Goal: Information Seeking & Learning: Learn about a topic

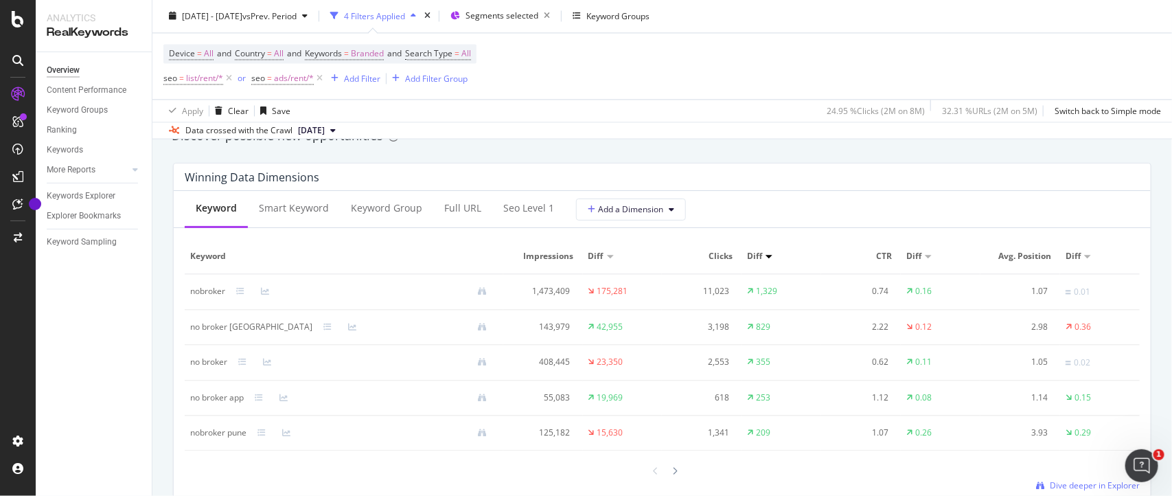
scroll to position [1224, 0]
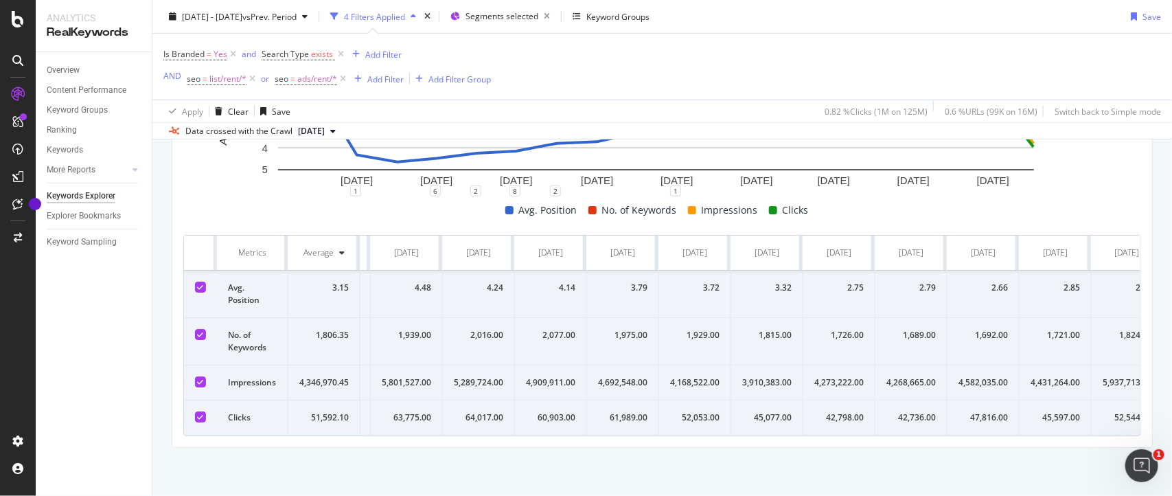
scroll to position [0, 675]
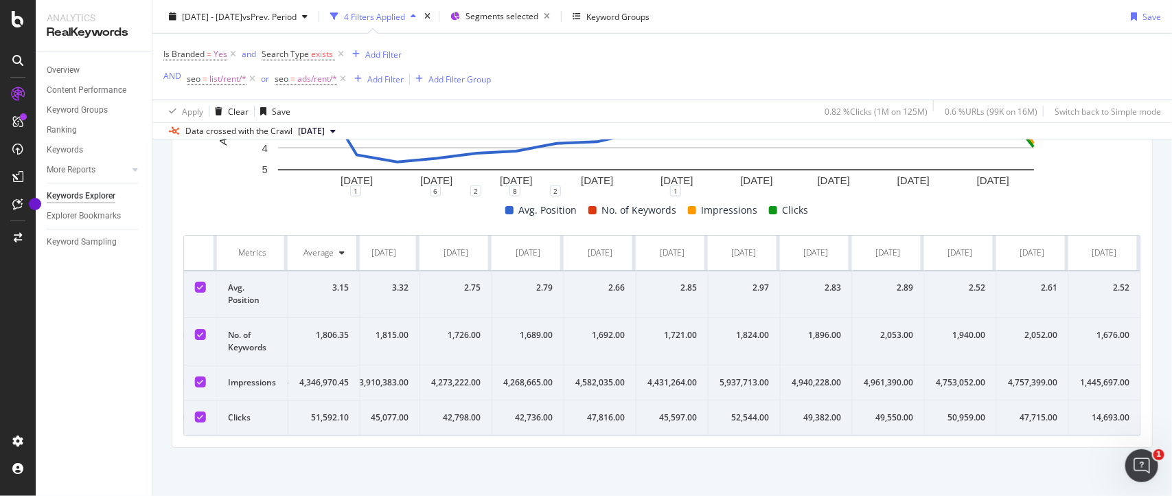
drag, startPoint x: 183, startPoint y: 231, endPoint x: 1171, endPoint y: 435, distance: 1009.2
click at [1171, 435] on div "Keywords Explorer nobroker 2024 Jan. 1st - 2025 Aug. 10th vs Prev. Period 4 Fil…" at bounding box center [661, 248] width 1019 height 496
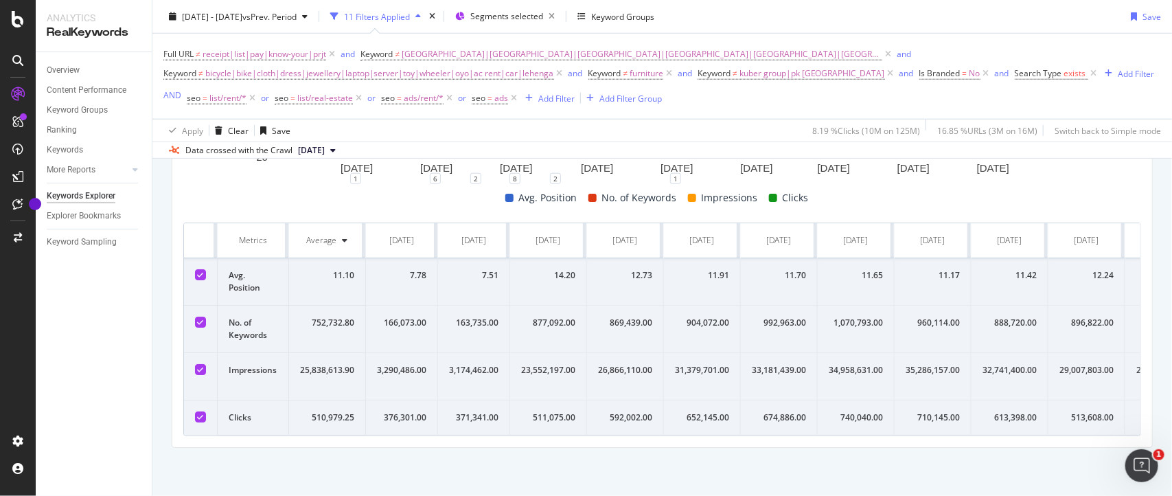
click at [193, 231] on th at bounding box center [201, 240] width 34 height 35
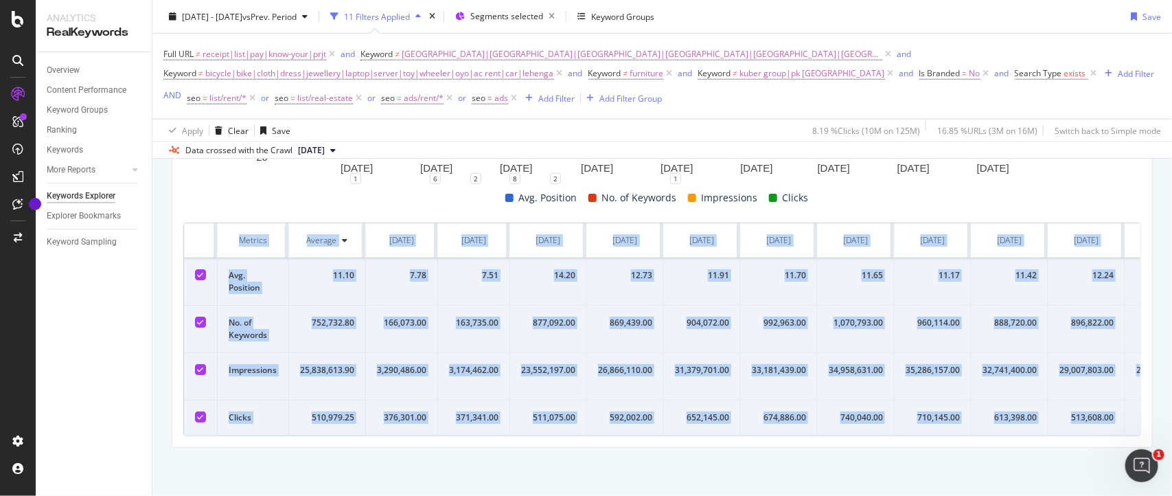
scroll to position [0, 765]
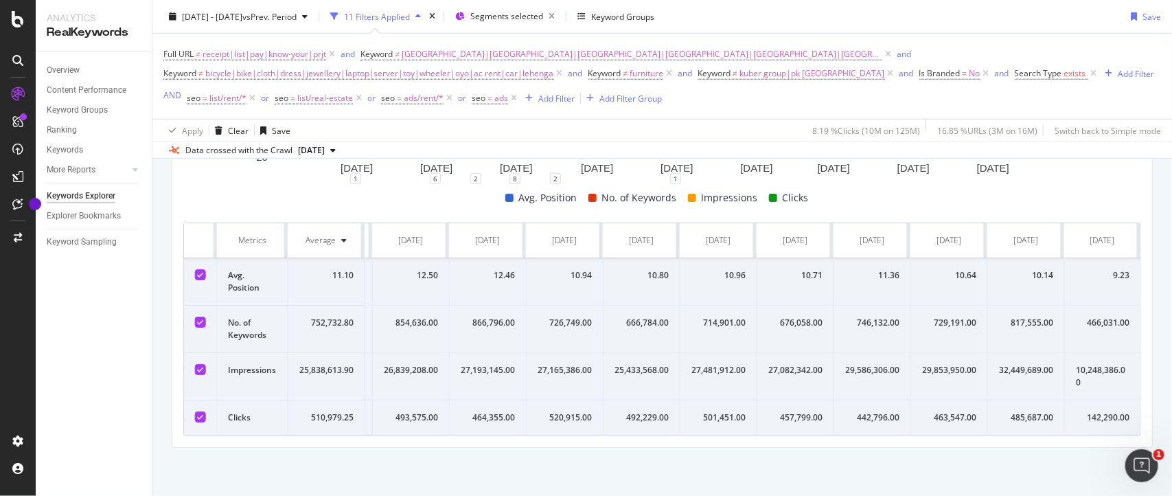
drag, startPoint x: 192, startPoint y: 225, endPoint x: 1169, endPoint y: 438, distance: 999.8
click at [1169, 438] on div "Keywords Explorer nobroker 2024 Jan. 1st - 2025 Aug. 10th vs Prev. Period 11 Fi…" at bounding box center [661, 248] width 1019 height 496
copy thead
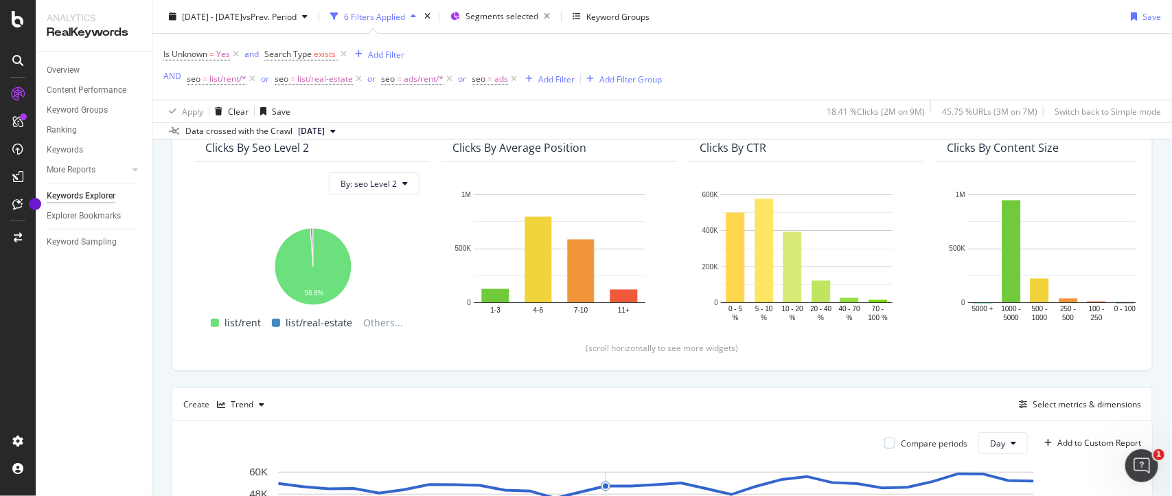
scroll to position [100, 0]
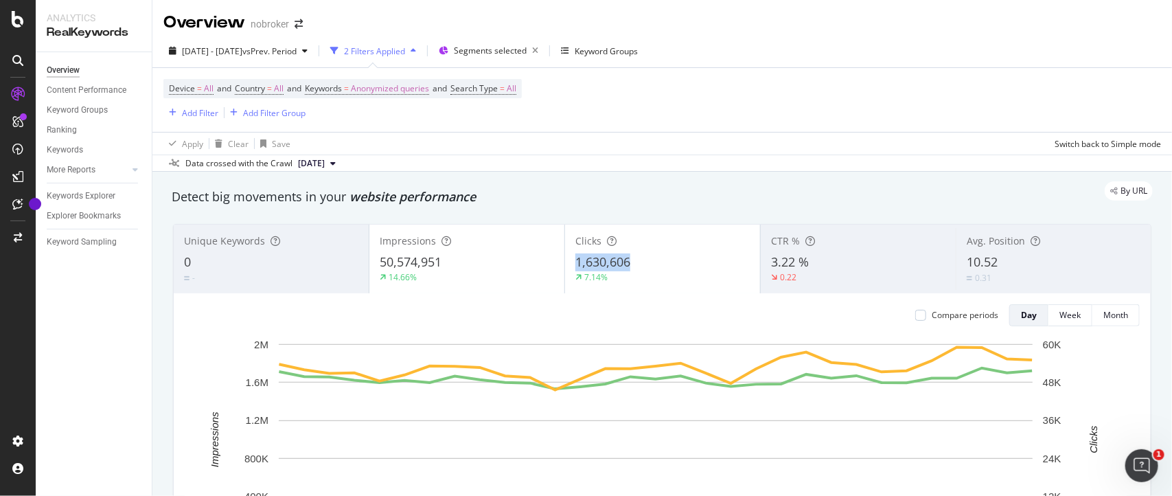
drag, startPoint x: 654, startPoint y: 266, endPoint x: 560, endPoint y: 268, distance: 94.1
click at [565, 268] on div "Clicks 1,630,606 7.14%" at bounding box center [662, 259] width 195 height 62
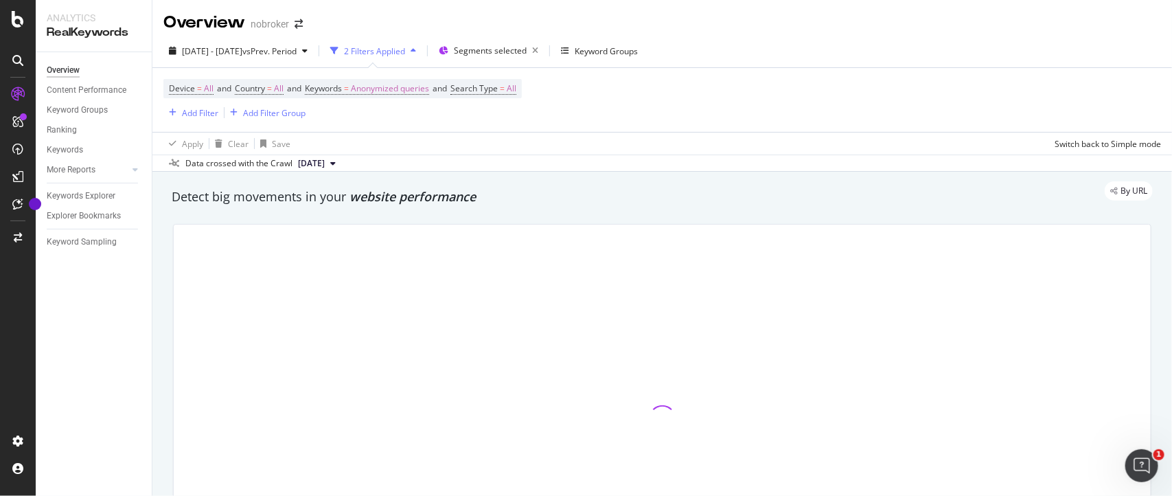
copy span "1,630,606"
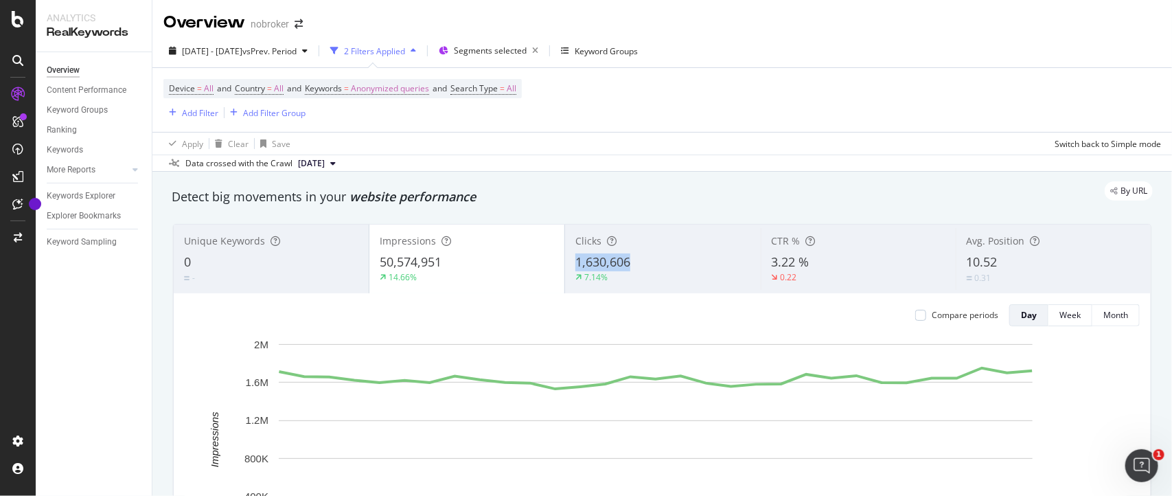
drag, startPoint x: 640, startPoint y: 263, endPoint x: 565, endPoint y: 263, distance: 74.8
click at [565, 263] on div "Clicks 1,630,606 7.14%" at bounding box center [662, 259] width 195 height 62
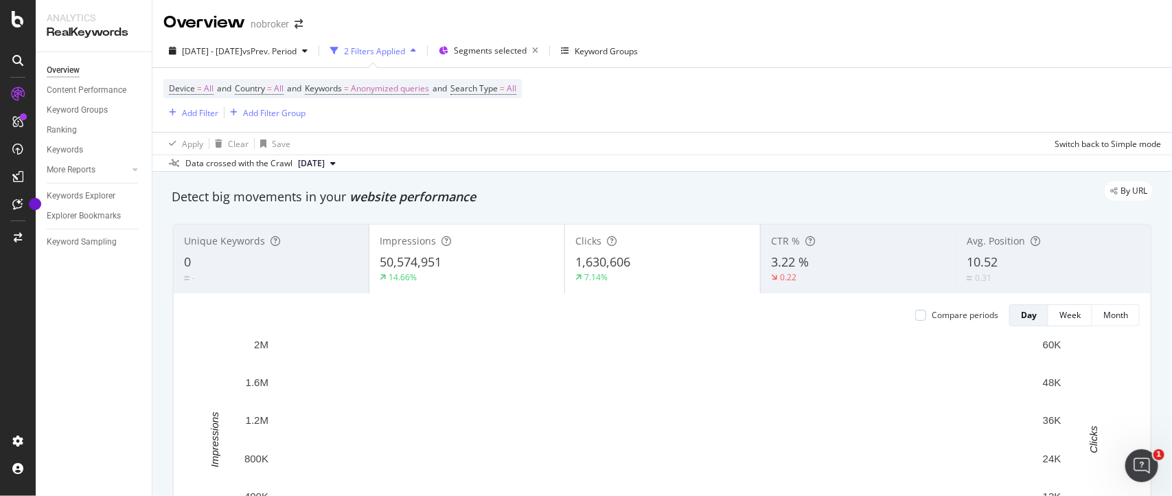
copy span "1,630,606"
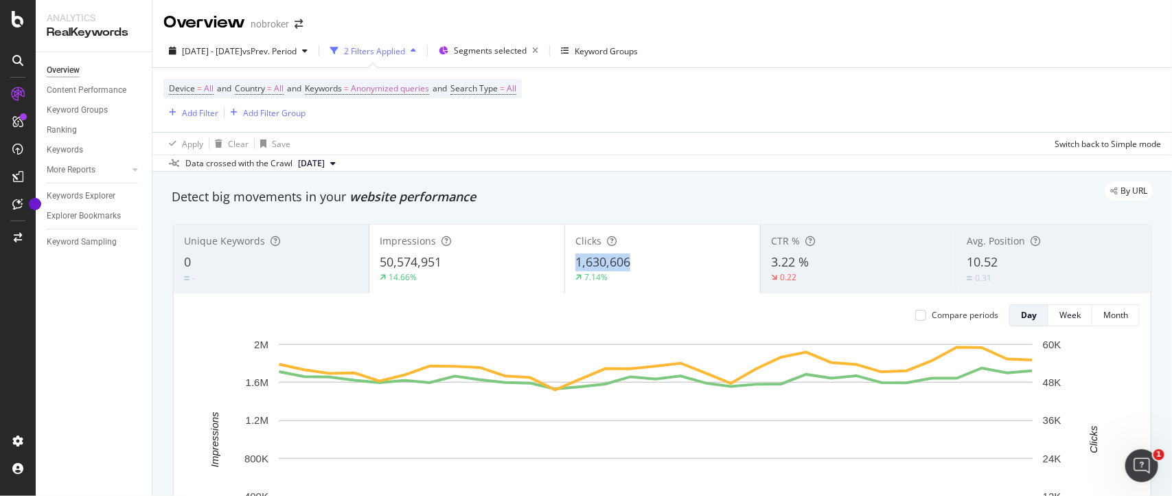
copy span "1,630,606"
drag, startPoint x: 565, startPoint y: 263, endPoint x: 664, endPoint y: 270, distance: 99.1
click at [664, 270] on div "Clicks 1,630,606 7.14%" at bounding box center [662, 259] width 195 height 62
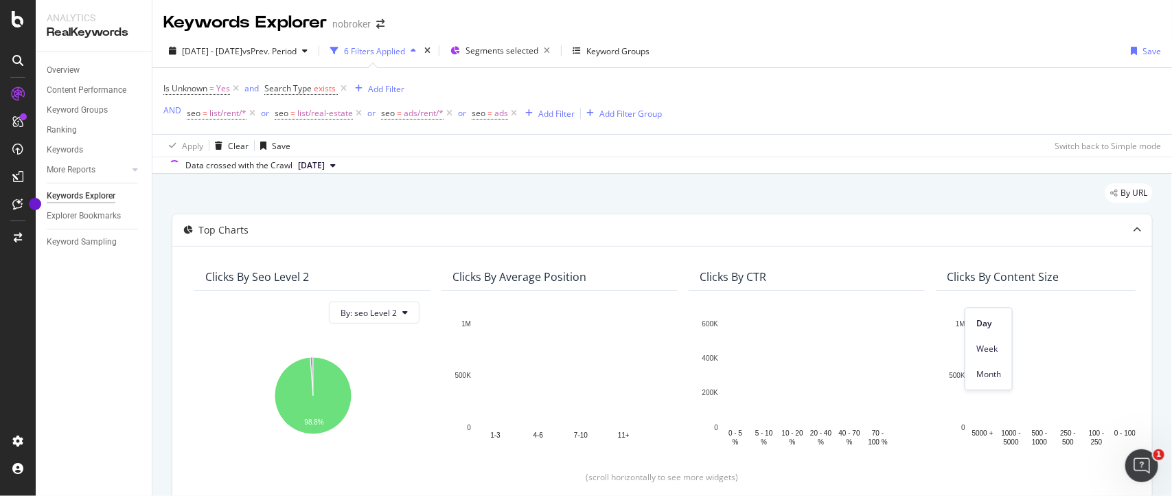
scroll to position [277, 0]
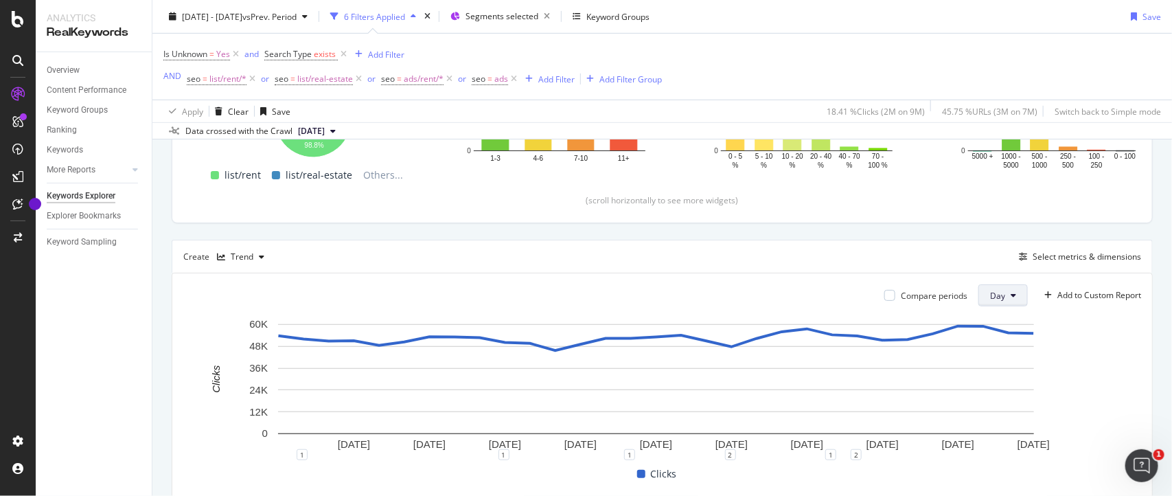
click at [990, 297] on span "Day" at bounding box center [997, 296] width 15 height 12
click at [983, 378] on span "Month" at bounding box center [988, 374] width 25 height 12
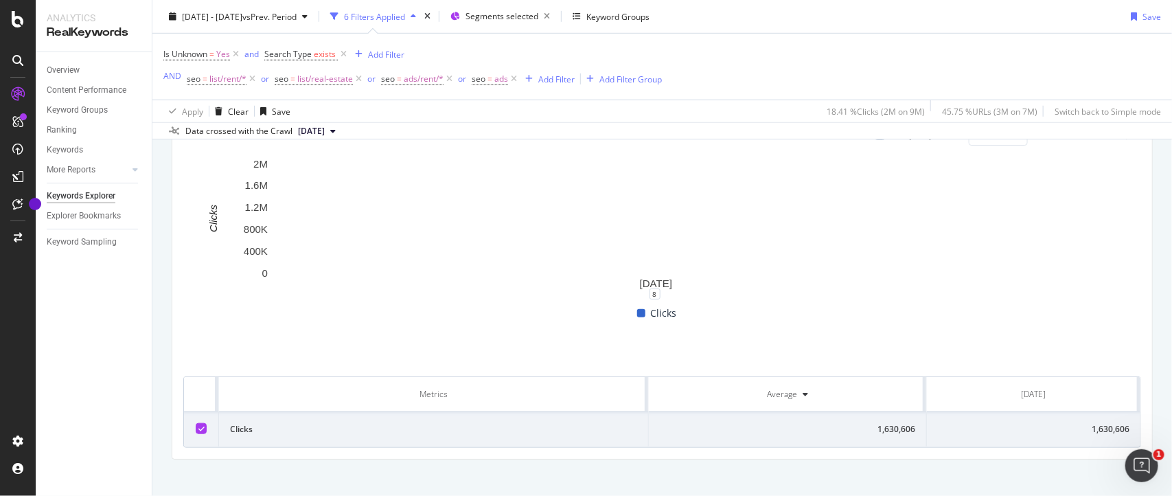
scroll to position [450, 0]
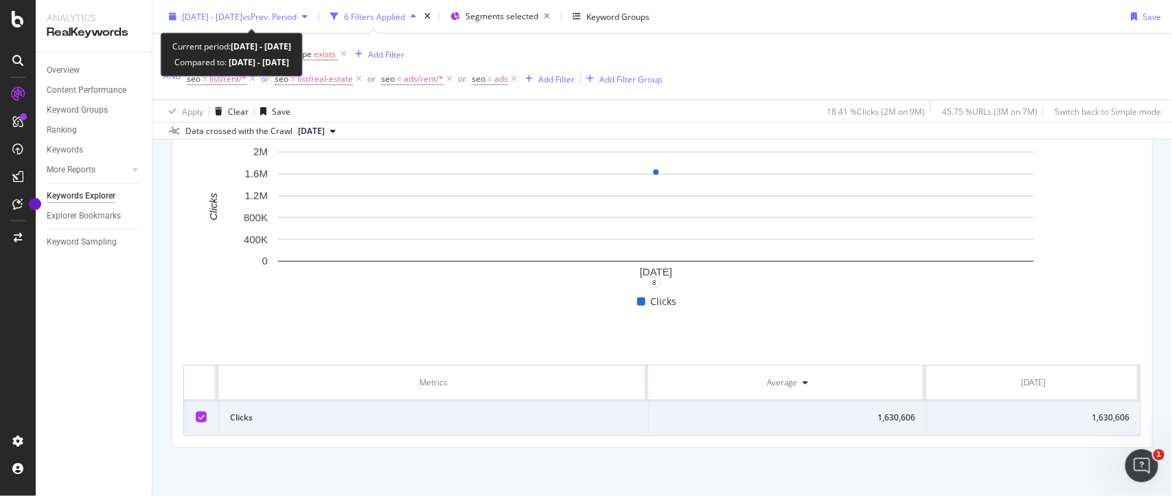
click at [213, 18] on span "2024 Jul. 1st - Jul. 31st" at bounding box center [212, 16] width 60 height 12
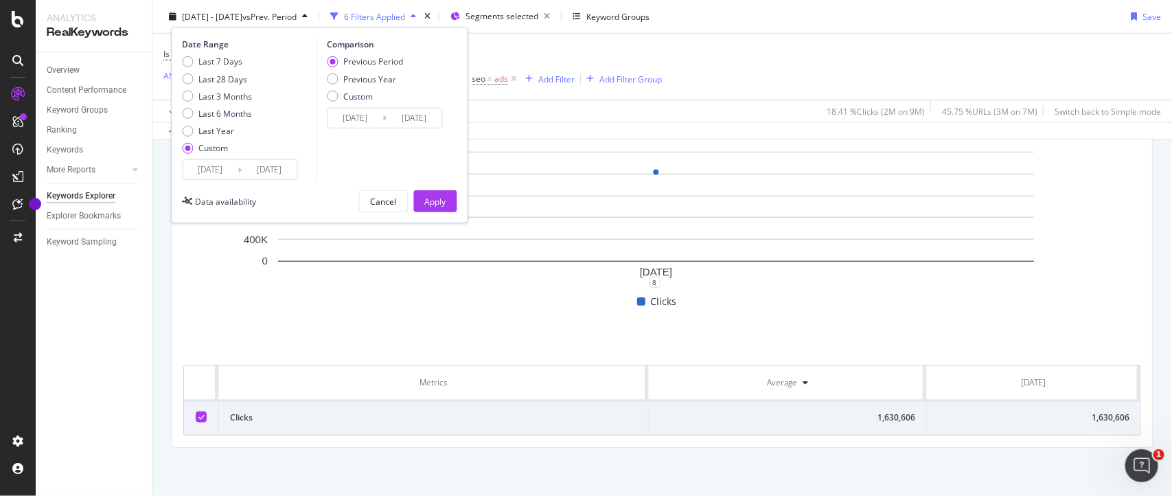
click at [231, 170] on input "2024/07/01" at bounding box center [210, 169] width 55 height 19
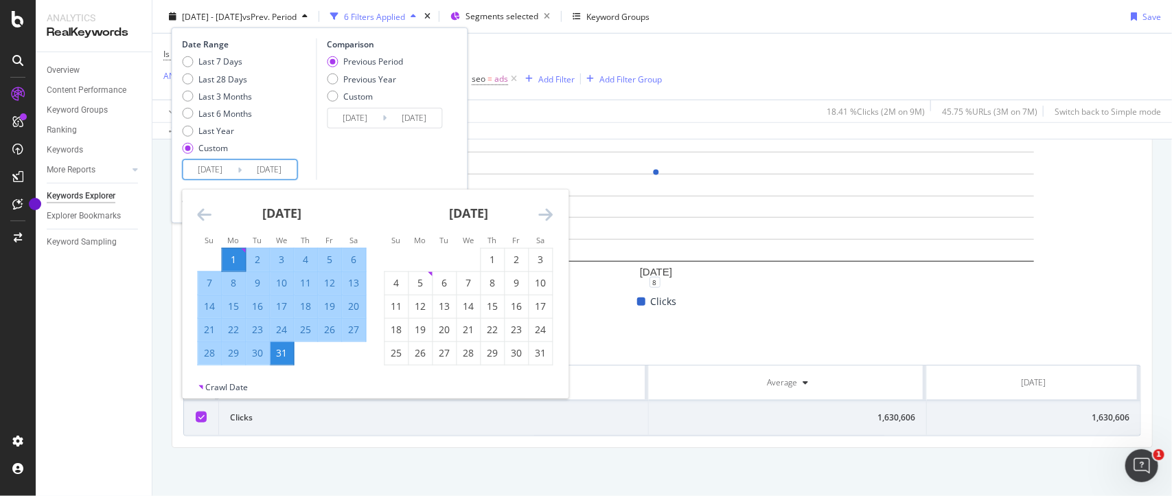
click at [203, 208] on icon "Move backward to switch to the previous month." at bounding box center [205, 214] width 14 height 16
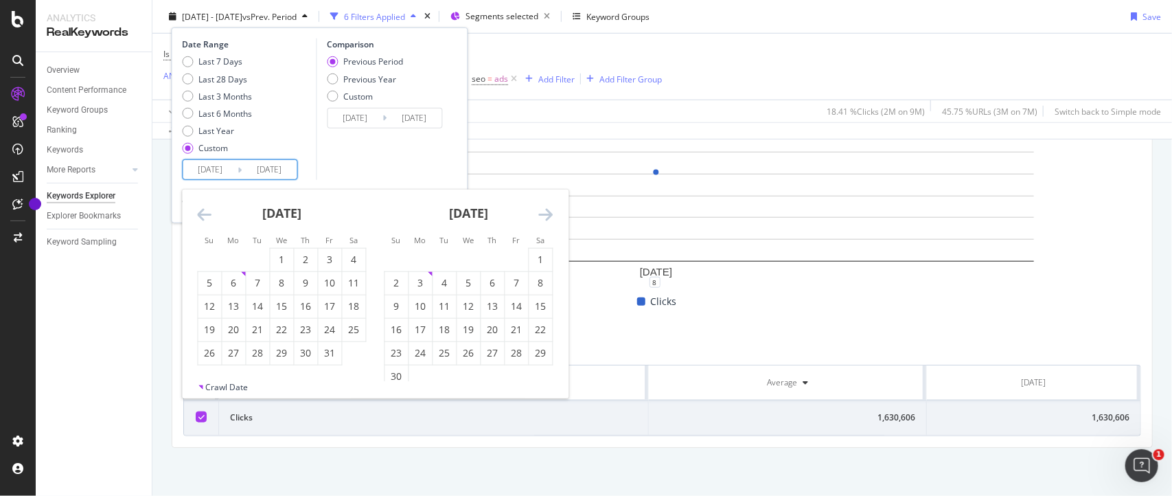
click at [203, 208] on icon "Move backward to switch to the previous month." at bounding box center [205, 214] width 14 height 16
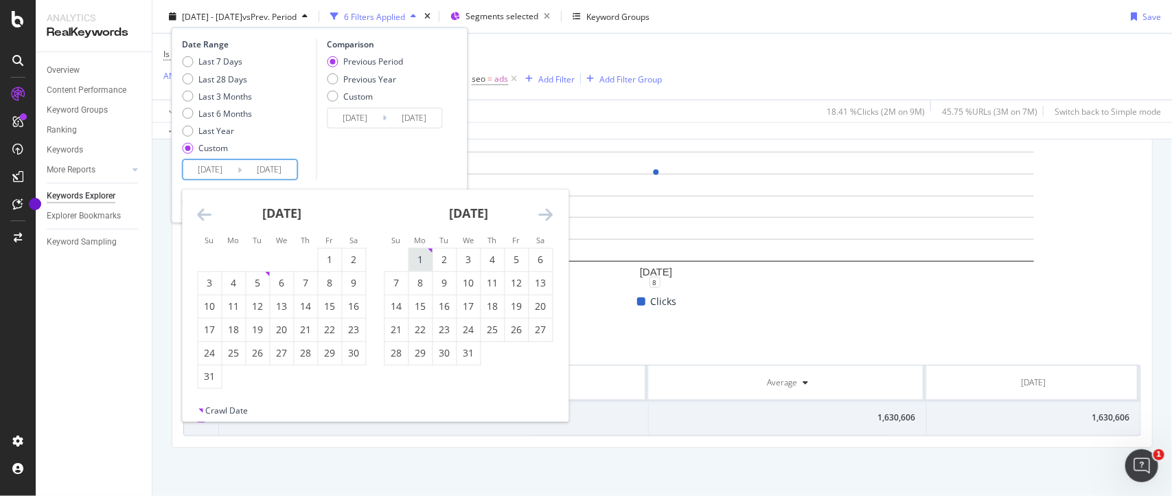
click at [424, 266] on div "1" at bounding box center [420, 260] width 23 height 14
type input "[DATE]"
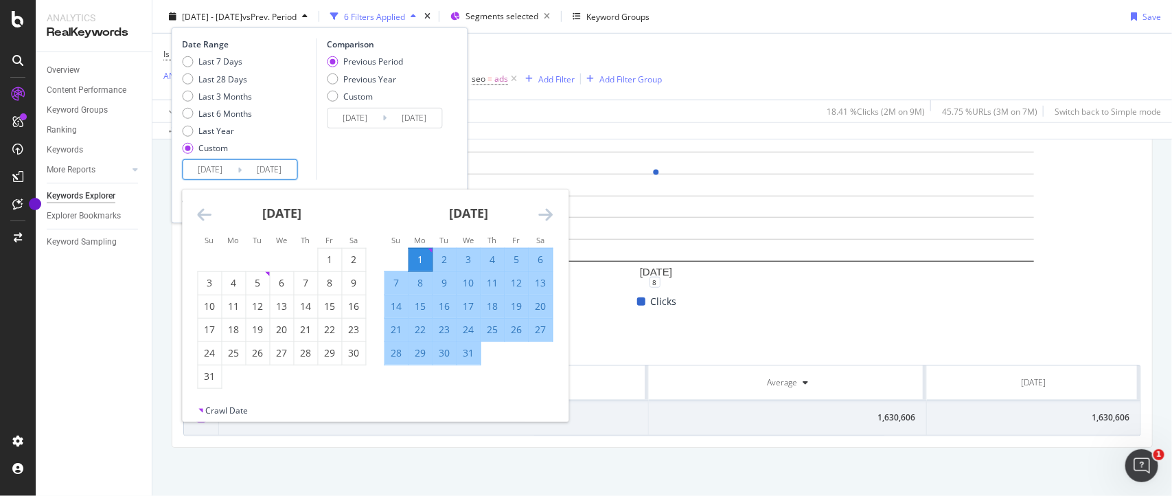
click at [546, 210] on icon "Move forward to switch to the next month." at bounding box center [546, 214] width 14 height 16
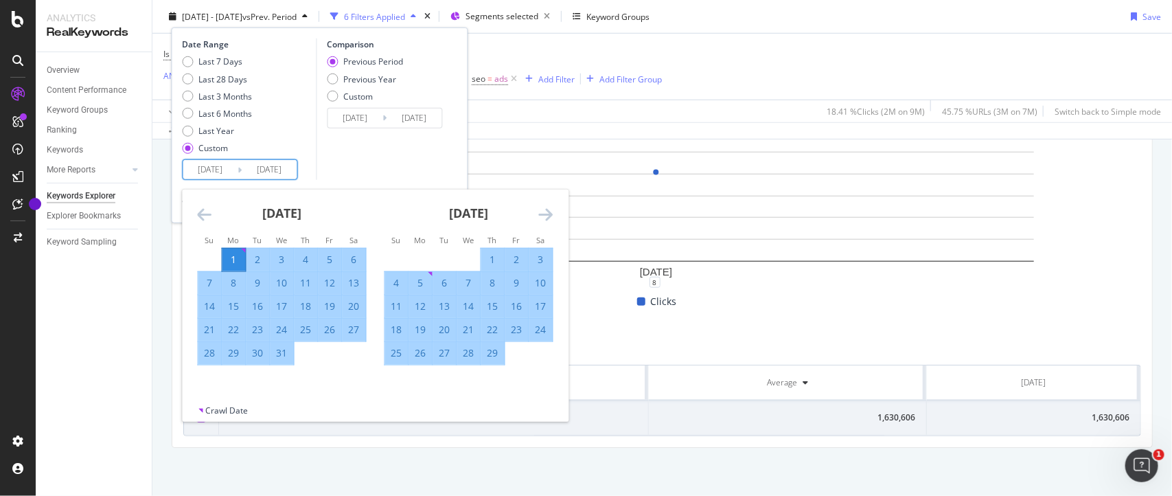
click at [546, 210] on icon "Move forward to switch to the next month." at bounding box center [546, 214] width 14 height 16
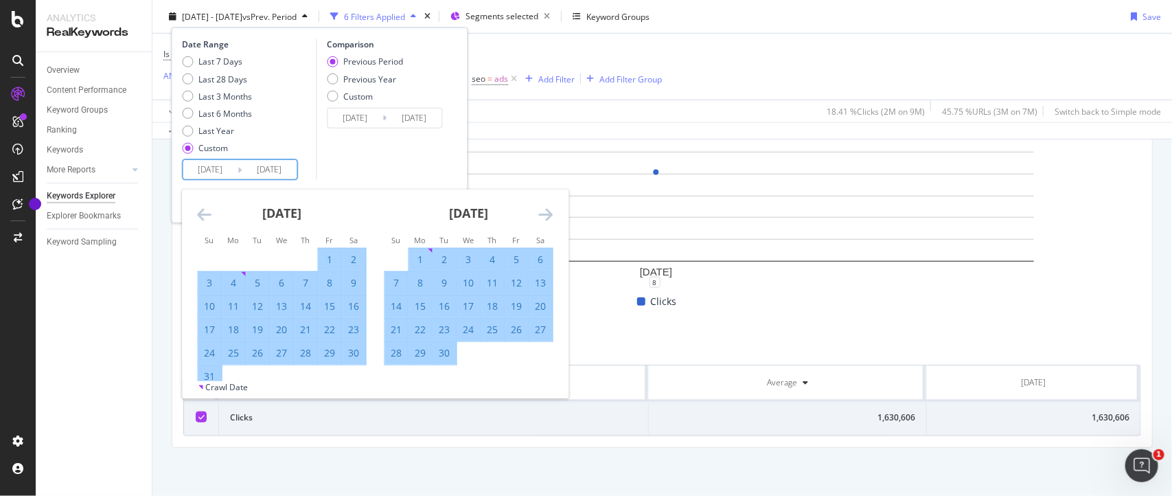
click at [546, 210] on icon "Move forward to switch to the next month." at bounding box center [546, 214] width 14 height 16
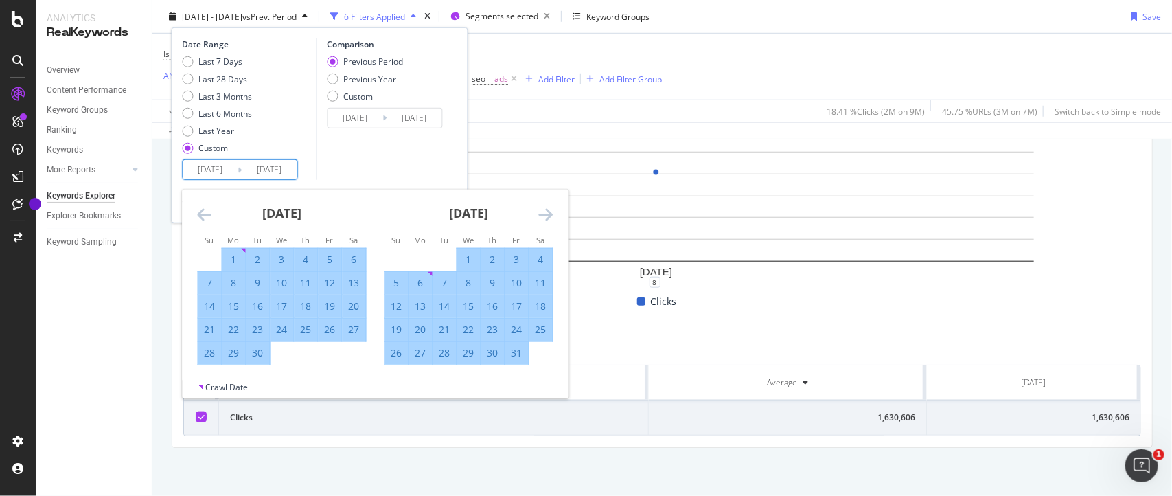
click at [546, 210] on icon "Move forward to switch to the next month." at bounding box center [546, 214] width 14 height 16
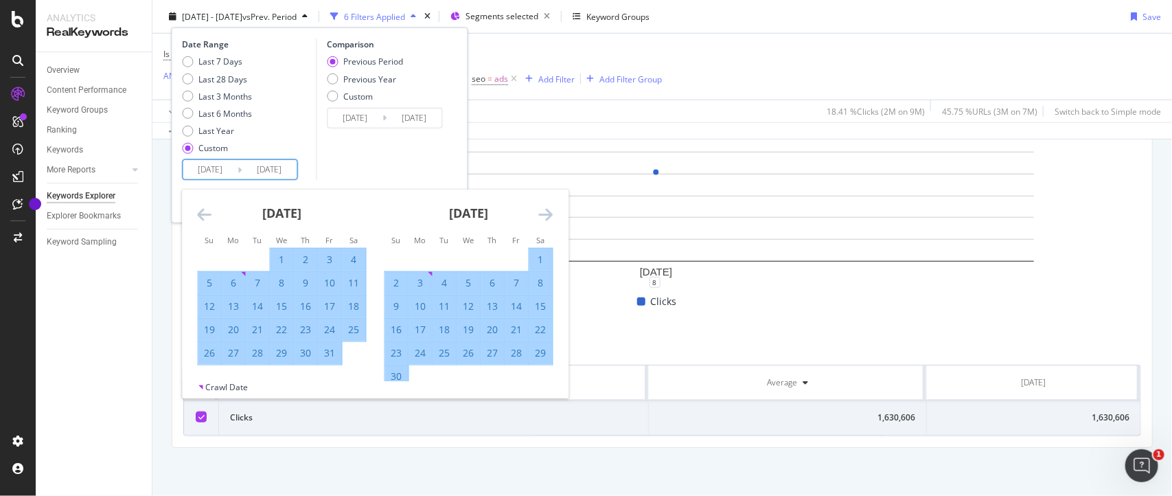
click at [546, 210] on icon "Move forward to switch to the next month." at bounding box center [546, 214] width 14 height 16
click at [546, 211] on icon "Move forward to switch to the next month." at bounding box center [546, 214] width 14 height 16
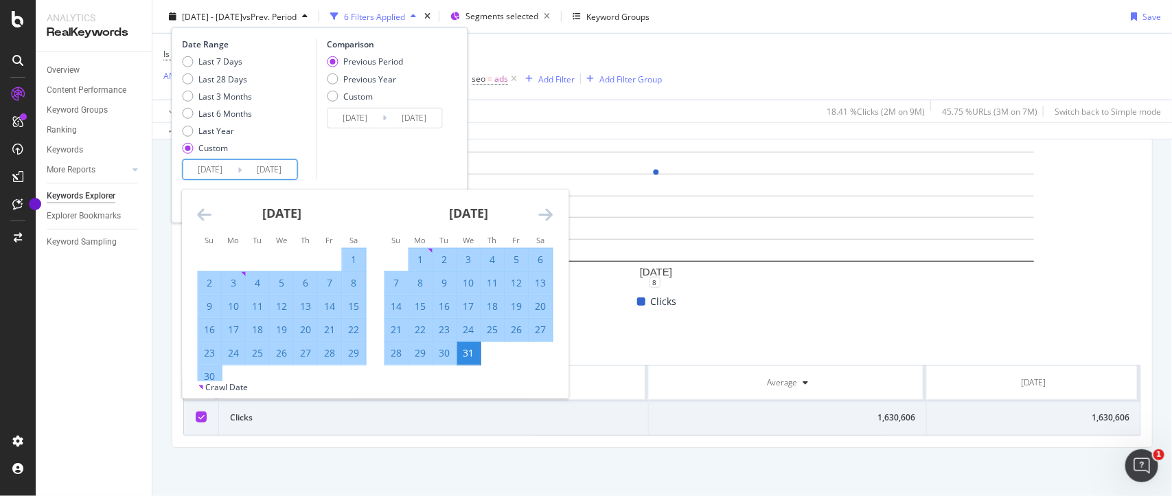
click at [546, 213] on icon "Move forward to switch to the next month." at bounding box center [546, 214] width 14 height 16
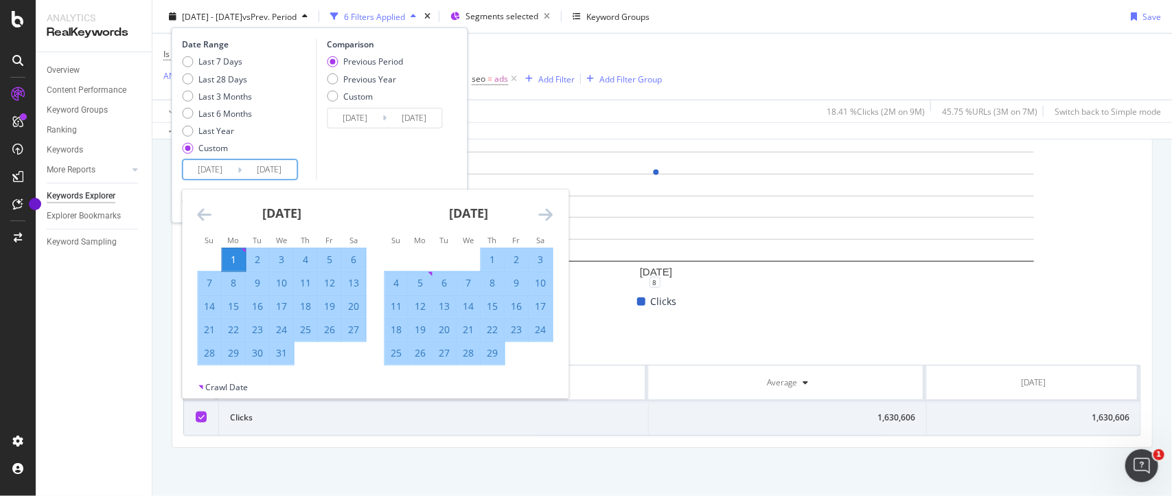
click at [292, 172] on input "[DATE]" at bounding box center [269, 169] width 55 height 19
click at [540, 211] on icon "Move forward to switch to the next month." at bounding box center [546, 214] width 14 height 16
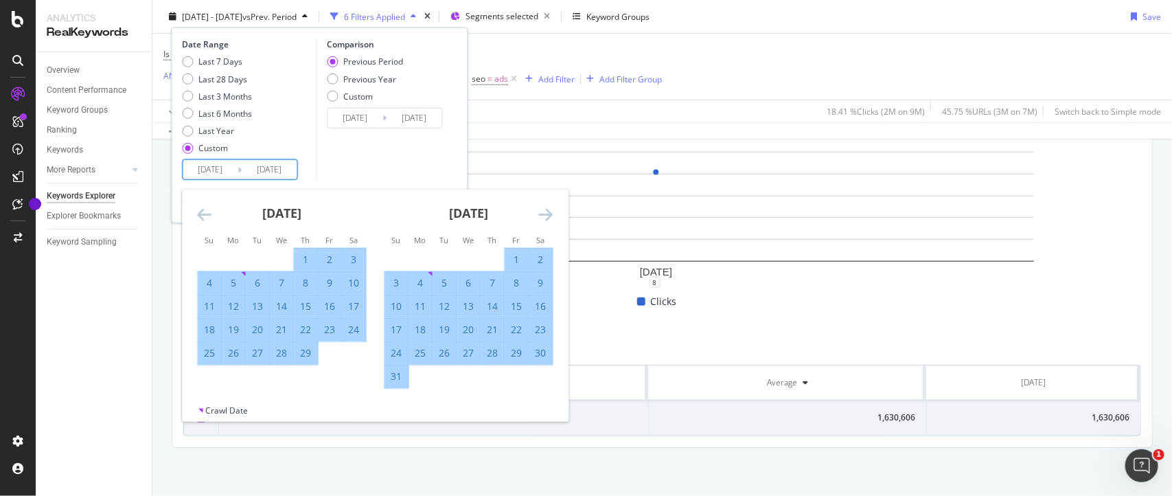
click at [540, 211] on icon "Move forward to switch to the next month." at bounding box center [546, 214] width 14 height 16
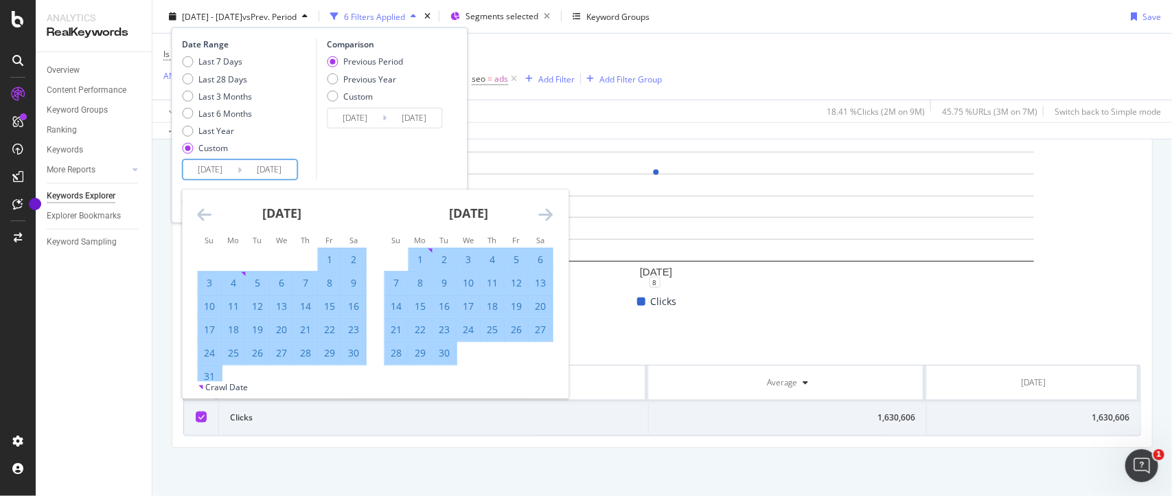
click at [540, 211] on icon "Move forward to switch to the next month." at bounding box center [546, 214] width 14 height 16
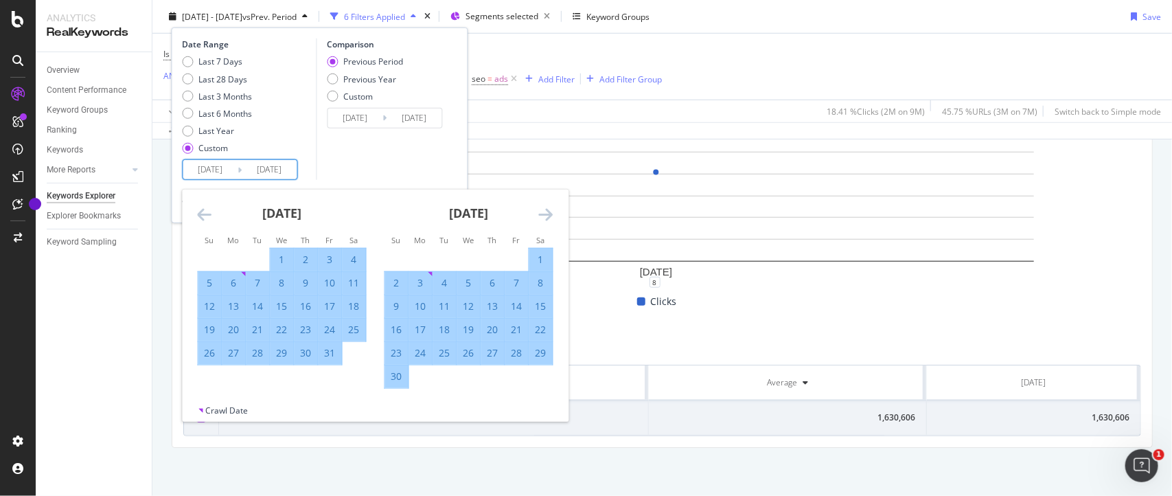
click at [540, 211] on icon "Move forward to switch to the next month." at bounding box center [546, 214] width 14 height 16
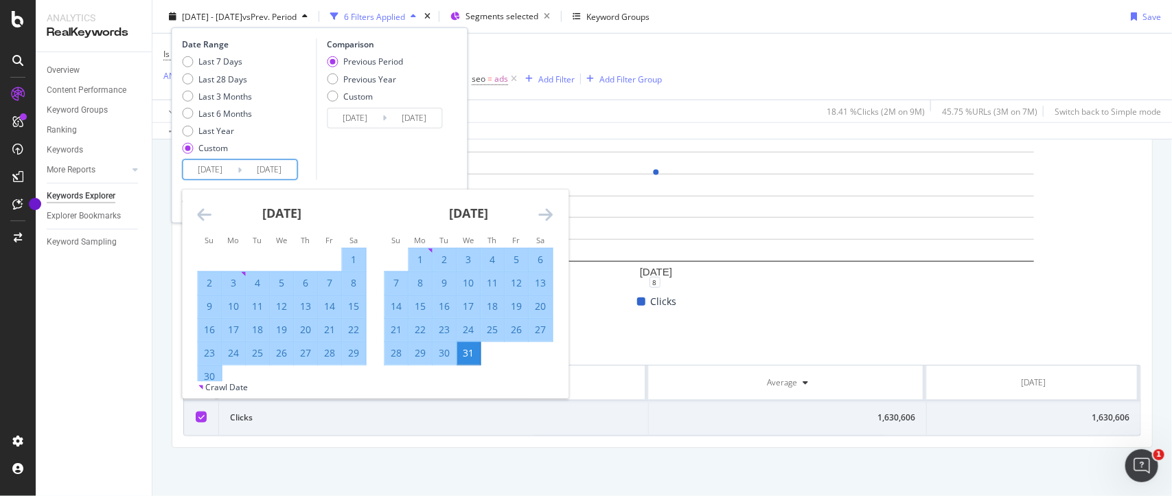
click at [540, 211] on icon "Move forward to switch to the next month." at bounding box center [546, 214] width 14 height 16
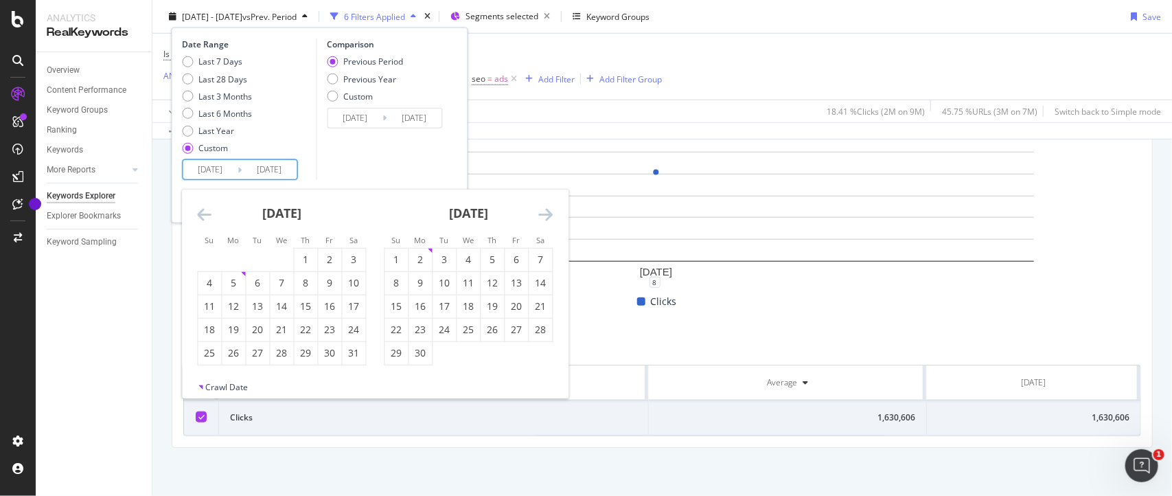
click at [540, 211] on icon "Move forward to switch to the next month." at bounding box center [546, 214] width 14 height 16
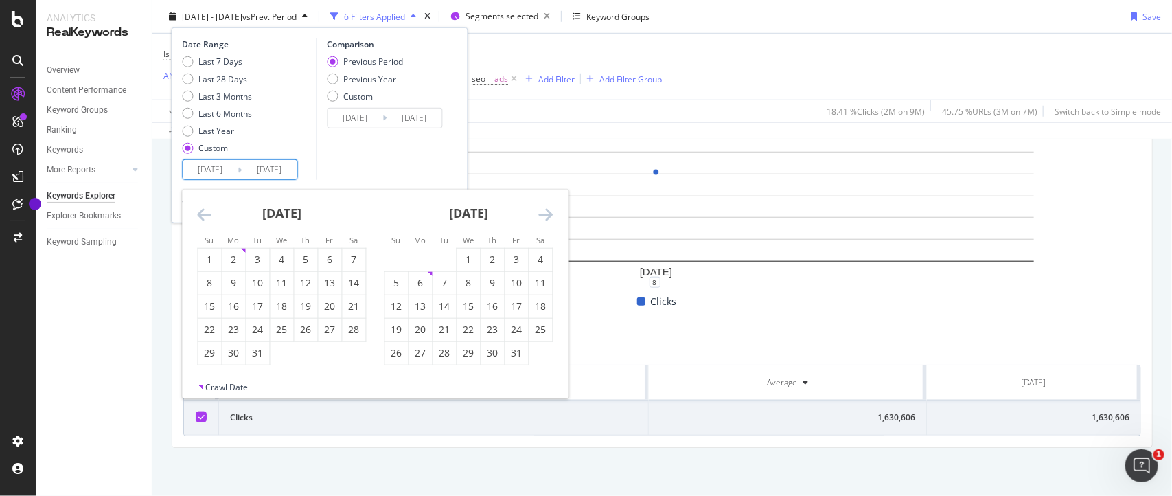
click at [540, 211] on icon "Move forward to switch to the next month." at bounding box center [546, 214] width 14 height 16
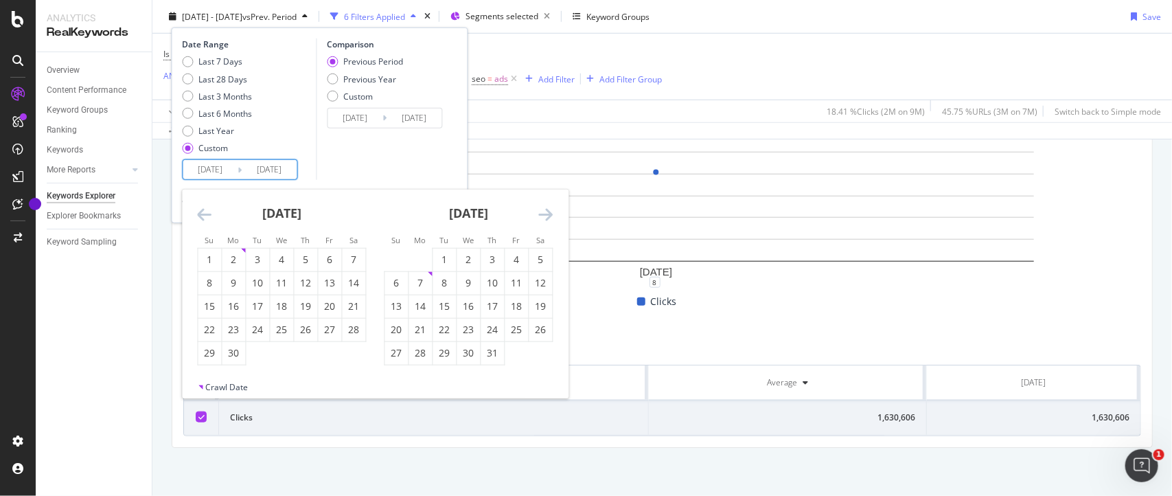
click at [540, 211] on icon "Move forward to switch to the next month." at bounding box center [546, 214] width 14 height 16
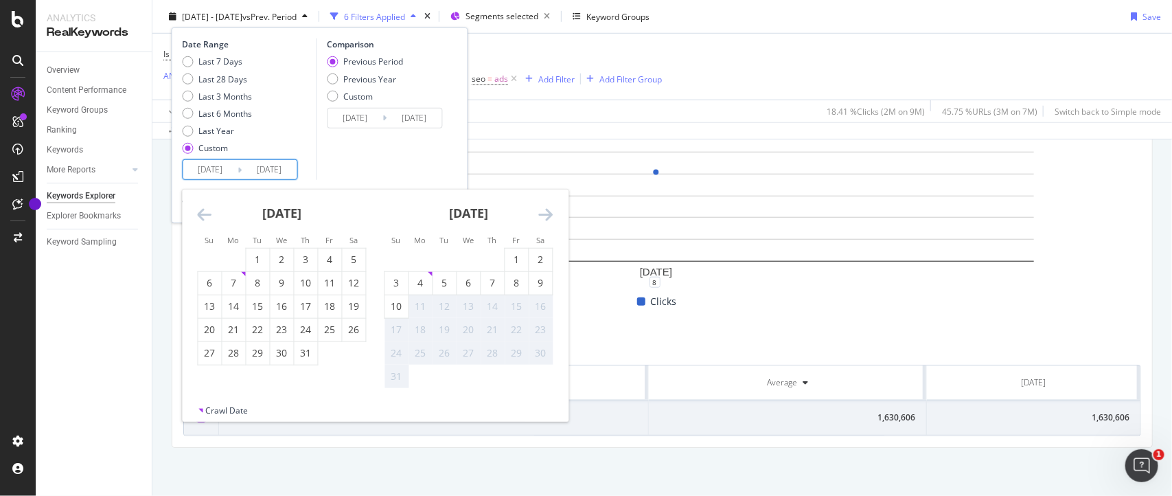
click at [540, 211] on icon "Move forward to switch to the next month." at bounding box center [546, 214] width 14 height 16
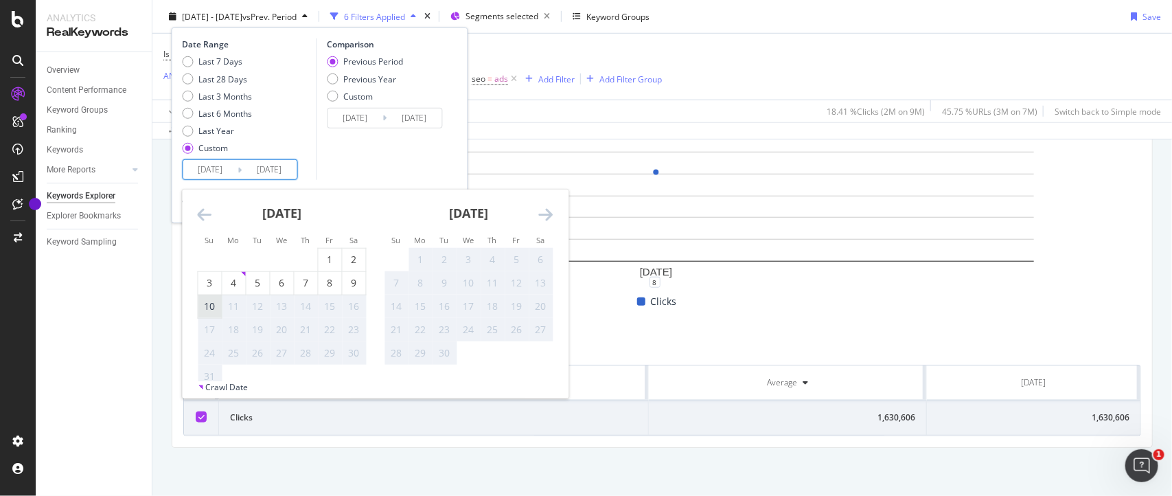
click at [214, 301] on div "10" at bounding box center [209, 306] width 23 height 14
type input "[DATE]"
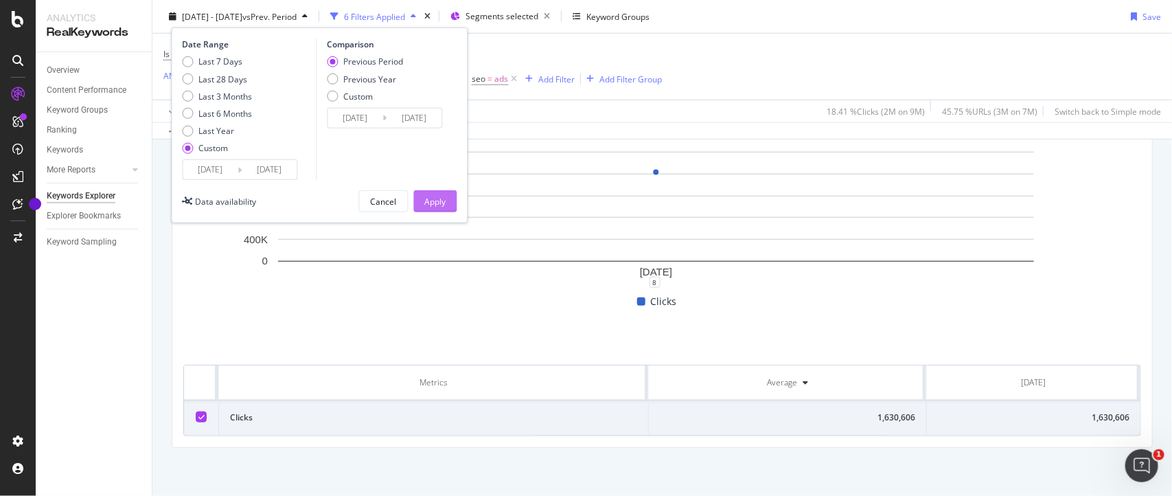
click at [419, 199] on button "Apply" at bounding box center [435, 201] width 43 height 22
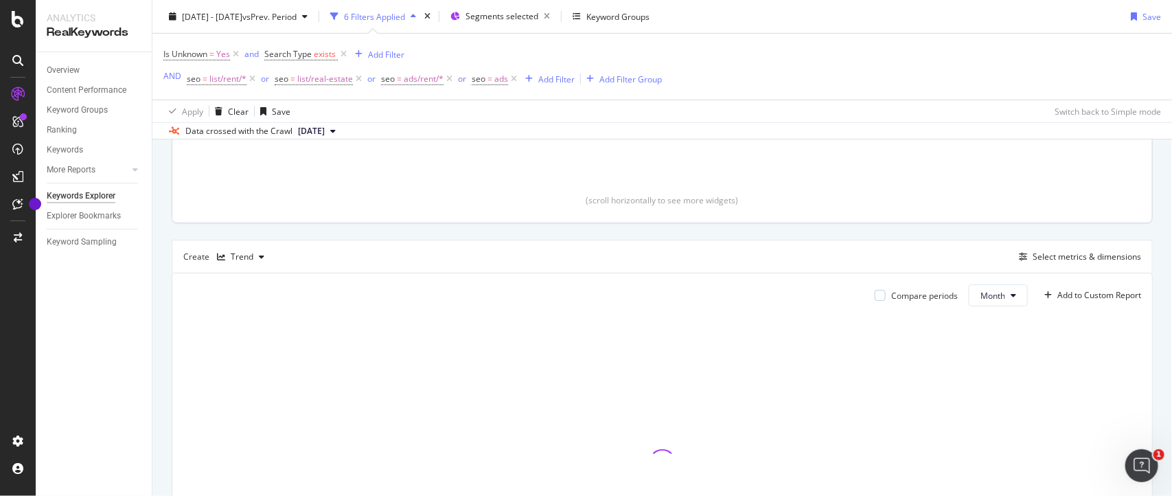
scroll to position [286, 0]
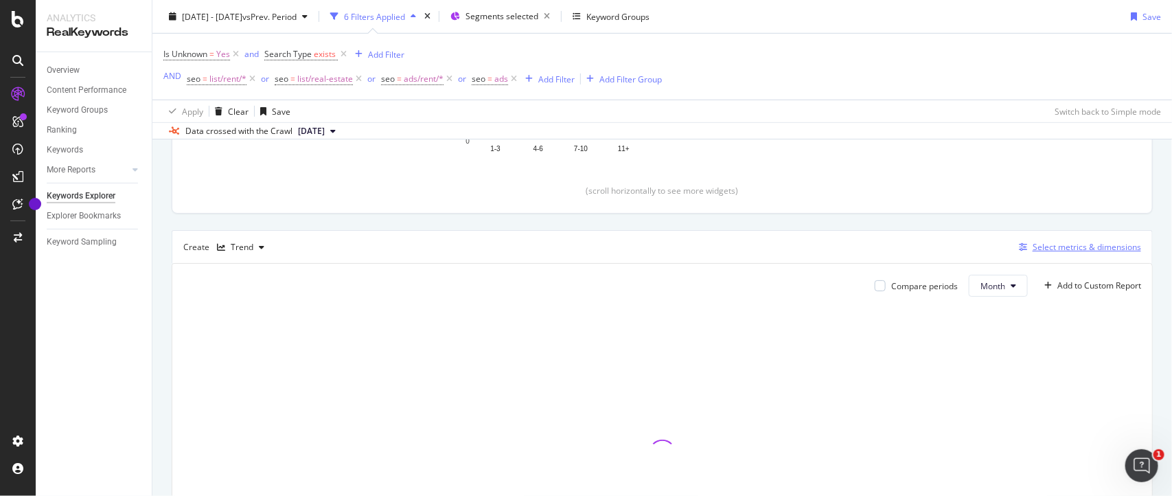
click at [1032, 246] on div "Select metrics & dimensions" at bounding box center [1086, 247] width 108 height 12
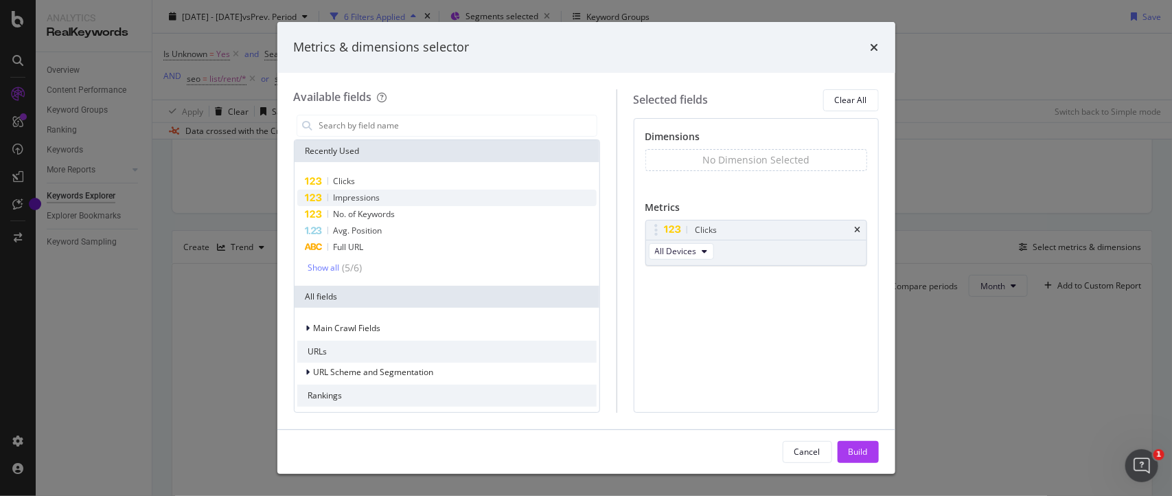
click at [367, 196] on span "Impressions" at bounding box center [357, 198] width 47 height 12
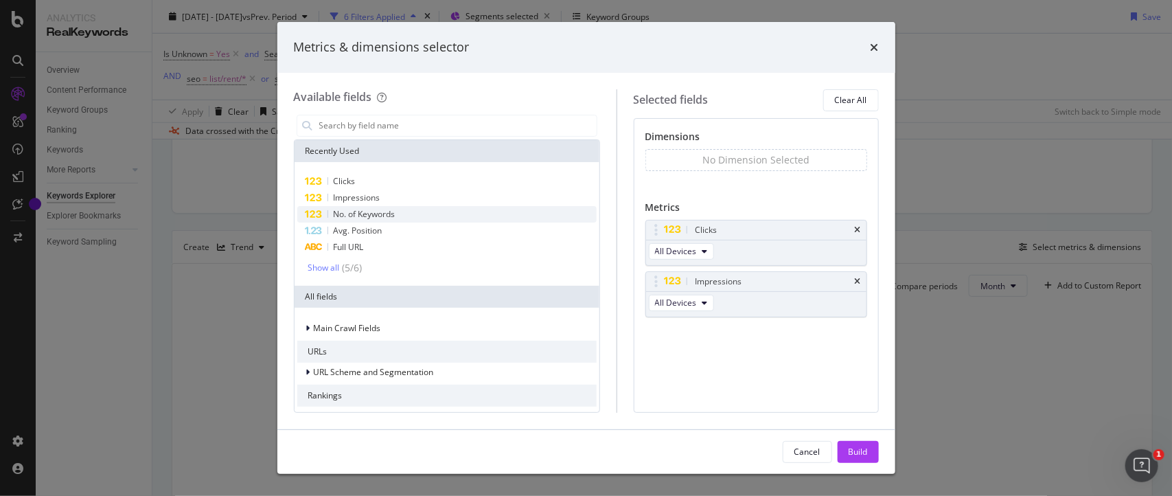
click at [365, 218] on span "No. of Keywords" at bounding box center [365, 214] width 62 height 12
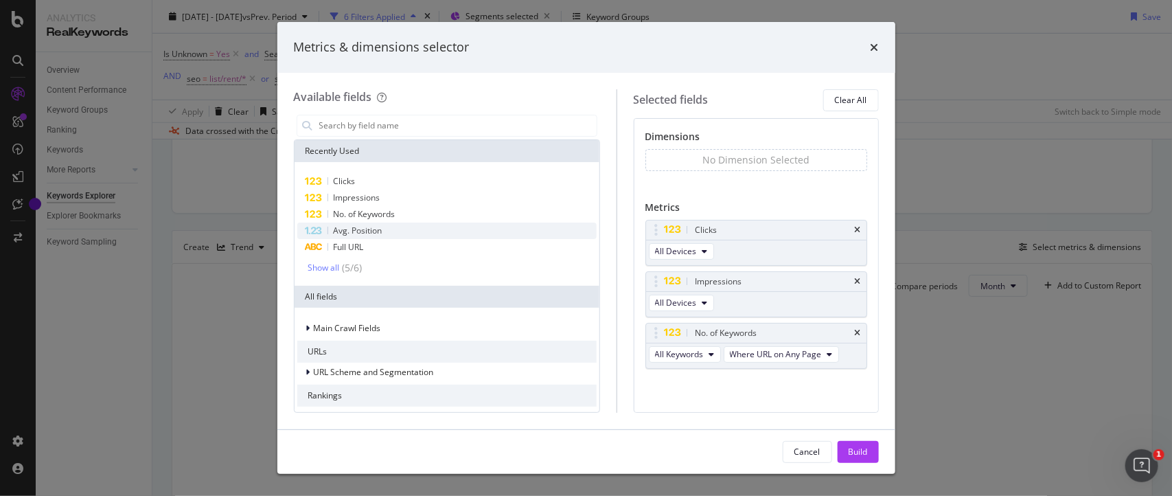
click at [365, 232] on span "Avg. Position" at bounding box center [358, 230] width 49 height 12
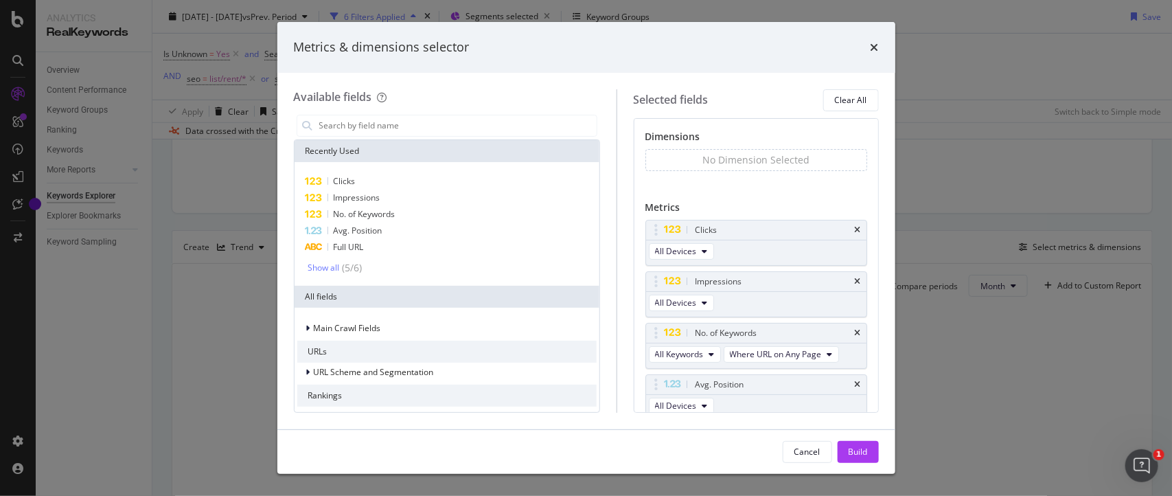
scroll to position [28, 0]
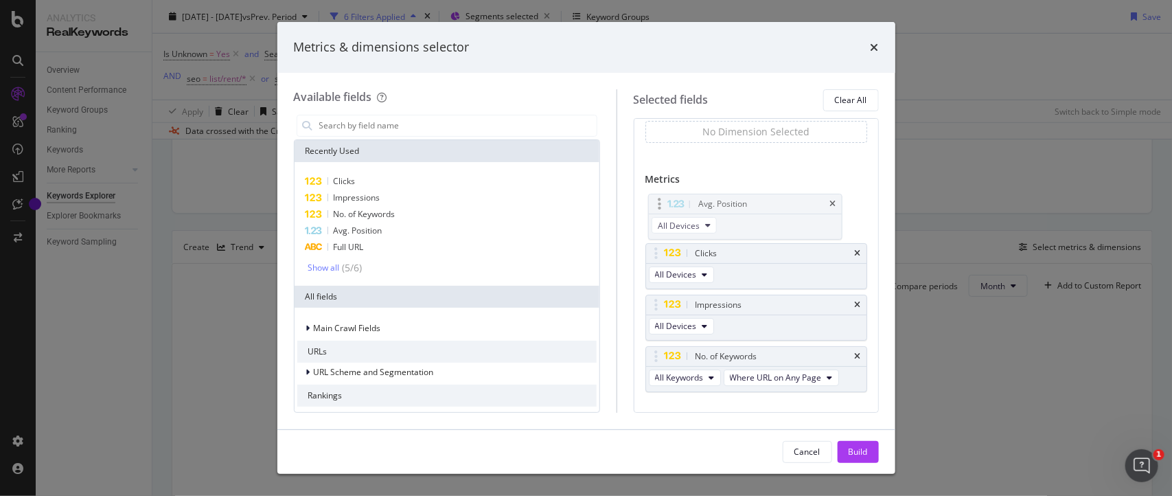
drag, startPoint x: 669, startPoint y: 371, endPoint x: 658, endPoint y: 199, distance: 172.7
click at [658, 199] on body "Analytics RealKeywords Overview Content Performance Keyword Groups Ranking Keyw…" at bounding box center [586, 248] width 1172 height 496
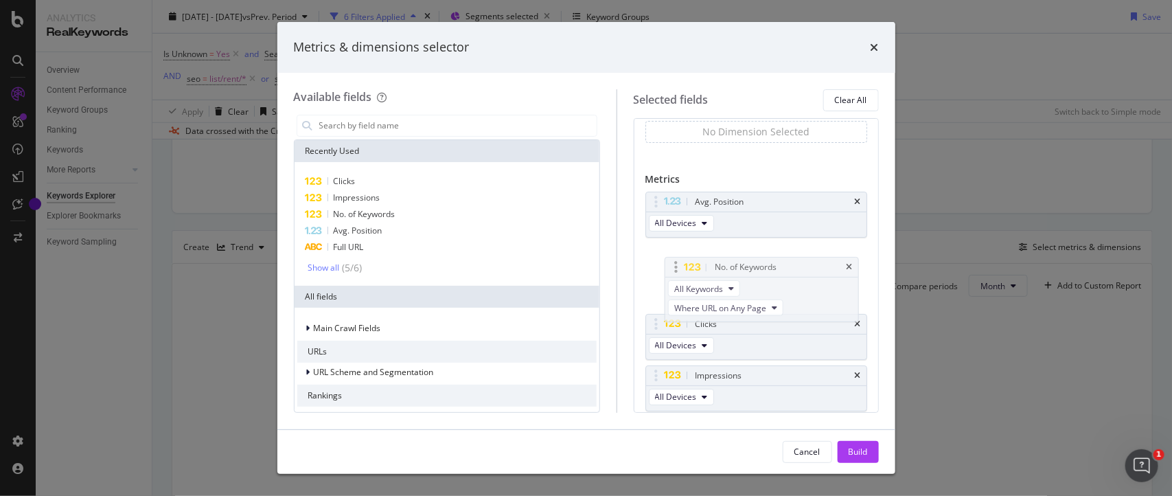
drag, startPoint x: 668, startPoint y: 358, endPoint x: 673, endPoint y: 268, distance: 90.1
click at [673, 268] on body "Analytics RealKeywords Overview Content Performance Keyword Groups Ranking Keyw…" at bounding box center [586, 248] width 1172 height 496
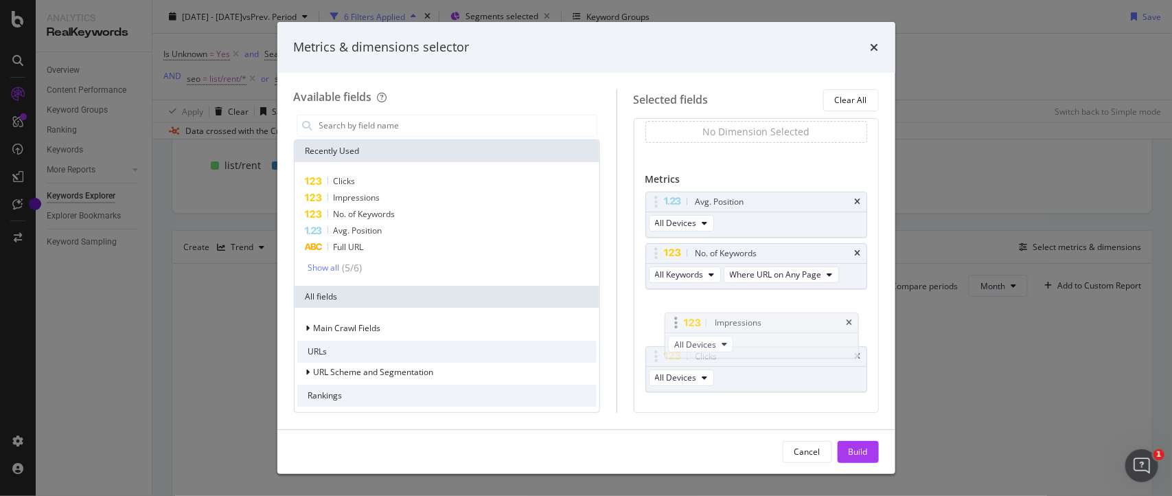
drag, startPoint x: 671, startPoint y: 374, endPoint x: 676, endPoint y: 321, distance: 53.8
click at [676, 321] on body "Analytics RealKeywords Overview Content Performance Keyword Groups Ranking Keyw…" at bounding box center [586, 248] width 1172 height 496
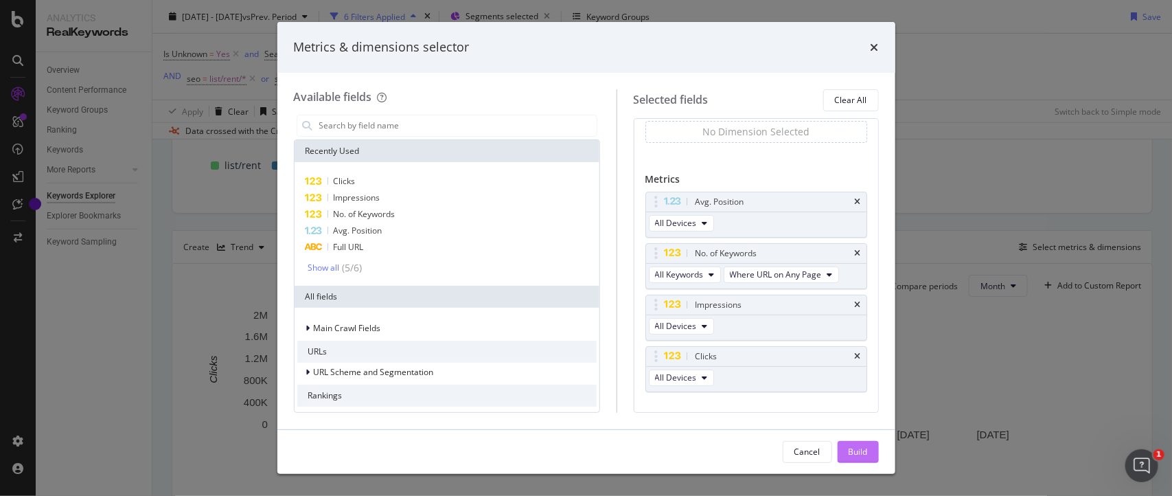
click at [844, 445] on button "Build" at bounding box center [858, 452] width 41 height 22
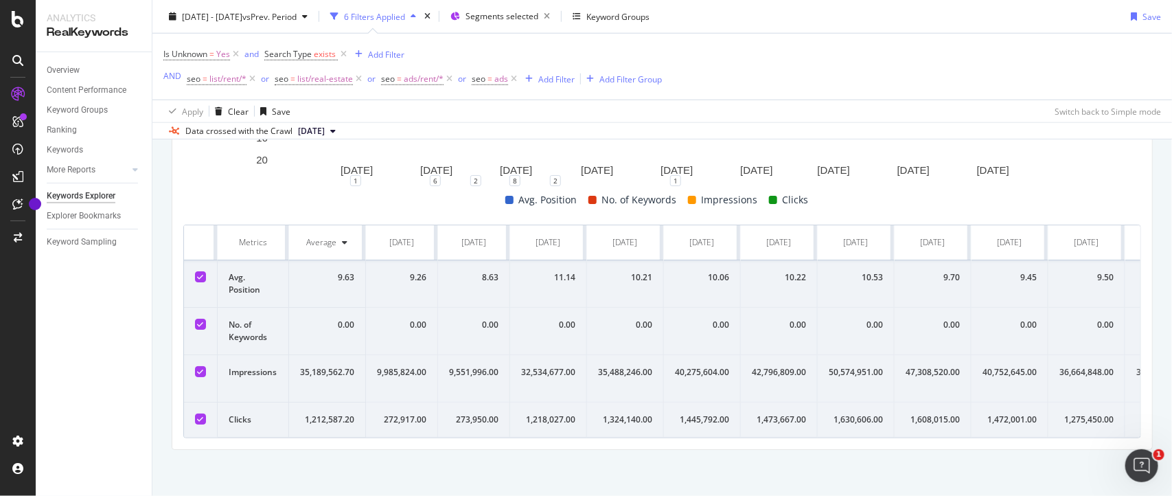
scroll to position [568, 0]
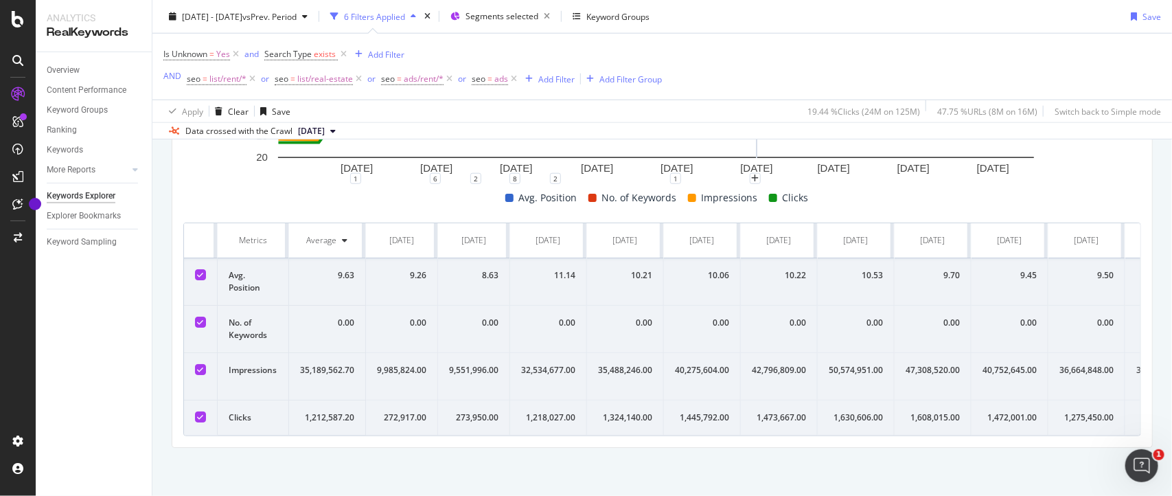
click at [186, 223] on th at bounding box center [201, 240] width 34 height 35
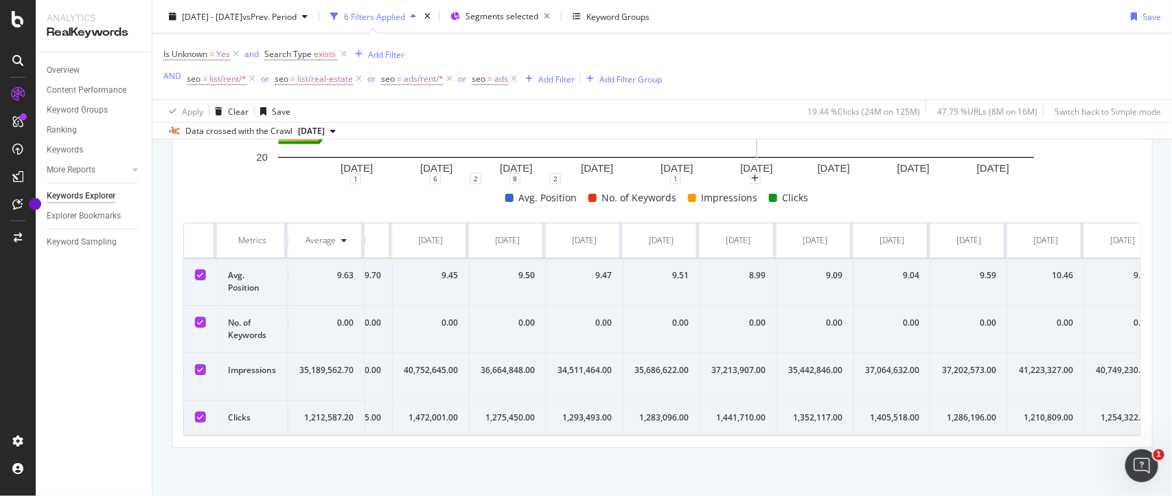
scroll to position [0, 765]
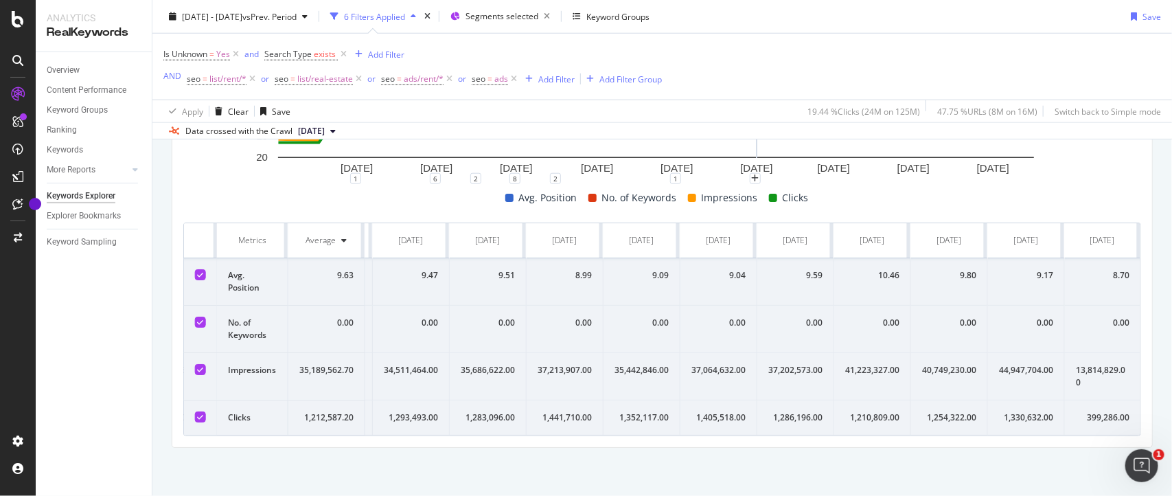
drag, startPoint x: 186, startPoint y: 227, endPoint x: 1171, endPoint y: 432, distance: 1006.4
click at [1171, 432] on div "Keywords Explorer nobroker 2024 Jan. 1st - 2025 Aug. 10th vs Prev. Period 6 Fil…" at bounding box center [661, 248] width 1019 height 496
copy thead
click at [707, 59] on div "Is Unknown = Yes and Search Type exists Add Filter AND seo = list/rent/* or seo…" at bounding box center [661, 67] width 997 height 66
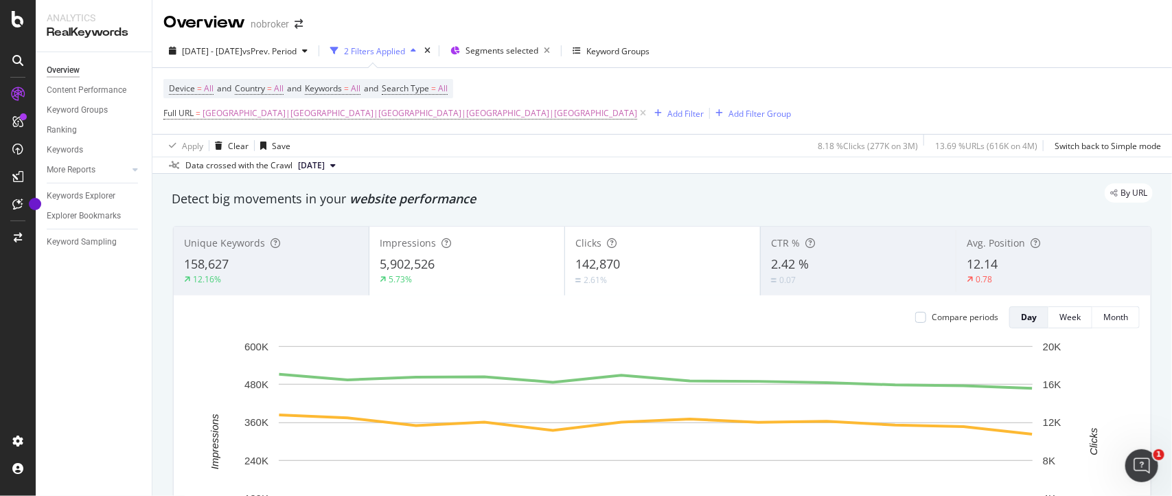
click at [671, 26] on div "Overview nobroker" at bounding box center [661, 17] width 1019 height 34
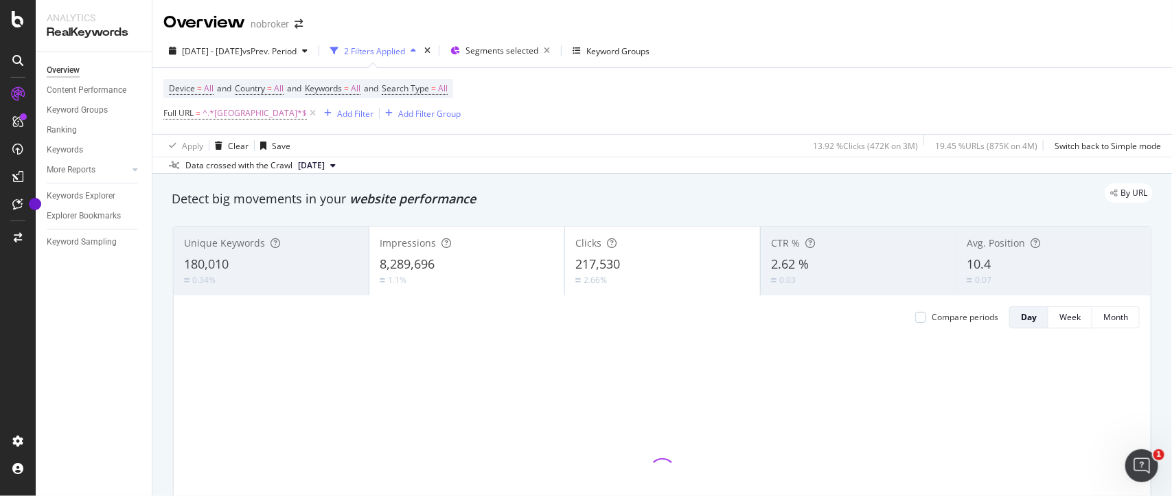
click at [606, 117] on div "Device = All and Country = All and Keywords = All and Search Type = All Full UR…" at bounding box center [661, 101] width 997 height 66
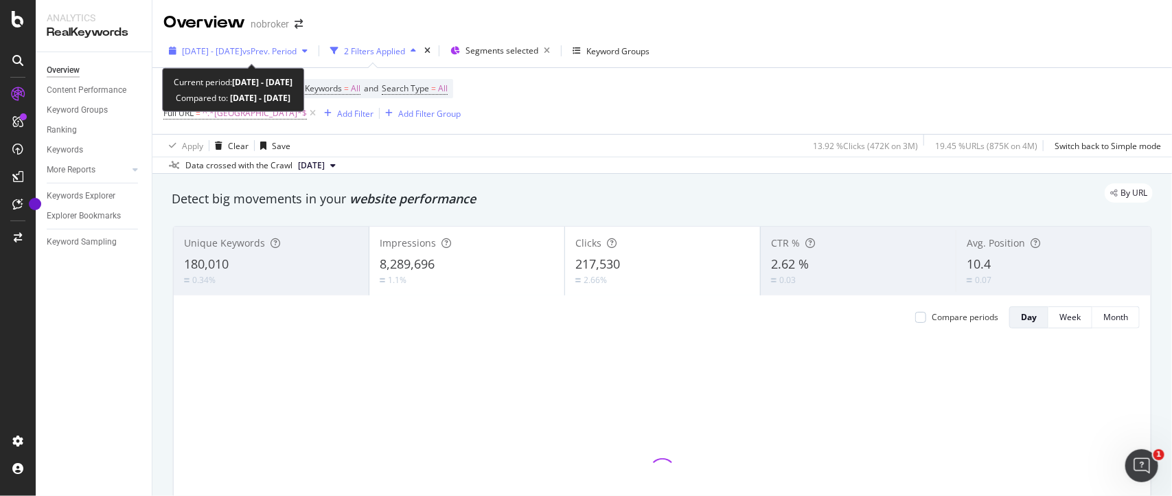
click at [297, 51] on span "vs Prev. Period" at bounding box center [269, 51] width 54 height 12
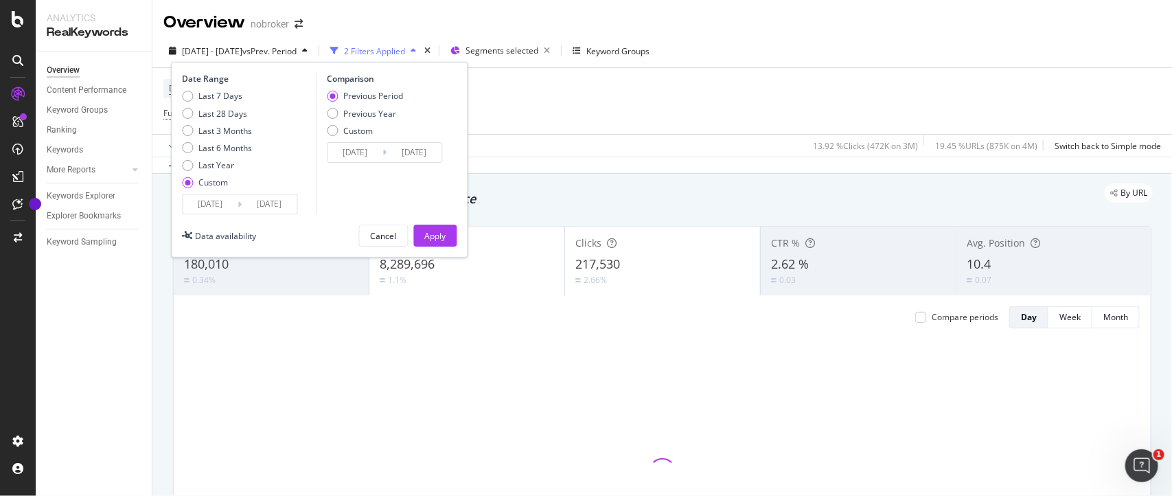
click at [290, 203] on input "[DATE]" at bounding box center [269, 203] width 55 height 19
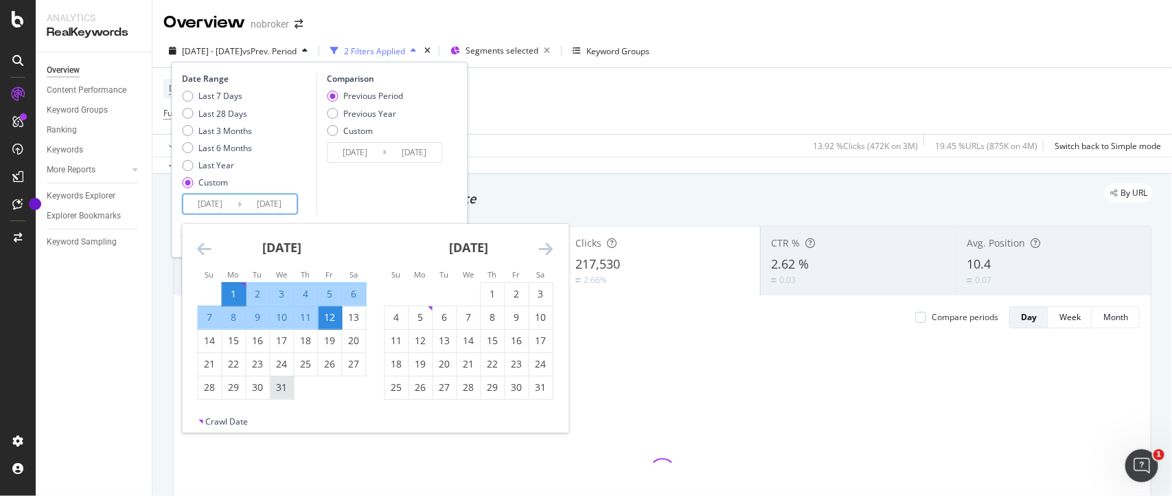
click at [276, 389] on div "31" at bounding box center [281, 387] width 23 height 14
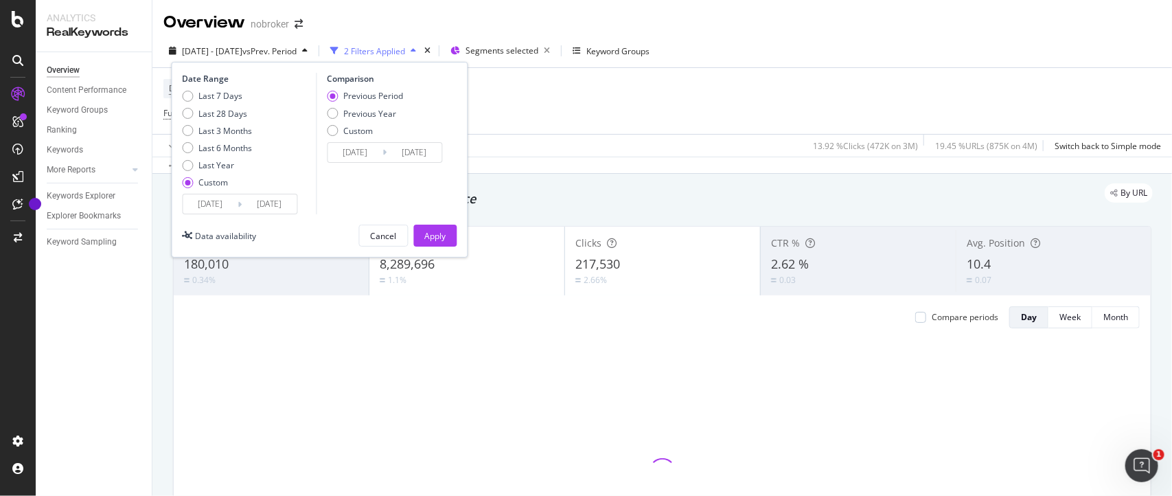
type input "2024/07/31"
type input "2024/05/31"
click at [426, 242] on div "Apply" at bounding box center [435, 235] width 21 height 21
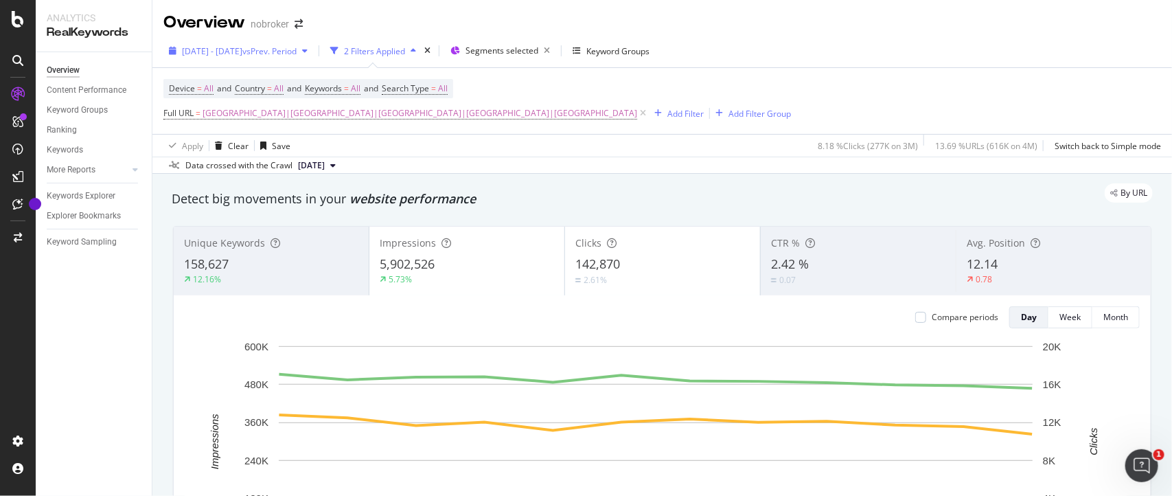
click at [242, 50] on span "2024 Jul. 1st - Jul. 12th" at bounding box center [212, 51] width 60 height 12
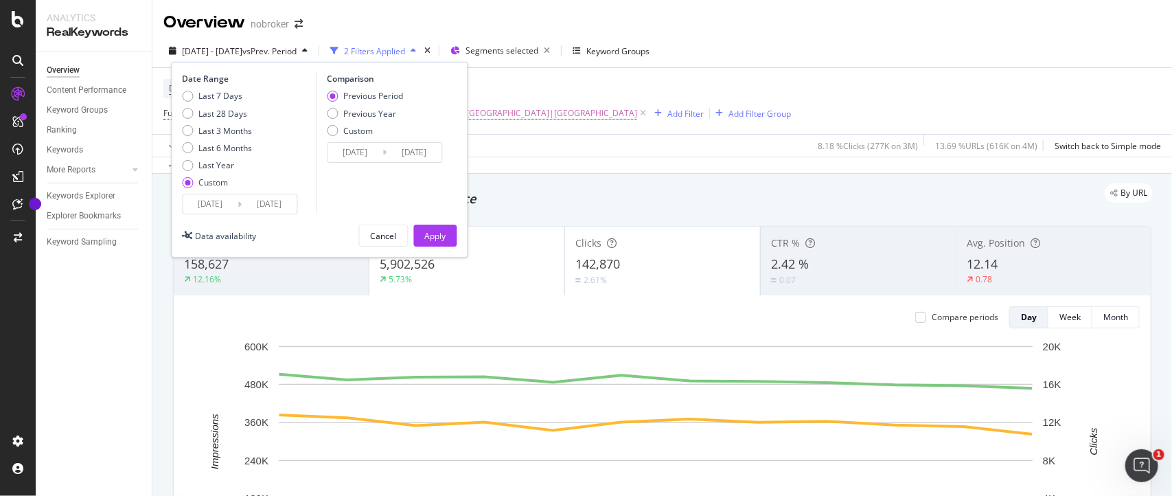
click at [231, 206] on input "[DATE]" at bounding box center [210, 203] width 55 height 19
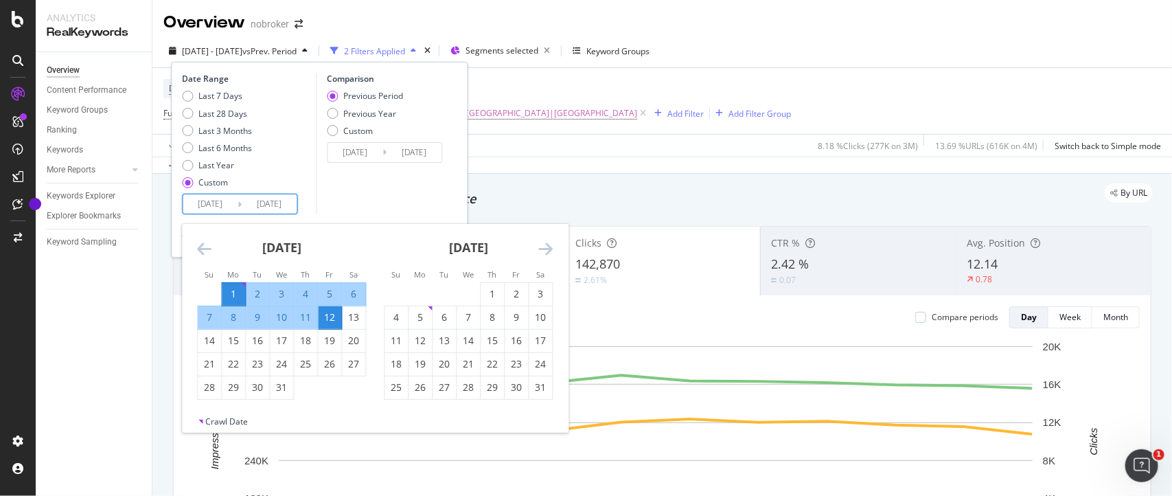
click at [203, 251] on icon "Move backward to switch to the previous month." at bounding box center [205, 248] width 14 height 16
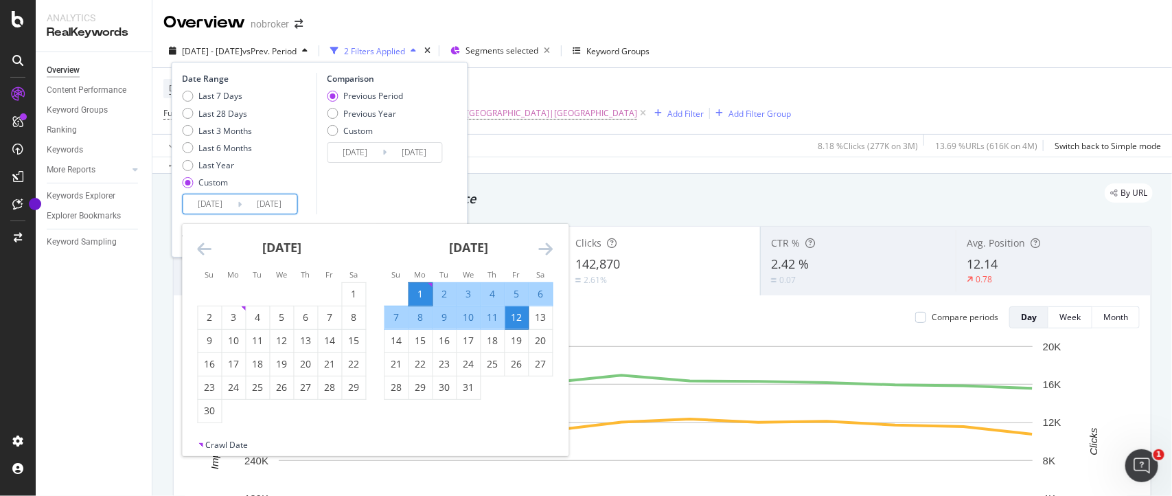
click at [203, 251] on icon "Move backward to switch to the previous month." at bounding box center [205, 248] width 14 height 16
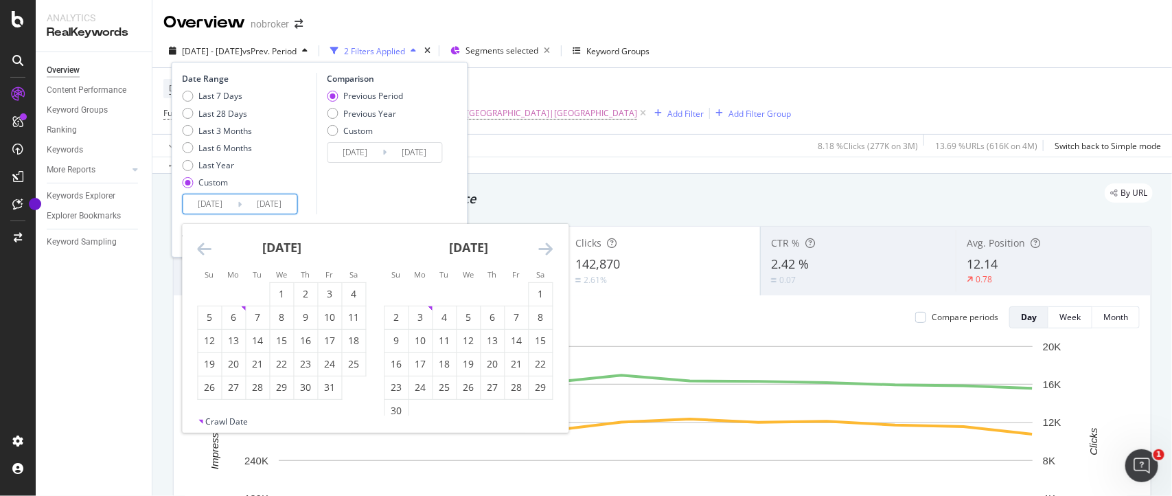
click at [203, 249] on icon "Move backward to switch to the previous month." at bounding box center [205, 248] width 14 height 16
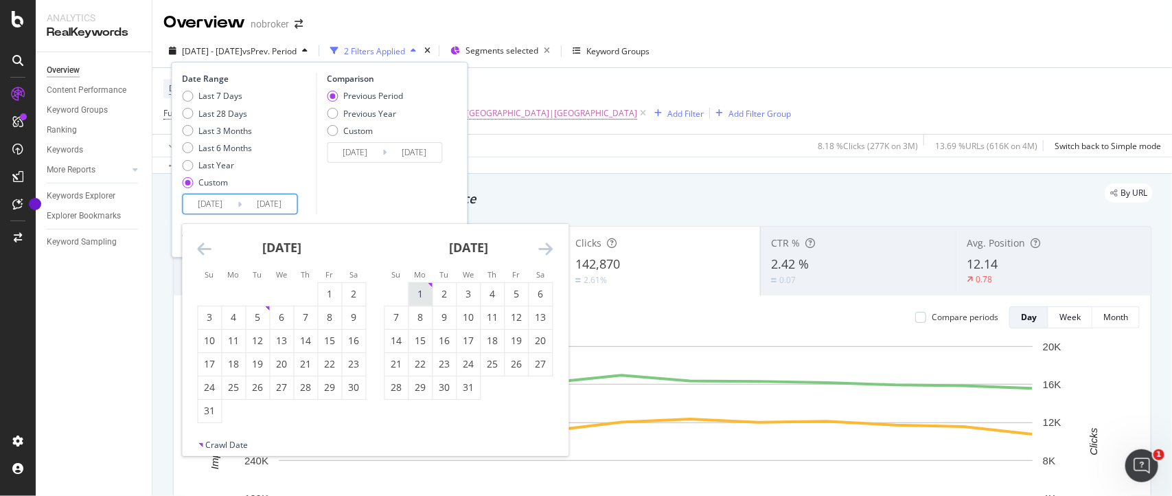
click at [417, 297] on div "1" at bounding box center [420, 294] width 23 height 14
type input "2024/01/01"
type input "2023/06/21"
type input "2023/12/31"
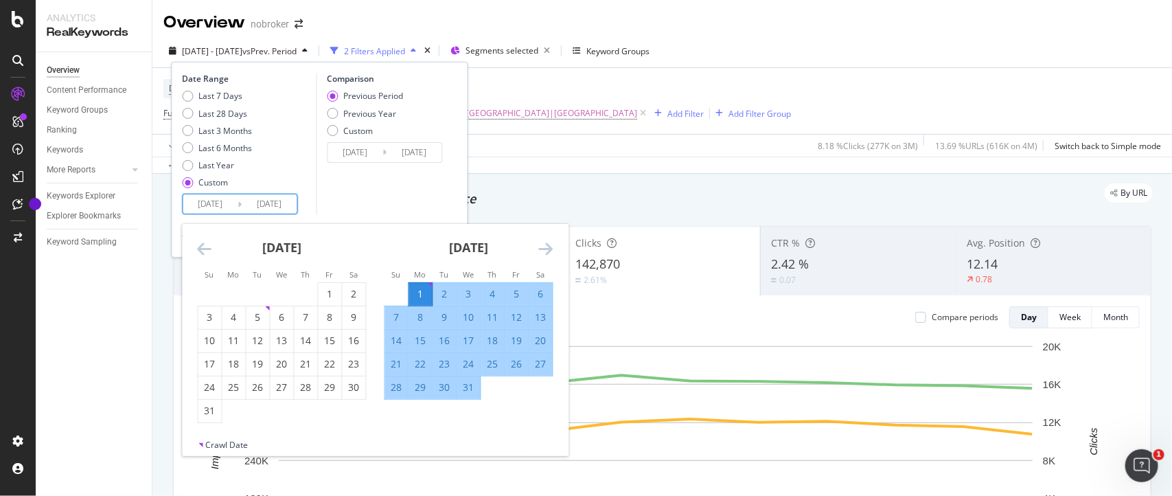
click at [546, 242] on icon "Move forward to switch to the next month." at bounding box center [546, 248] width 14 height 16
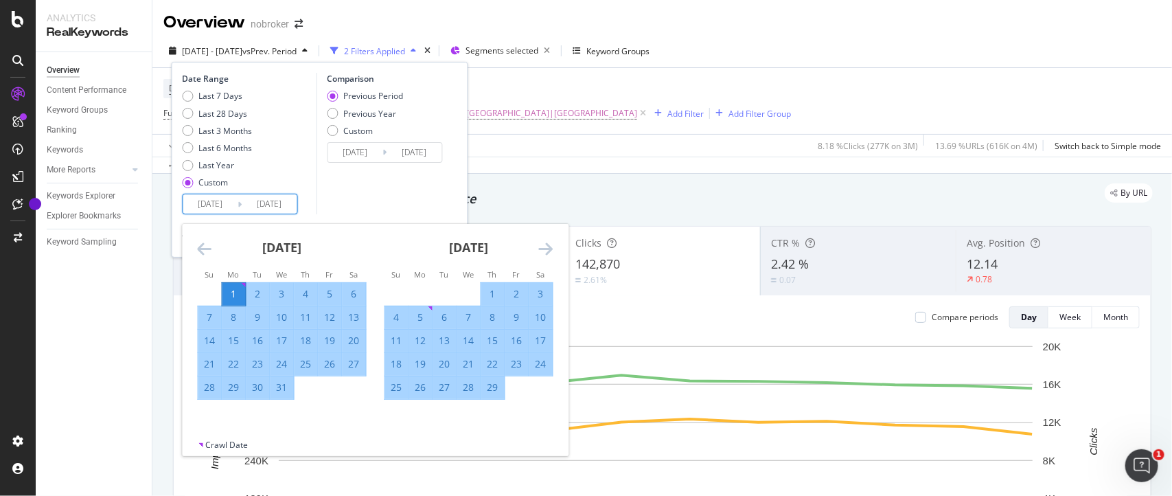
click at [546, 242] on icon "Move forward to switch to the next month." at bounding box center [546, 248] width 14 height 16
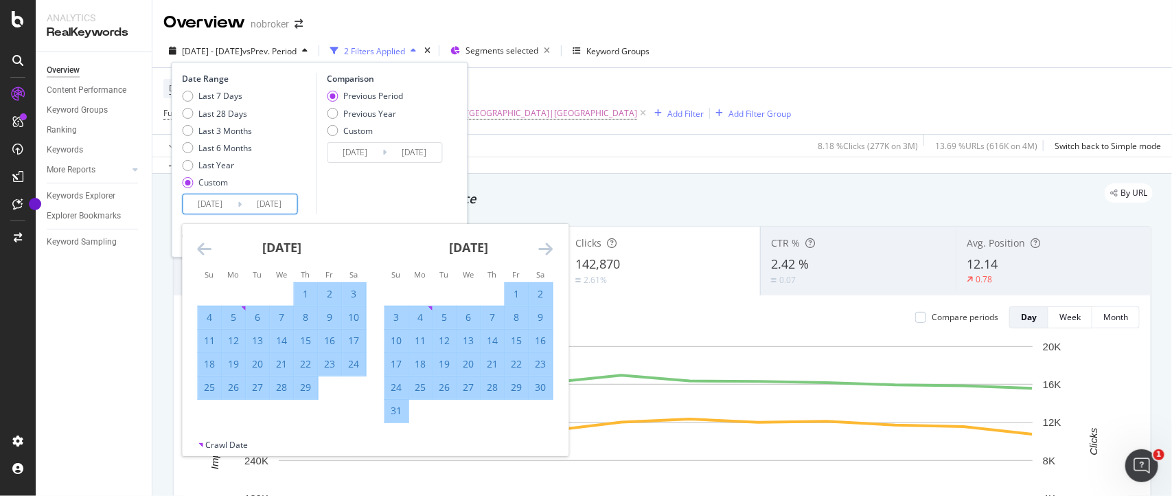
click at [546, 242] on icon "Move forward to switch to the next month." at bounding box center [546, 248] width 14 height 16
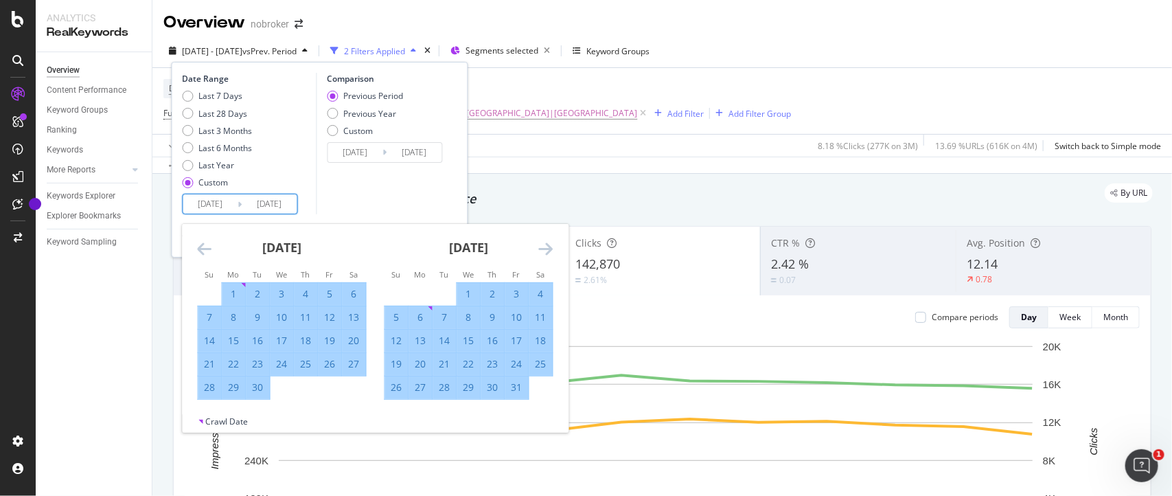
click at [546, 242] on icon "Move forward to switch to the next month." at bounding box center [546, 248] width 14 height 16
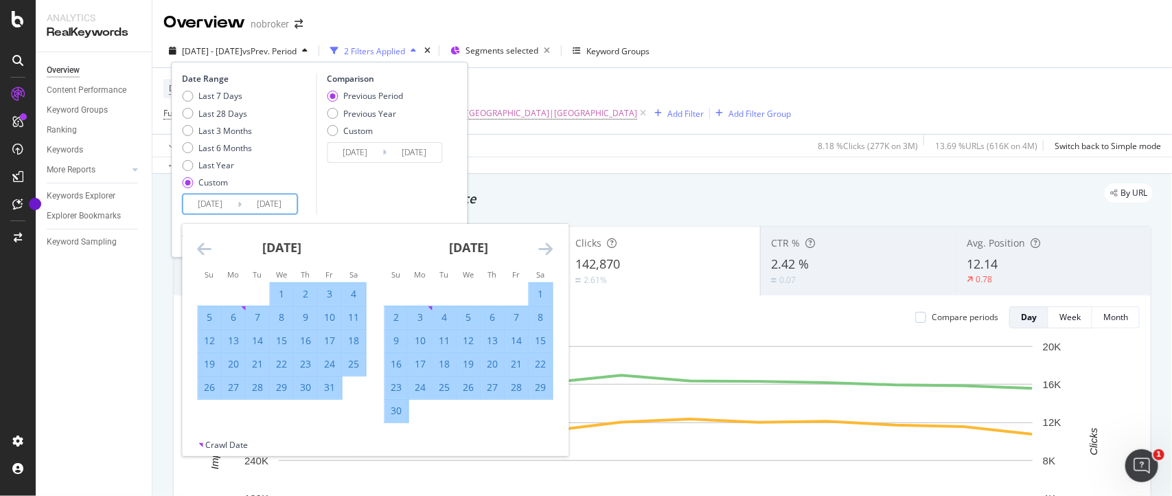
click at [546, 242] on icon "Move forward to switch to the next month." at bounding box center [546, 248] width 14 height 16
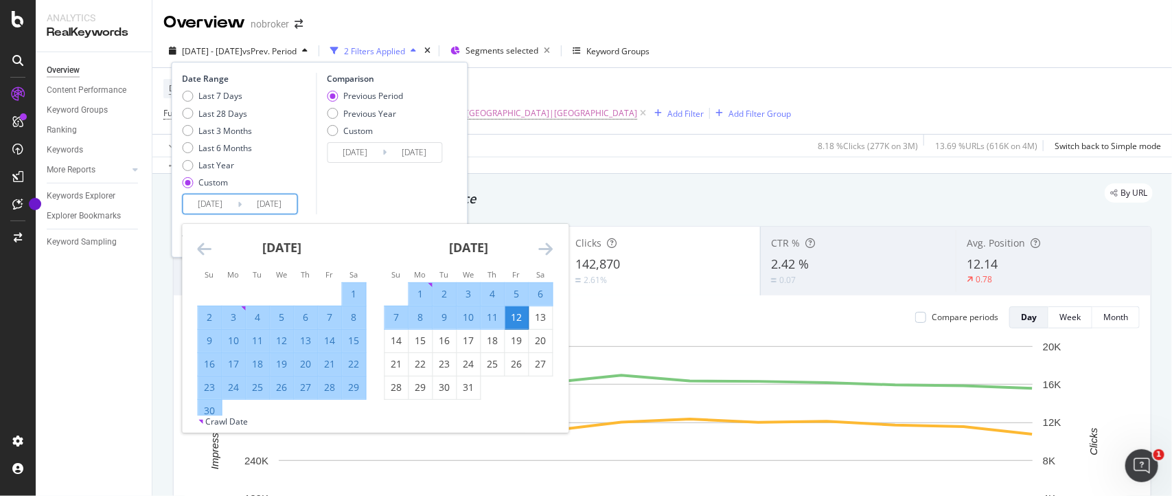
click at [546, 242] on icon "Move forward to switch to the next month." at bounding box center [546, 248] width 14 height 16
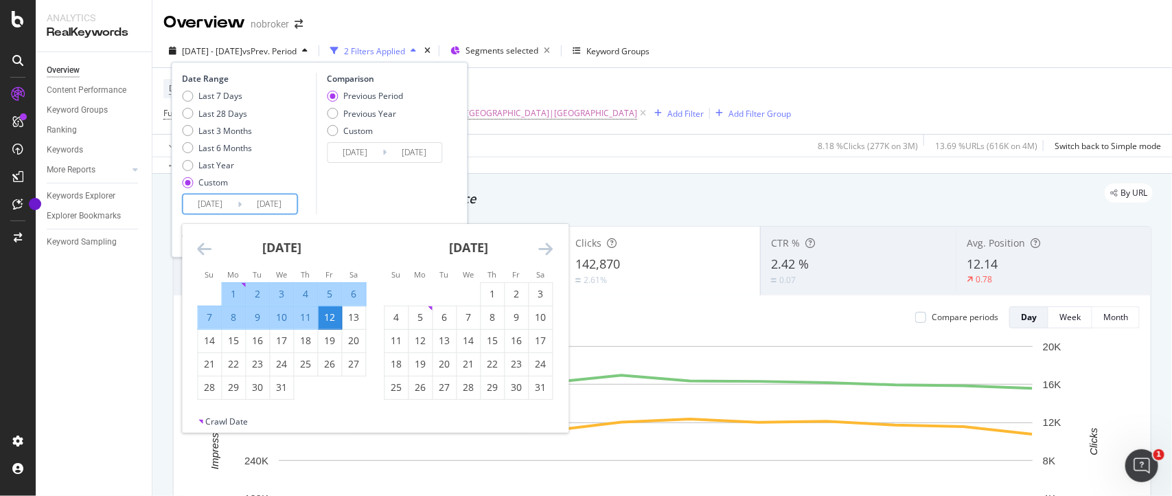
click at [546, 242] on icon "Move forward to switch to the next month." at bounding box center [546, 248] width 14 height 16
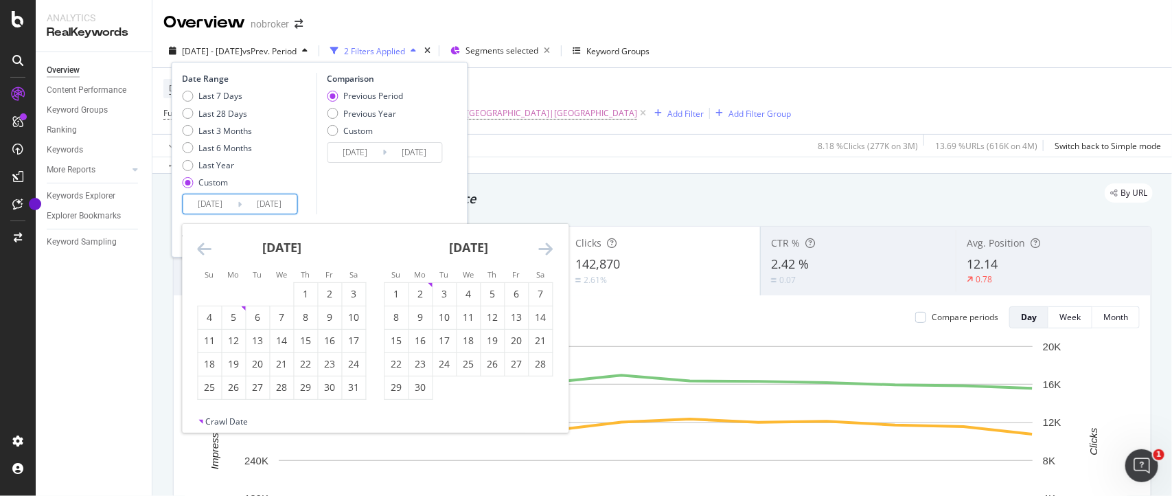
click at [546, 242] on icon "Move forward to switch to the next month." at bounding box center [546, 248] width 14 height 16
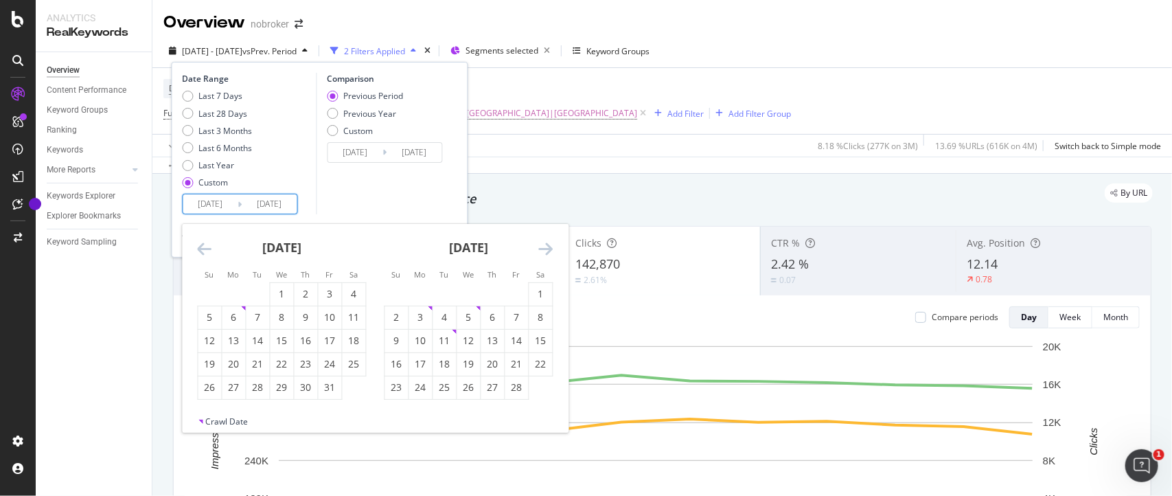
click at [546, 242] on icon "Move forward to switch to the next month." at bounding box center [546, 248] width 14 height 16
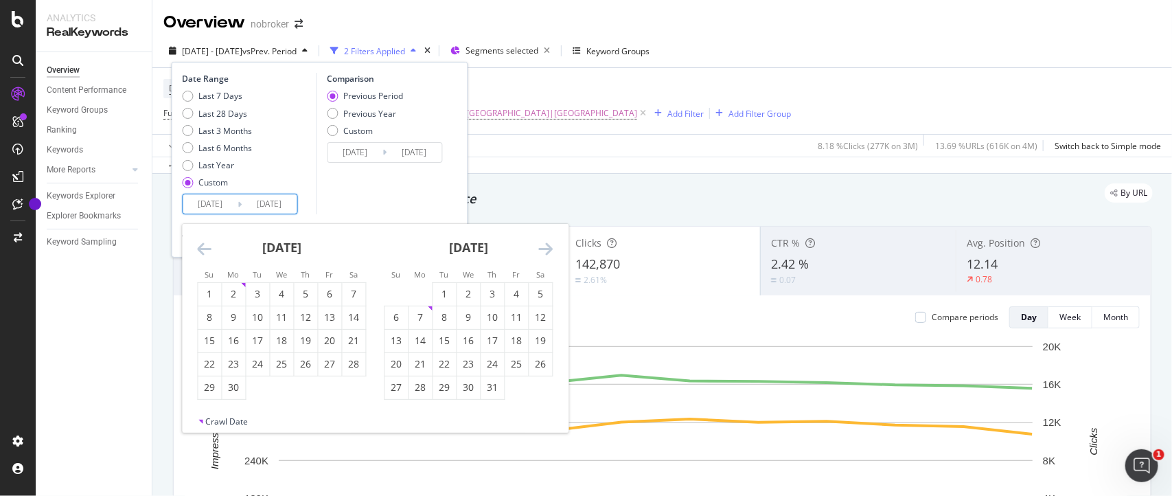
click at [546, 242] on icon "Move forward to switch to the next month." at bounding box center [546, 248] width 14 height 16
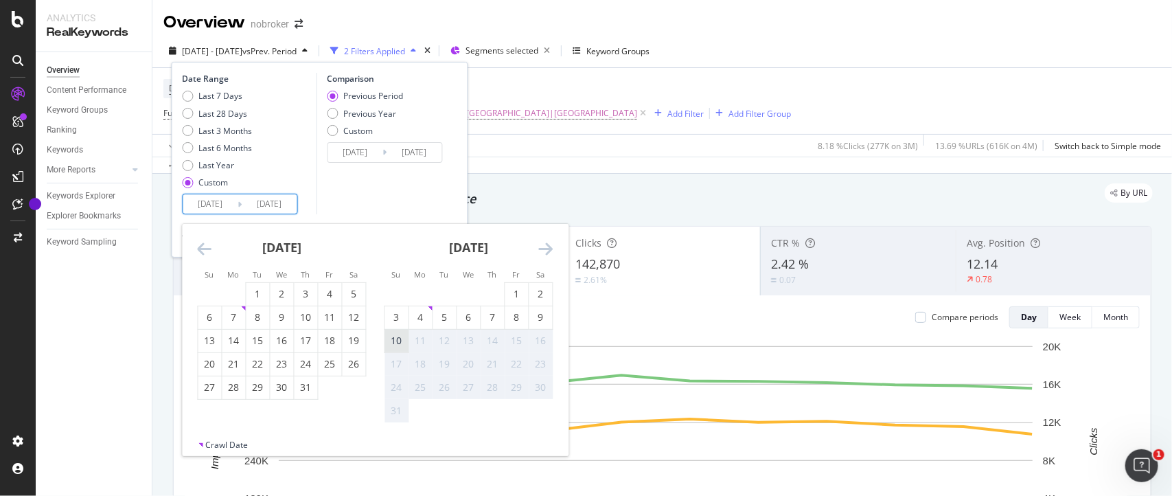
click at [400, 336] on div "10" at bounding box center [396, 341] width 23 height 14
type input "2025/08/10"
type input "2022/05/23"
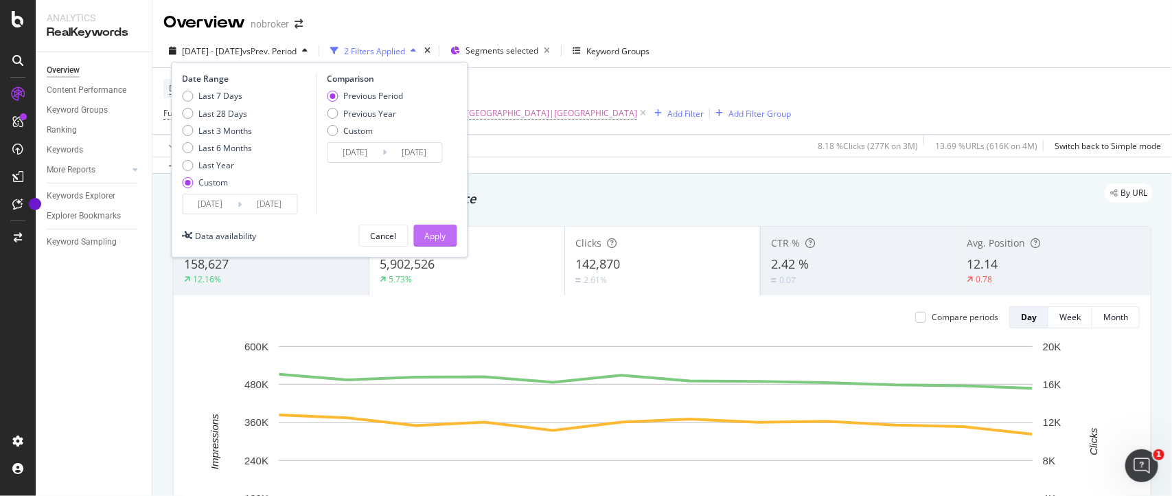
click at [443, 238] on div "Apply" at bounding box center [435, 236] width 21 height 12
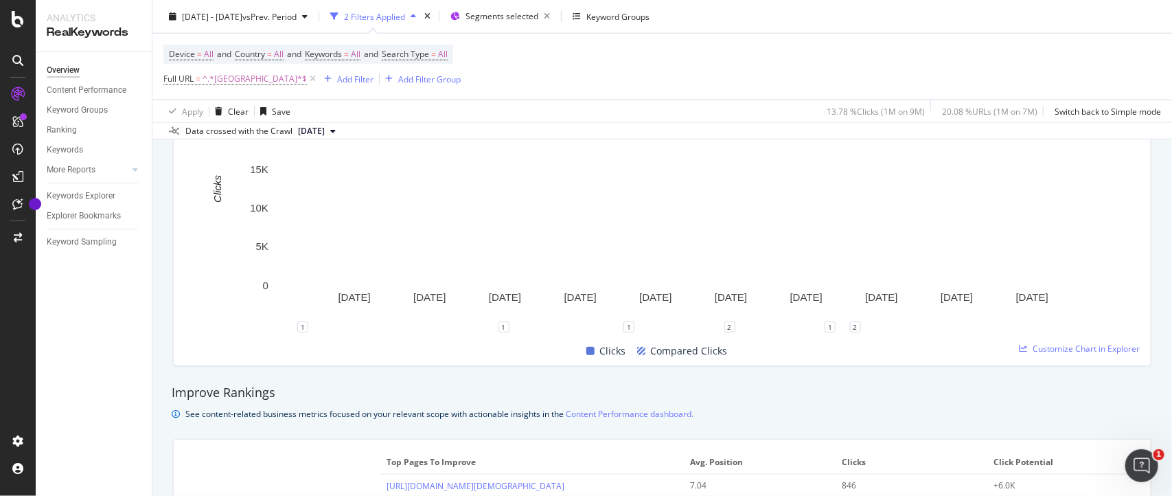
scroll to position [702, 0]
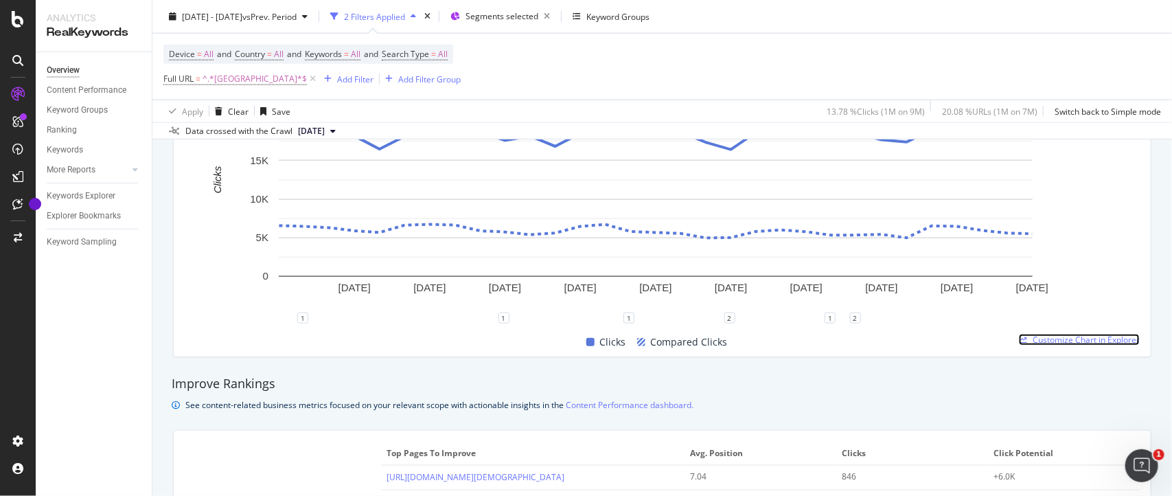
click at [1040, 340] on span "Customize Chart in Explorer" at bounding box center [1085, 340] width 107 height 12
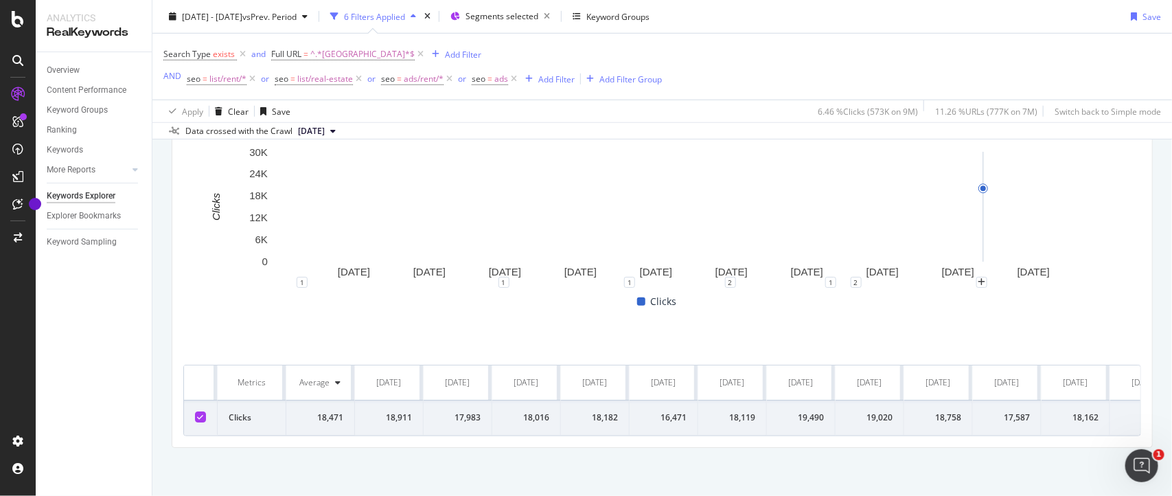
scroll to position [332, 0]
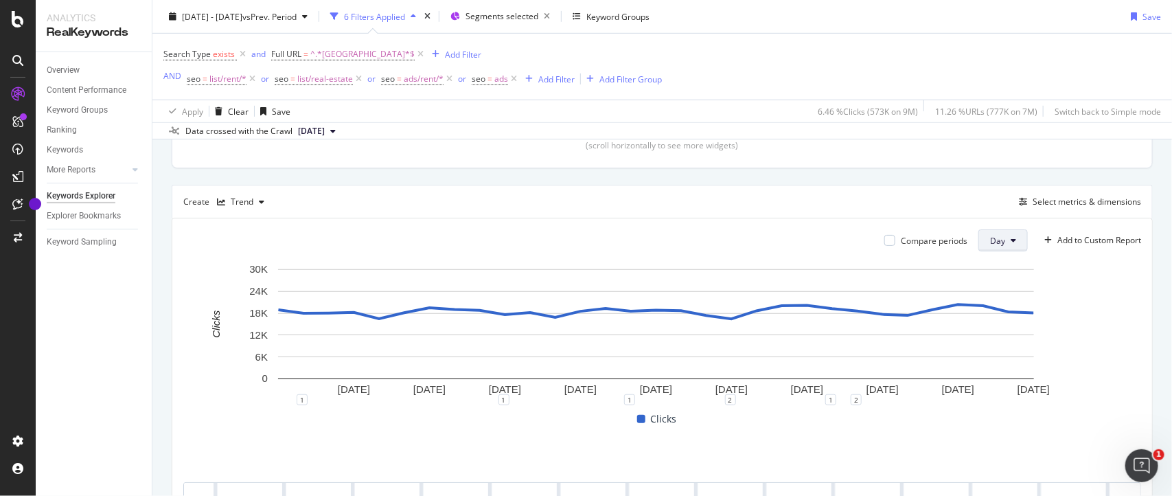
click at [1011, 239] on icon at bounding box center [1013, 240] width 5 height 8
click at [984, 316] on span "Month" at bounding box center [988, 319] width 25 height 12
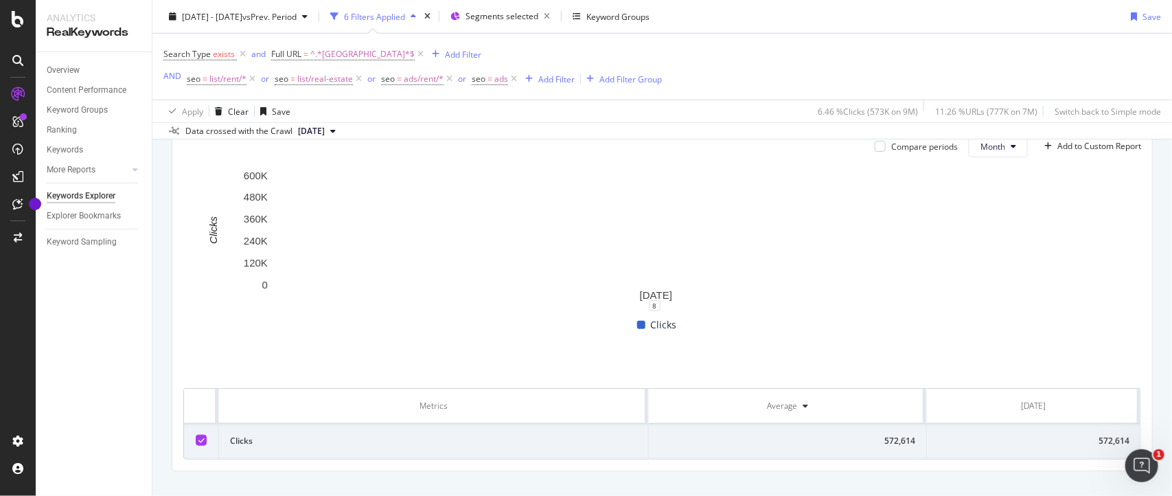
scroll to position [450, 0]
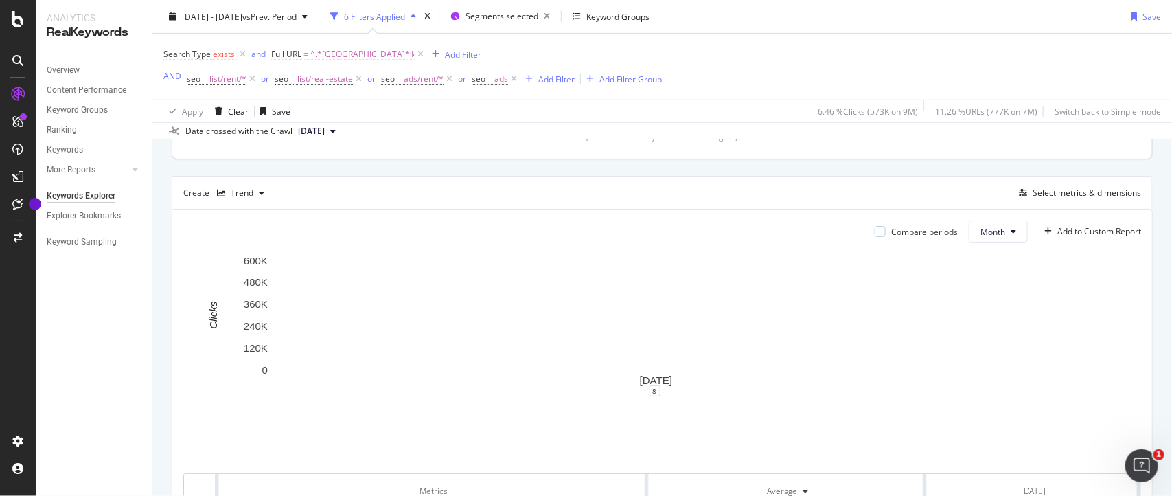
scroll to position [450, 0]
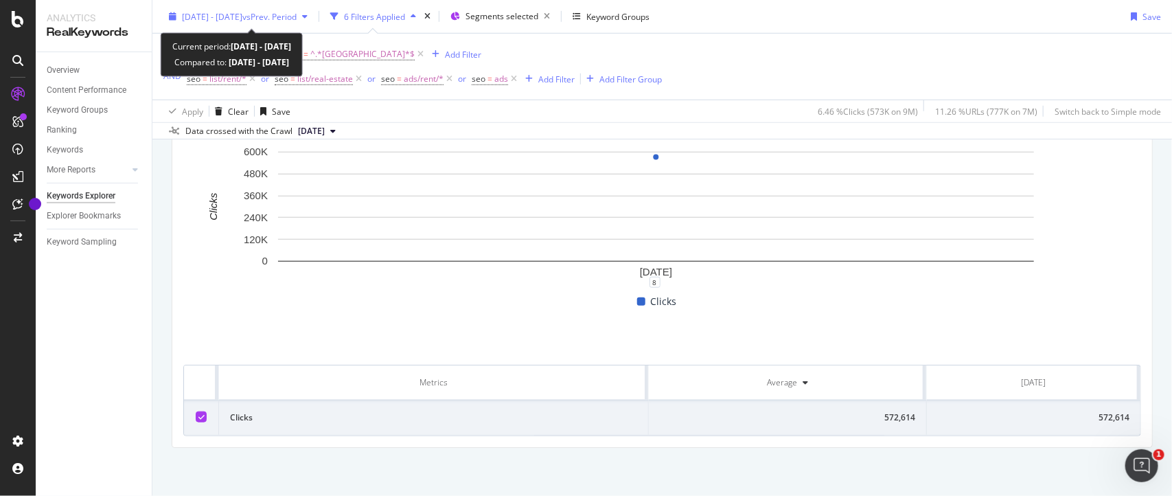
click at [242, 12] on span "[DATE] - [DATE]" at bounding box center [212, 16] width 60 height 12
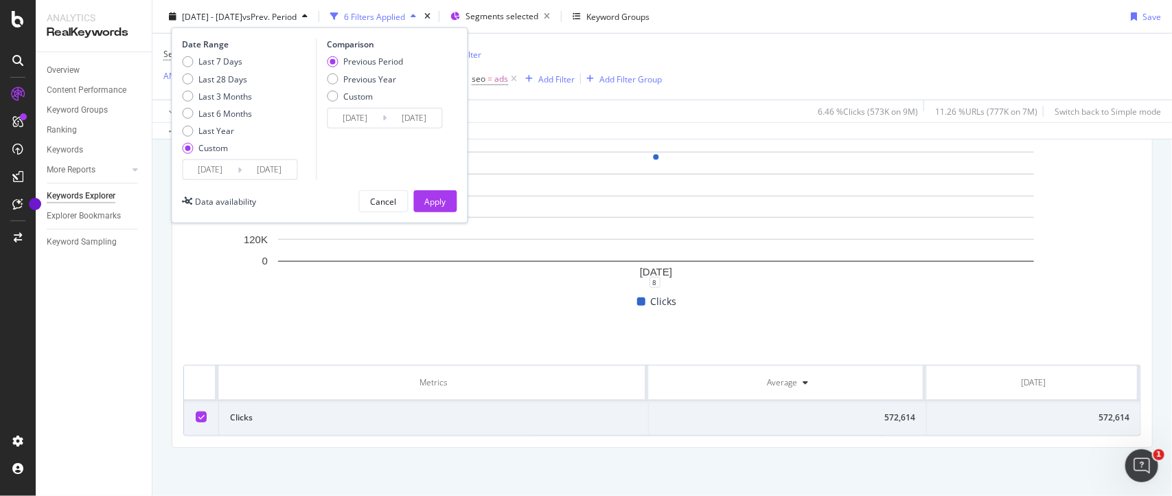
click at [231, 166] on input "[DATE]" at bounding box center [210, 169] width 55 height 19
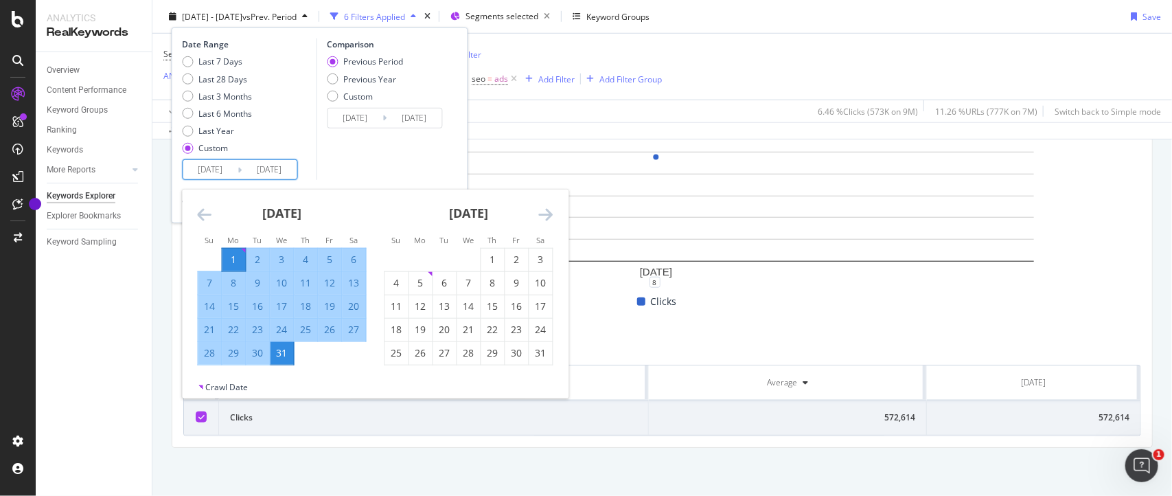
click at [198, 210] on icon "Move backward to switch to the previous month." at bounding box center [205, 214] width 14 height 16
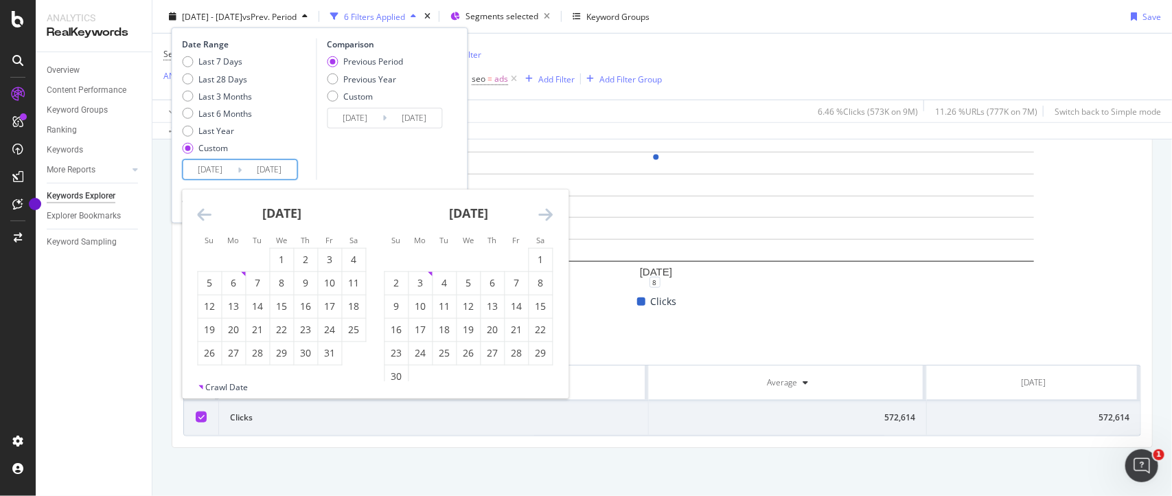
click at [198, 210] on icon "Move backward to switch to the previous month." at bounding box center [205, 214] width 14 height 16
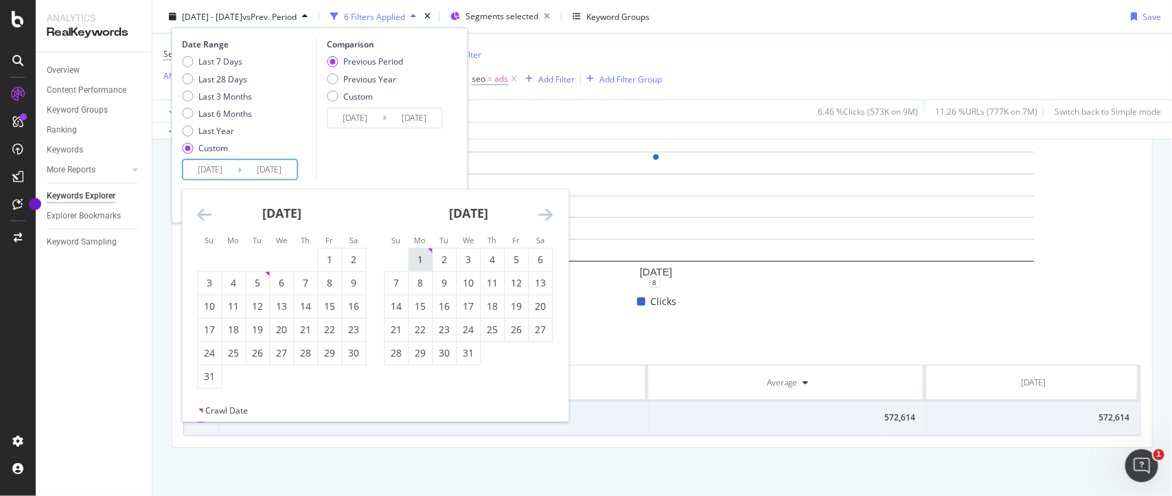
click at [423, 259] on div "1" at bounding box center [420, 260] width 23 height 14
type input "[DATE]"
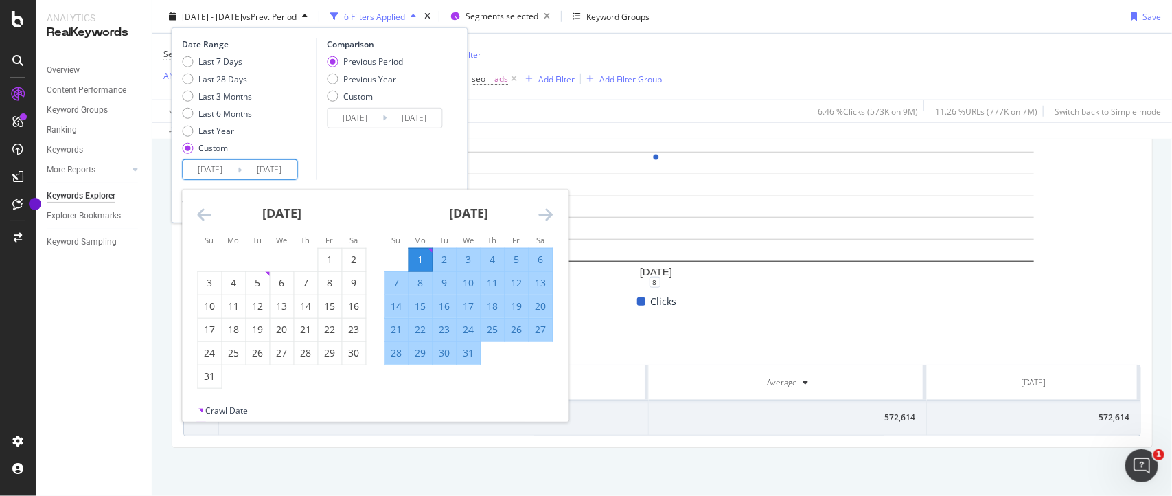
click at [551, 214] on icon "Move forward to switch to the next month." at bounding box center [546, 214] width 14 height 16
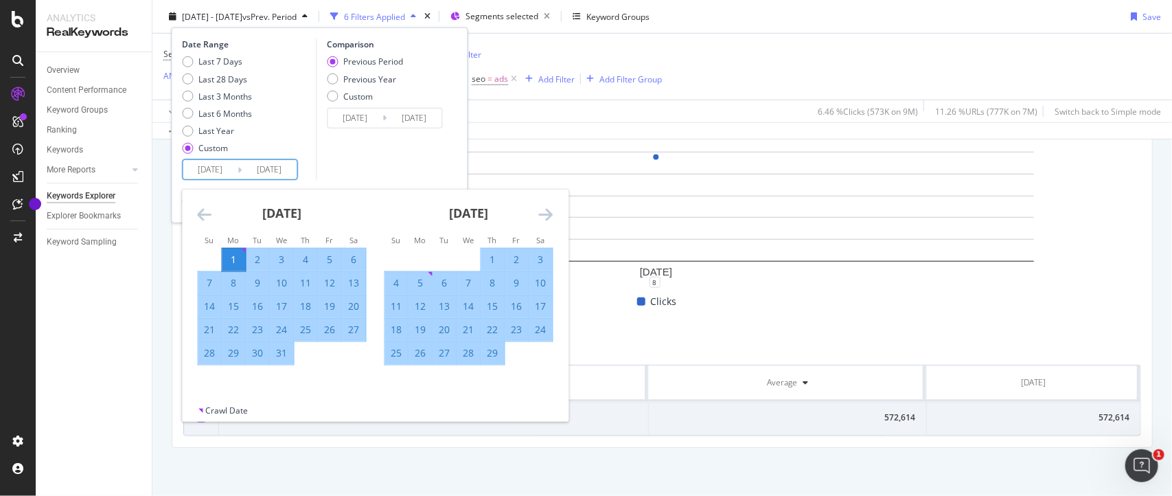
click at [551, 214] on icon "Move forward to switch to the next month." at bounding box center [546, 214] width 14 height 16
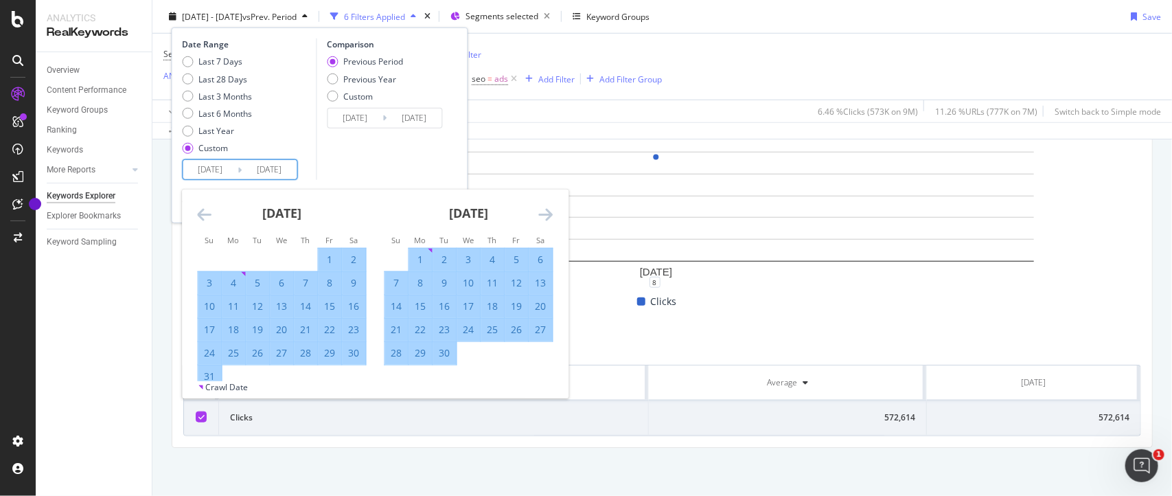
click at [551, 214] on icon "Move forward to switch to the next month." at bounding box center [546, 214] width 14 height 16
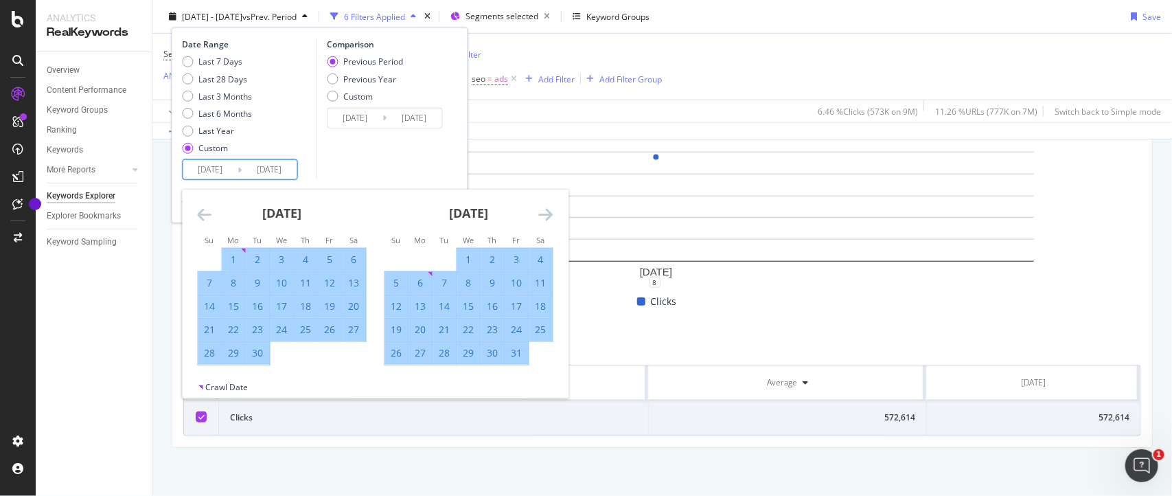
click at [551, 214] on icon "Move forward to switch to the next month." at bounding box center [546, 214] width 14 height 16
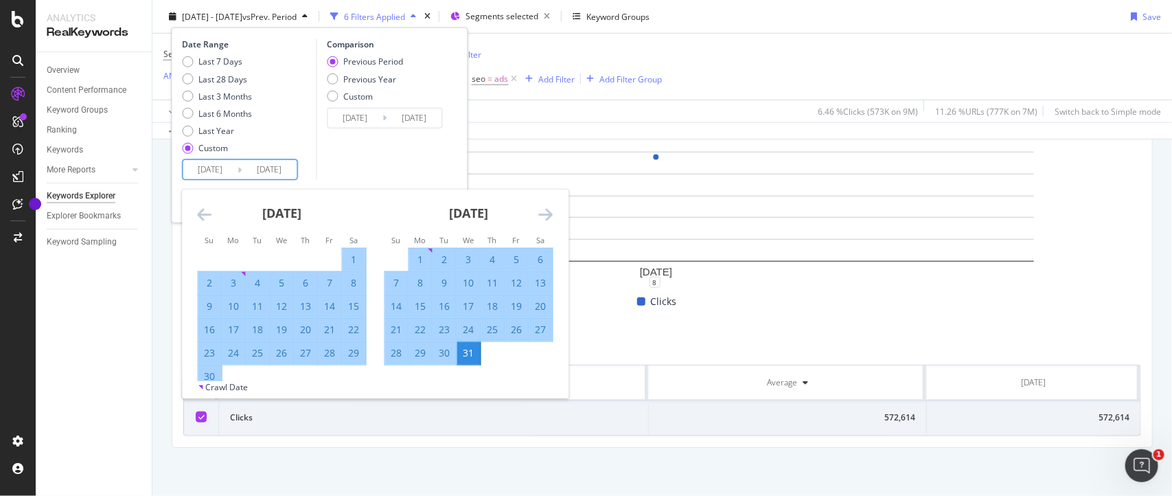
click at [551, 214] on icon "Move forward to switch to the next month." at bounding box center [546, 214] width 14 height 16
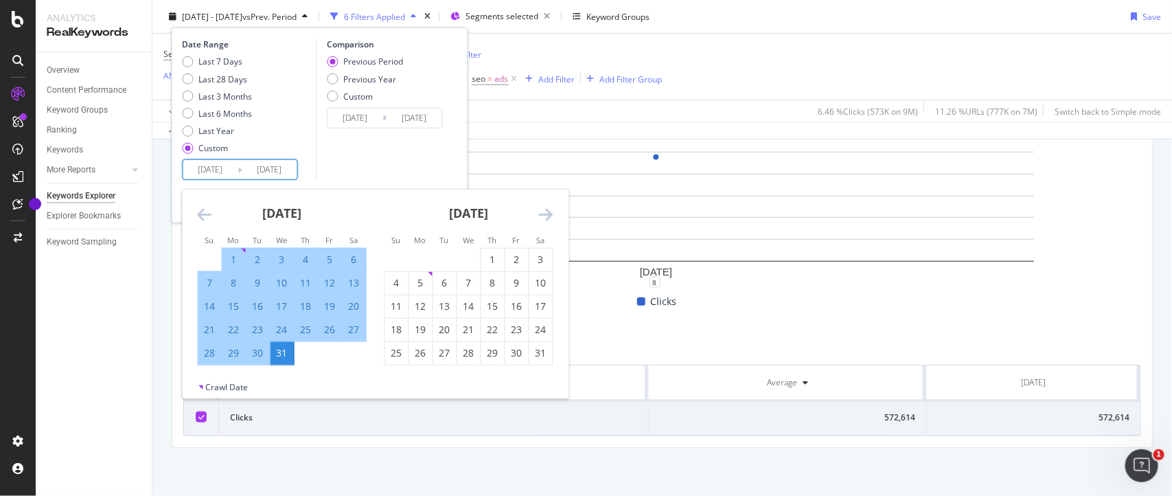
click at [551, 214] on icon "Move forward to switch to the next month." at bounding box center [546, 214] width 14 height 16
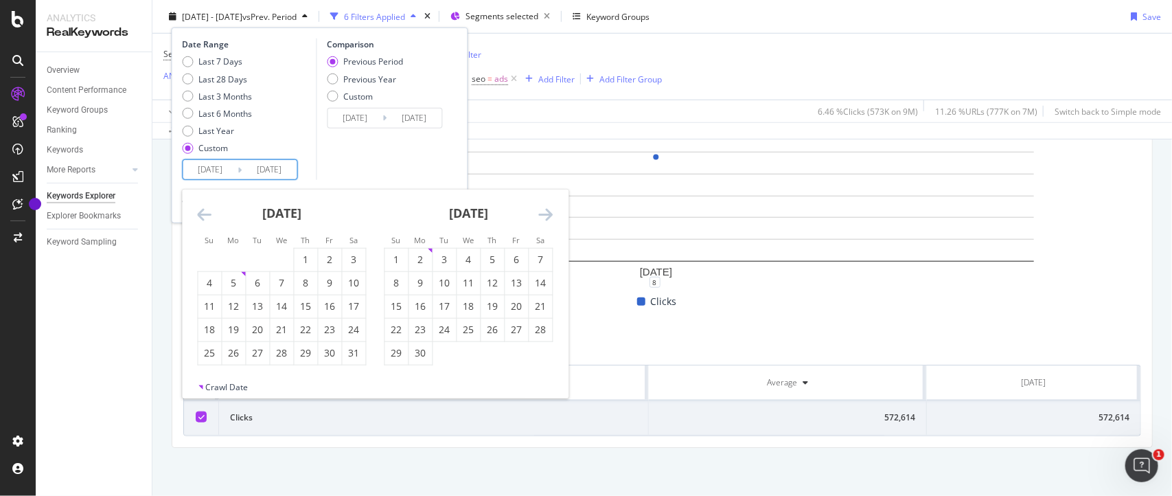
click at [551, 214] on icon "Move forward to switch to the next month." at bounding box center [546, 214] width 14 height 16
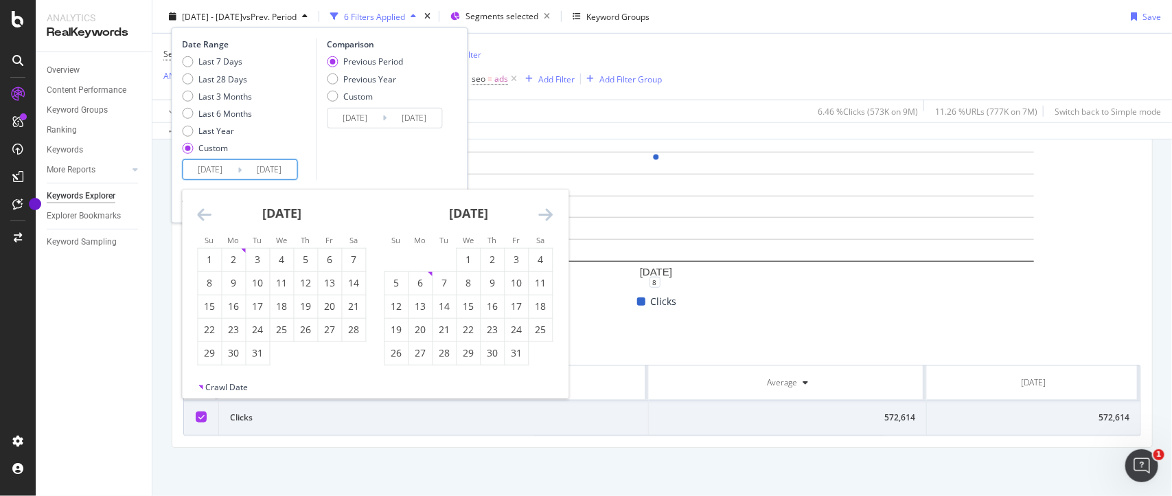
click at [551, 214] on icon "Move forward to switch to the next month." at bounding box center [546, 214] width 14 height 16
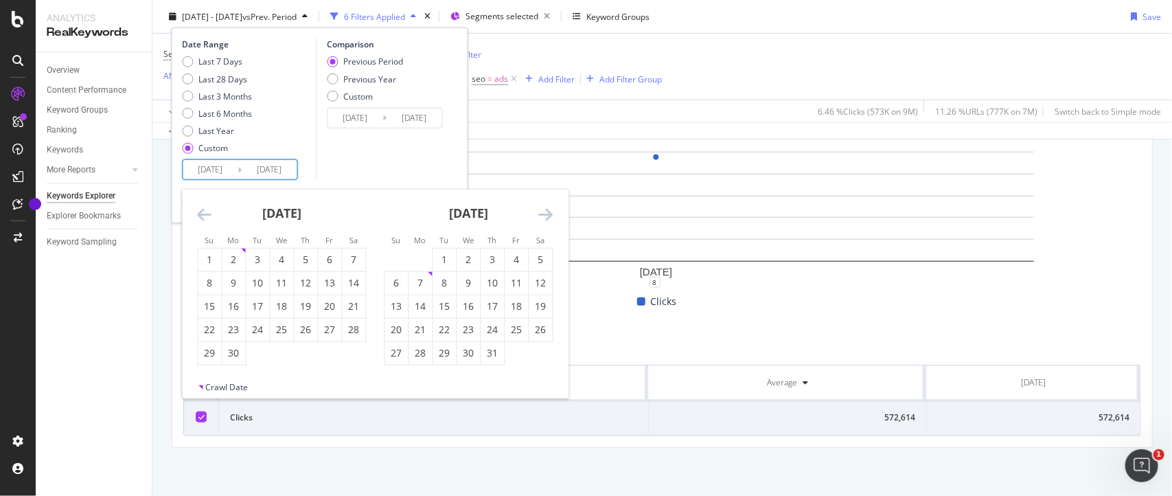
click at [551, 214] on icon "Move forward to switch to the next month." at bounding box center [546, 214] width 14 height 16
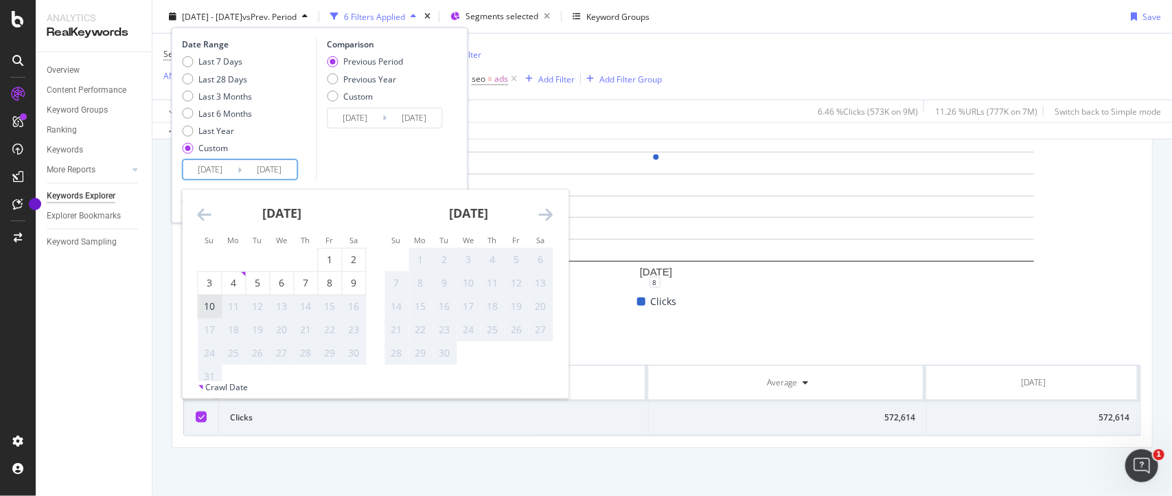
click at [213, 310] on div "10" at bounding box center [209, 306] width 23 height 14
type input "[DATE]"
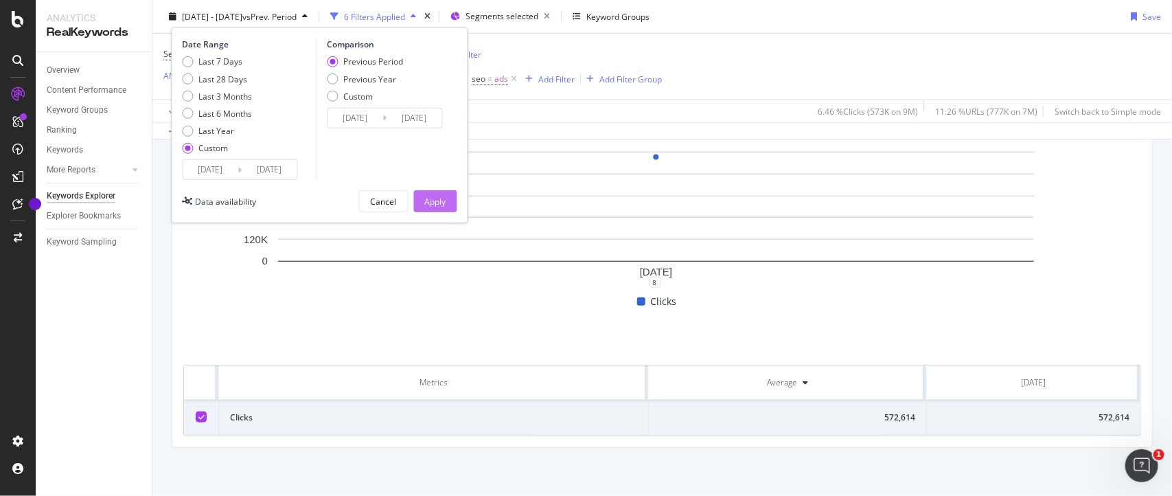
click at [417, 196] on button "Apply" at bounding box center [435, 201] width 43 height 22
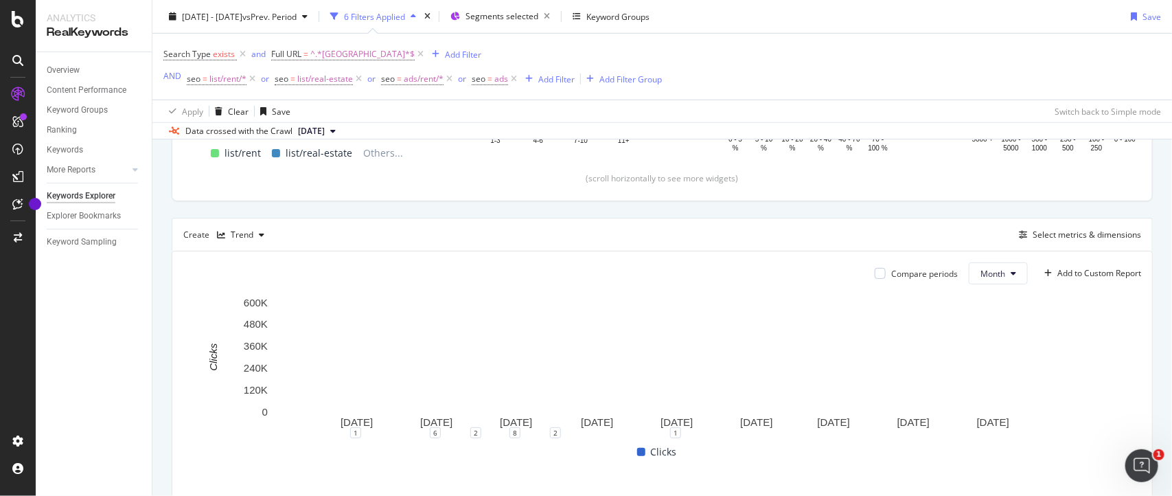
scroll to position [296, 0]
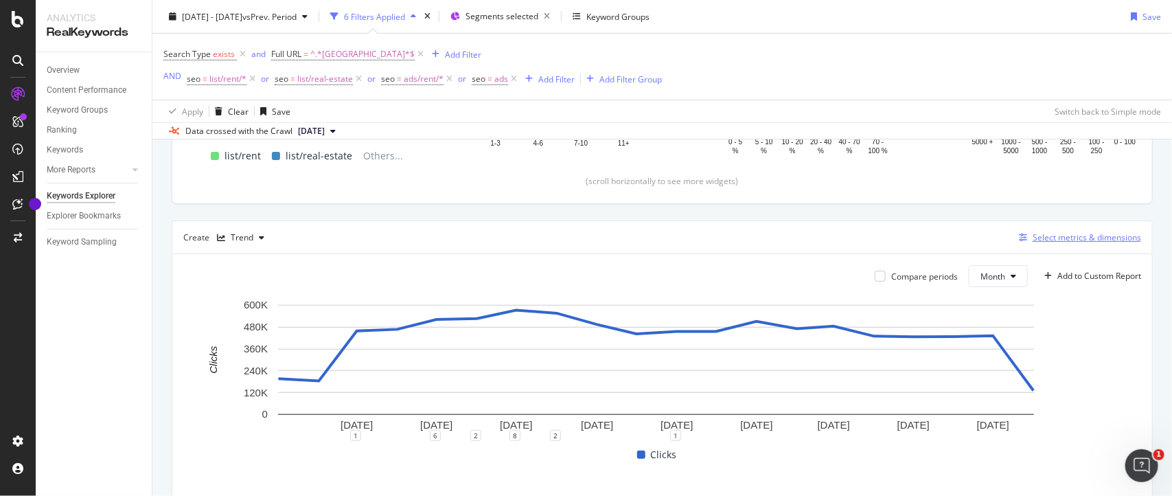
click at [1047, 238] on div "Select metrics & dimensions" at bounding box center [1086, 237] width 108 height 12
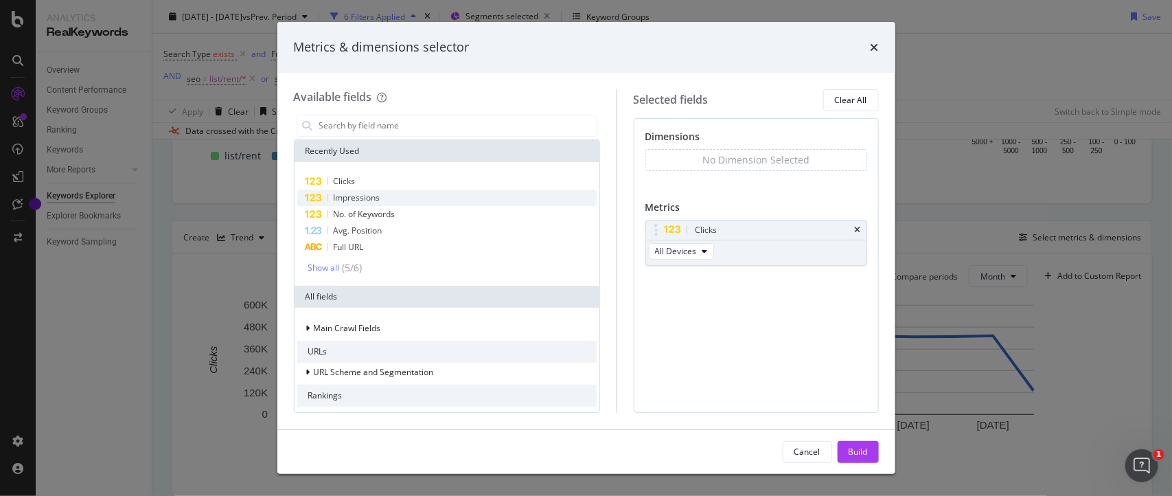
click at [345, 199] on span "Impressions" at bounding box center [357, 198] width 47 height 12
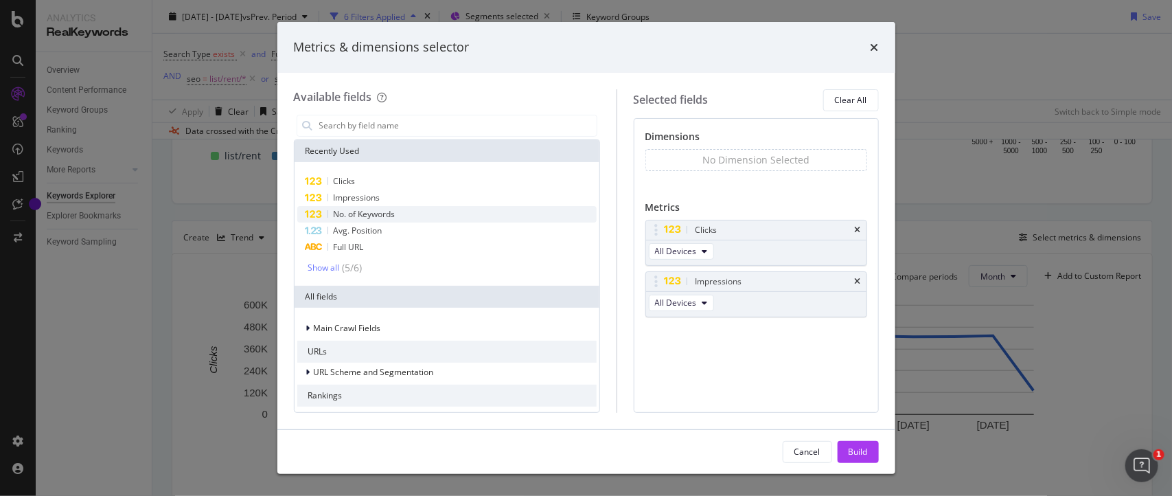
click at [342, 213] on span "No. of Keywords" at bounding box center [365, 214] width 62 height 12
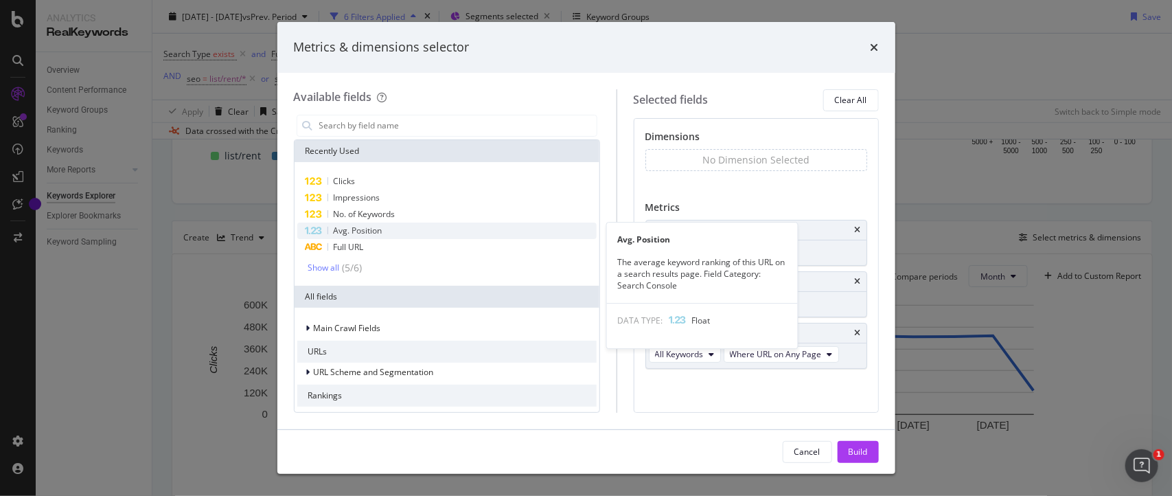
click at [342, 225] on span "Avg. Position" at bounding box center [358, 230] width 49 height 12
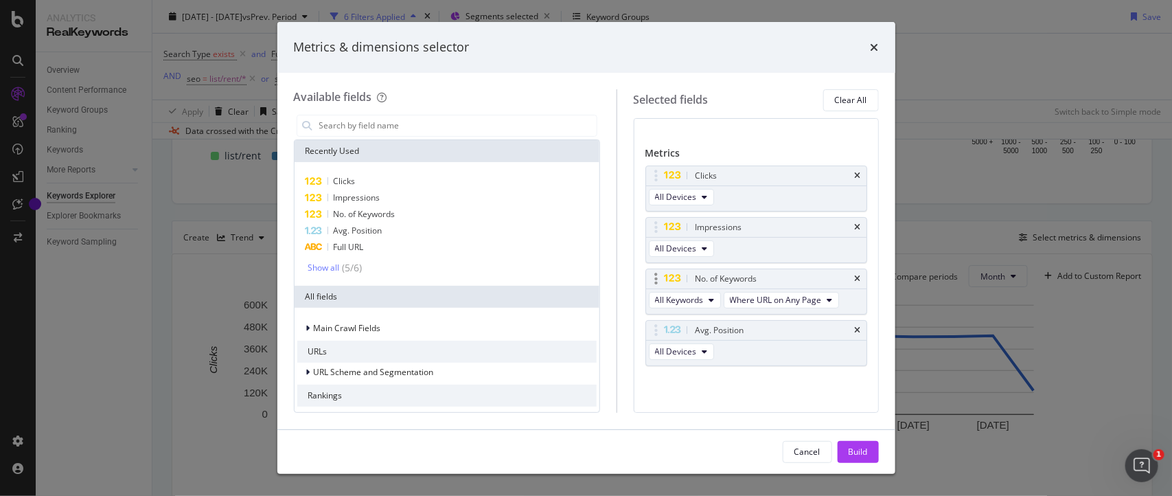
scroll to position [64, 0]
drag, startPoint x: 673, startPoint y: 338, endPoint x: 673, endPoint y: 192, distance: 145.5
click at [673, 192] on body "Analytics RealKeywords Overview Content Performance Keyword Groups Ranking Keyw…" at bounding box center [586, 248] width 1172 height 496
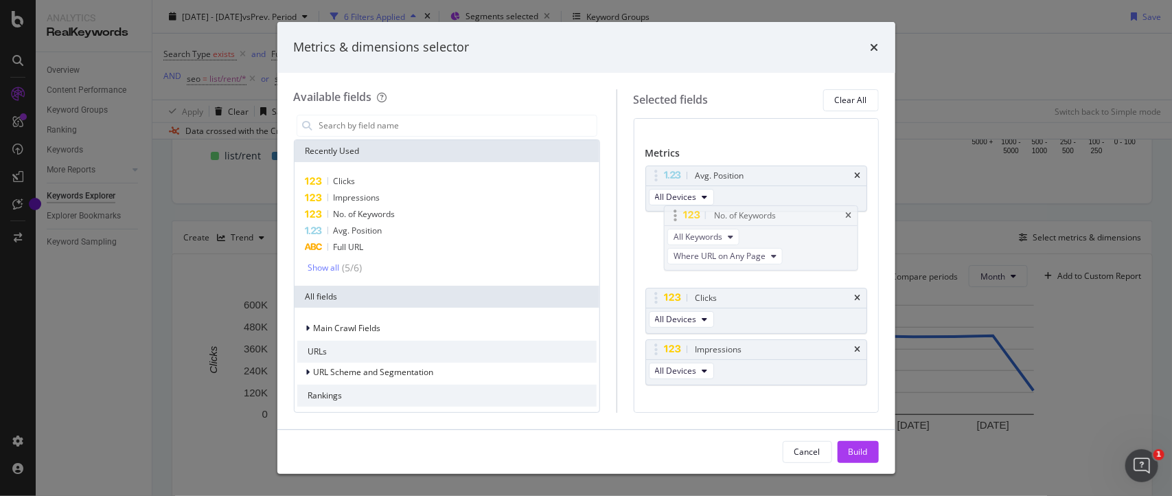
drag, startPoint x: 671, startPoint y: 317, endPoint x: 675, endPoint y: 211, distance: 105.8
click at [675, 211] on body "Analytics RealKeywords Overview Content Performance Keyword Groups Ranking Keyw…" at bounding box center [586, 248] width 1172 height 496
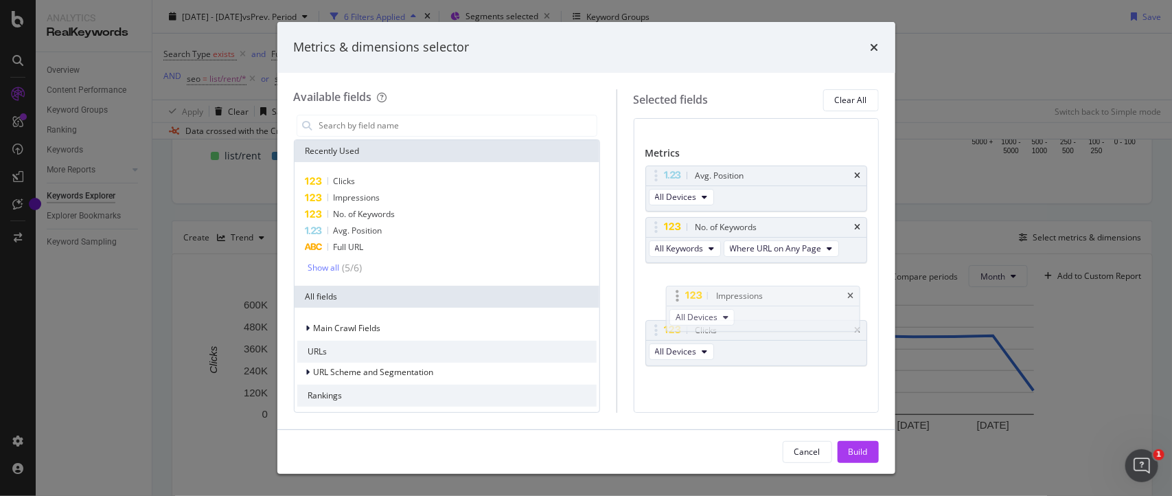
drag, startPoint x: 668, startPoint y: 335, endPoint x: 674, endPoint y: 290, distance: 45.0
click at [674, 290] on body "Analytics RealKeywords Overview Content Performance Keyword Groups Ranking Keyw…" at bounding box center [586, 248] width 1172 height 496
click at [858, 446] on div "Build" at bounding box center [857, 452] width 19 height 12
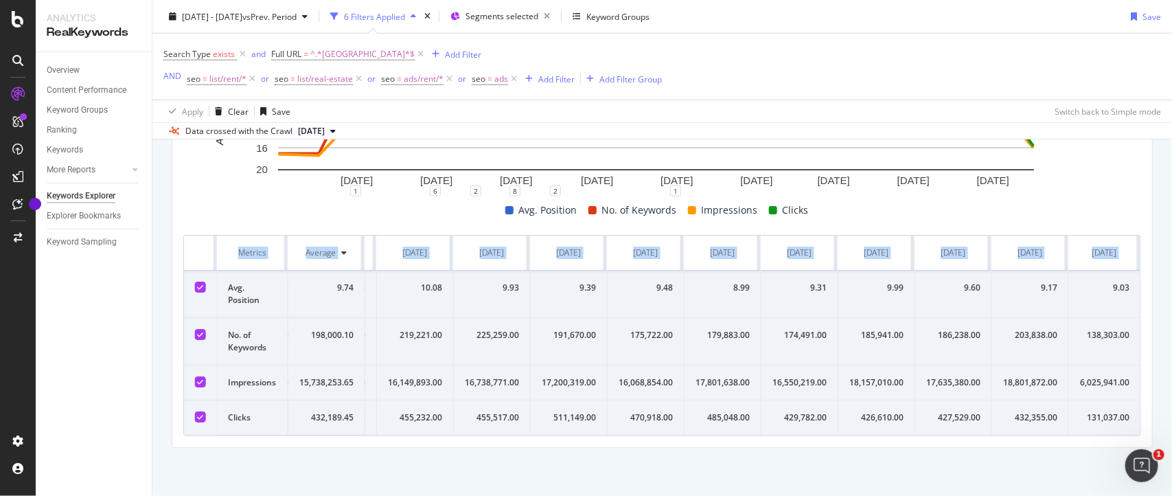
scroll to position [0, 761]
drag, startPoint x: 227, startPoint y: 271, endPoint x: 1169, endPoint y: 437, distance: 956.4
click at [1169, 437] on div "Keywords Explorer nobroker 2024 Jan. 1st - 2025 Aug. 10th vs Prev. Period 6 Fil…" at bounding box center [661, 248] width 1019 height 496
copy table "Metrics Average Jan. 2024 Feb. 2024 Mar. 2024 Apr. 2024 May. 2024 Jun. 2024 Jul…"
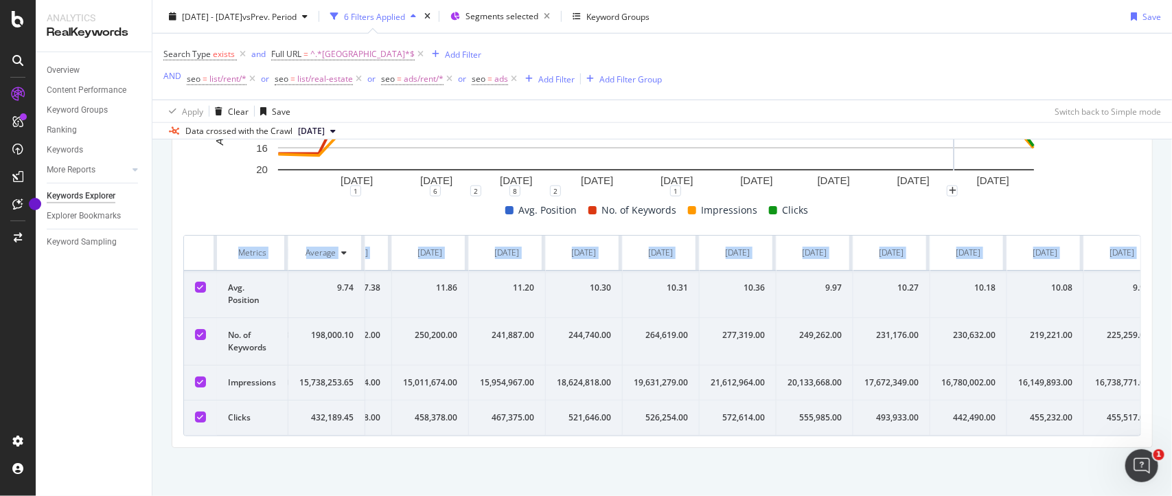
scroll to position [0, 0]
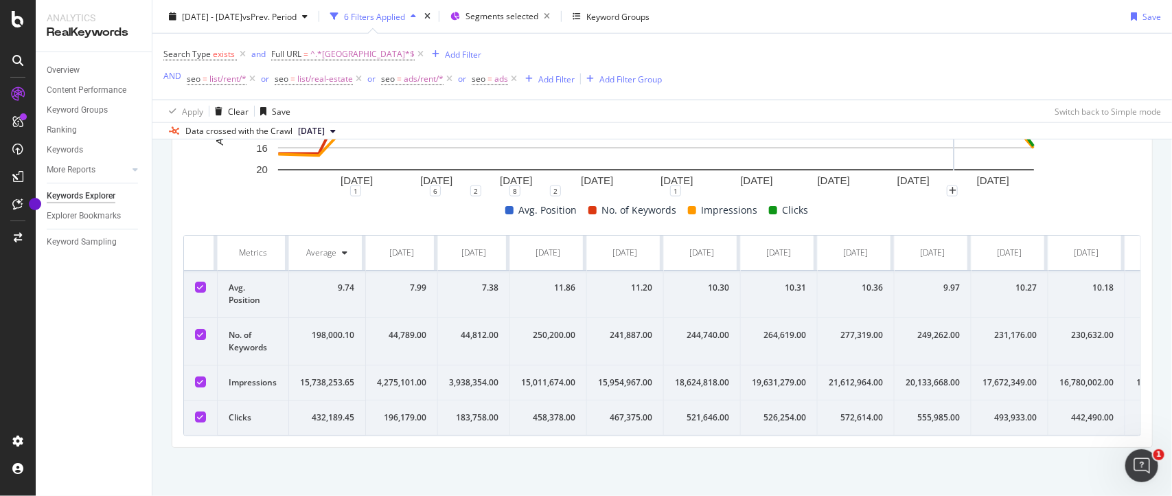
click at [192, 191] on div "1 6 2 8 2 1" at bounding box center [662, 196] width 958 height 11
drag, startPoint x: 181, startPoint y: 205, endPoint x: 382, endPoint y: 432, distance: 304.0
click at [382, 432] on div "Compare periods Month Add to Custom Report 1 Mar. 2024 1 May. 2024 1 Jul. 2024 …" at bounding box center [662, 228] width 980 height 437
click at [200, 202] on div "Avg. Position No. of Keywords Impressions Clicks" at bounding box center [657, 210] width 958 height 16
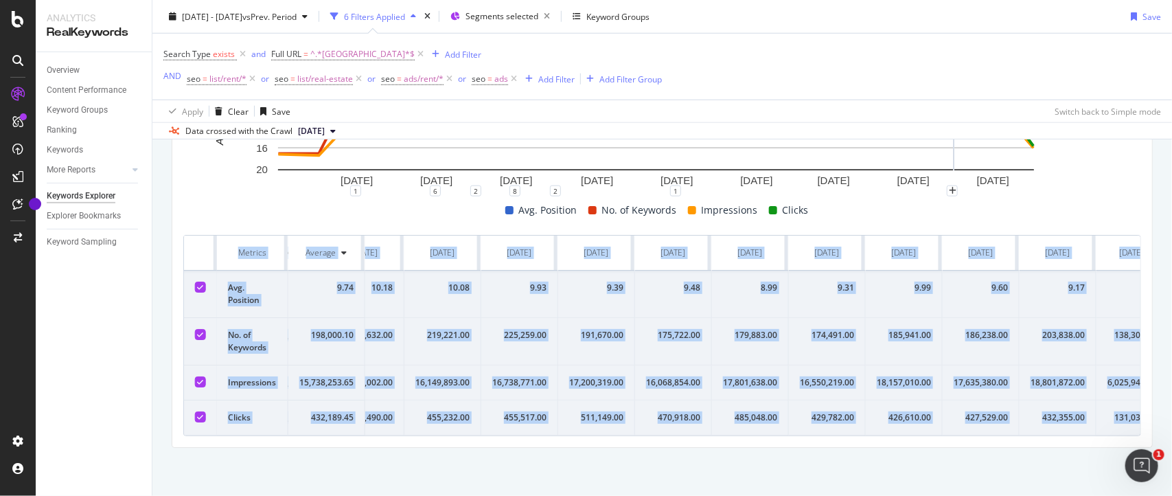
scroll to position [0, 761]
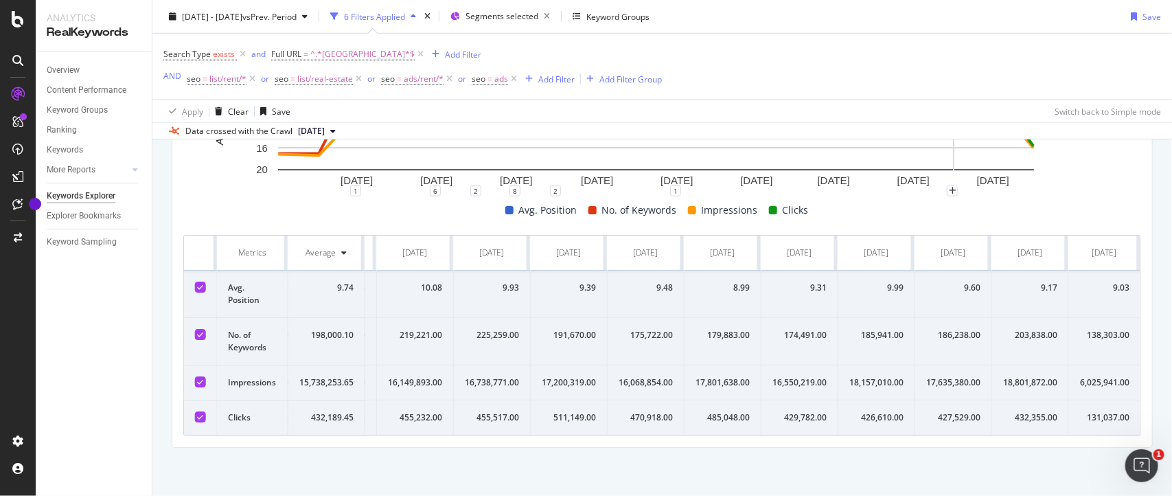
drag, startPoint x: 193, startPoint y: 237, endPoint x: 1138, endPoint y: 420, distance: 962.2
click at [1138, 420] on div "Compare periods Month Add to Custom Report 1 Mar. 2024 1 May. 2024 1 Jul. 2024 …" at bounding box center [662, 228] width 980 height 437
copy thead
click at [951, 77] on div "Search Type exists and Full URL = ^.*bangalore.*$ Add Filter AND seo = list/ren…" at bounding box center [661, 67] width 997 height 66
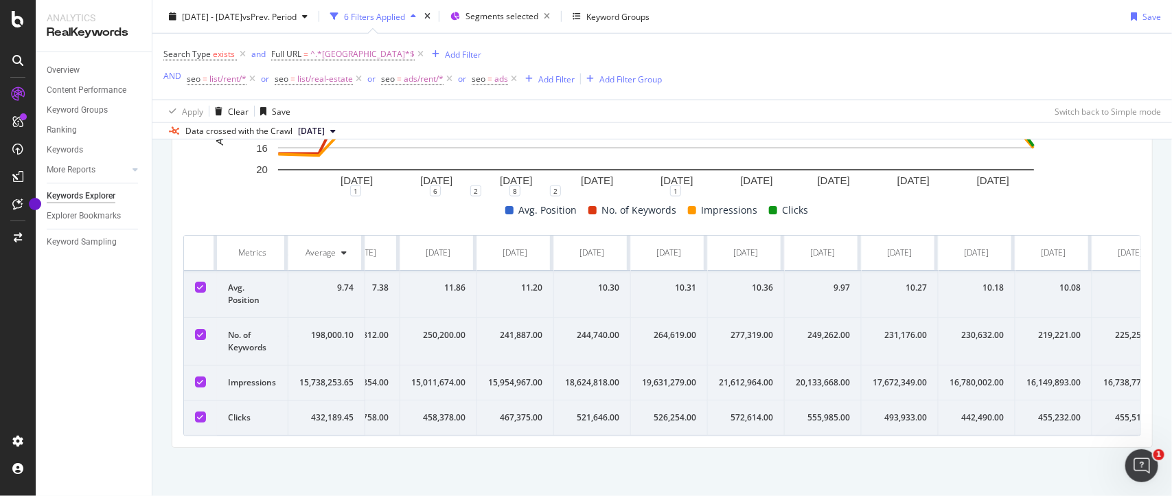
scroll to position [0, 0]
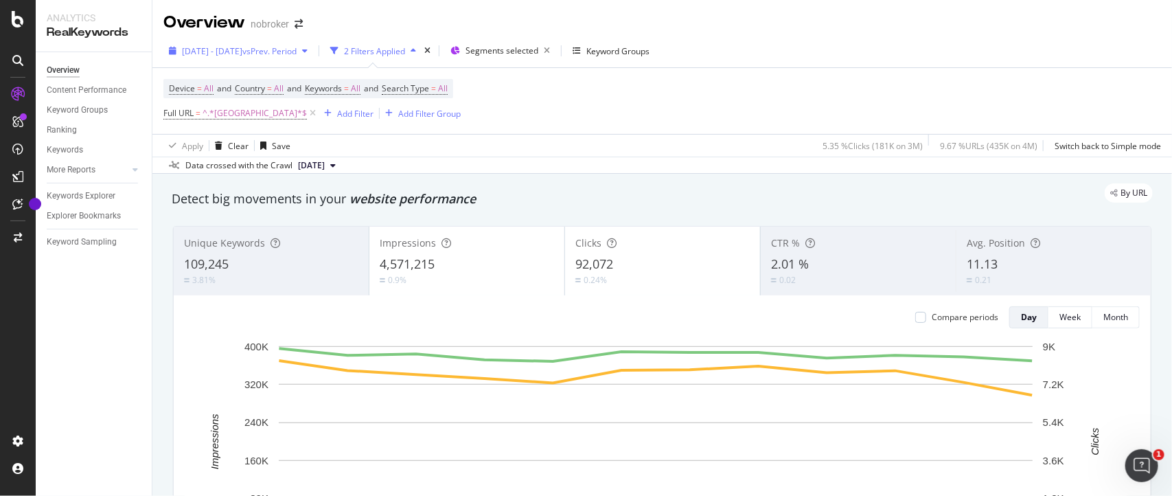
click at [242, 46] on span "[DATE] - [DATE]" at bounding box center [212, 51] width 60 height 12
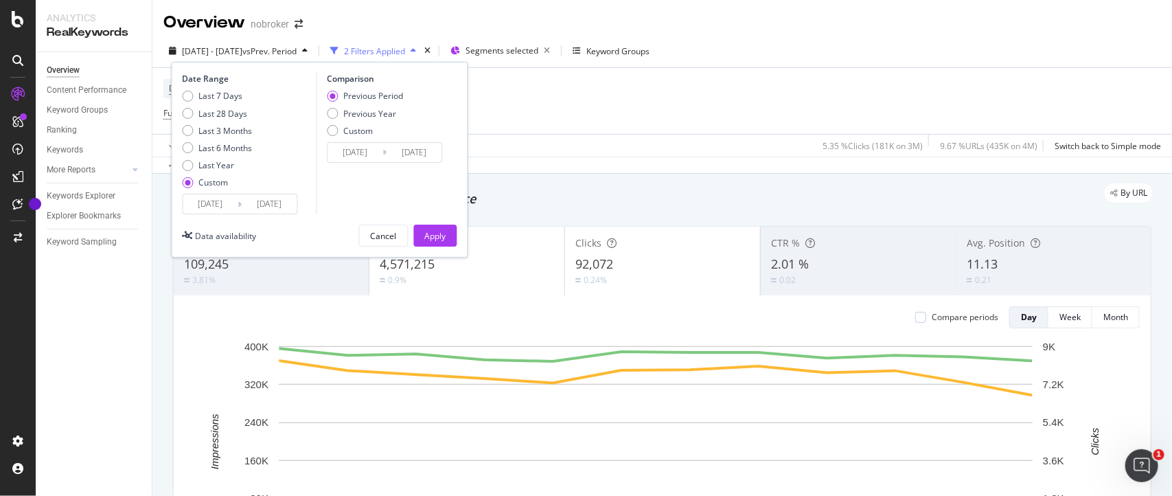
click at [225, 203] on input "[DATE]" at bounding box center [210, 203] width 55 height 19
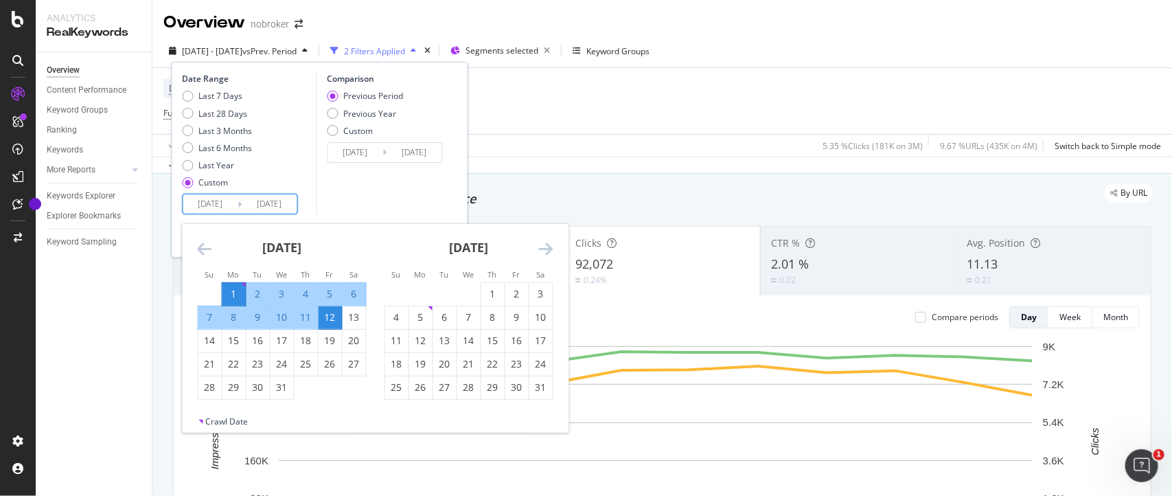
click at [196, 244] on div "[DATE] 1 2 3 4 5 6 7 8 9 10 11 12 13 14 15 16 17 18 19 20 21 22 23 24 25 26 27 …" at bounding box center [282, 312] width 187 height 176
drag, startPoint x: 196, startPoint y: 244, endPoint x: 199, endPoint y: 251, distance: 7.1
click at [199, 251] on div "[DATE] 1 2 3 4 5 6 7 8 9 10 11 12 13 14 15 16 17 18 19 20 21 22 23 24 25 26 27 …" at bounding box center [376, 320] width 386 height 192
click at [199, 251] on icon "Move backward to switch to the previous month." at bounding box center [205, 248] width 14 height 16
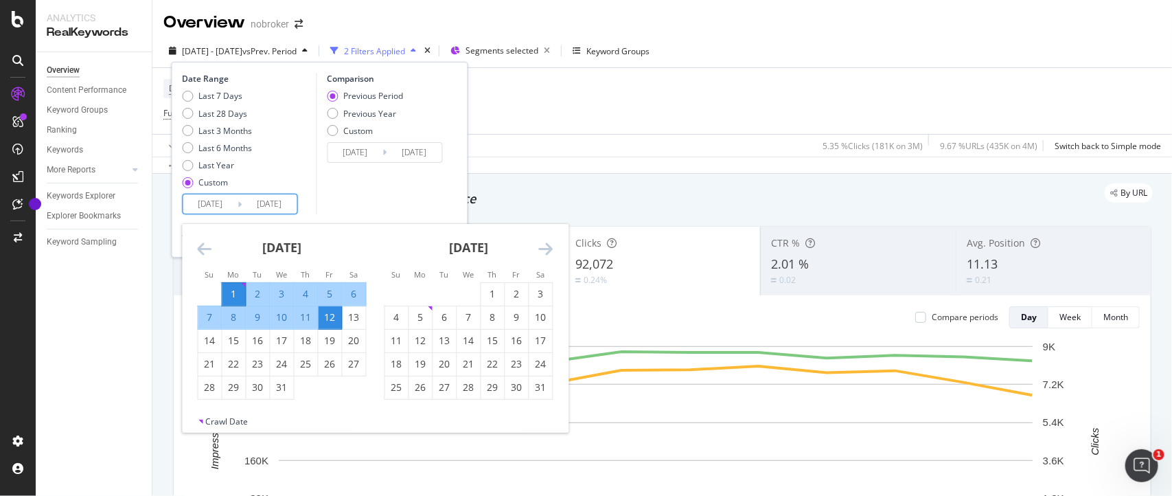
click at [199, 251] on icon "Move backward to switch to the previous month." at bounding box center [205, 248] width 14 height 16
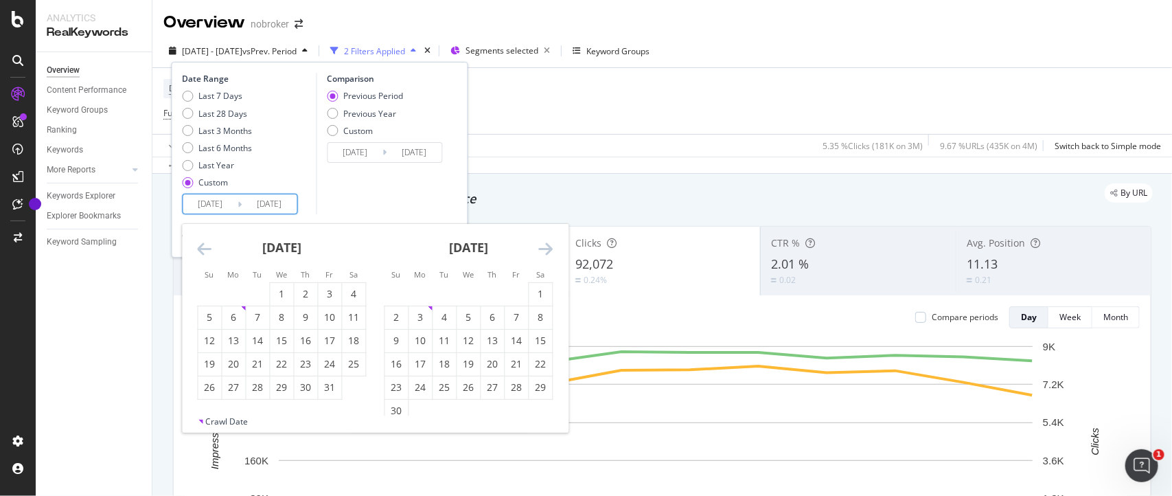
click at [199, 251] on icon "Move backward to switch to the previous month." at bounding box center [205, 248] width 14 height 16
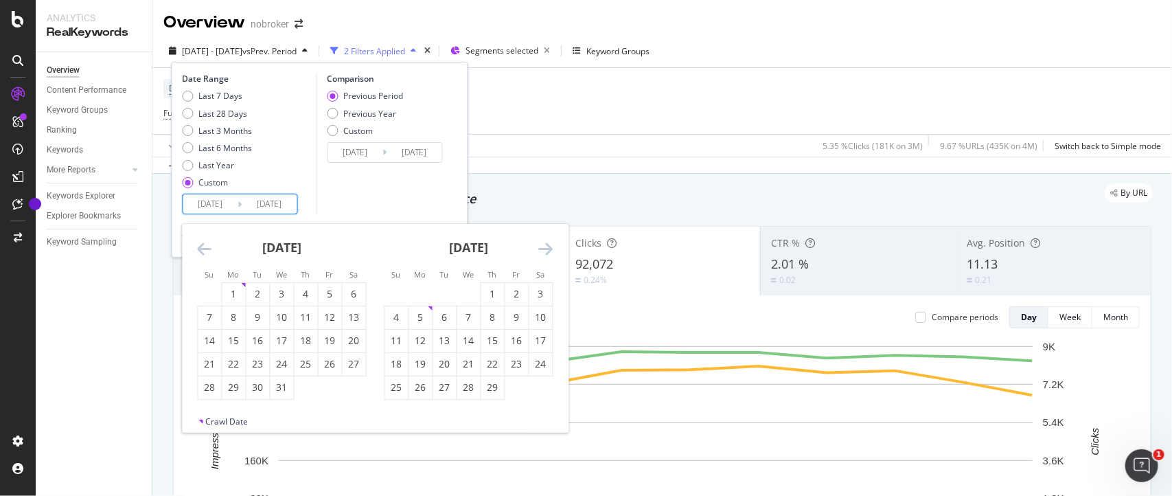
click at [199, 251] on icon "Move backward to switch to the previous month." at bounding box center [205, 248] width 14 height 16
click at [549, 251] on icon "Move forward to switch to the next month." at bounding box center [546, 248] width 14 height 16
click at [424, 296] on div "1" at bounding box center [420, 294] width 23 height 14
type input "[DATE]"
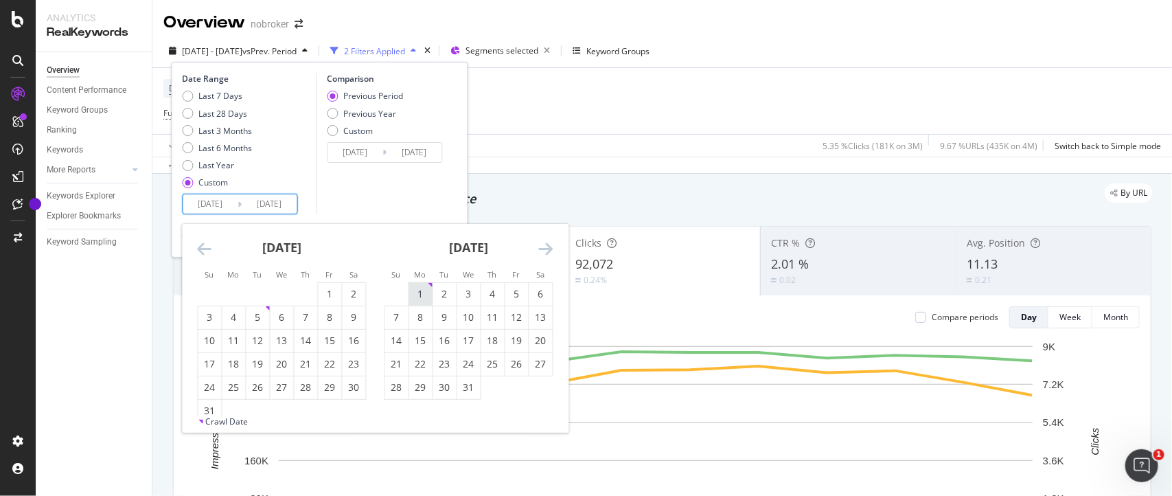
type input "[DATE]"
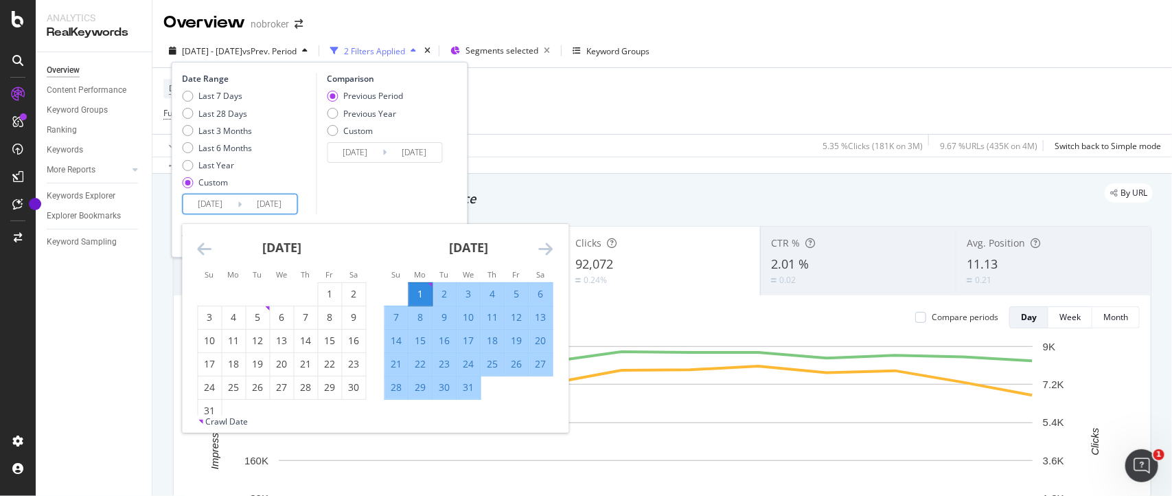
click at [549, 251] on icon "Move forward to switch to the next month." at bounding box center [546, 248] width 14 height 16
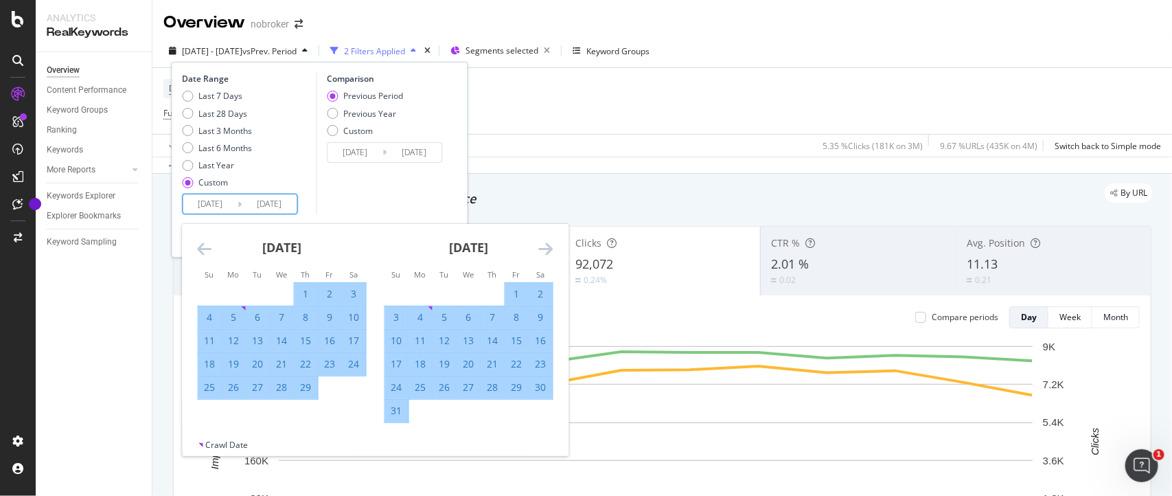
click at [549, 251] on icon "Move forward to switch to the next month." at bounding box center [546, 248] width 14 height 16
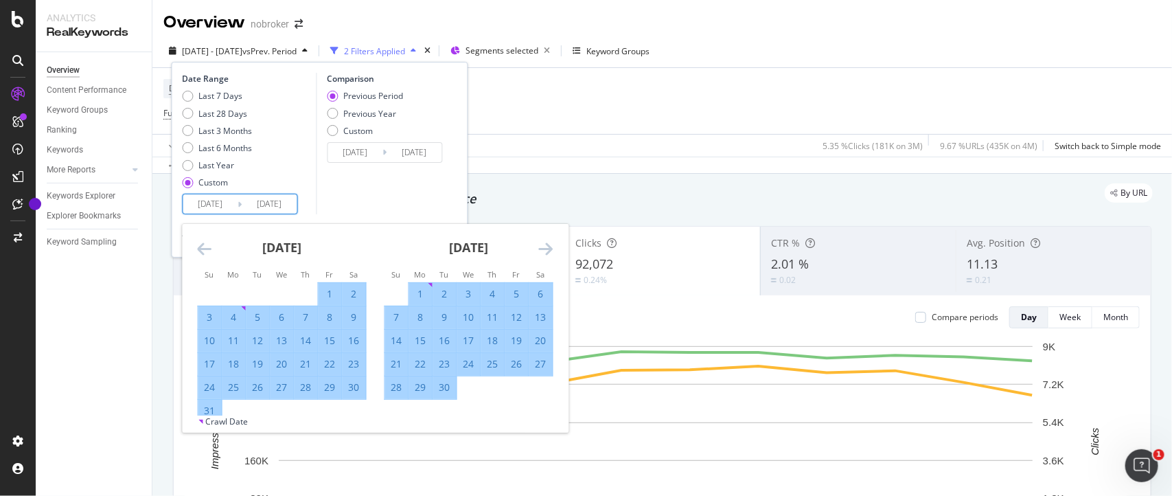
click at [549, 251] on icon "Move forward to switch to the next month." at bounding box center [546, 248] width 14 height 16
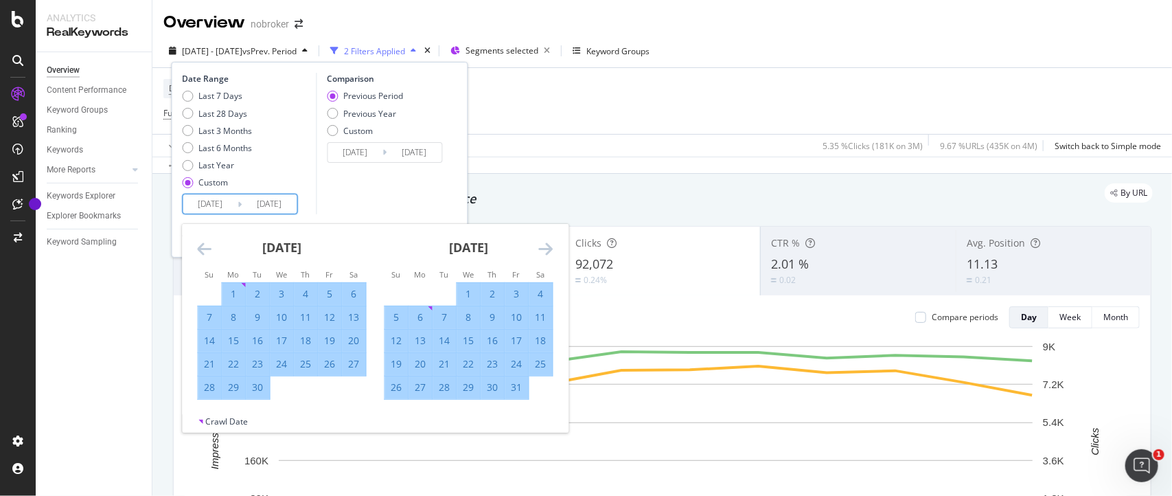
click at [549, 251] on icon "Move forward to switch to the next month." at bounding box center [546, 248] width 14 height 16
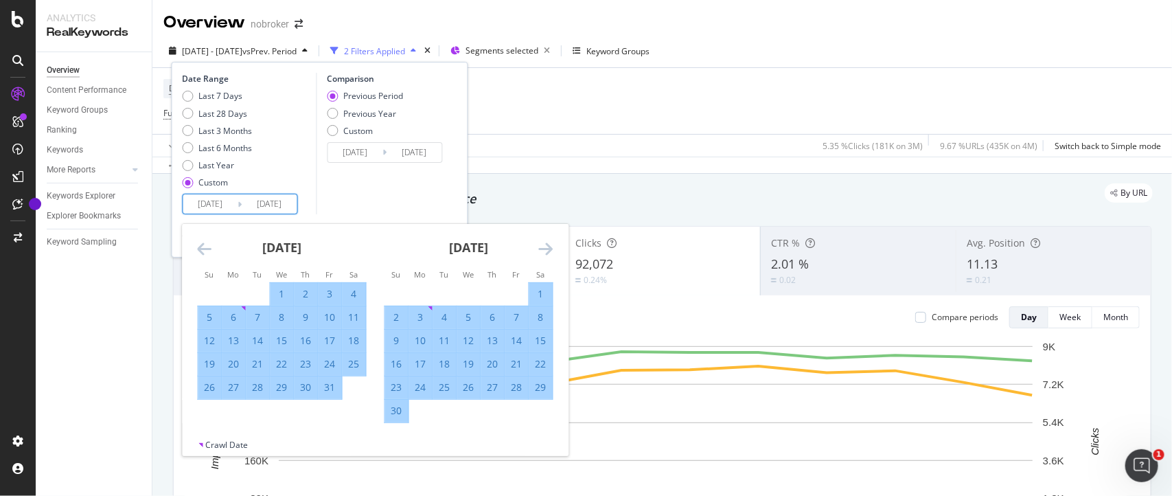
click at [549, 251] on icon "Move forward to switch to the next month." at bounding box center [546, 248] width 14 height 16
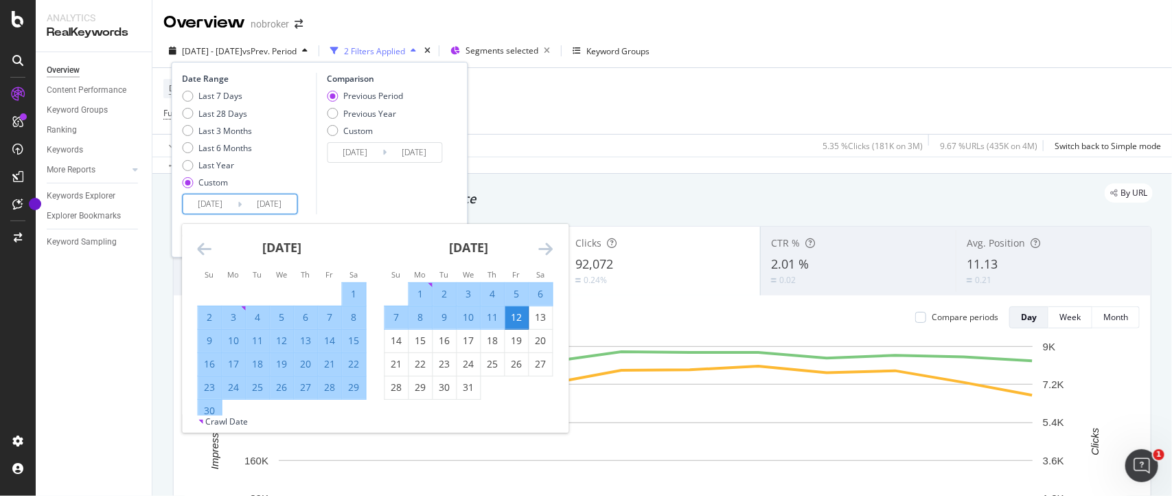
click at [549, 251] on icon "Move forward to switch to the next month." at bounding box center [546, 248] width 14 height 16
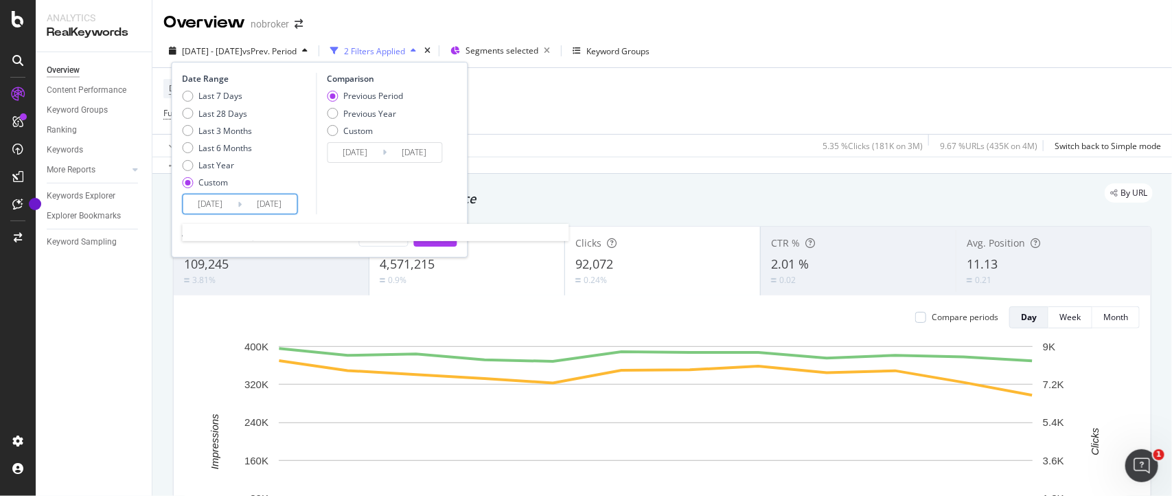
click at [285, 204] on input "[DATE]" at bounding box center [269, 203] width 55 height 19
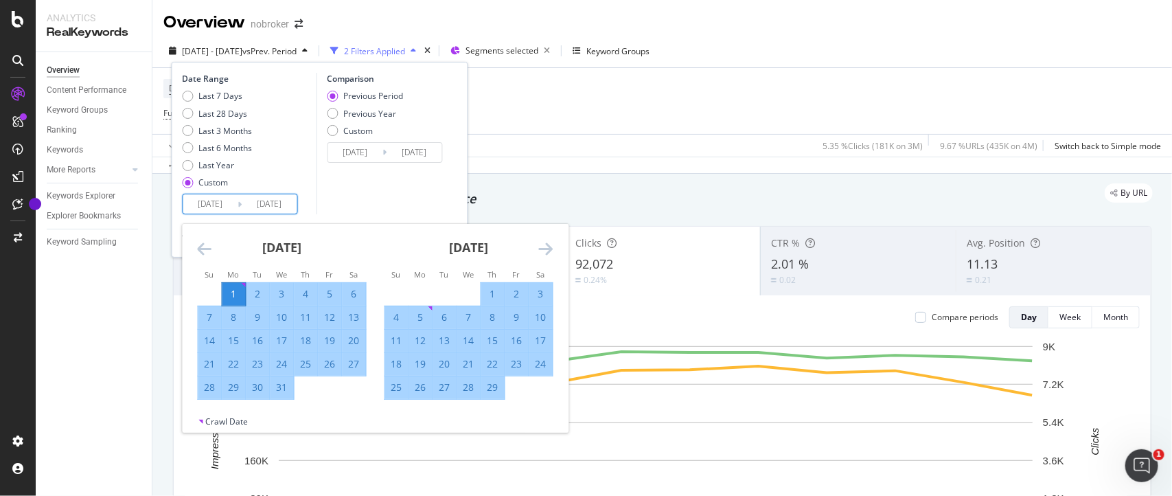
click at [546, 247] on icon "Move forward to switch to the next month." at bounding box center [546, 248] width 14 height 16
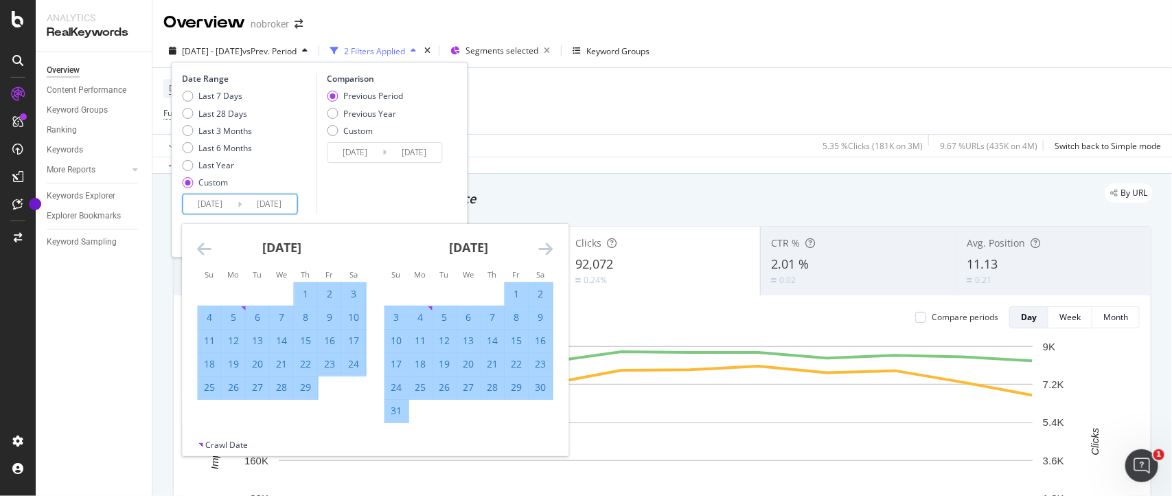
click at [546, 247] on icon "Move forward to switch to the next month." at bounding box center [546, 248] width 14 height 16
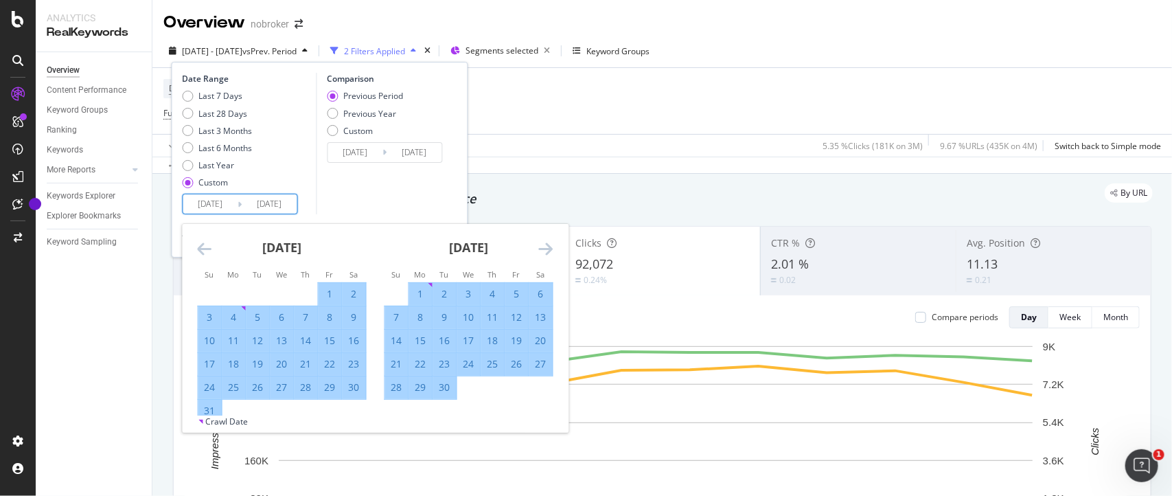
click at [546, 247] on icon "Move forward to switch to the next month." at bounding box center [546, 248] width 14 height 16
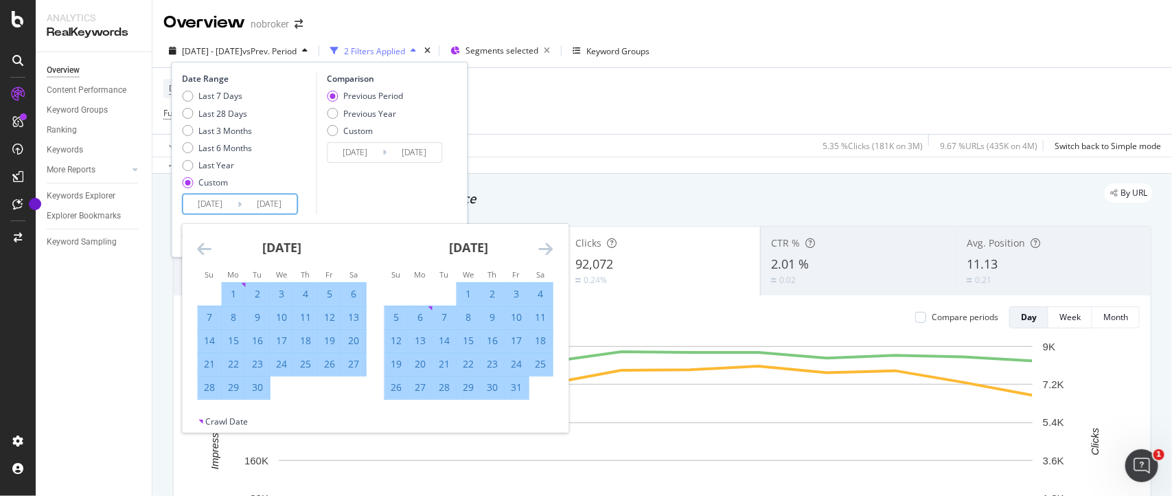
click at [546, 247] on icon "Move forward to switch to the next month." at bounding box center [546, 248] width 14 height 16
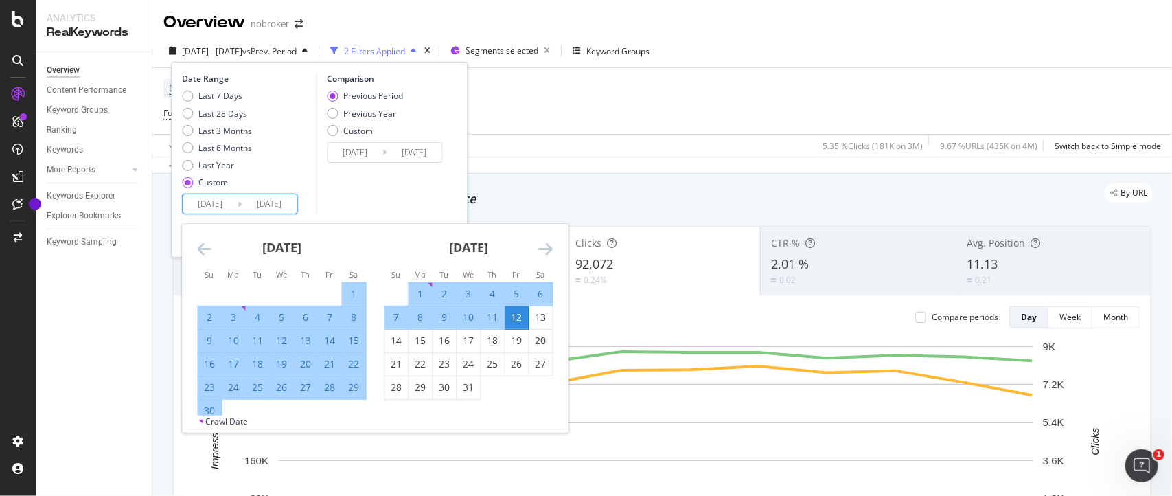
click at [546, 247] on icon "Move forward to switch to the next month." at bounding box center [546, 248] width 14 height 16
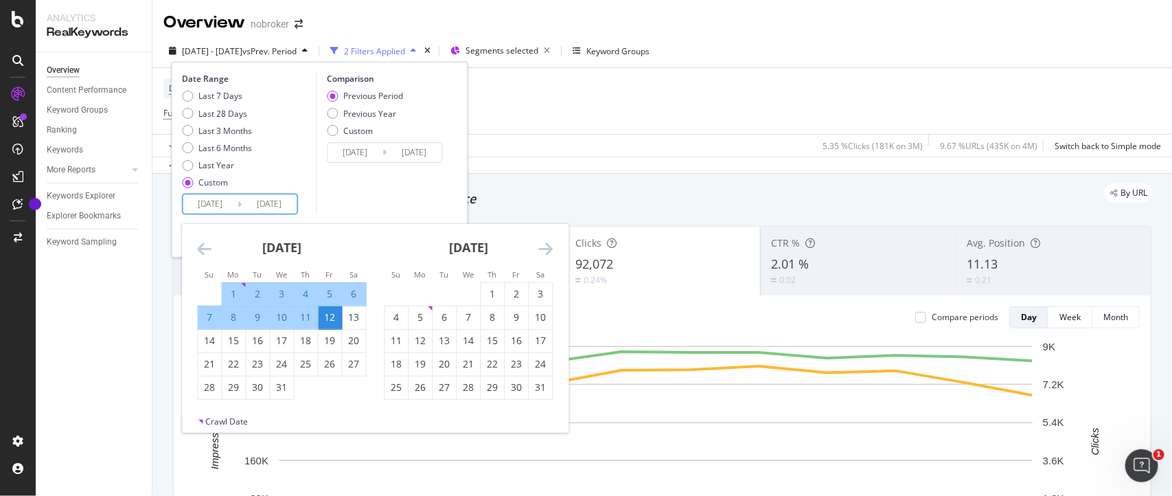
click at [546, 247] on icon "Move forward to switch to the next month." at bounding box center [546, 248] width 14 height 16
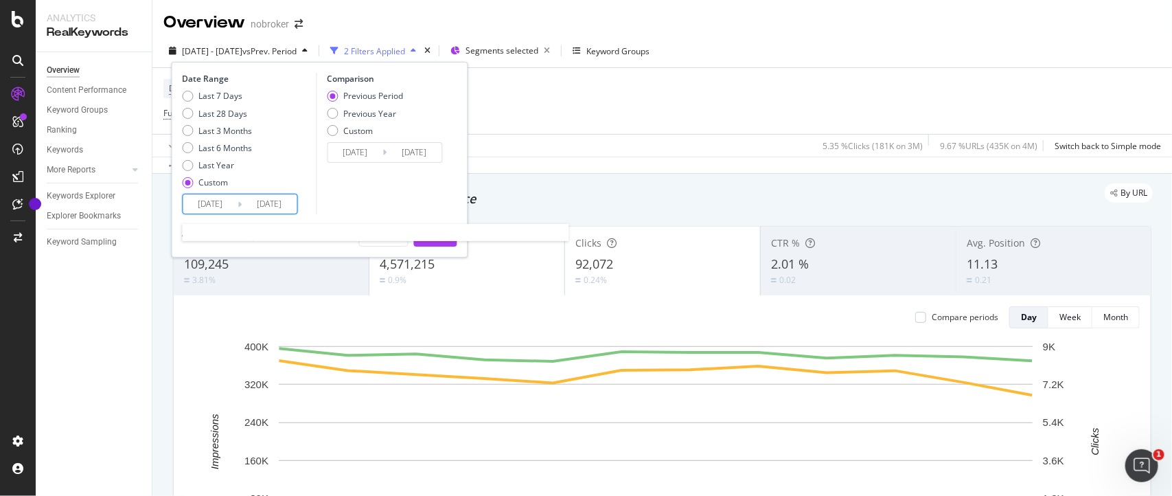
click at [288, 205] on input "[DATE]" at bounding box center [269, 203] width 55 height 19
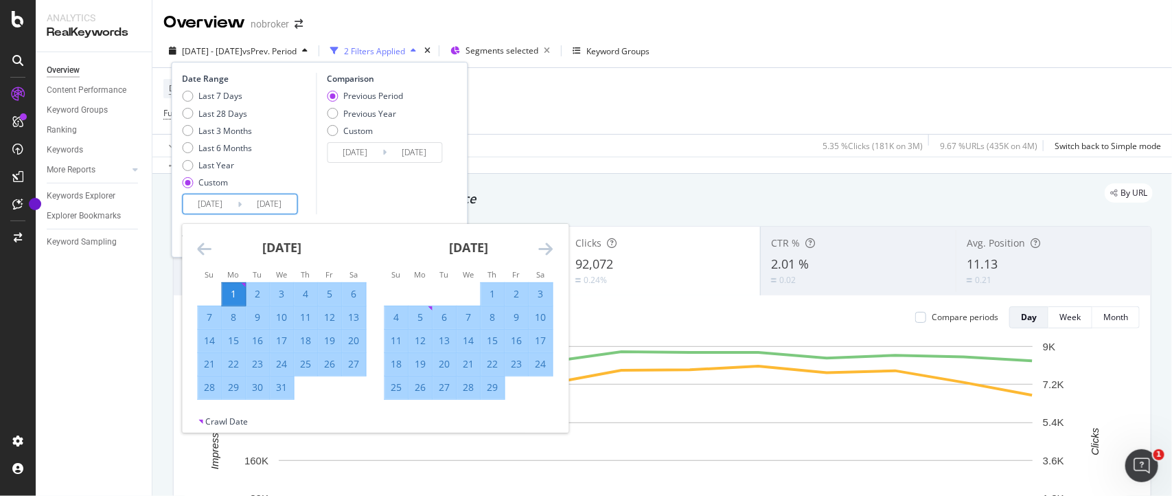
click at [546, 240] on icon "Move forward to switch to the next month." at bounding box center [546, 248] width 14 height 16
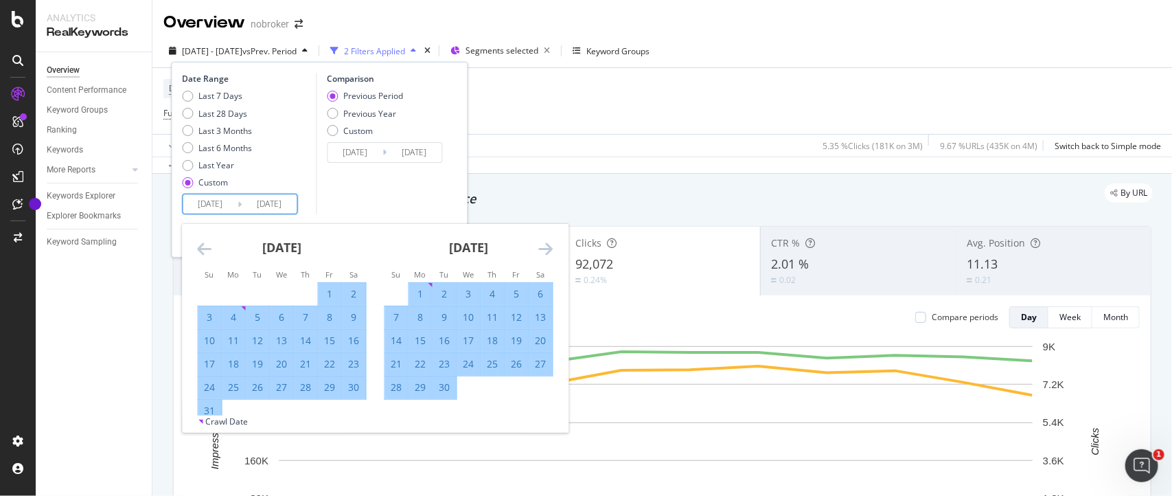
click at [546, 240] on icon "Move forward to switch to the next month." at bounding box center [546, 248] width 14 height 16
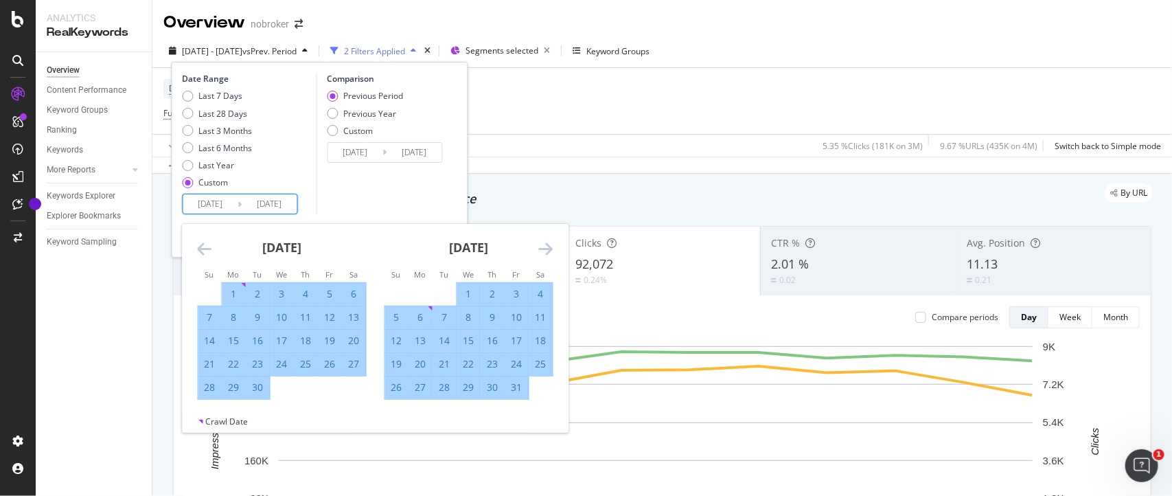
click at [546, 240] on icon "Move forward to switch to the next month." at bounding box center [546, 248] width 14 height 16
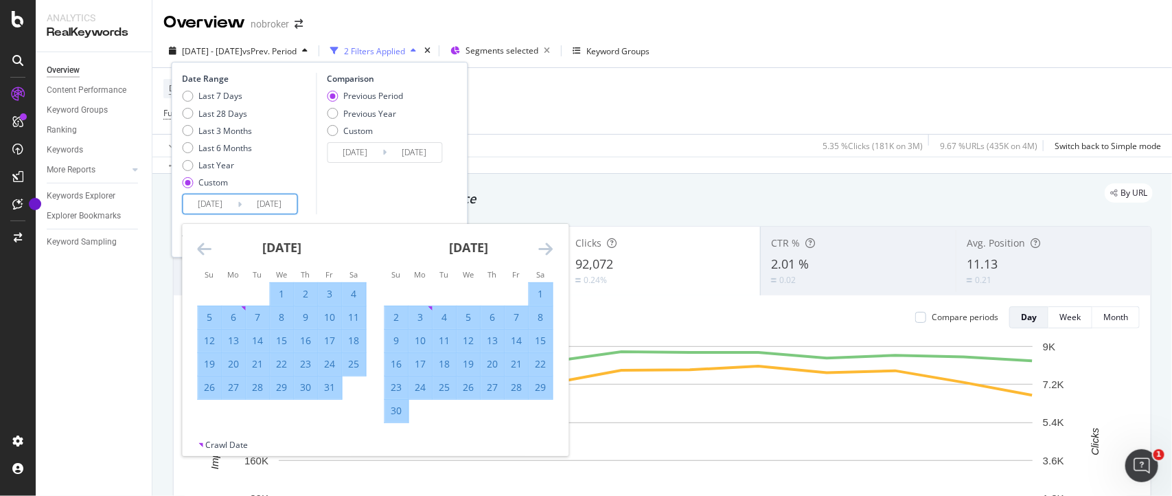
click at [546, 240] on icon "Move forward to switch to the next month." at bounding box center [546, 248] width 14 height 16
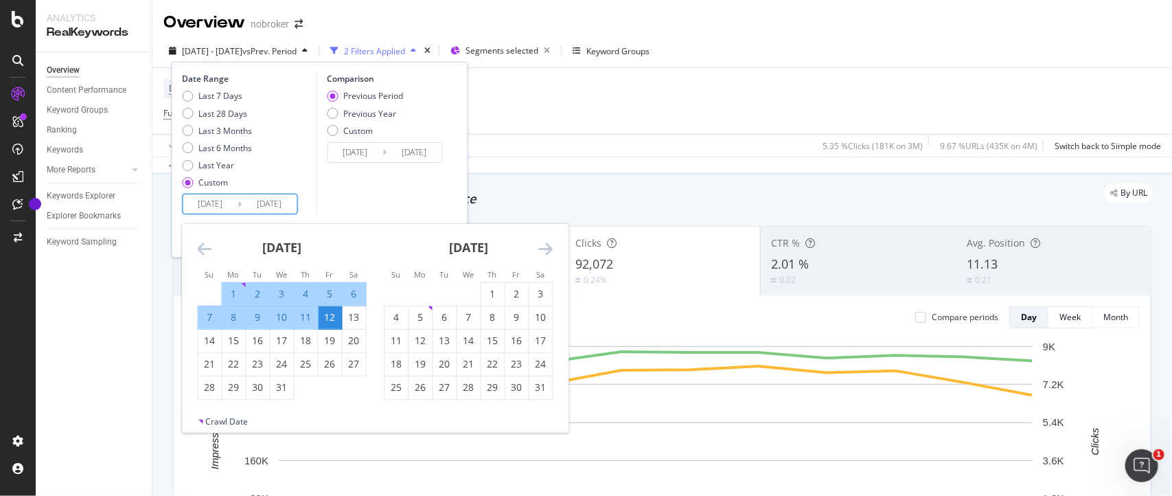
click at [546, 240] on icon "Move forward to switch to the next month." at bounding box center [546, 248] width 14 height 16
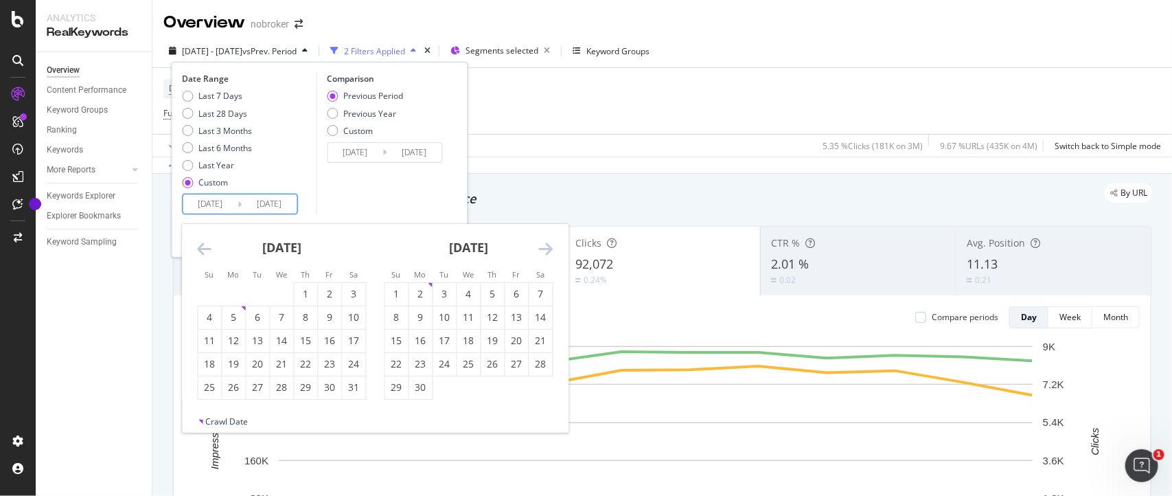
click at [546, 240] on icon "Move forward to switch to the next month." at bounding box center [546, 248] width 14 height 16
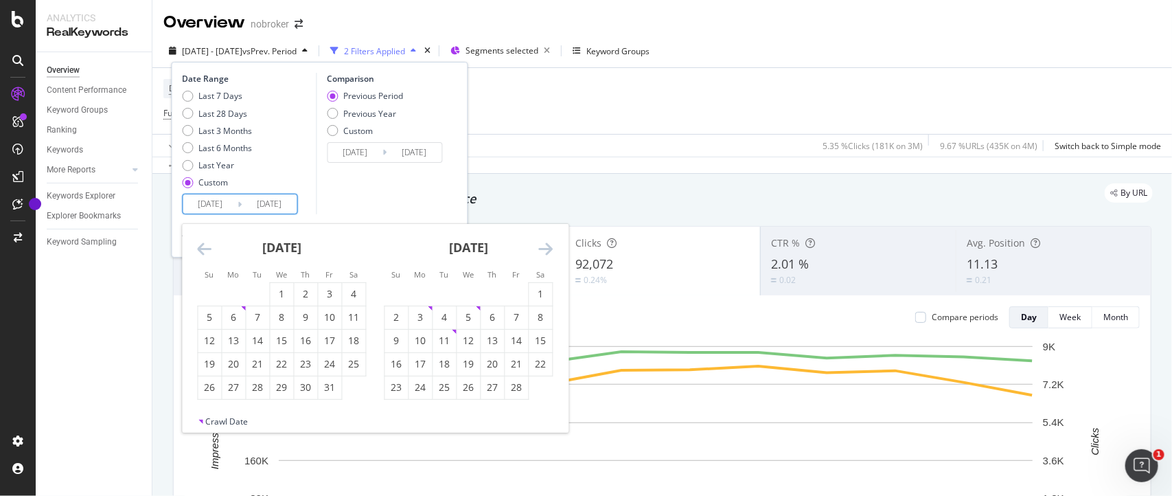
click at [546, 240] on icon "Move forward to switch to the next month." at bounding box center [546, 248] width 14 height 16
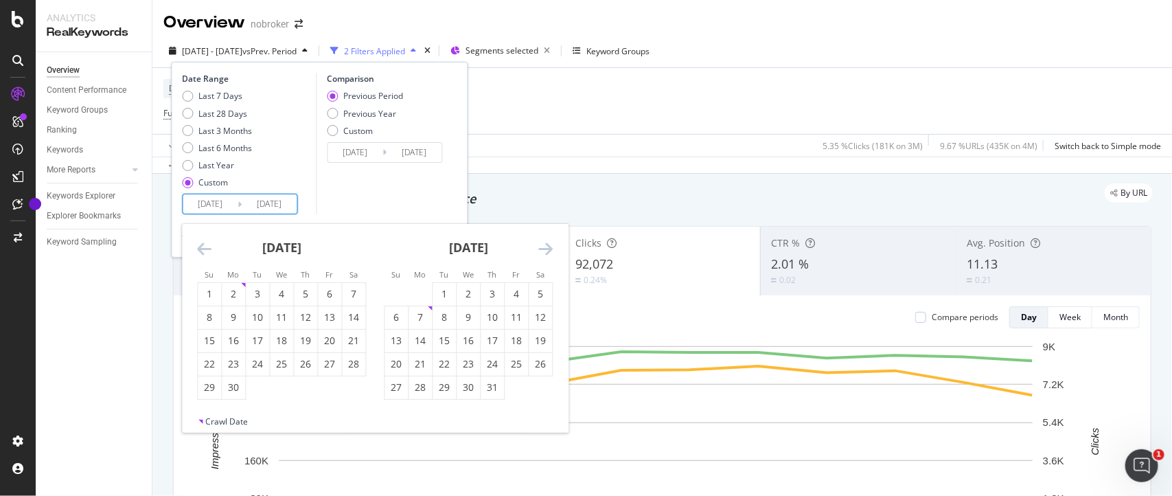
click at [546, 240] on icon "Move forward to switch to the next month." at bounding box center [546, 248] width 14 height 16
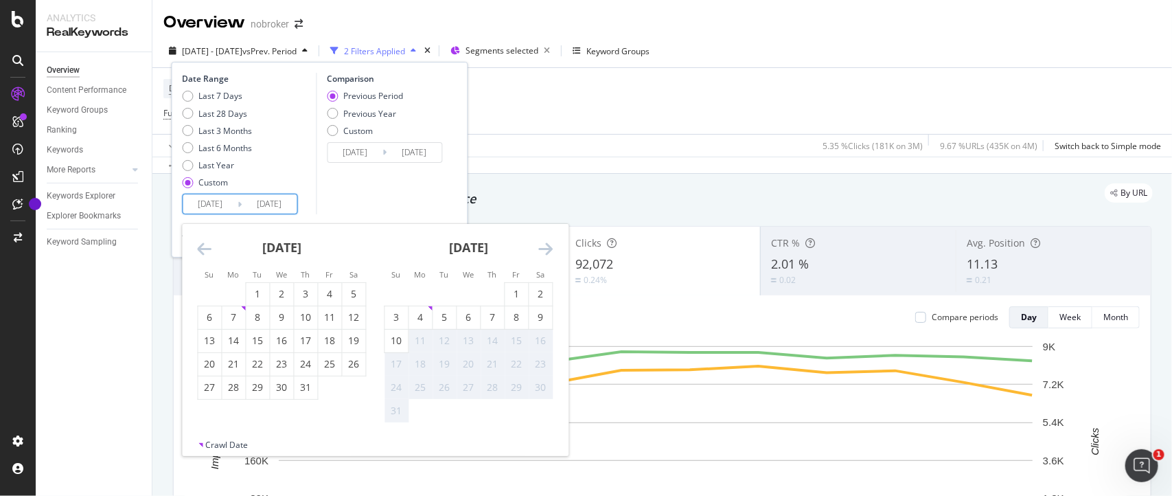
click at [546, 240] on icon "Move forward to switch to the next month." at bounding box center [546, 248] width 14 height 16
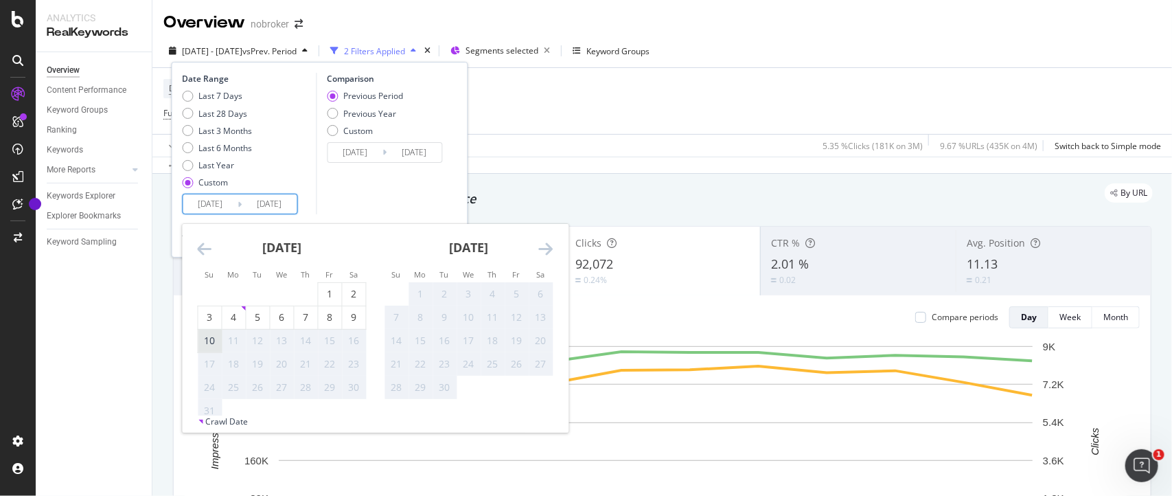
click at [204, 333] on div "10" at bounding box center [209, 341] width 23 height 23
type input "[DATE]"
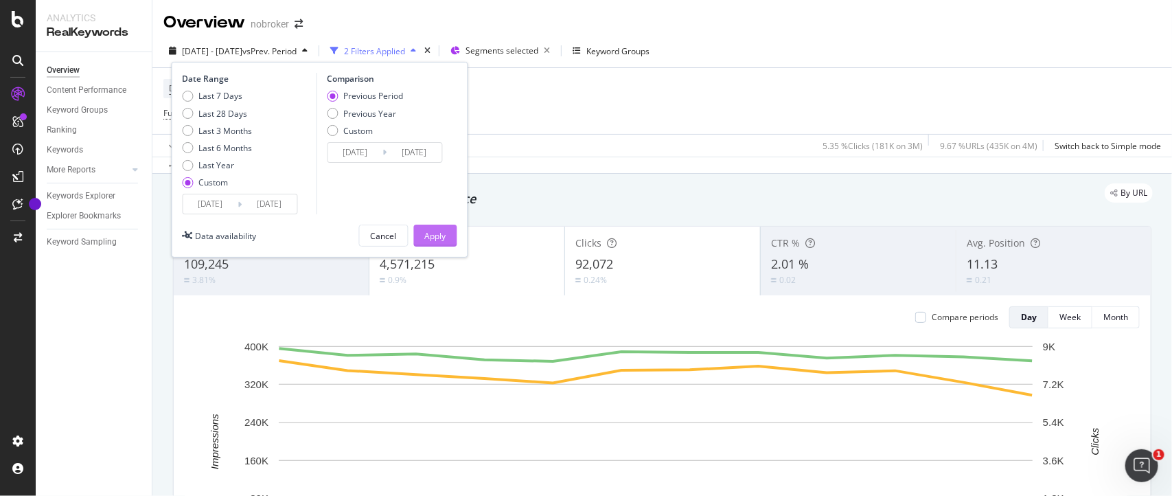
click at [433, 238] on div "Apply" at bounding box center [435, 236] width 21 height 12
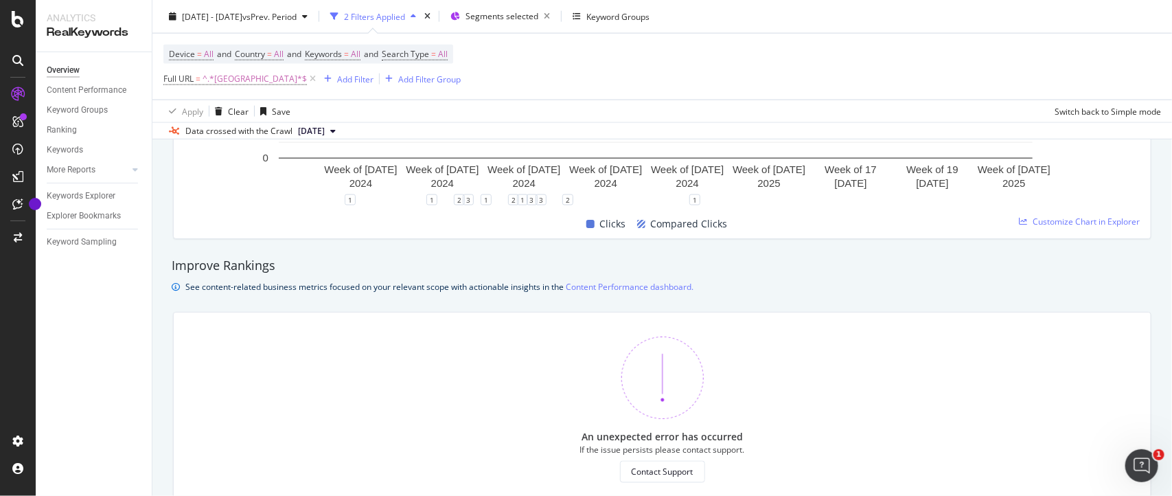
scroll to position [814, 0]
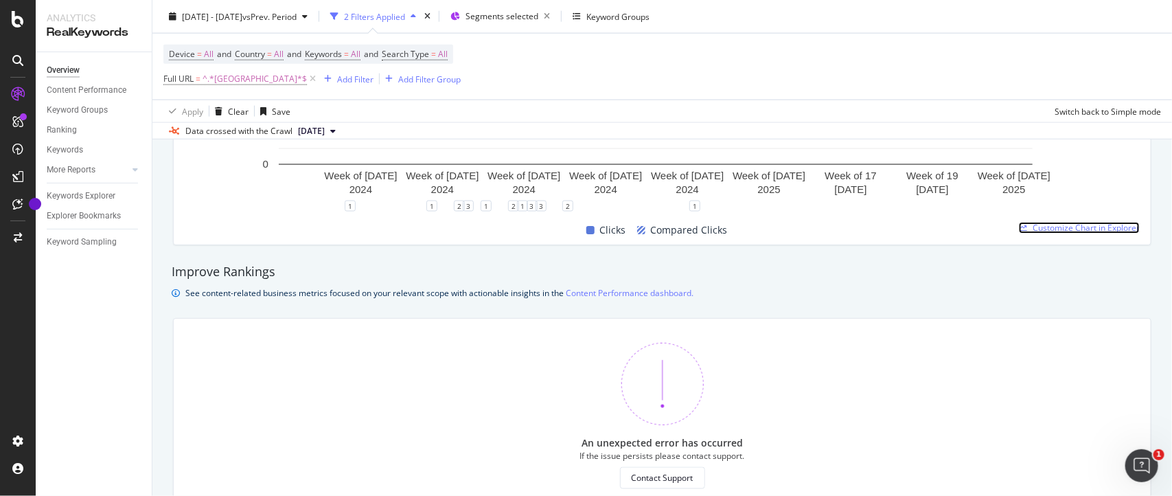
click at [1037, 230] on span "Customize Chart in Explorer" at bounding box center [1085, 228] width 107 height 12
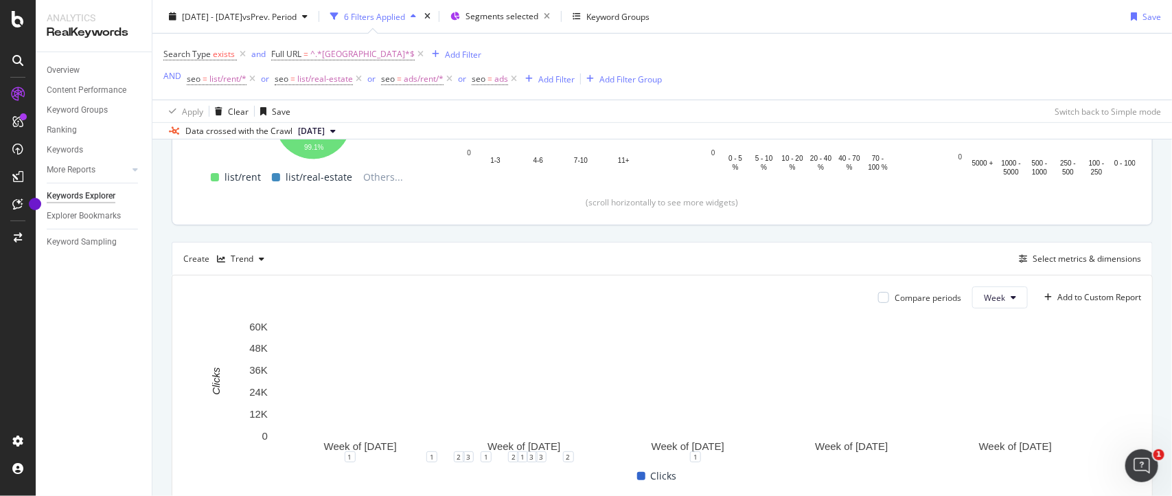
scroll to position [256, 0]
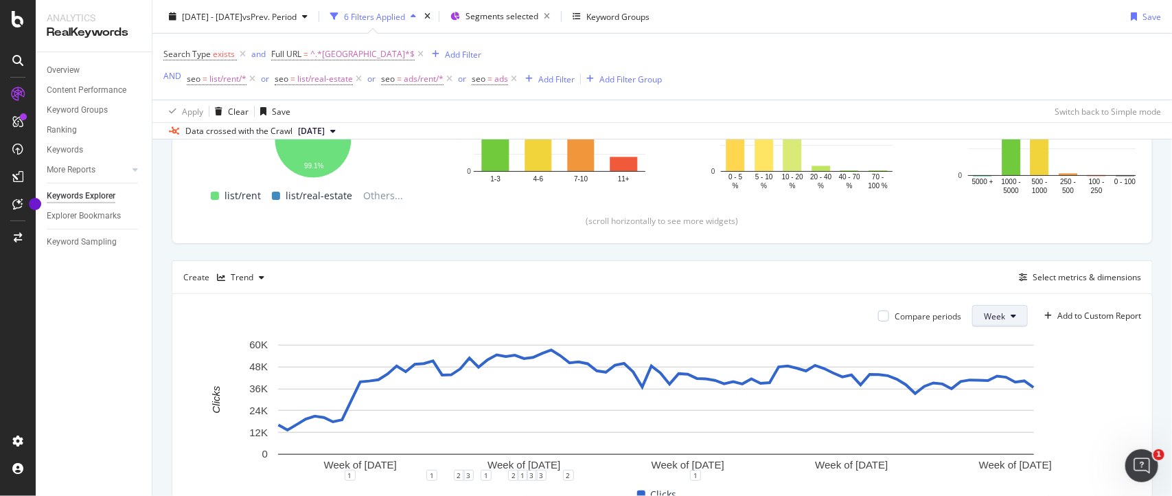
click at [984, 313] on span "Week" at bounding box center [994, 316] width 21 height 12
click at [975, 395] on span "Month" at bounding box center [982, 395] width 25 height 12
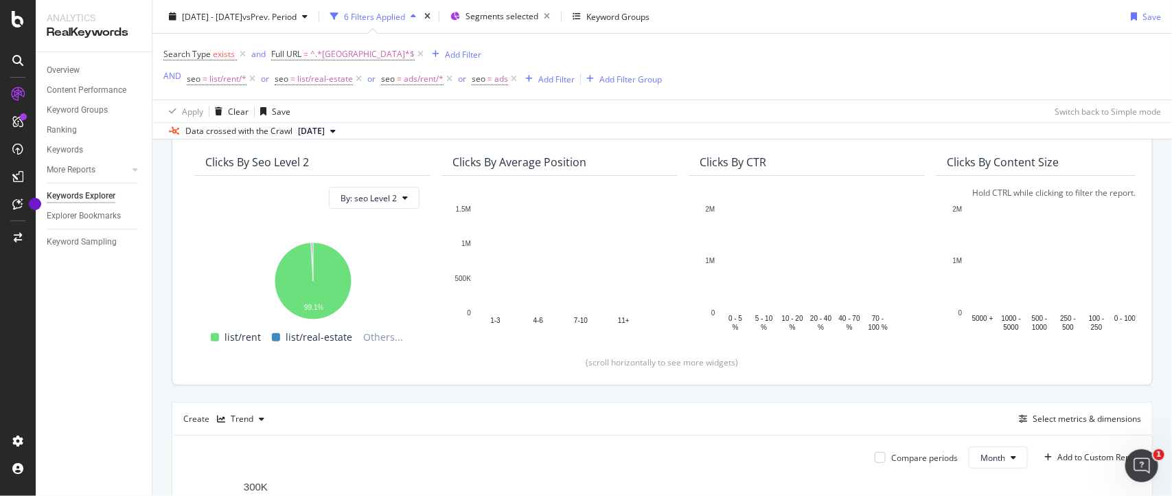
scroll to position [117, 0]
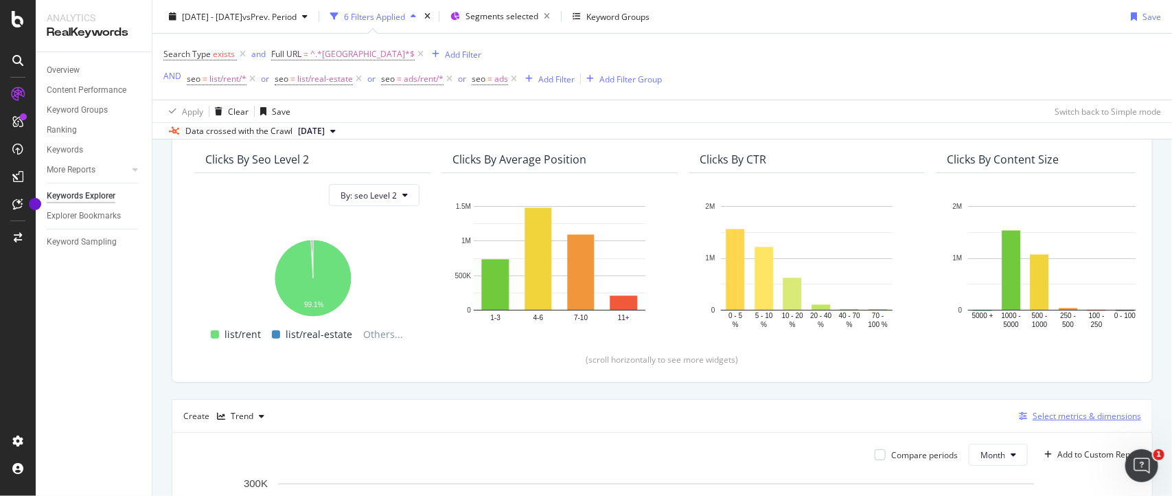
click at [1041, 413] on div "Select metrics & dimensions" at bounding box center [1086, 416] width 108 height 12
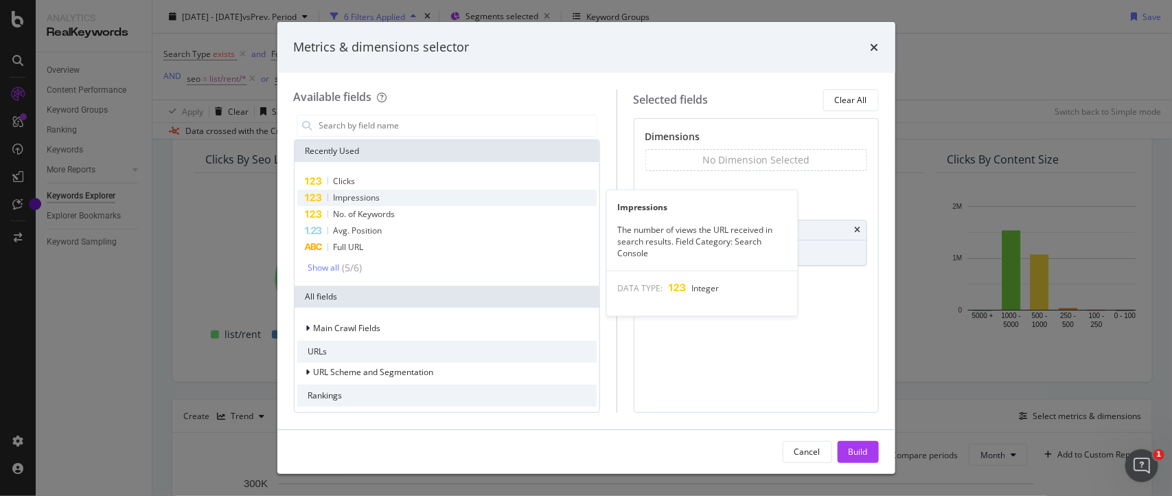
click at [414, 198] on div "Impressions" at bounding box center [446, 197] width 299 height 16
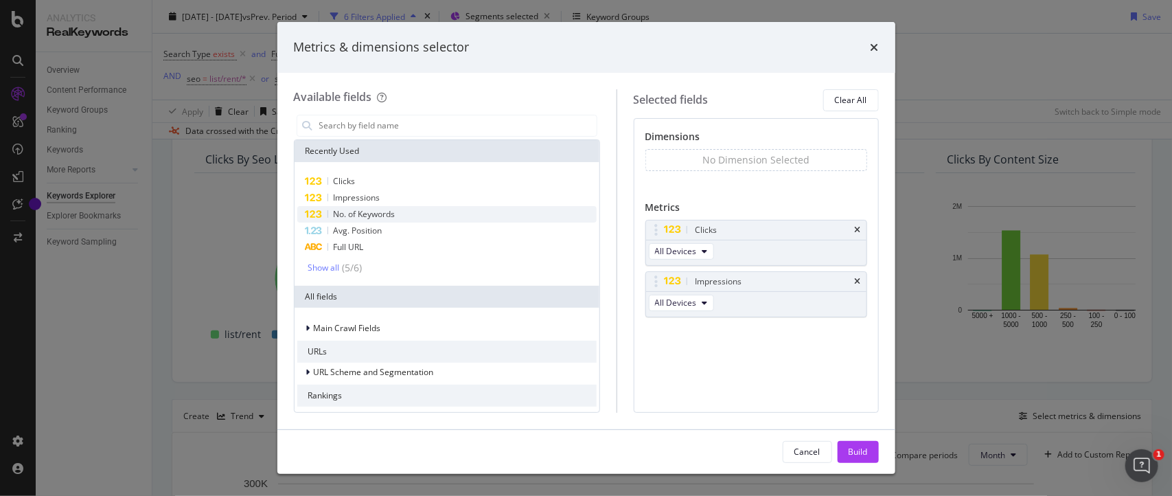
click at [383, 218] on span "No. of Keywords" at bounding box center [365, 214] width 62 height 12
click at [381, 235] on span "Avg. Position" at bounding box center [358, 230] width 49 height 12
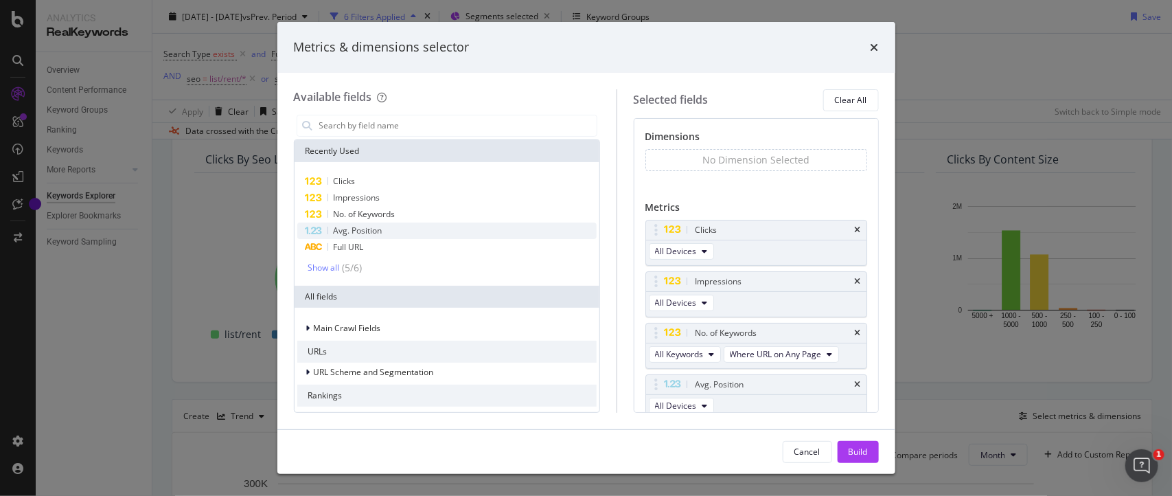
scroll to position [28, 0]
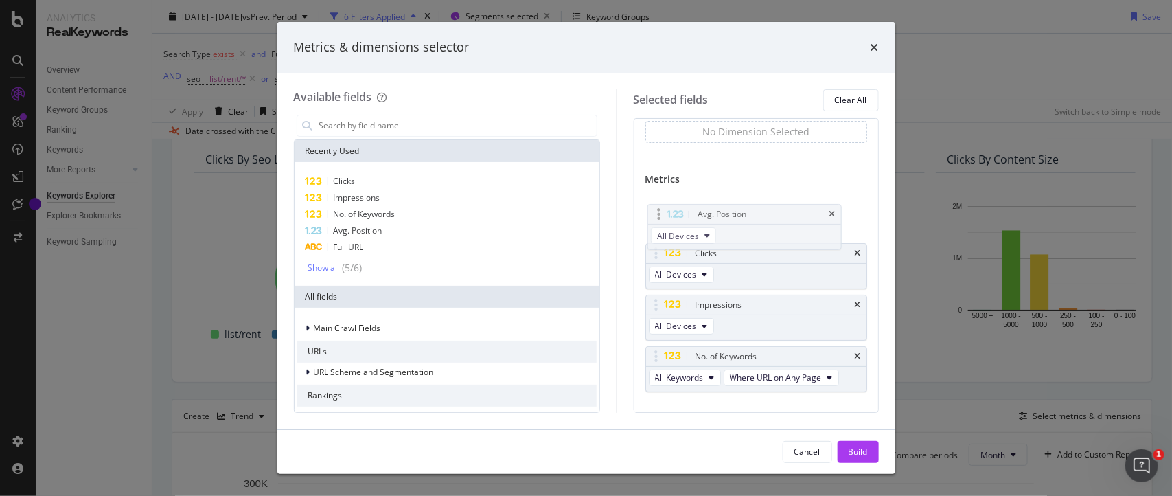
drag, startPoint x: 673, startPoint y: 375, endPoint x: 661, endPoint y: 210, distance: 165.2
click at [661, 210] on body "Analytics RealKeywords Overview Content Performance Keyword Groups Ranking Keyw…" at bounding box center [586, 248] width 1172 height 496
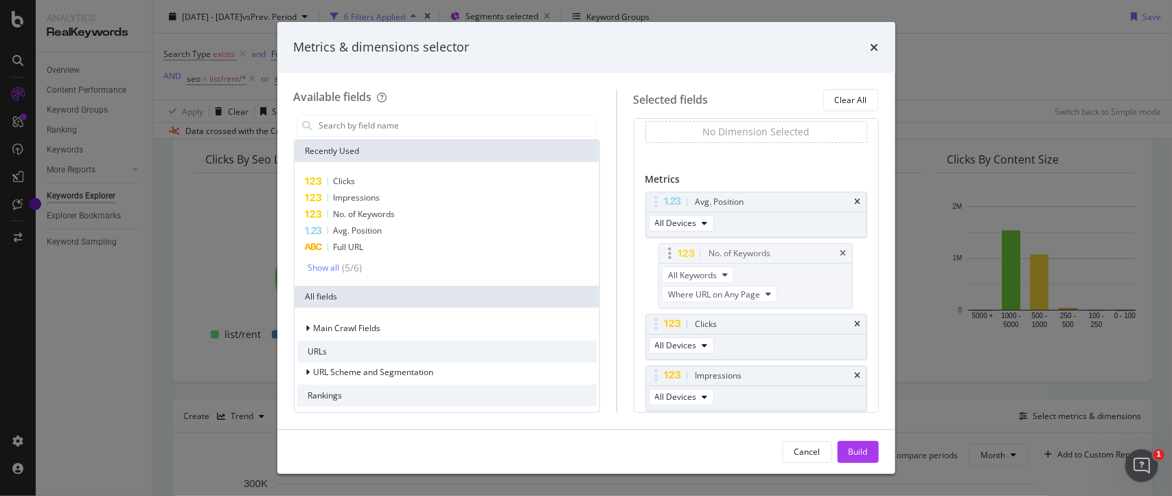
drag, startPoint x: 671, startPoint y: 358, endPoint x: 670, endPoint y: 253, distance: 105.0
click at [670, 253] on body "Analytics RealKeywords Overview Content Performance Keyword Groups Ranking Keyw…" at bounding box center [586, 248] width 1172 height 496
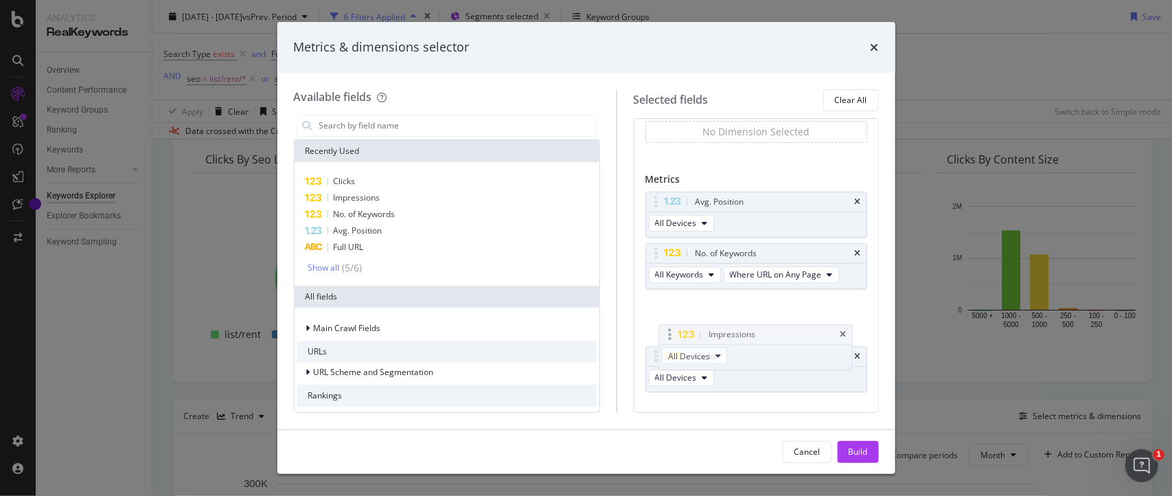
drag, startPoint x: 668, startPoint y: 371, endPoint x: 667, endPoint y: 325, distance: 46.7
click at [667, 325] on body "Analytics RealKeywords Overview Content Performance Keyword Groups Ranking Keyw…" at bounding box center [586, 248] width 1172 height 496
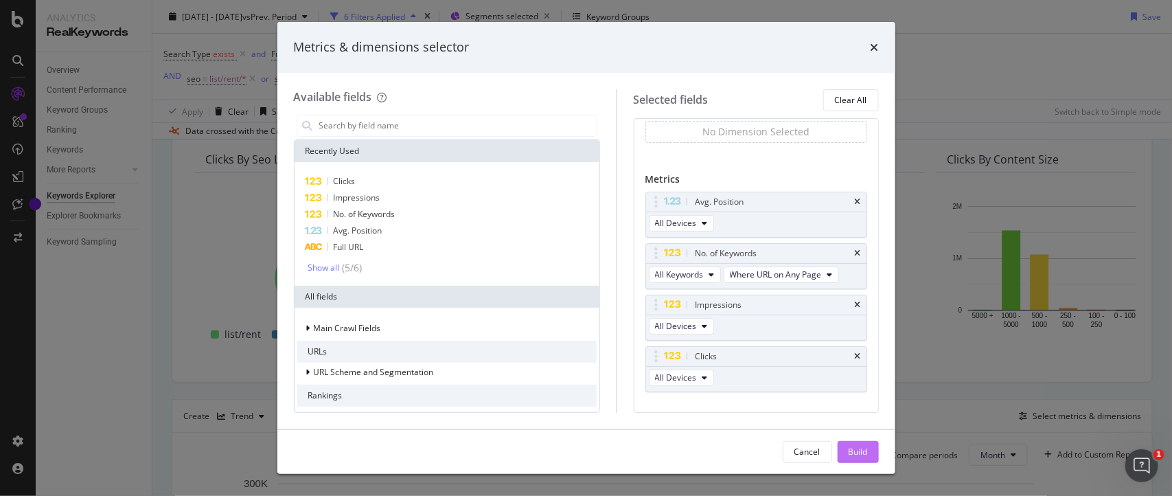
click at [859, 450] on div "Build" at bounding box center [857, 452] width 19 height 12
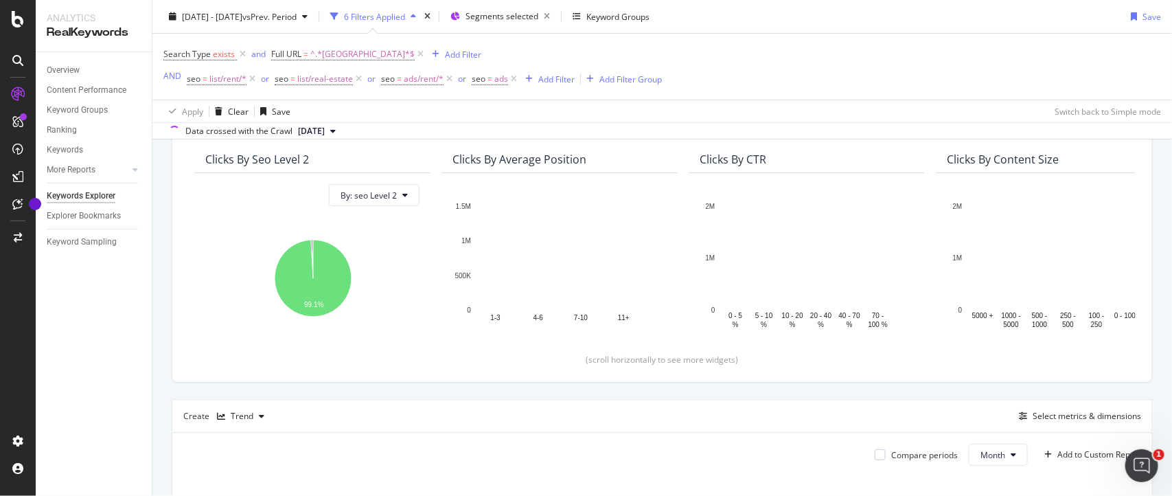
scroll to position [450, 0]
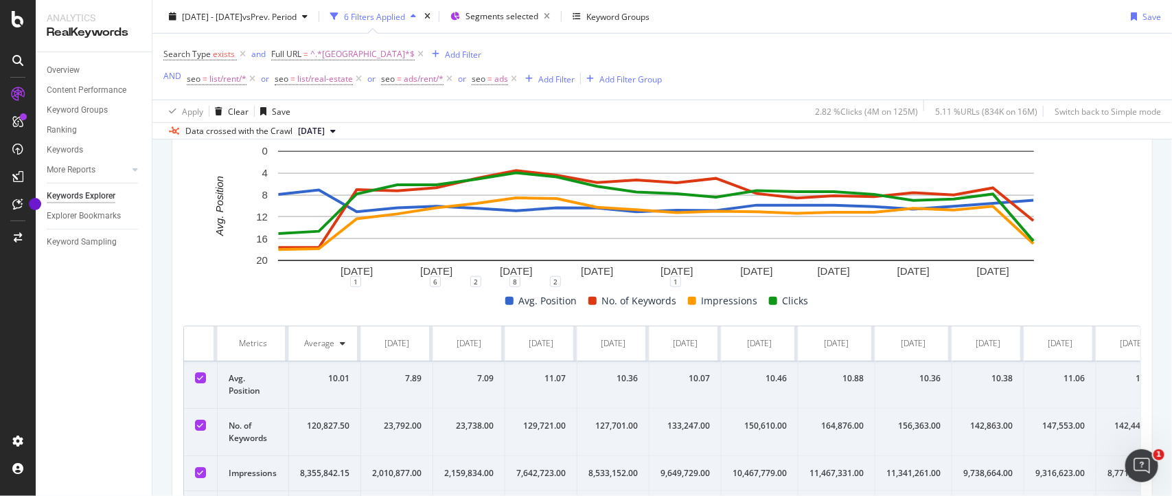
click at [214, 323] on div "1 Mar. 2024 1 May. 2024 1 Jul. 2024 1 Sep. 2024 1 Nov. 2024 1 Jan. 2025 1 Mar. …" at bounding box center [662, 335] width 958 height 382
click at [227, 345] on th "Metrics" at bounding box center [253, 343] width 71 height 35
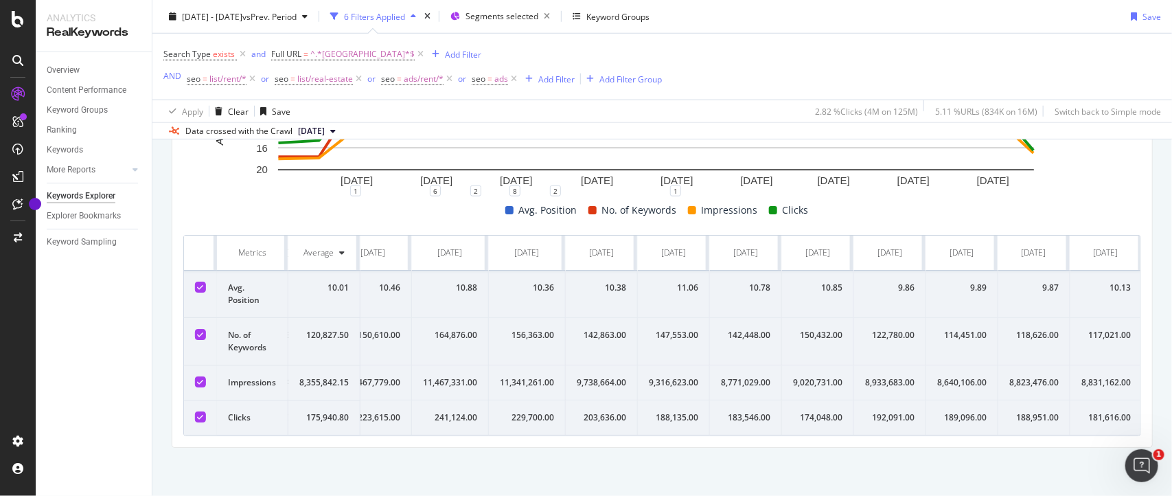
scroll to position [0, 690]
drag, startPoint x: 227, startPoint y: 345, endPoint x: 1171, endPoint y: 426, distance: 948.1
click at [1171, 426] on div "Keywords Explorer nobroker 2024 Jan. 1st - 2025 Aug. 10th vs Prev. Period 6 Fil…" at bounding box center [661, 248] width 1019 height 496
copy thead
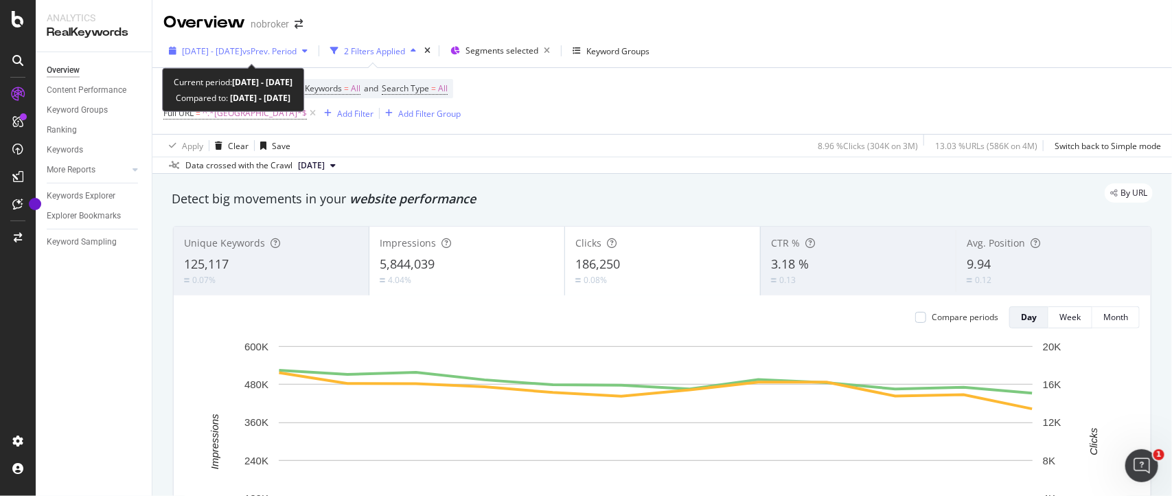
click at [270, 53] on span "vs Prev. Period" at bounding box center [269, 51] width 54 height 12
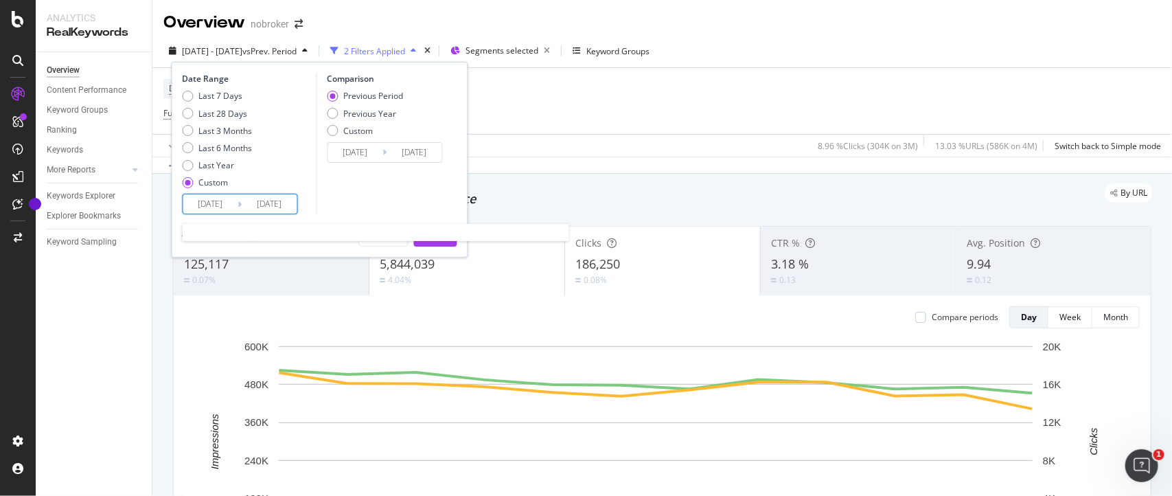
click at [232, 203] on input "[DATE]" at bounding box center [210, 203] width 55 height 19
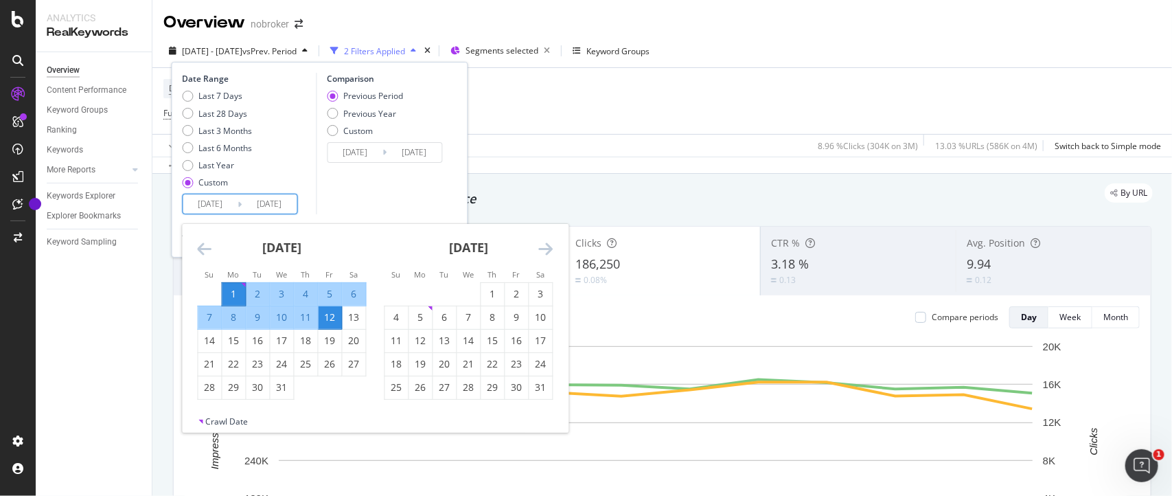
click at [206, 246] on icon "Move backward to switch to the previous month." at bounding box center [205, 248] width 14 height 16
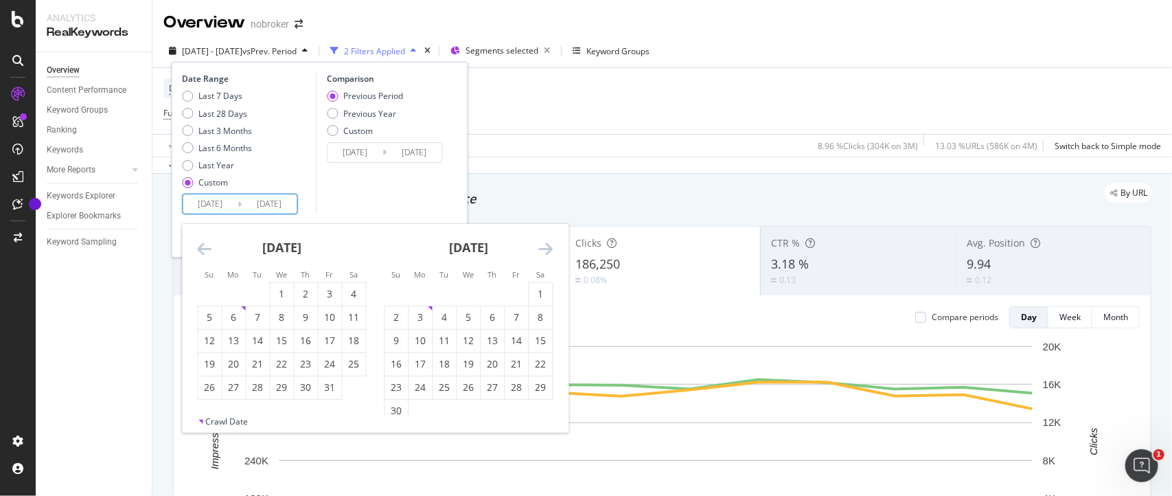
click at [206, 246] on icon "Move backward to switch to the previous month." at bounding box center [205, 248] width 14 height 16
click at [231, 290] on div "1" at bounding box center [233, 294] width 23 height 14
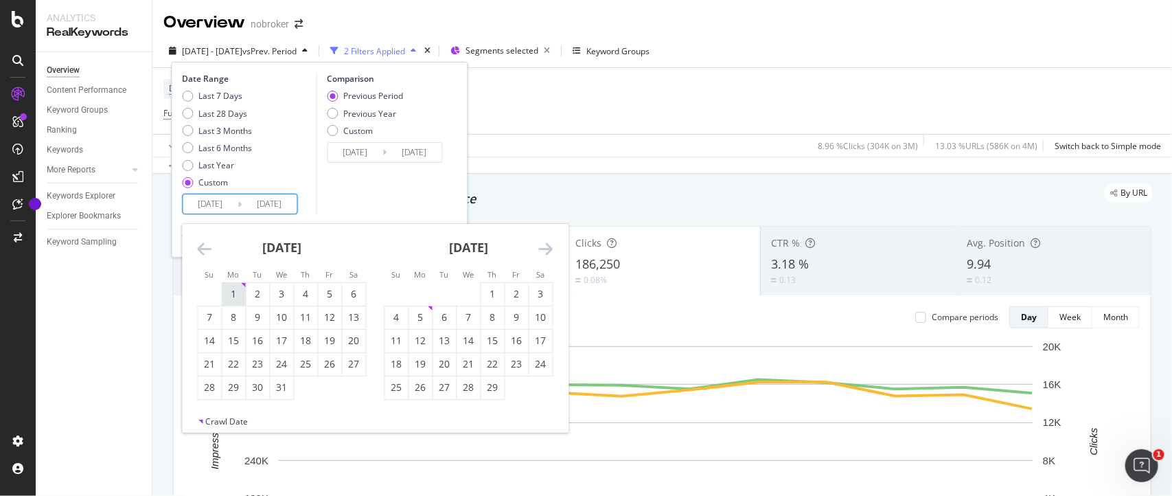
type input "[DATE]"
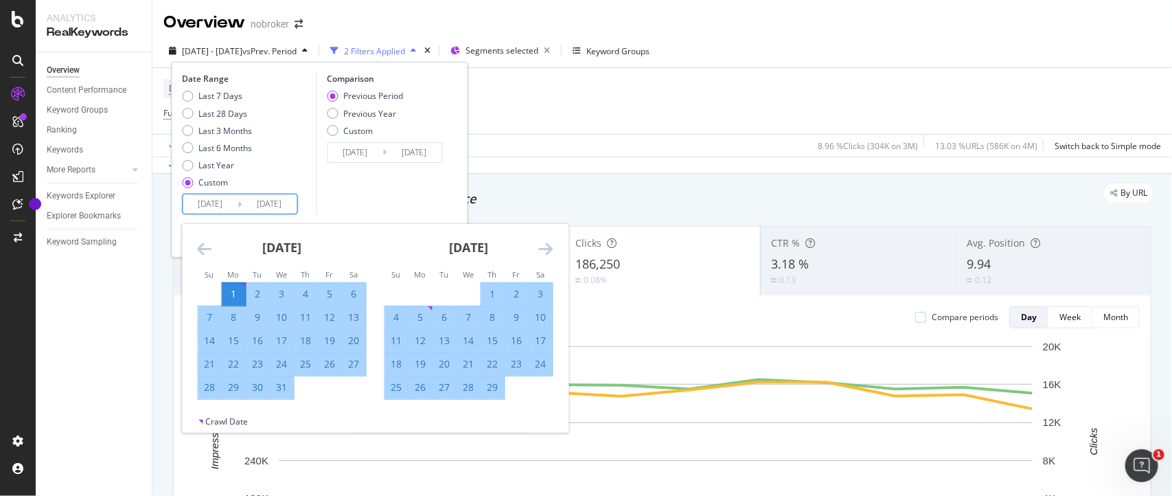
click at [544, 249] on icon "Move forward to switch to the next month." at bounding box center [546, 248] width 14 height 16
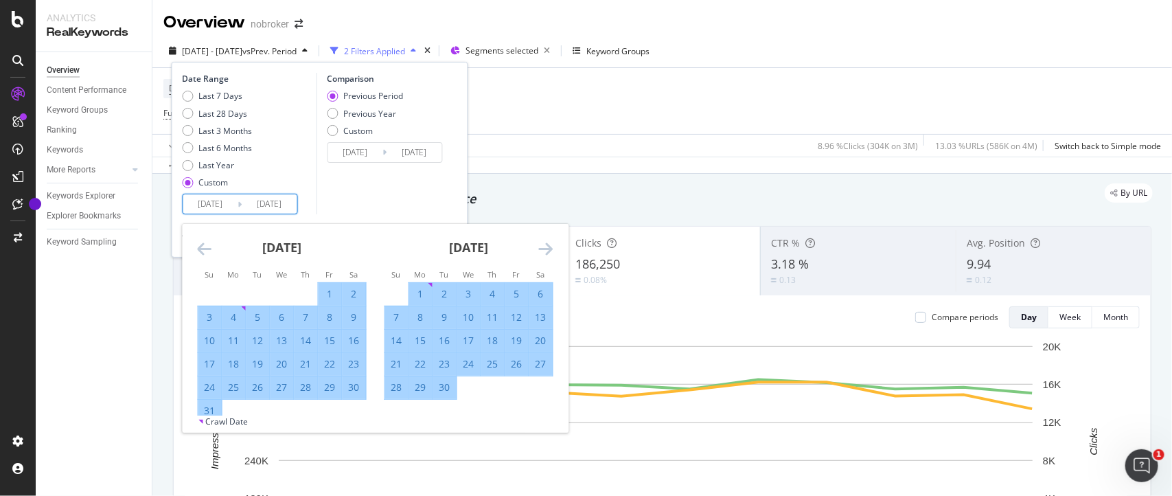
click at [544, 249] on icon "Move forward to switch to the next month." at bounding box center [546, 248] width 14 height 16
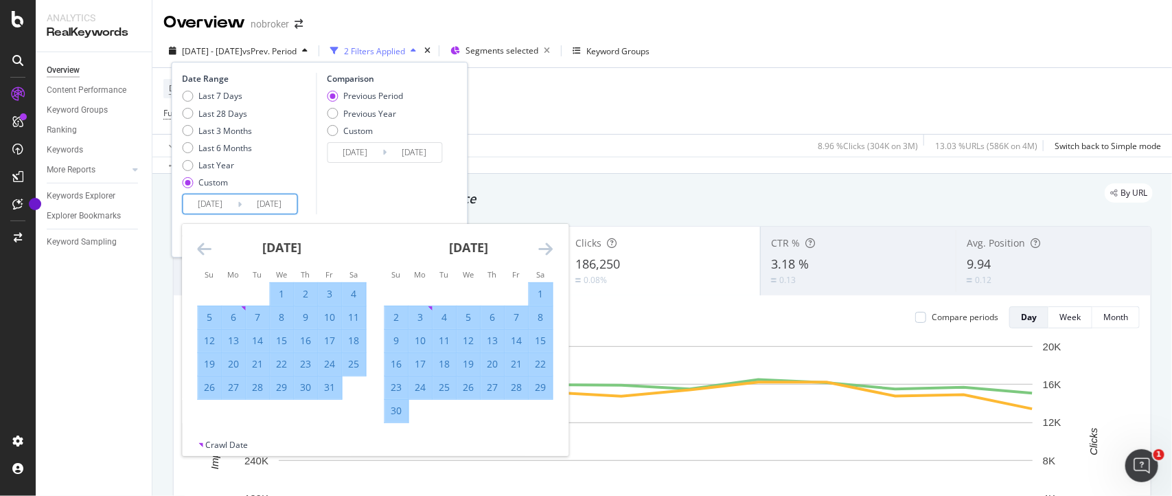
click at [544, 249] on icon "Move forward to switch to the next month." at bounding box center [546, 248] width 14 height 16
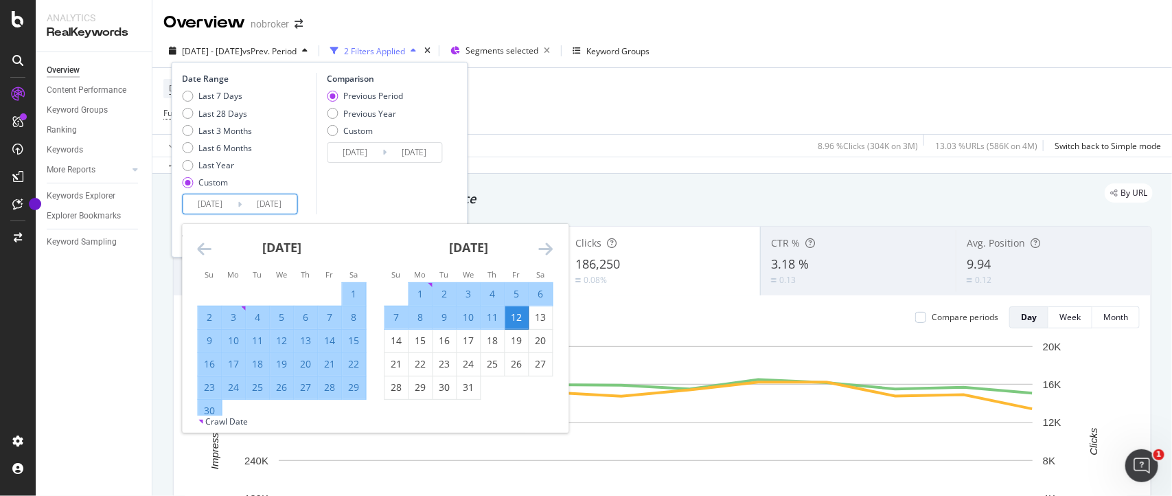
click at [544, 249] on icon "Move forward to switch to the next month." at bounding box center [546, 248] width 14 height 16
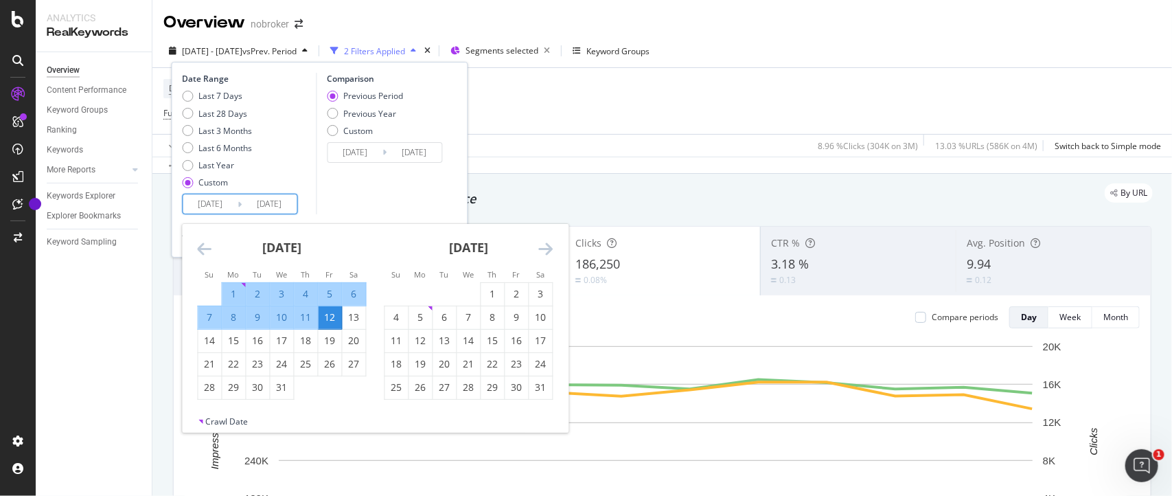
click at [548, 249] on icon "Move forward to switch to the next month." at bounding box center [546, 248] width 14 height 16
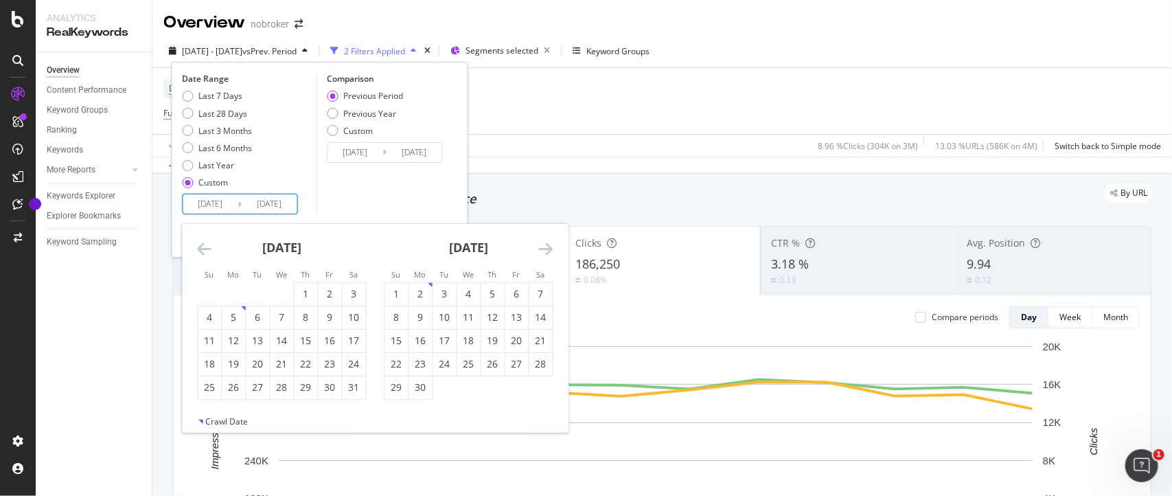
click at [548, 249] on icon "Move forward to switch to the next month." at bounding box center [546, 248] width 14 height 16
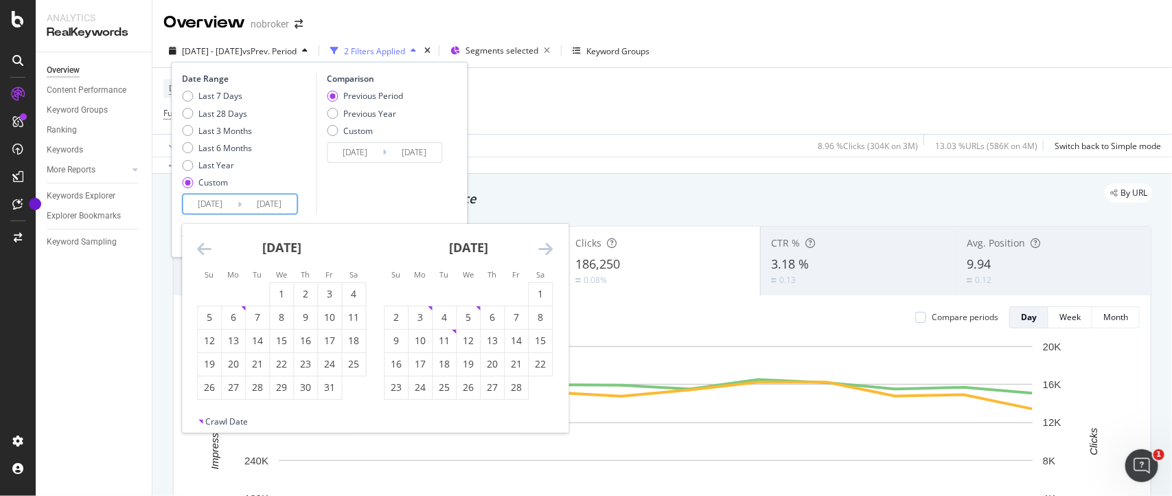
click at [548, 249] on icon "Move forward to switch to the next month." at bounding box center [546, 248] width 14 height 16
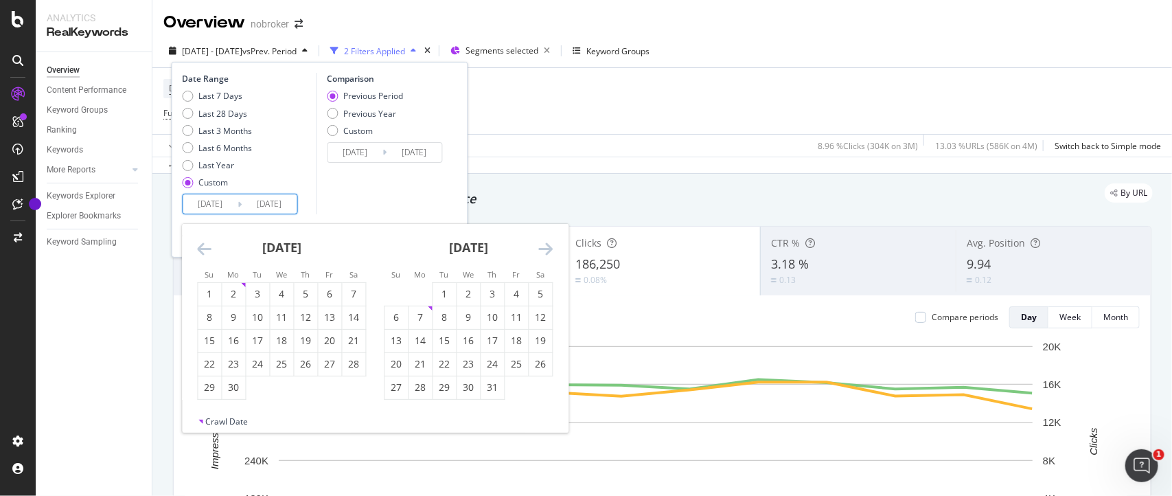
click at [548, 249] on icon "Move forward to switch to the next month." at bounding box center [546, 248] width 14 height 16
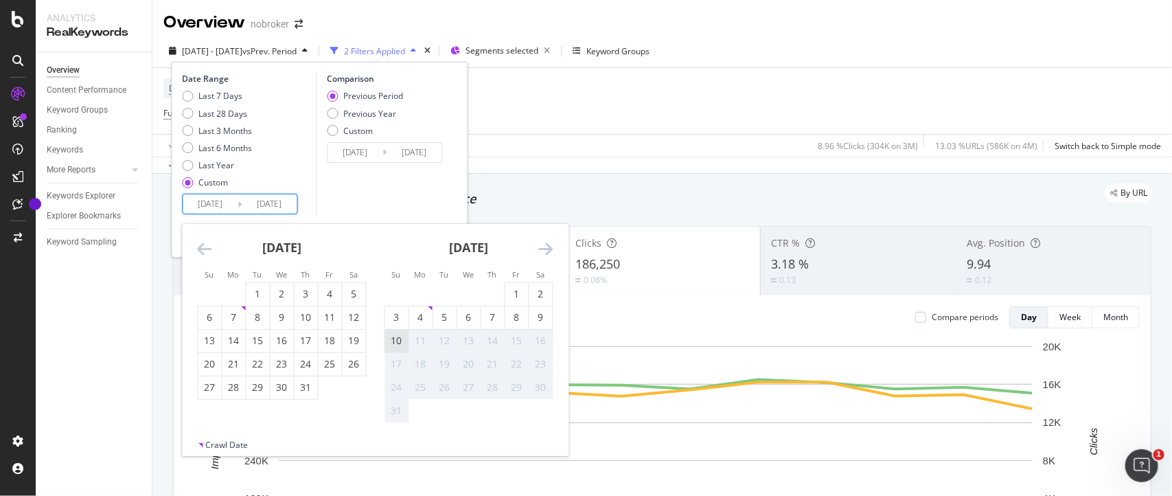
click at [395, 347] on div "10" at bounding box center [396, 341] width 23 height 14
type input "[DATE]"
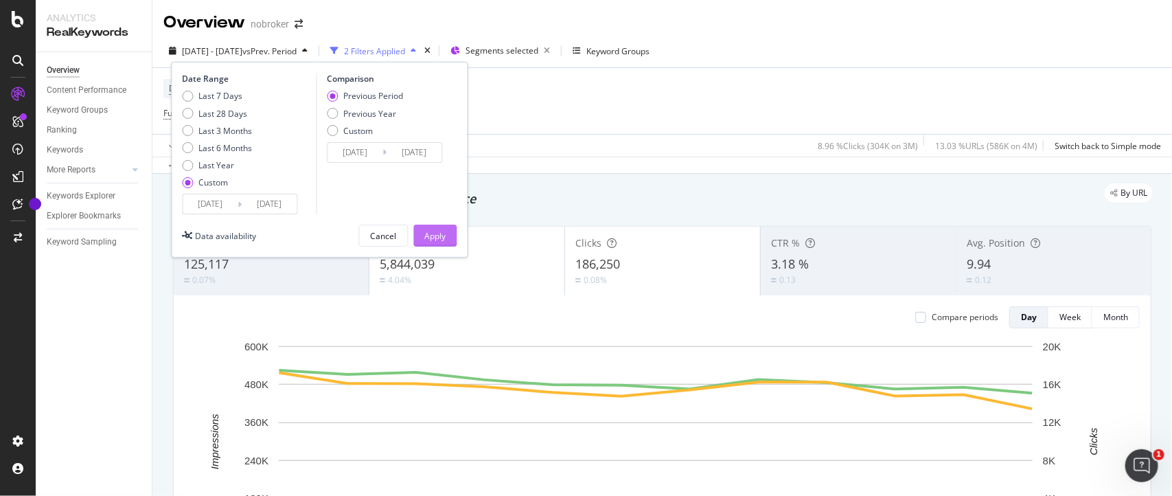
click at [443, 242] on div "Apply" at bounding box center [435, 235] width 21 height 21
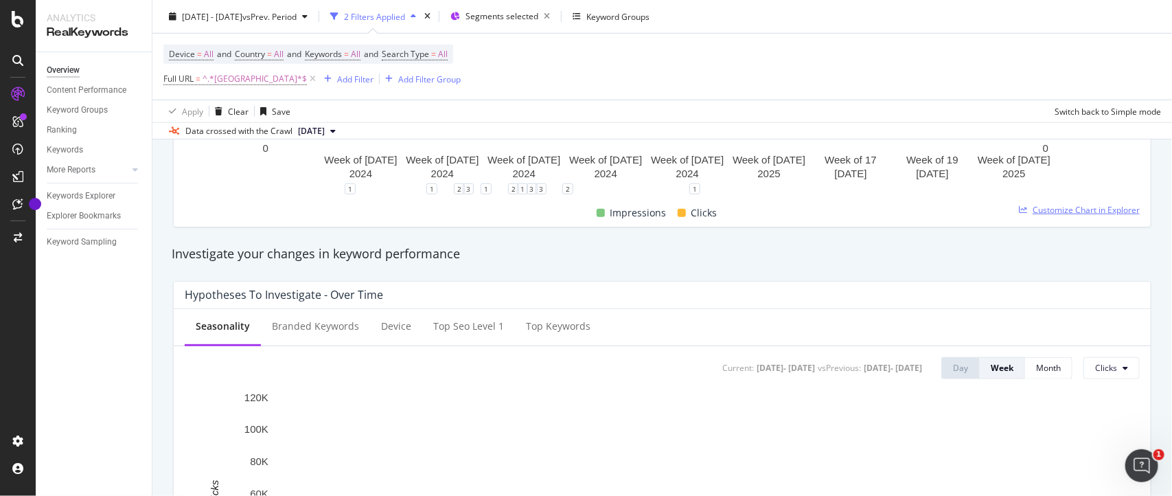
scroll to position [352, 0]
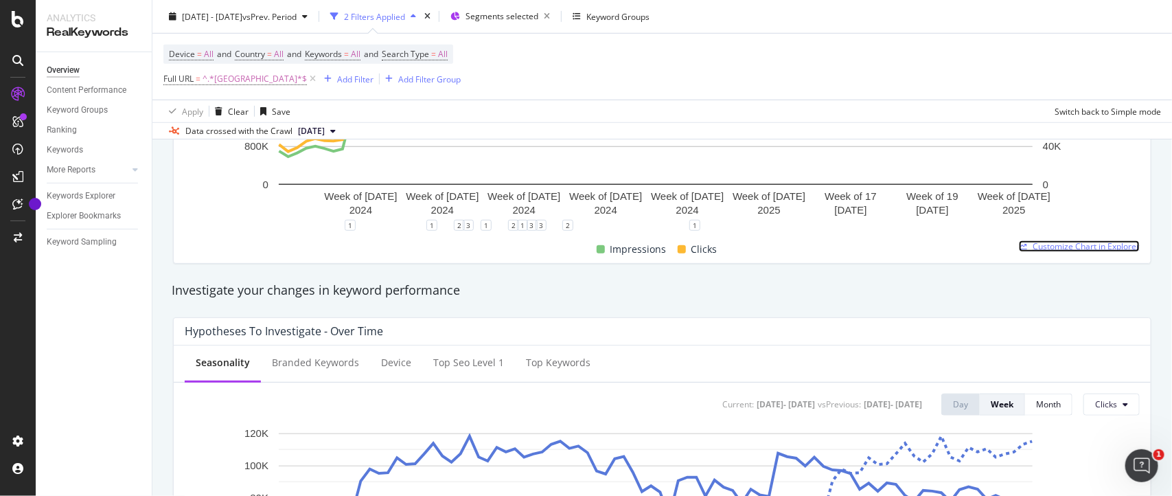
click at [1037, 240] on span "Customize Chart in Explorer" at bounding box center [1085, 246] width 107 height 12
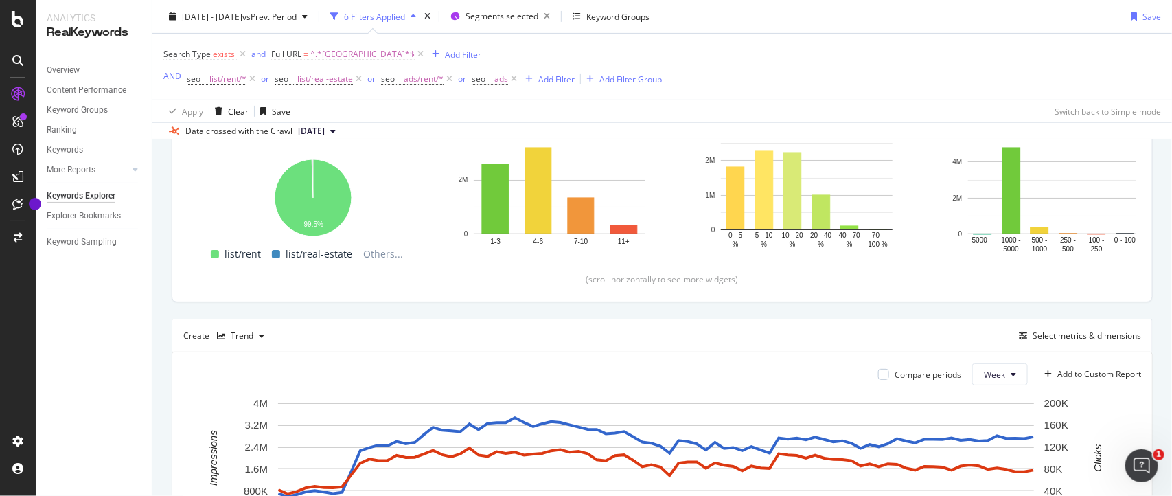
scroll to position [192, 0]
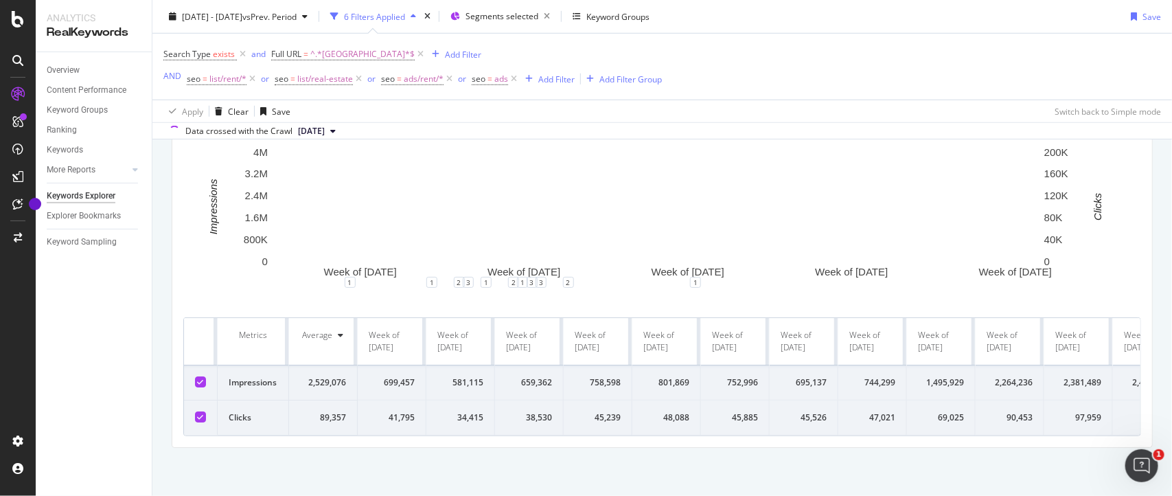
scroll to position [268, 0]
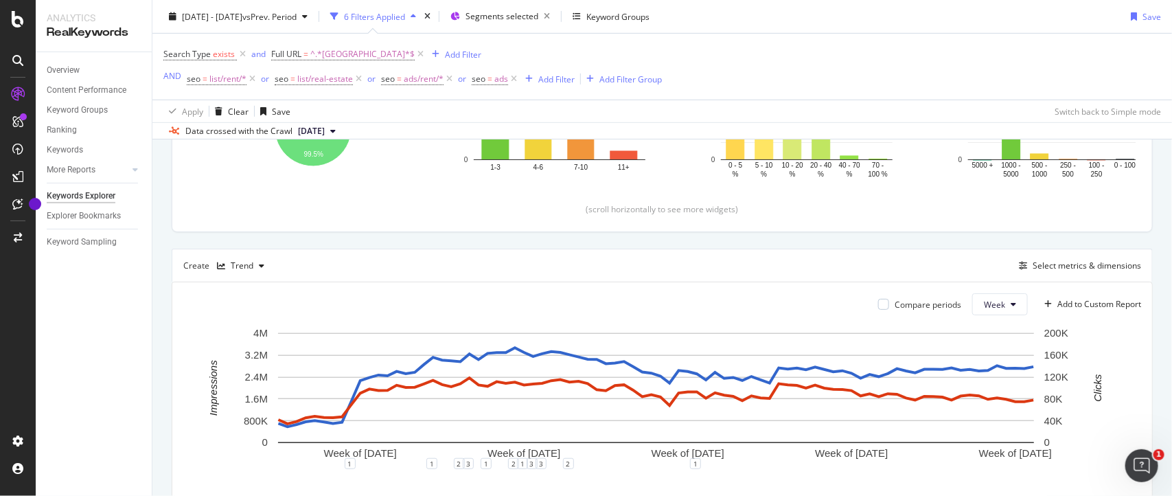
click at [984, 302] on span "Week" at bounding box center [994, 305] width 21 height 12
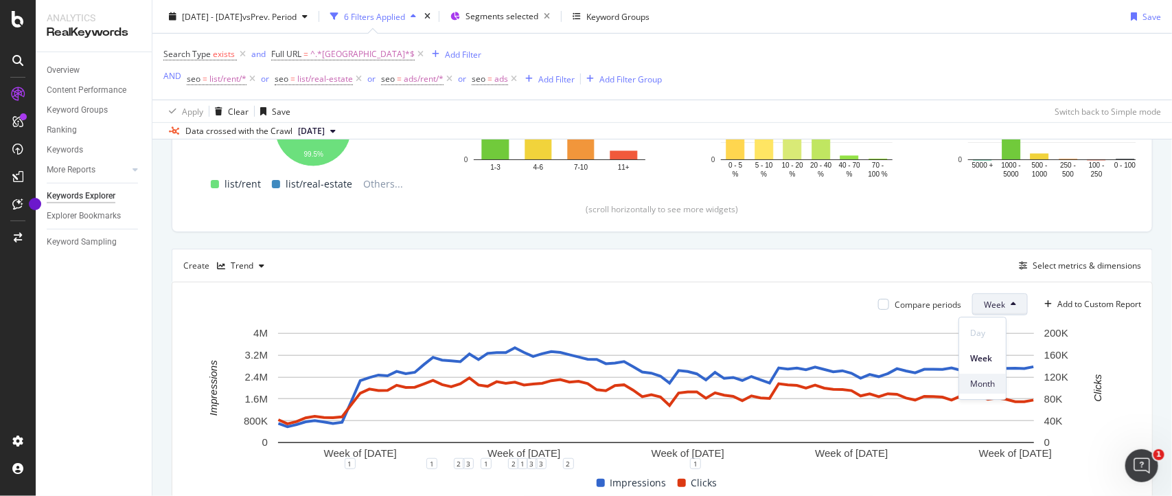
click at [975, 378] on span "Month" at bounding box center [982, 384] width 25 height 12
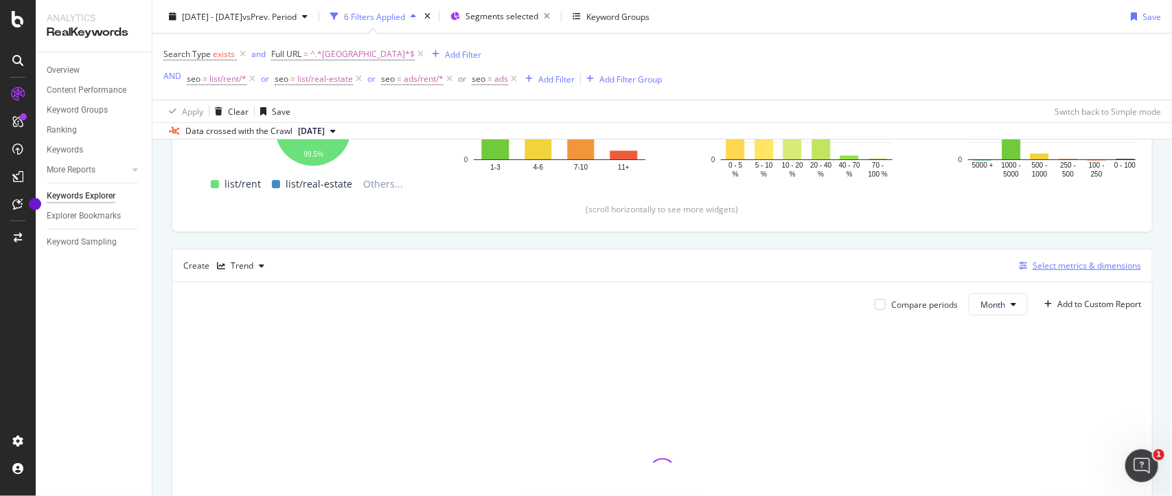
click at [1095, 262] on div "Select metrics & dimensions" at bounding box center [1086, 265] width 108 height 12
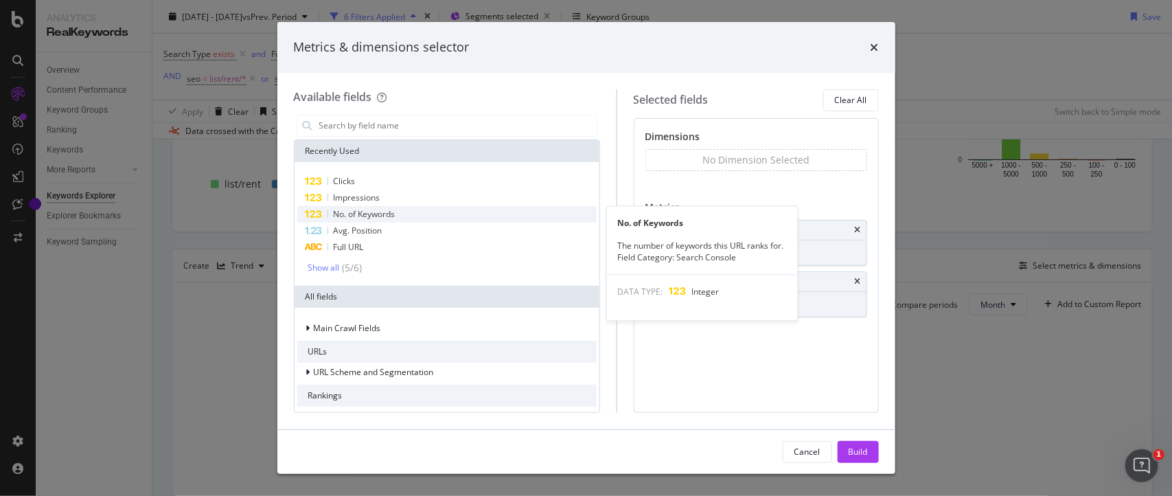
click at [349, 215] on span "No. of Keywords" at bounding box center [365, 214] width 62 height 12
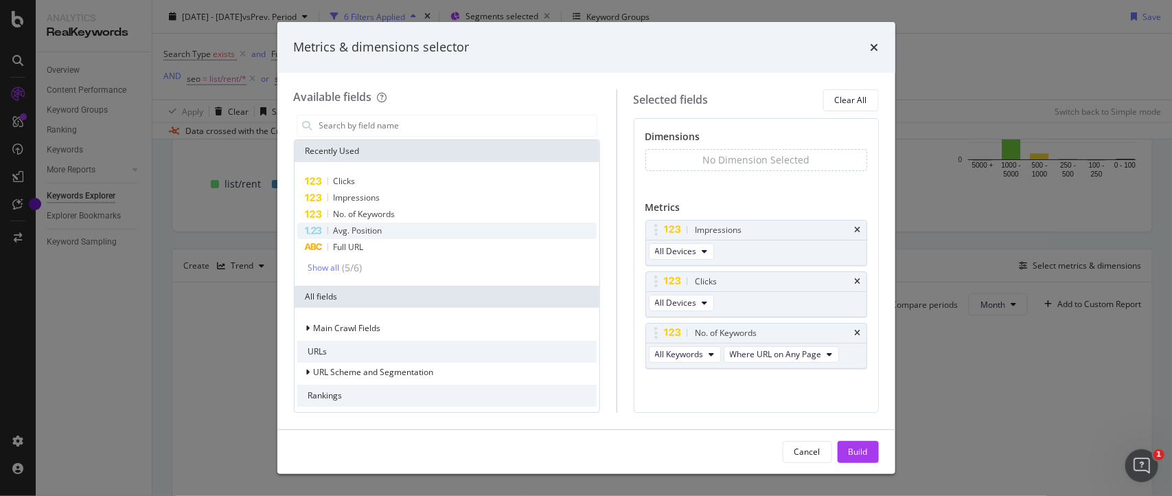
click at [345, 227] on span "Avg. Position" at bounding box center [358, 230] width 49 height 12
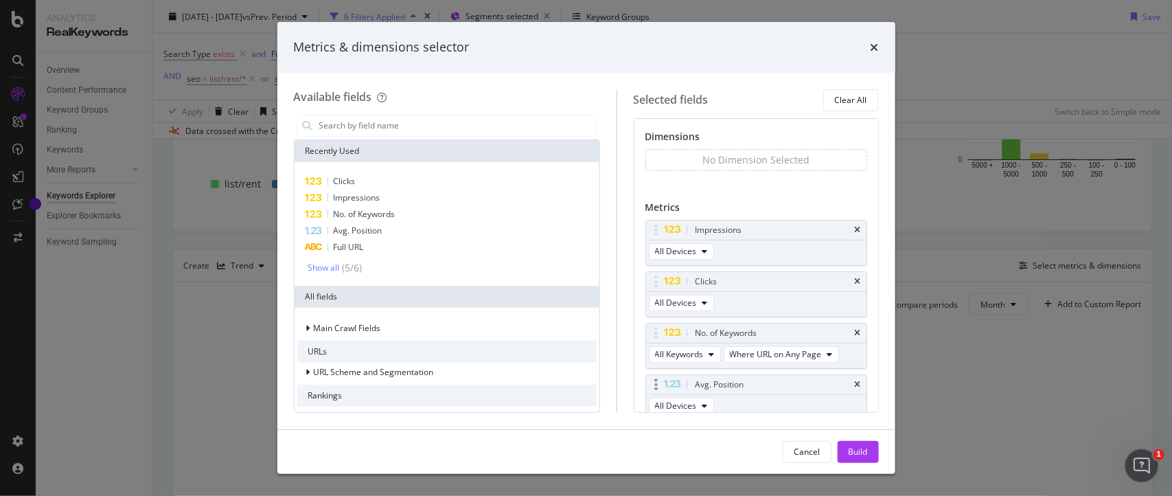
scroll to position [28, 0]
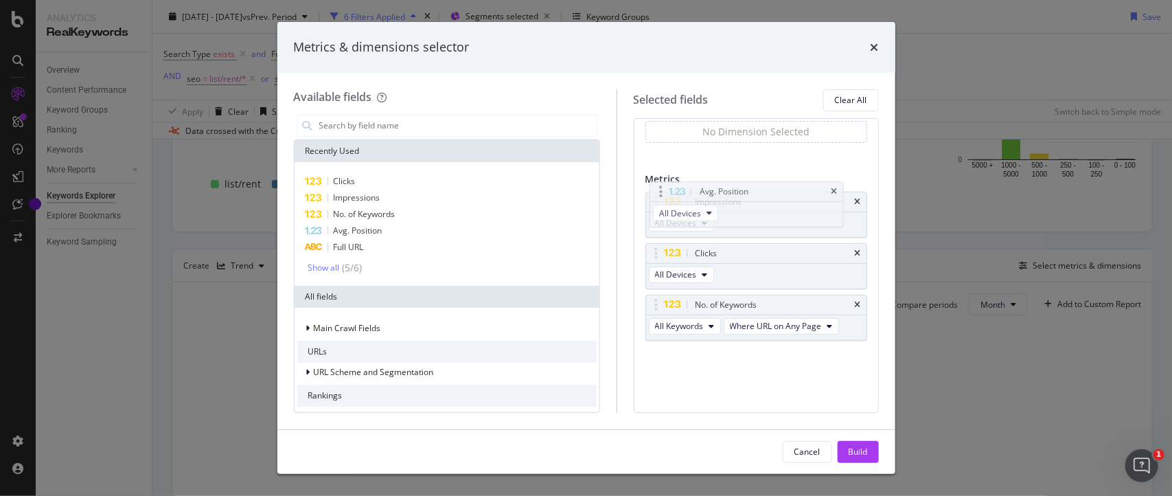
drag, startPoint x: 671, startPoint y: 375, endPoint x: 661, endPoint y: 190, distance: 185.0
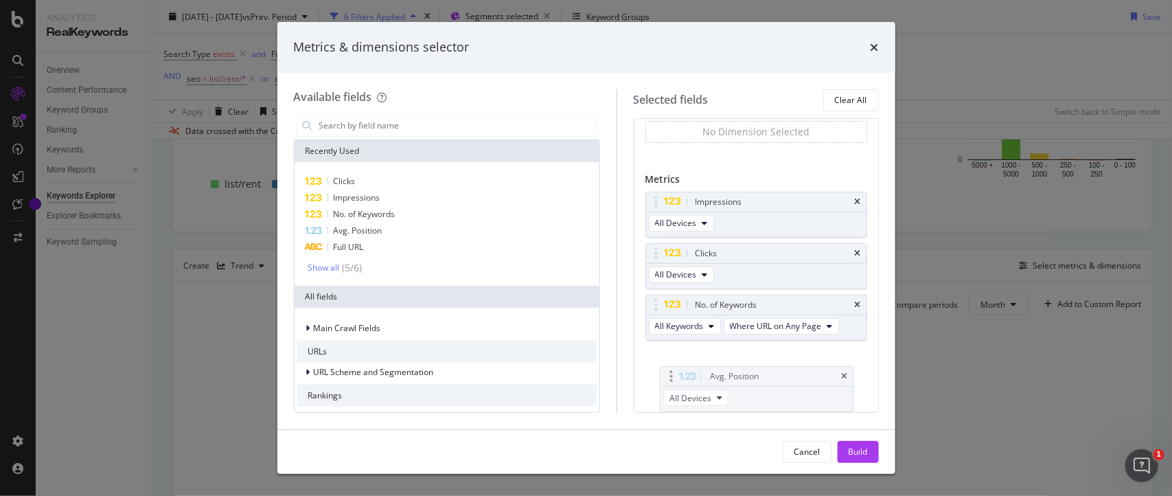
click at [661, 190] on body "Analytics RealKeywords Overview Content Performance Keyword Groups Ranking Keyw…" at bounding box center [586, 248] width 1172 height 496
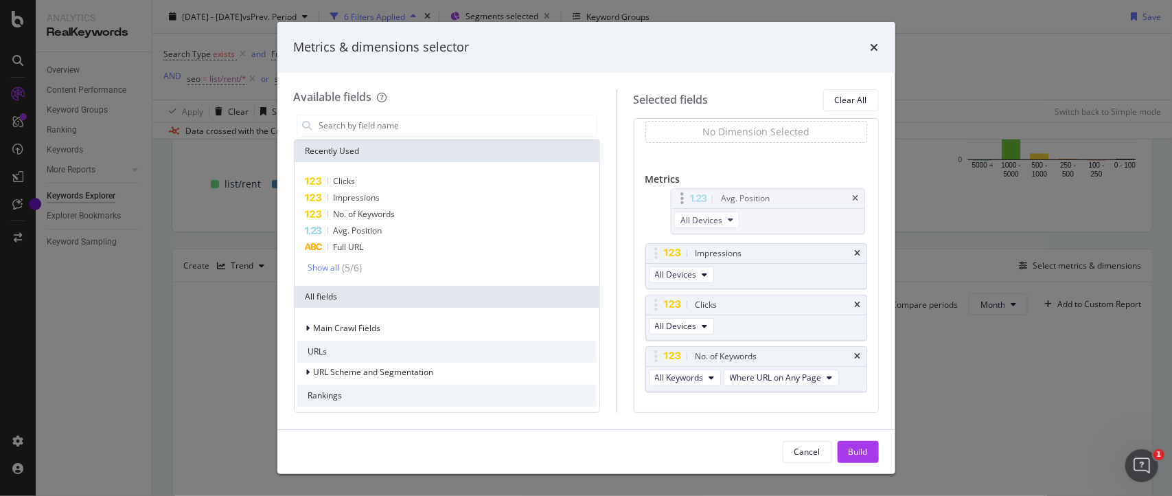
drag, startPoint x: 673, startPoint y: 379, endPoint x: 684, endPoint y: 201, distance: 178.1
click at [684, 201] on body "Analytics RealKeywords Overview Content Performance Keyword Groups Ranking Keyw…" at bounding box center [586, 248] width 1172 height 496
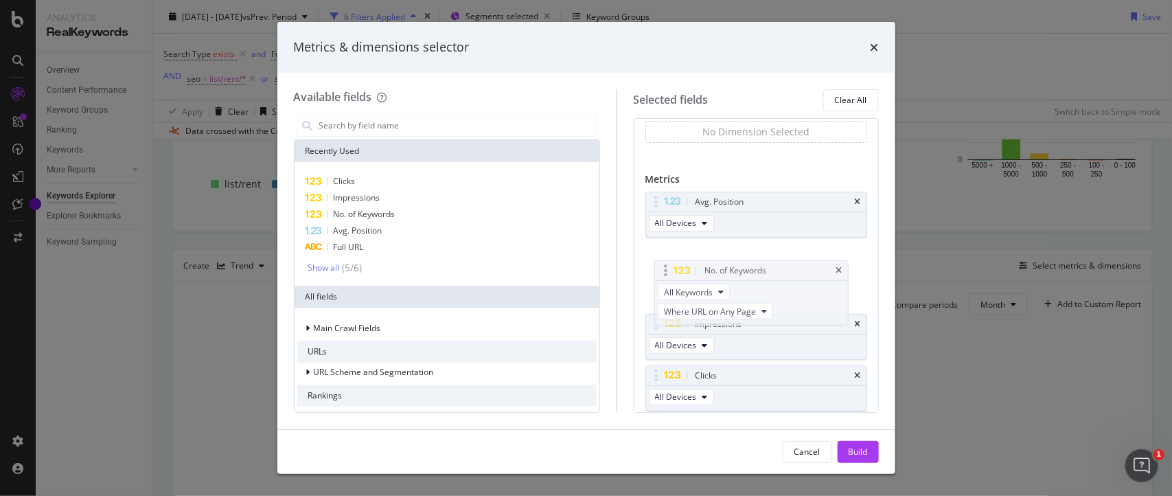
drag, startPoint x: 669, startPoint y: 355, endPoint x: 664, endPoint y: 266, distance: 88.7
click at [664, 266] on body "Analytics RealKeywords Overview Content Performance Keyword Groups Ranking Keyw…" at bounding box center [586, 248] width 1172 height 496
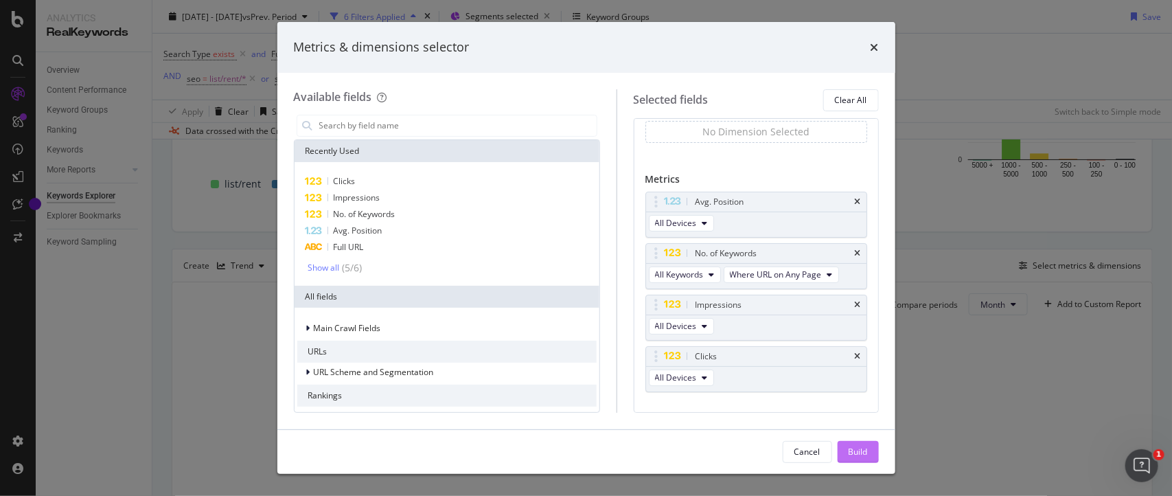
click at [864, 448] on div "Build" at bounding box center [857, 452] width 19 height 12
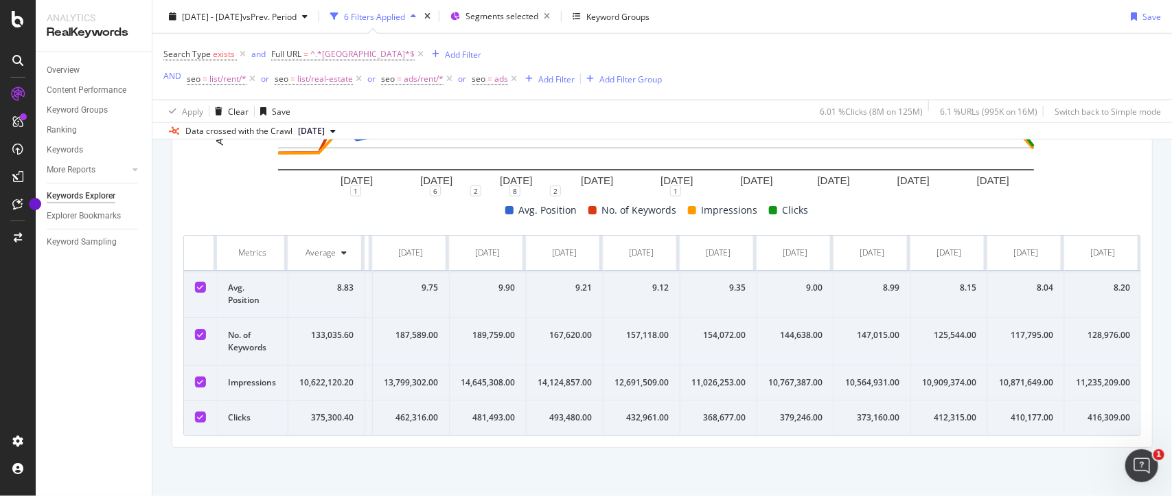
scroll to position [0, 761]
drag, startPoint x: 224, startPoint y: 234, endPoint x: 1171, endPoint y: 432, distance: 967.9
click at [1171, 432] on div "Keywords Explorer nobroker 2024 Jan. 1st - 2025 Aug. 10th vs Prev. Period 6 Fil…" at bounding box center [661, 248] width 1019 height 496
copy thead
click at [820, 318] on td "113,909.00" at bounding box center [799, 341] width 77 height 47
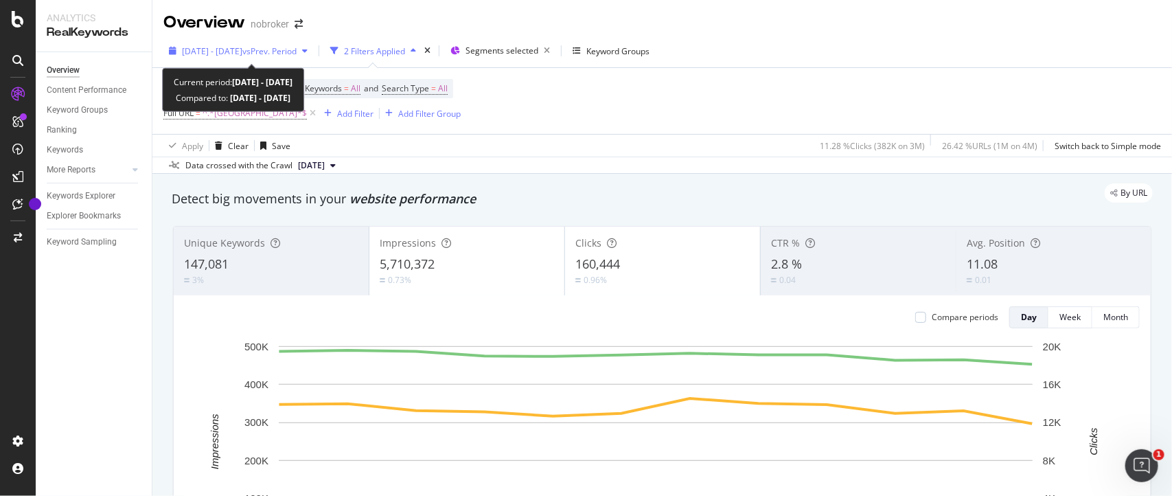
click at [242, 47] on span "[DATE] - [DATE]" at bounding box center [212, 51] width 60 height 12
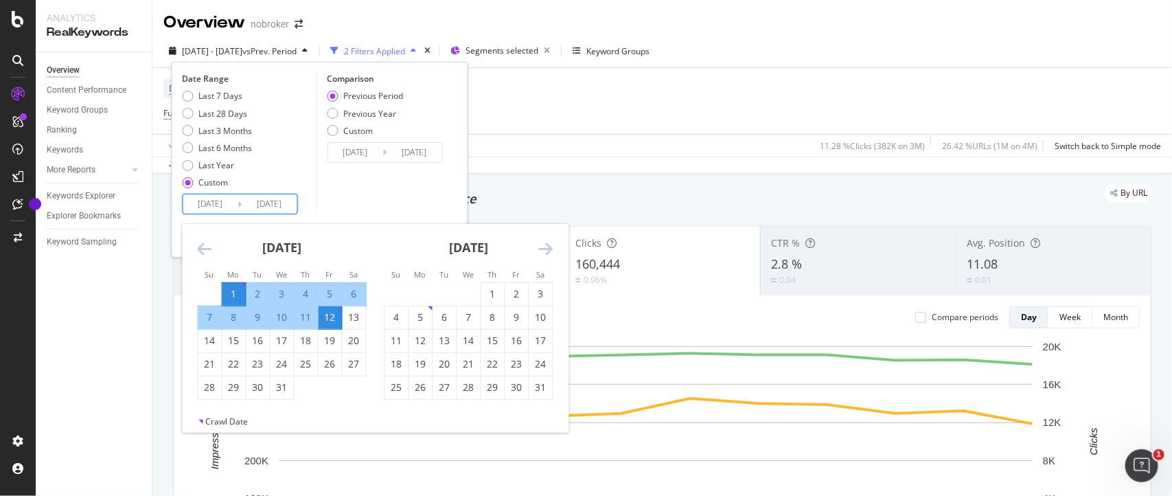
click at [232, 200] on input "[DATE]" at bounding box center [210, 203] width 55 height 19
click at [194, 249] on div "[DATE] 1 2 3 4 5 6 7 8 9 10 11 12 13 14 15 16 17 18 19 20 21 22 23 24 25 26 27 …" at bounding box center [282, 312] width 187 height 176
drag, startPoint x: 194, startPoint y: 249, endPoint x: 203, endPoint y: 249, distance: 8.9
click at [203, 249] on div "[DATE] 1 2 3 4 5 6 7 8 9 10 11 12 13 14 15 16 17 18 19 20 21 22 23 24 25 26 27 …" at bounding box center [376, 320] width 386 height 192
click at [203, 249] on icon "Move backward to switch to the previous month." at bounding box center [205, 248] width 14 height 16
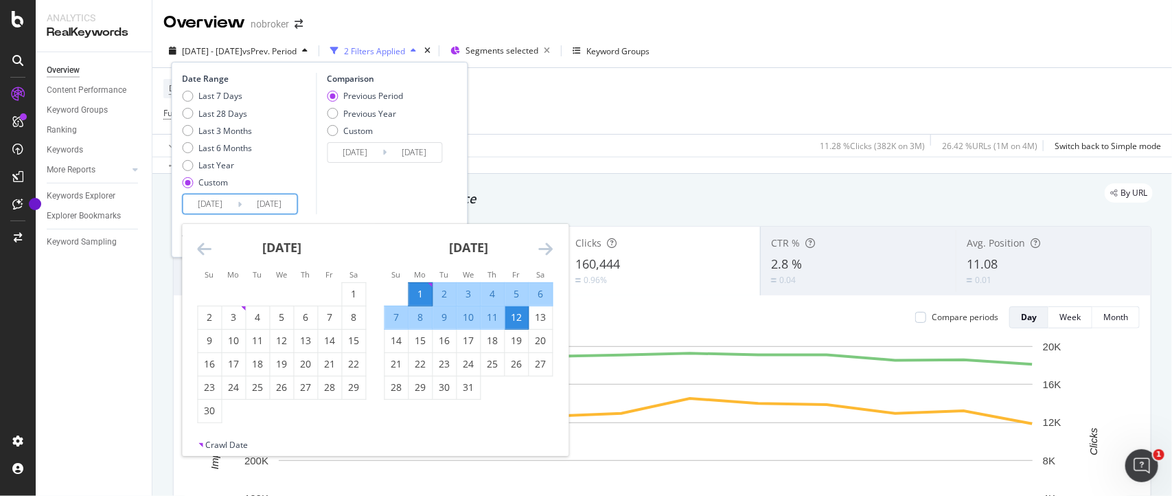
click at [203, 249] on icon "Move backward to switch to the previous month." at bounding box center [205, 248] width 14 height 16
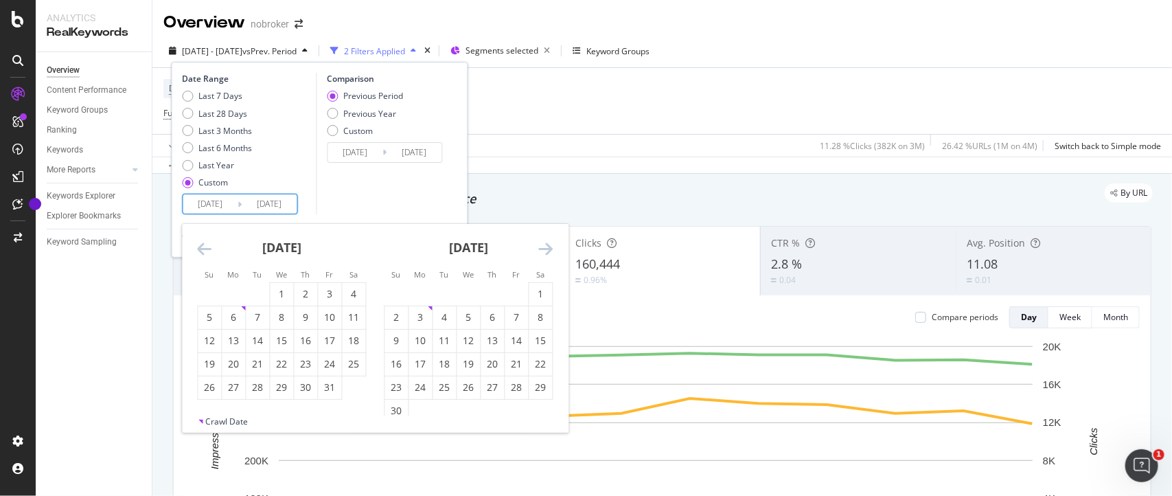
click at [203, 249] on icon "Move backward to switch to the previous month." at bounding box center [205, 248] width 14 height 16
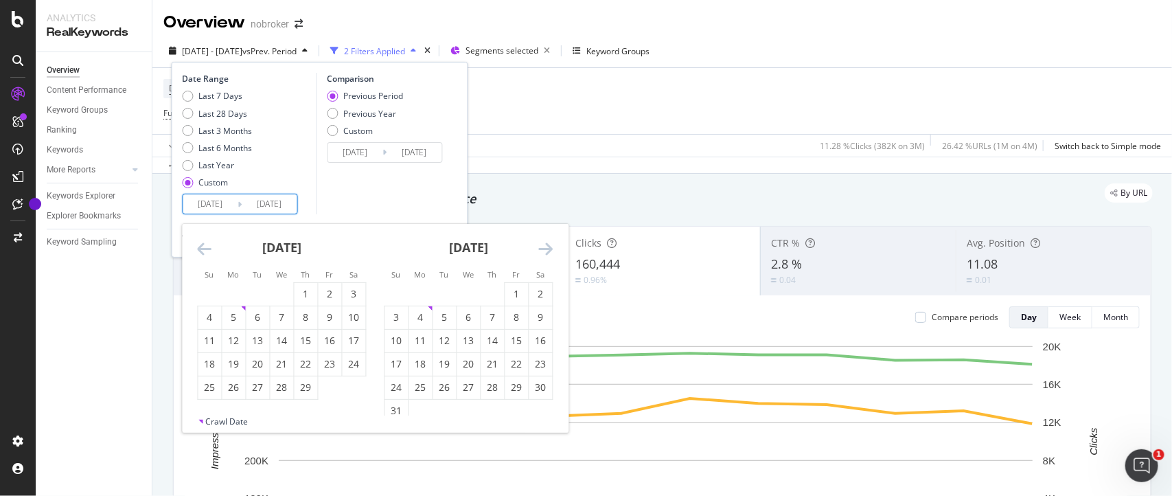
click at [198, 244] on icon "Move backward to switch to the previous month." at bounding box center [205, 248] width 14 height 16
click at [205, 242] on icon "Move backward to switch to the previous month." at bounding box center [205, 248] width 14 height 16
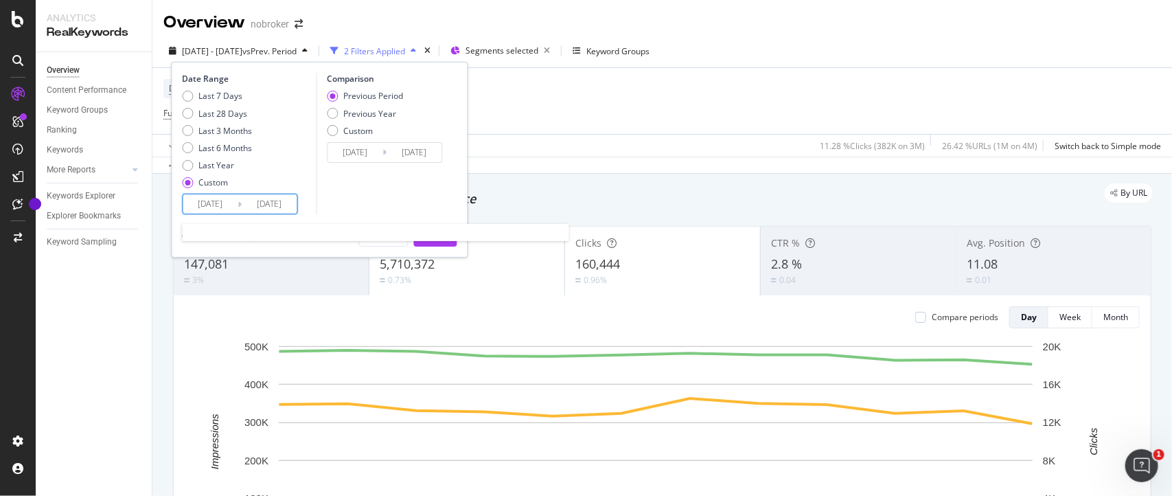
click at [231, 203] on input "2024/07/01" at bounding box center [210, 203] width 55 height 19
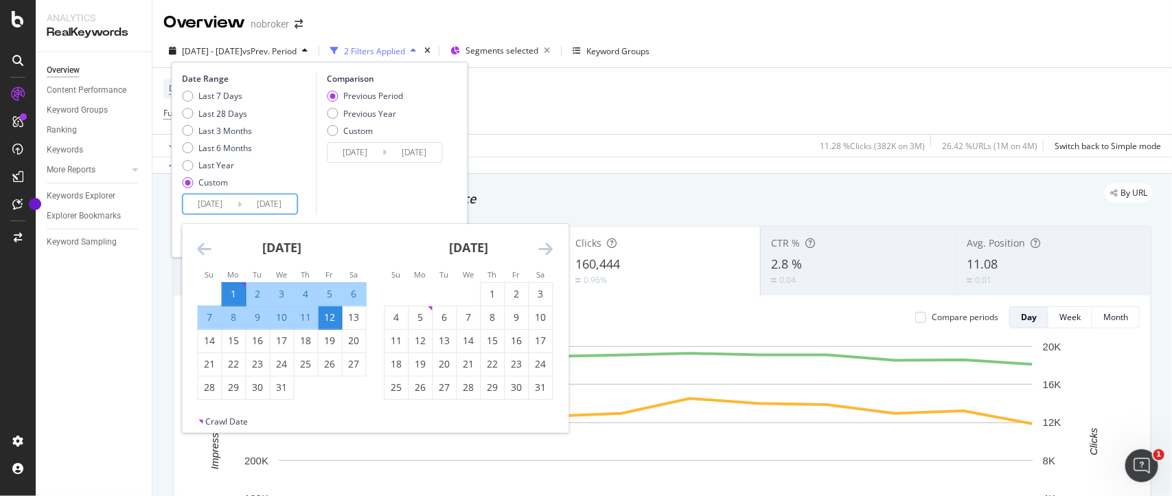
click at [199, 247] on icon "Move backward to switch to the previous month." at bounding box center [205, 248] width 14 height 16
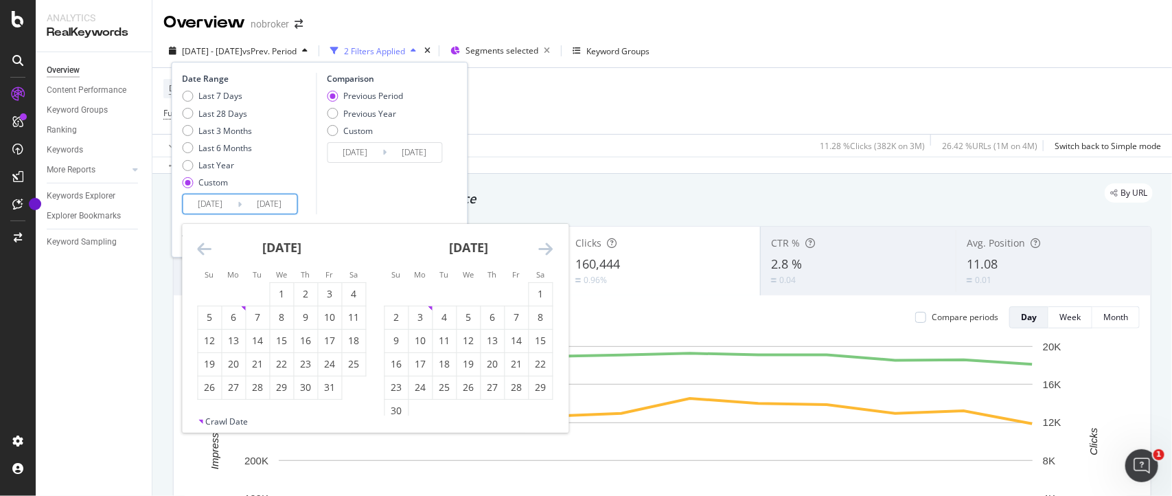
click at [199, 247] on icon "Move backward to switch to the previous month." at bounding box center [205, 248] width 14 height 16
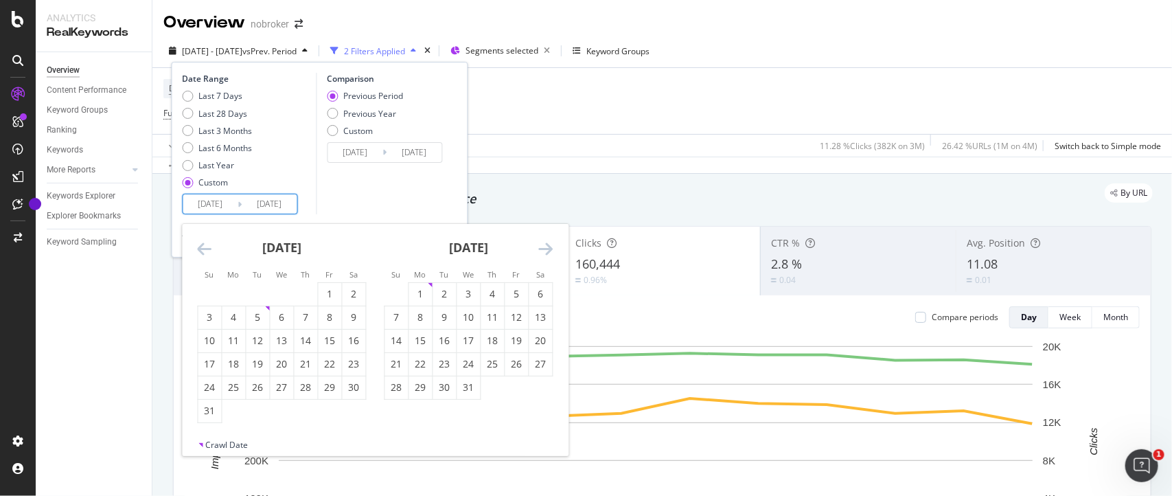
click at [199, 247] on icon "Move backward to switch to the previous month." at bounding box center [205, 248] width 14 height 16
click at [549, 246] on icon "Move forward to switch to the next month." at bounding box center [546, 248] width 14 height 16
click at [419, 292] on div "1" at bounding box center [420, 294] width 23 height 14
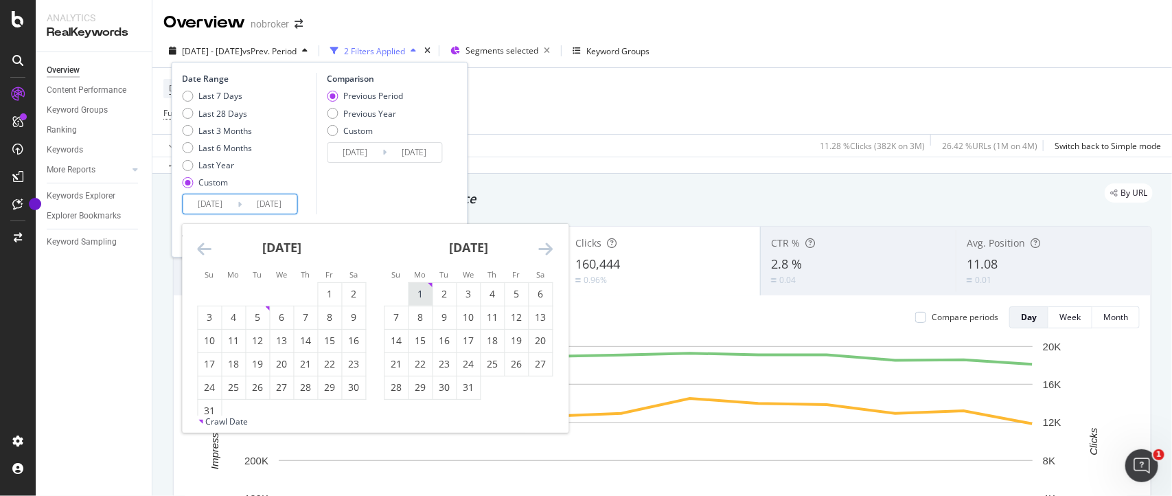
type input "2024/01/01"
type input "2023/06/21"
type input "2023/12/31"
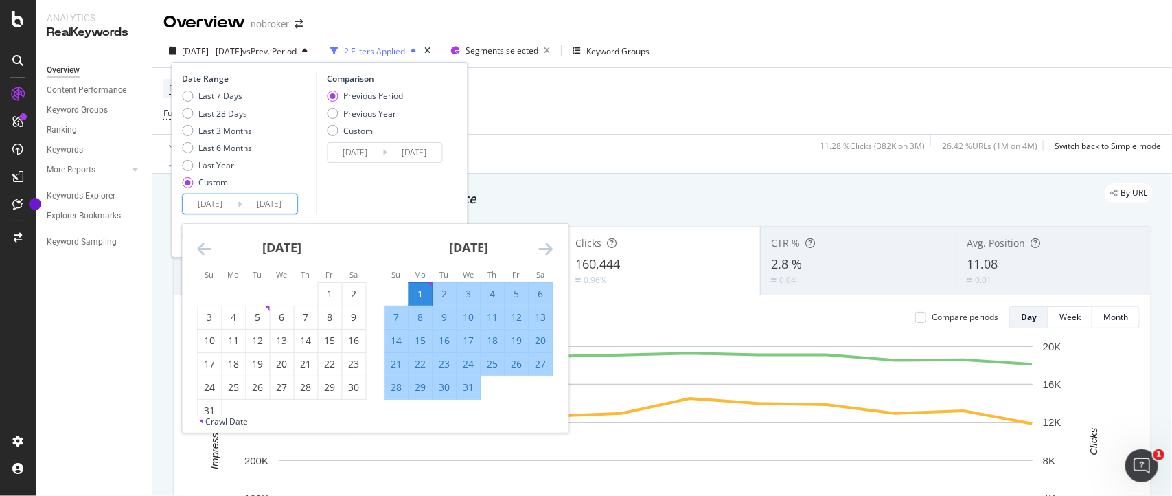
click at [546, 244] on icon "Move forward to switch to the next month." at bounding box center [546, 248] width 14 height 16
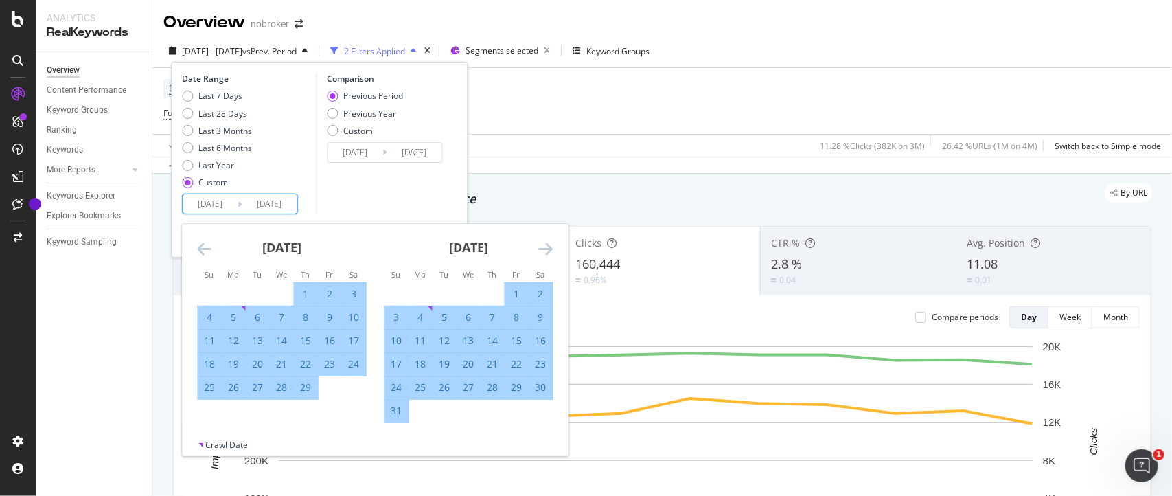
click at [544, 246] on icon "Move forward to switch to the next month." at bounding box center [546, 248] width 14 height 16
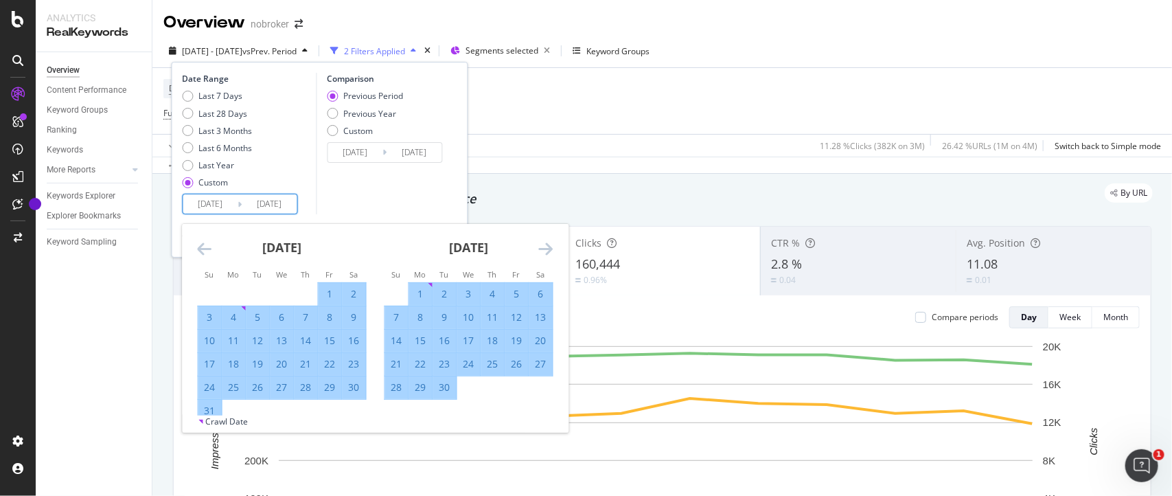
click at [544, 246] on icon "Move forward to switch to the next month." at bounding box center [546, 248] width 14 height 16
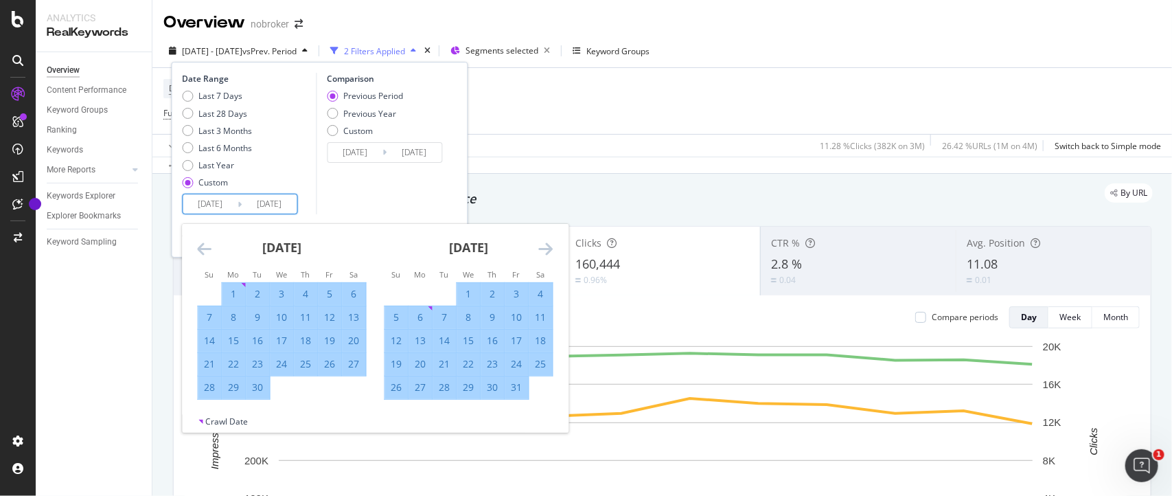
click at [544, 246] on icon "Move forward to switch to the next month." at bounding box center [546, 248] width 14 height 16
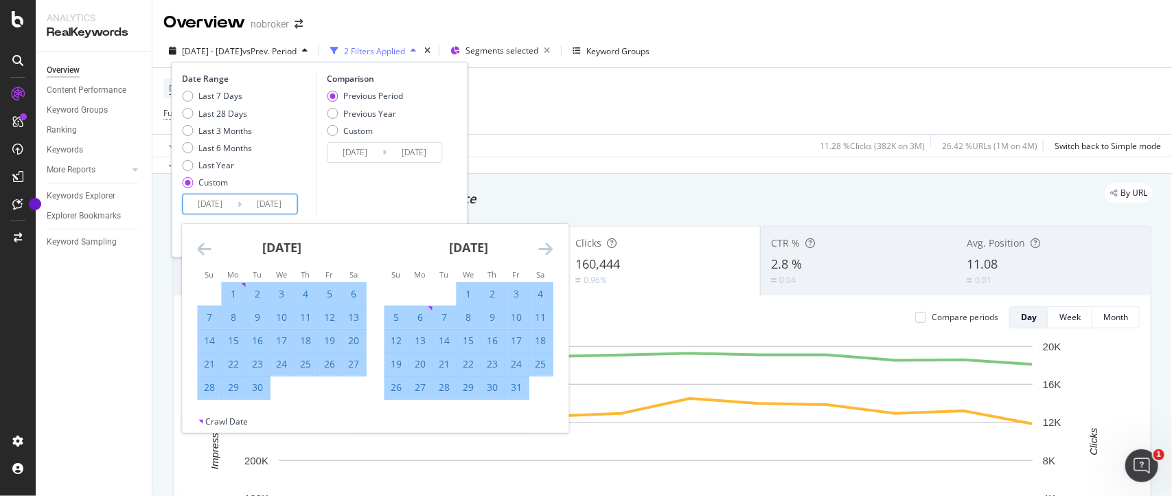
click at [551, 246] on icon "Move forward to switch to the next month." at bounding box center [546, 248] width 14 height 16
drag, startPoint x: 551, startPoint y: 246, endPoint x: 289, endPoint y: 200, distance: 265.6
click at [289, 200] on div "2024/01/01 Navigate forward to interact with the calendar and select a date. Pr…" at bounding box center [240, 204] width 115 height 21
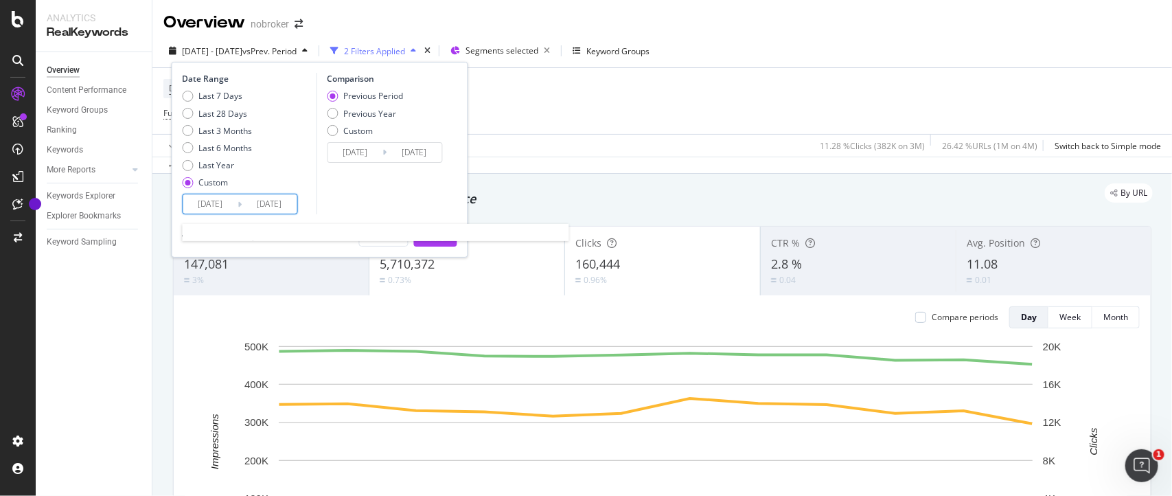
click at [289, 200] on input "2024/07/12" at bounding box center [269, 203] width 55 height 19
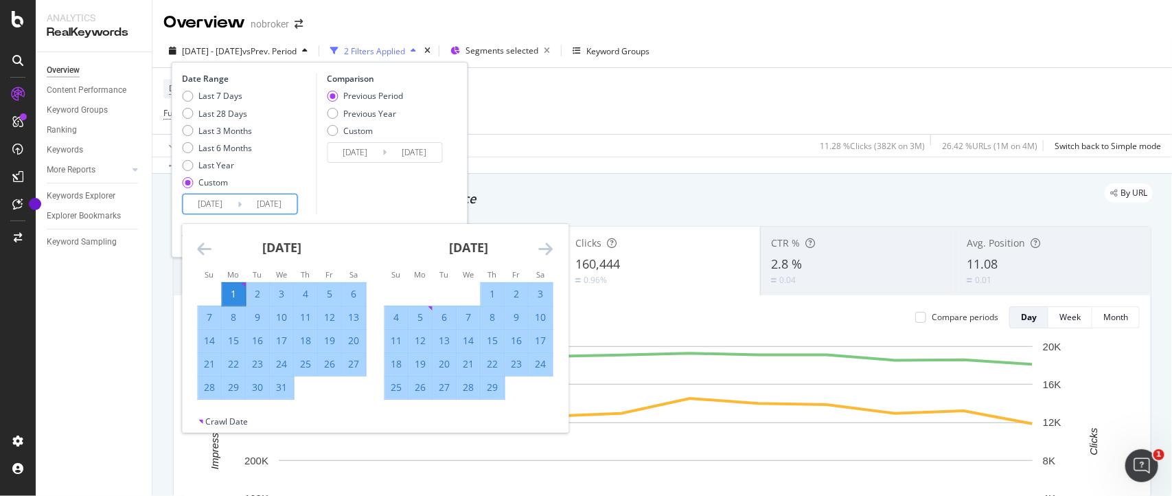
click at [547, 245] on icon "Move forward to switch to the next month." at bounding box center [546, 248] width 14 height 16
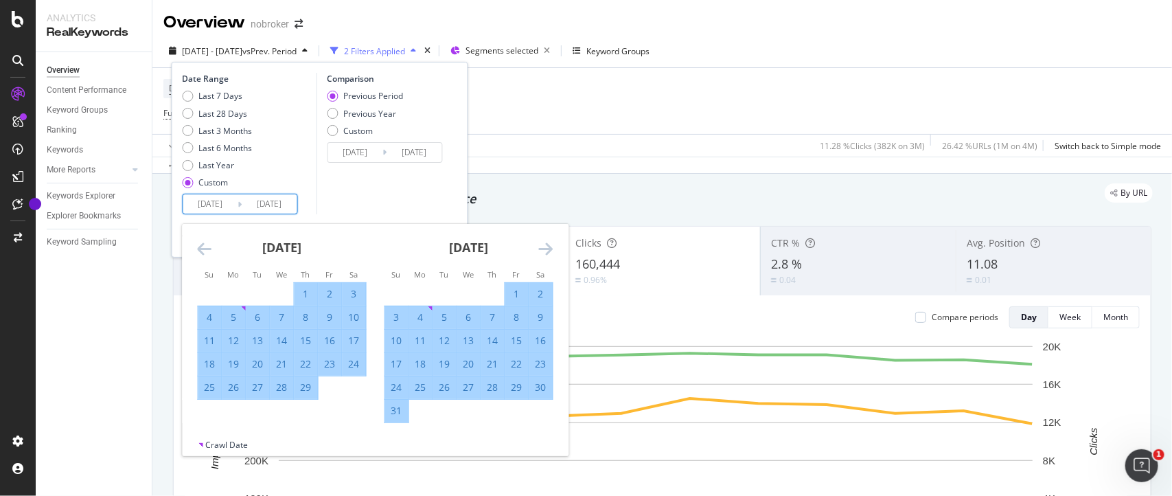
click at [547, 245] on icon "Move forward to switch to the next month." at bounding box center [546, 248] width 14 height 16
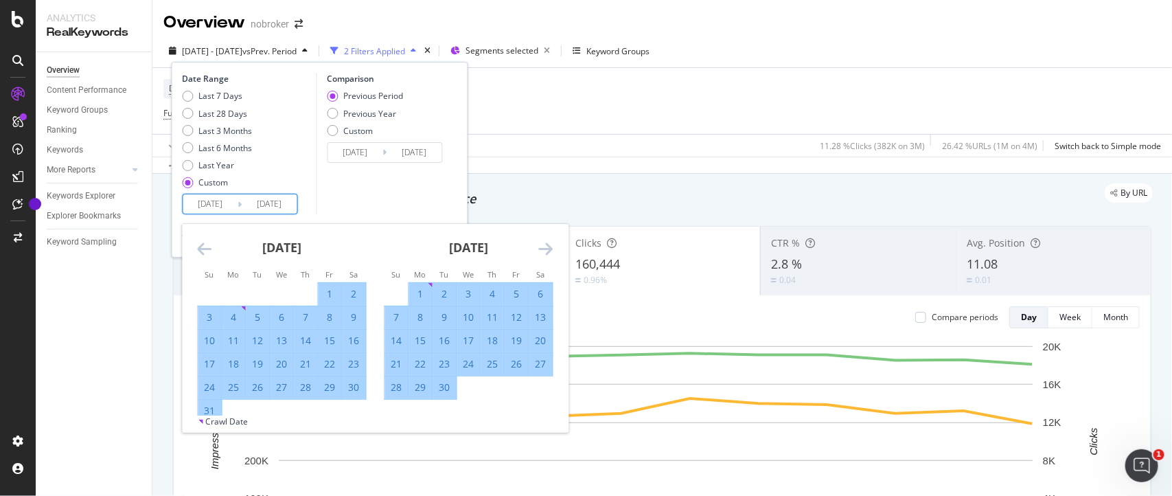
click at [547, 245] on icon "Move forward to switch to the next month." at bounding box center [546, 248] width 14 height 16
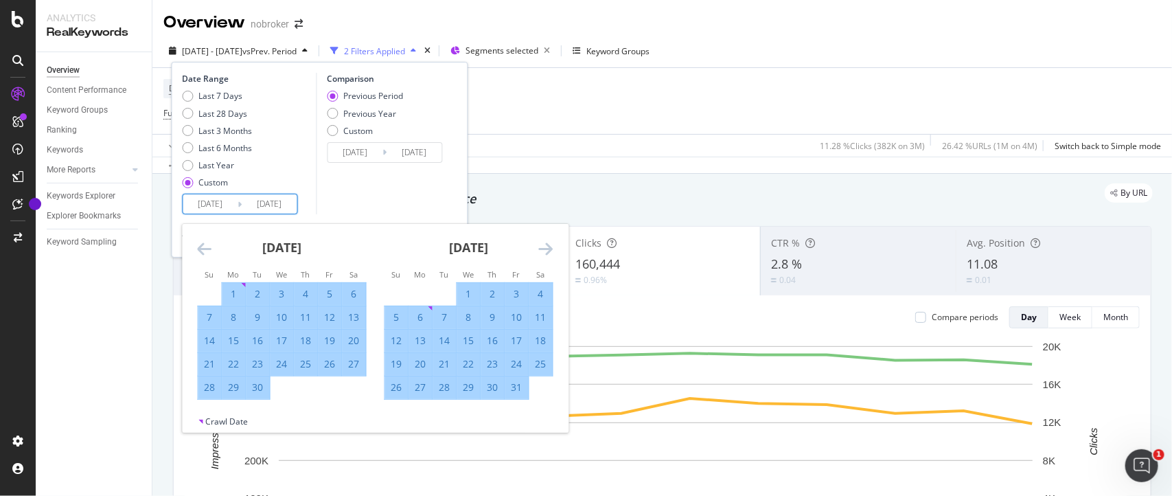
click at [547, 245] on icon "Move forward to switch to the next month." at bounding box center [546, 248] width 14 height 16
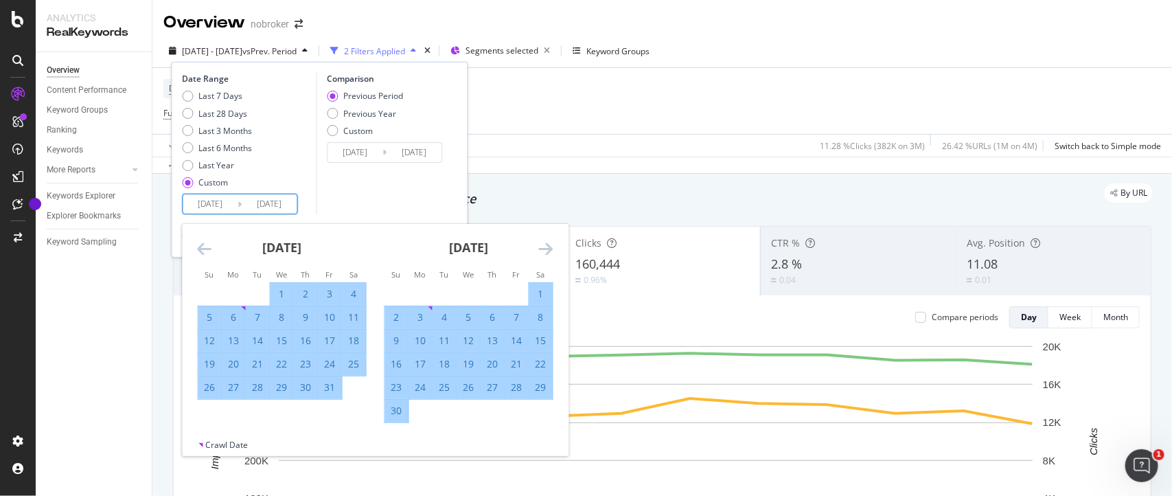
click at [547, 245] on icon "Move forward to switch to the next month." at bounding box center [546, 248] width 14 height 16
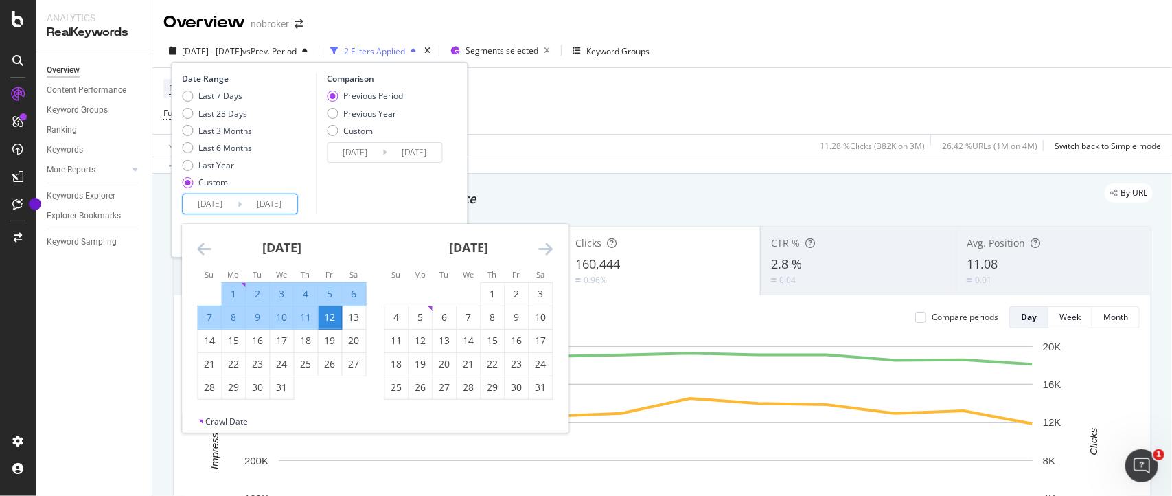
click at [547, 245] on icon "Move forward to switch to the next month." at bounding box center [546, 248] width 14 height 16
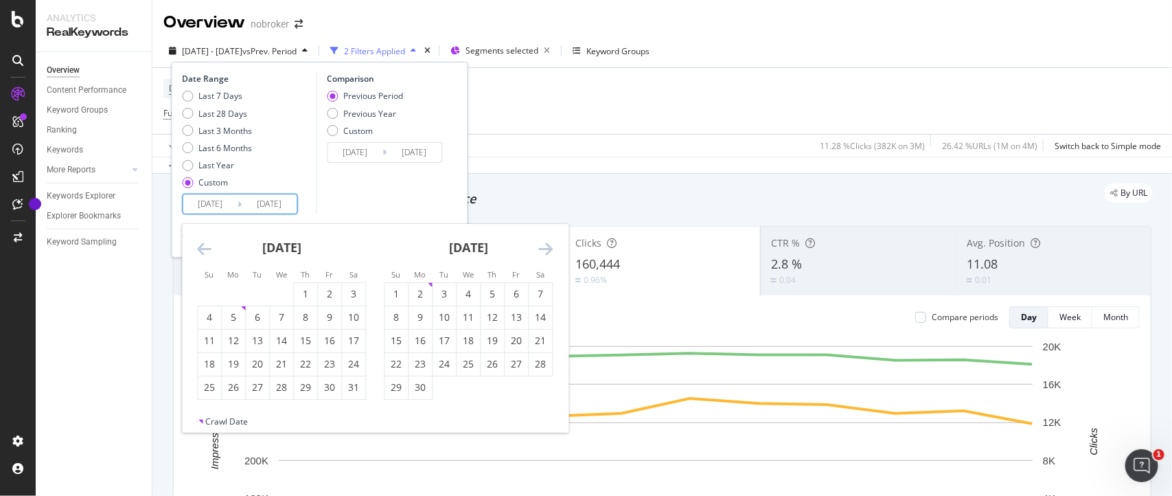
click at [547, 245] on icon "Move forward to switch to the next month." at bounding box center [546, 248] width 14 height 16
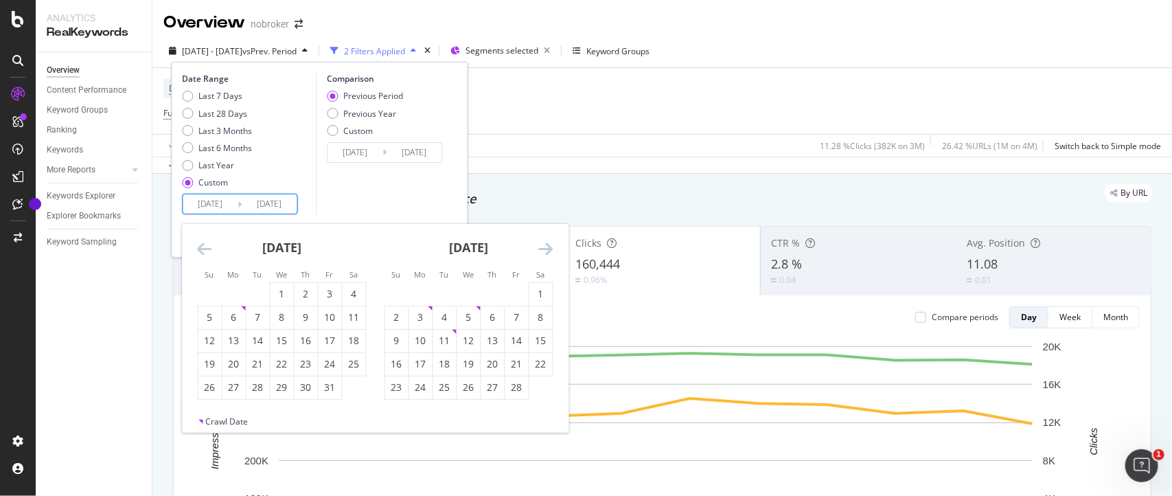
click at [547, 245] on icon "Move forward to switch to the next month." at bounding box center [546, 248] width 14 height 16
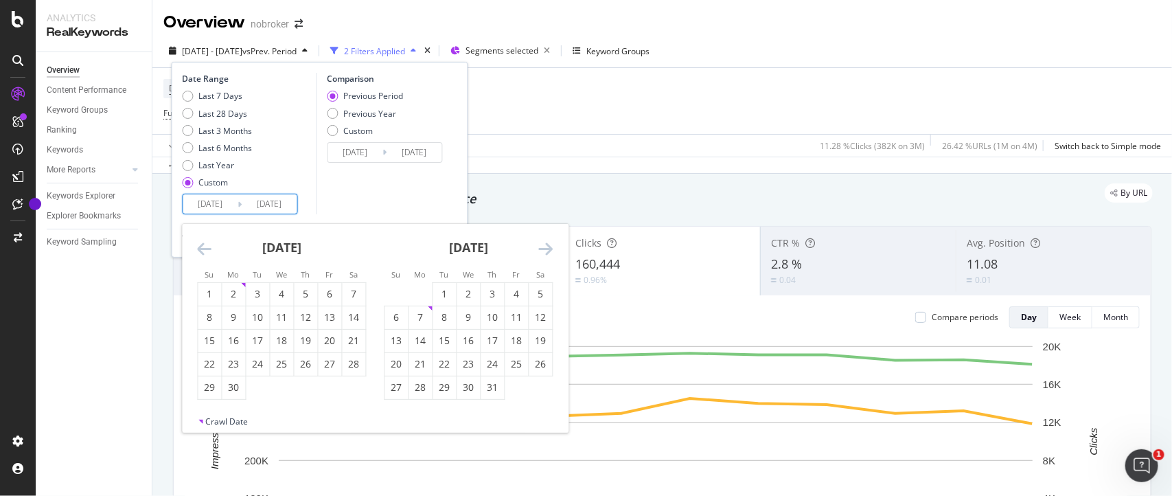
click at [547, 245] on icon "Move forward to switch to the next month." at bounding box center [546, 248] width 14 height 16
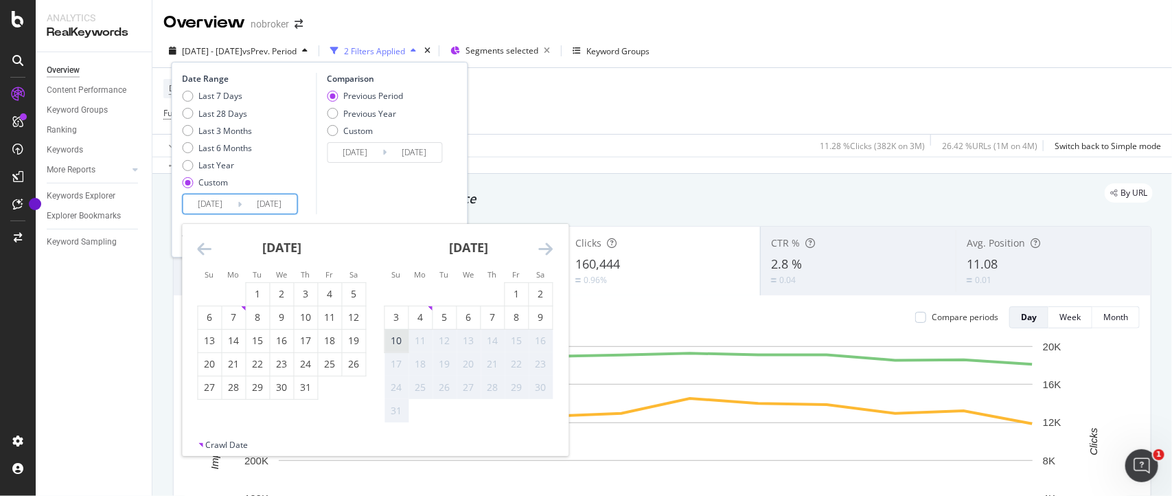
click at [402, 336] on div "10" at bounding box center [396, 341] width 23 height 14
type input "2025/08/10"
type input "2022/05/23"
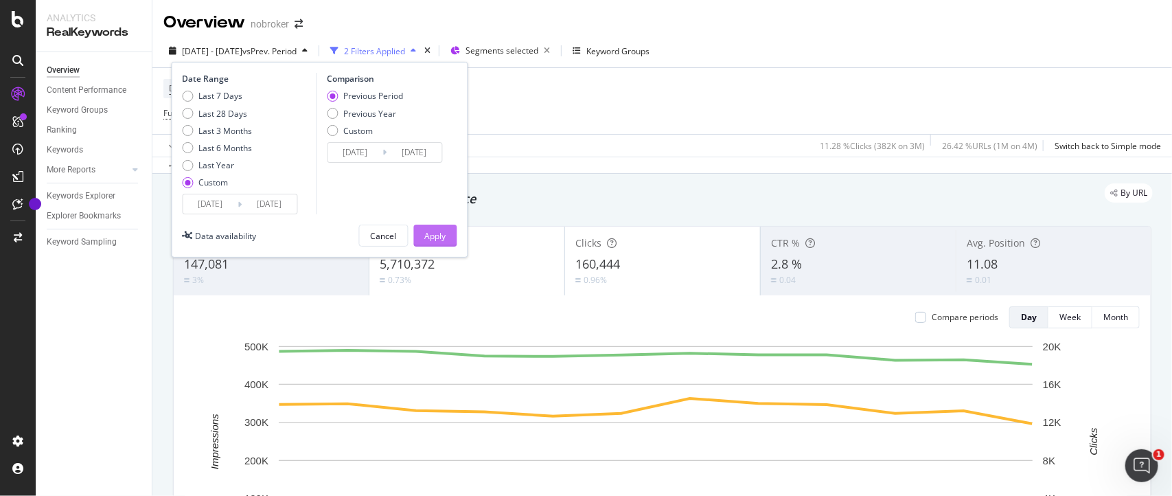
click at [443, 232] on div "Apply" at bounding box center [435, 236] width 21 height 12
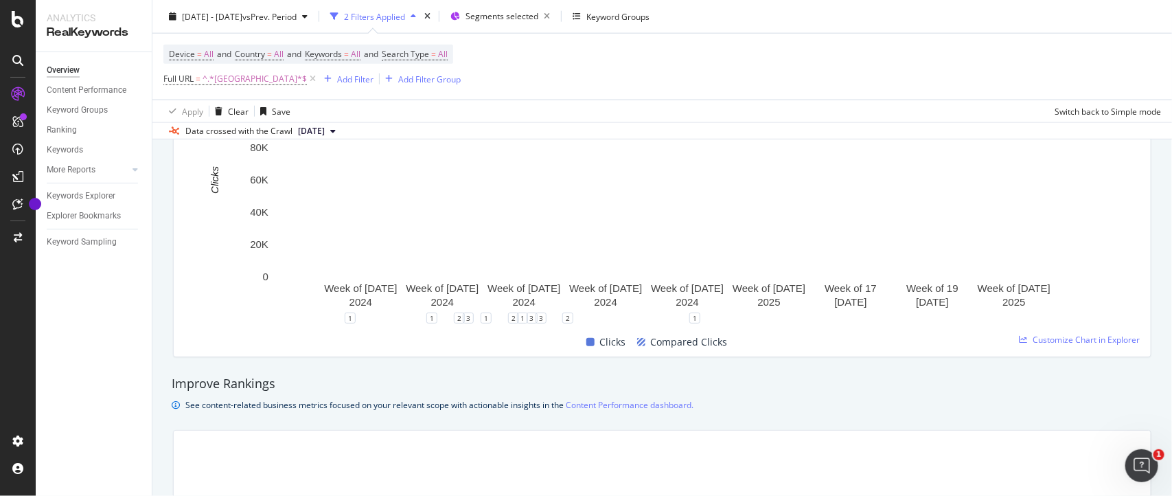
scroll to position [838, 0]
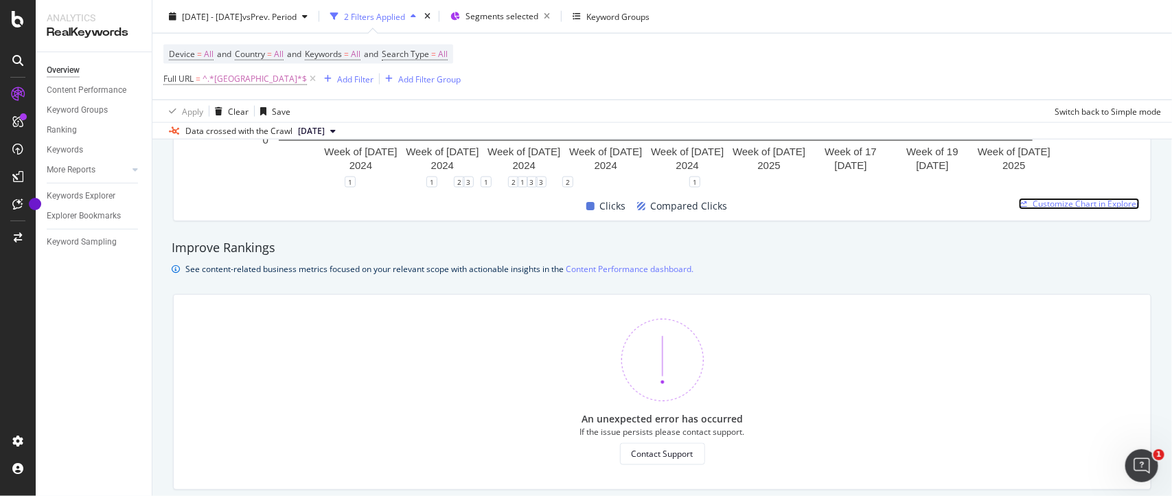
click at [1064, 206] on span "Customize Chart in Explorer" at bounding box center [1085, 204] width 107 height 12
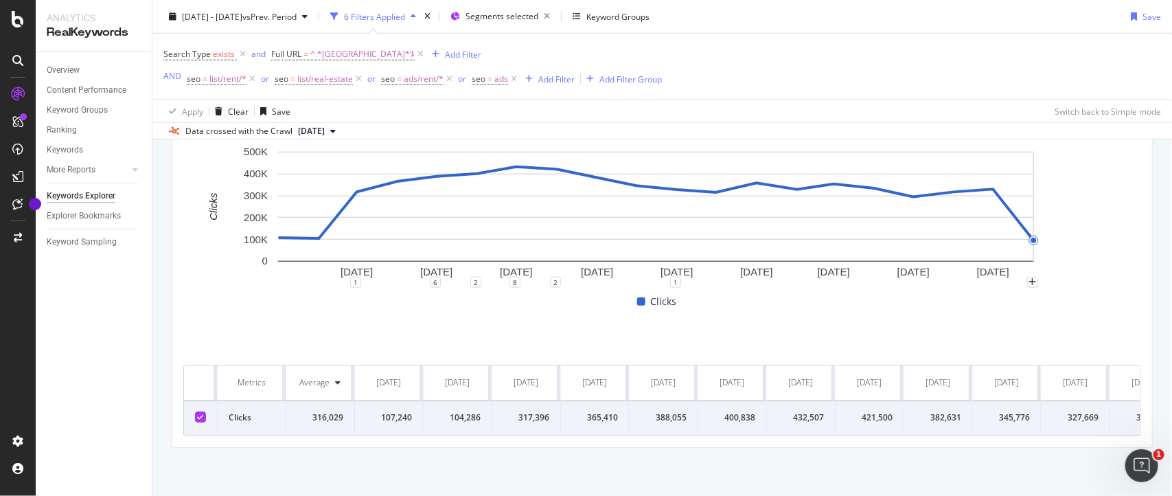
scroll to position [214, 0]
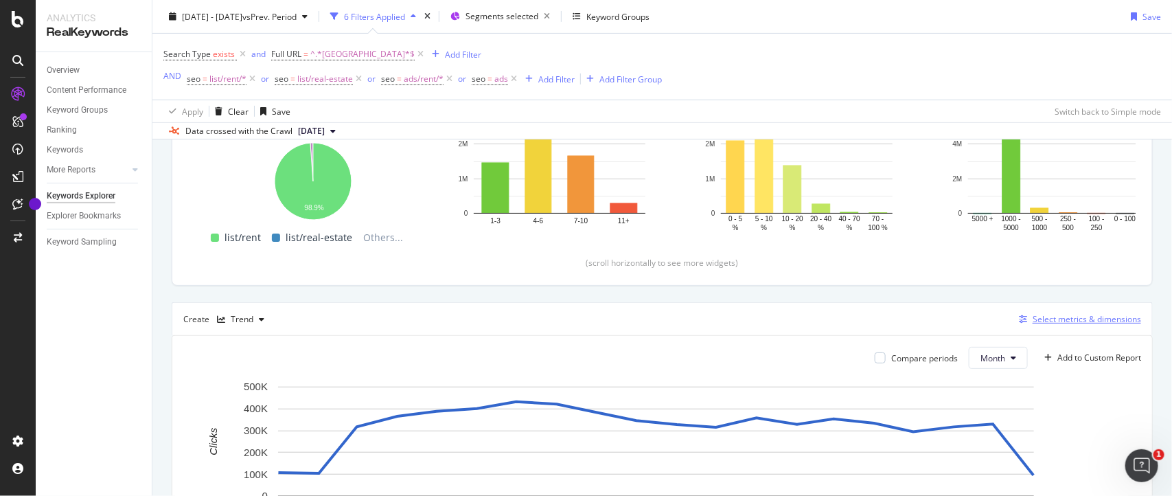
click at [1046, 317] on div "Select metrics & dimensions" at bounding box center [1086, 319] width 108 height 12
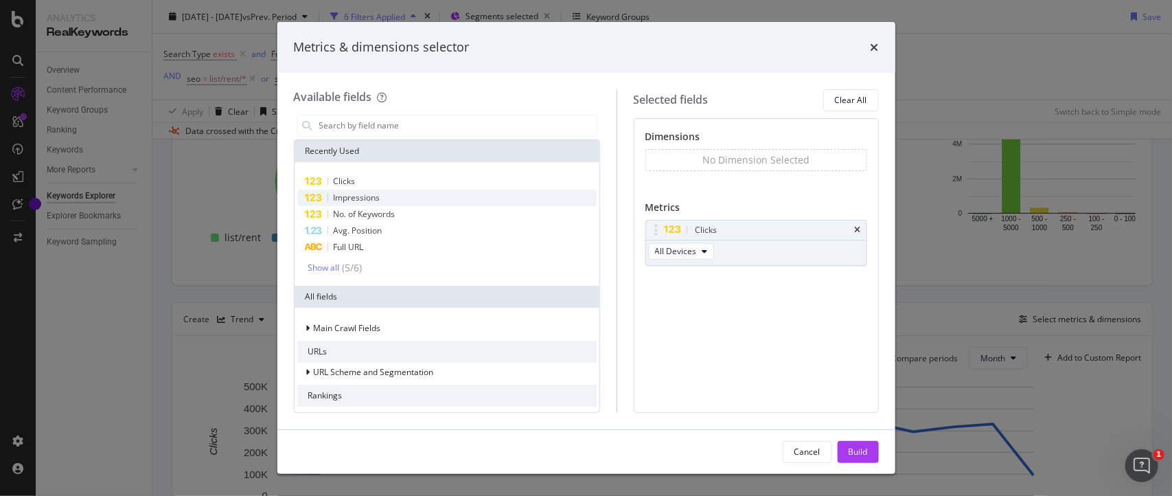
click at [343, 200] on span "Impressions" at bounding box center [357, 198] width 47 height 12
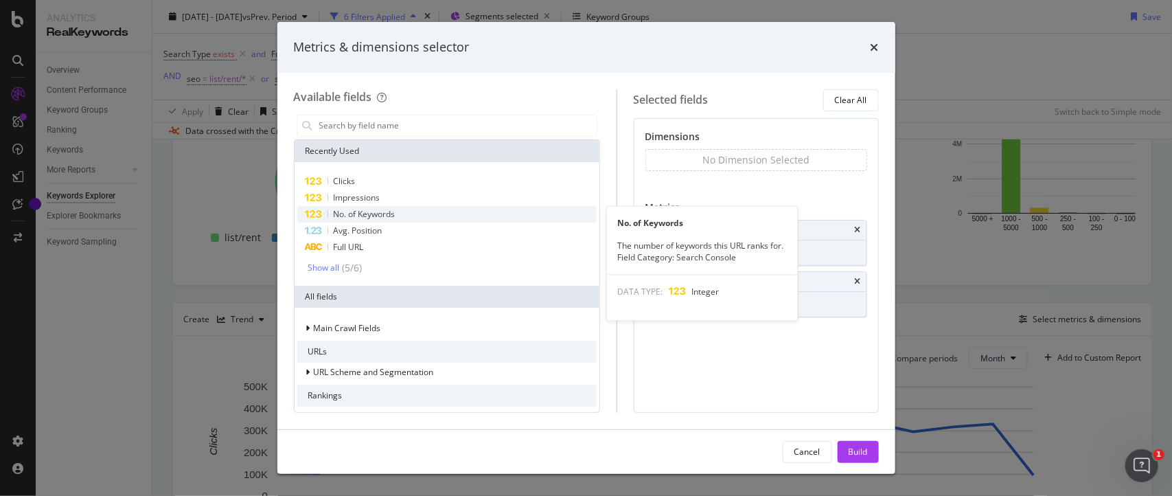
click at [338, 215] on span "No. of Keywords" at bounding box center [365, 214] width 62 height 12
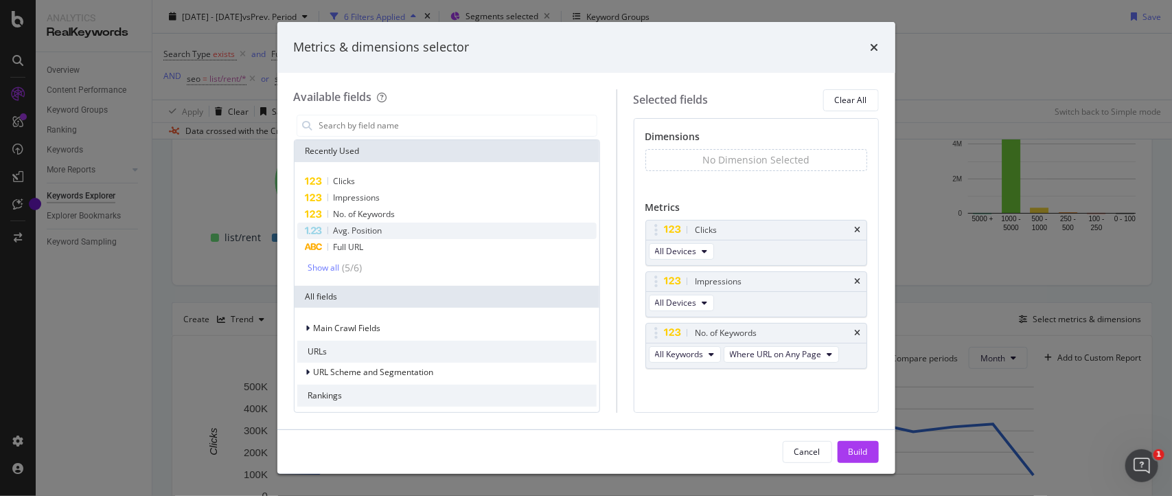
click at [337, 233] on span "Avg. Position" at bounding box center [358, 230] width 49 height 12
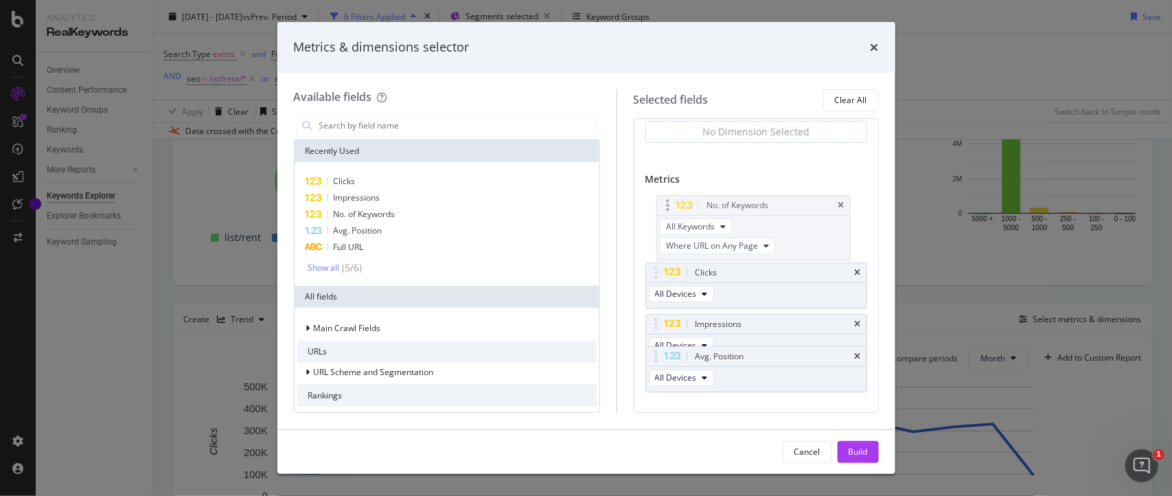
drag, startPoint x: 671, startPoint y: 299, endPoint x: 667, endPoint y: 199, distance: 100.3
click at [667, 199] on body "Analytics RealKeywords Overview Content Performance Keyword Groups Ranking Keyw…" at bounding box center [586, 248] width 1172 height 496
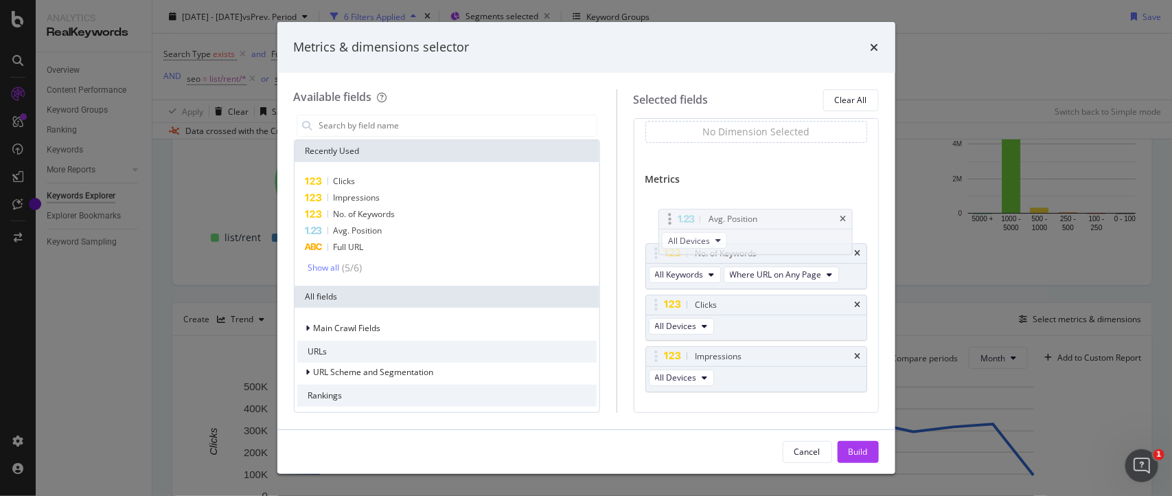
drag, startPoint x: 673, startPoint y: 372, endPoint x: 671, endPoint y: 215, distance: 157.2
click at [671, 215] on body "Analytics RealKeywords Overview Content Performance Keyword Groups Ranking Keyw…" at bounding box center [586, 248] width 1172 height 496
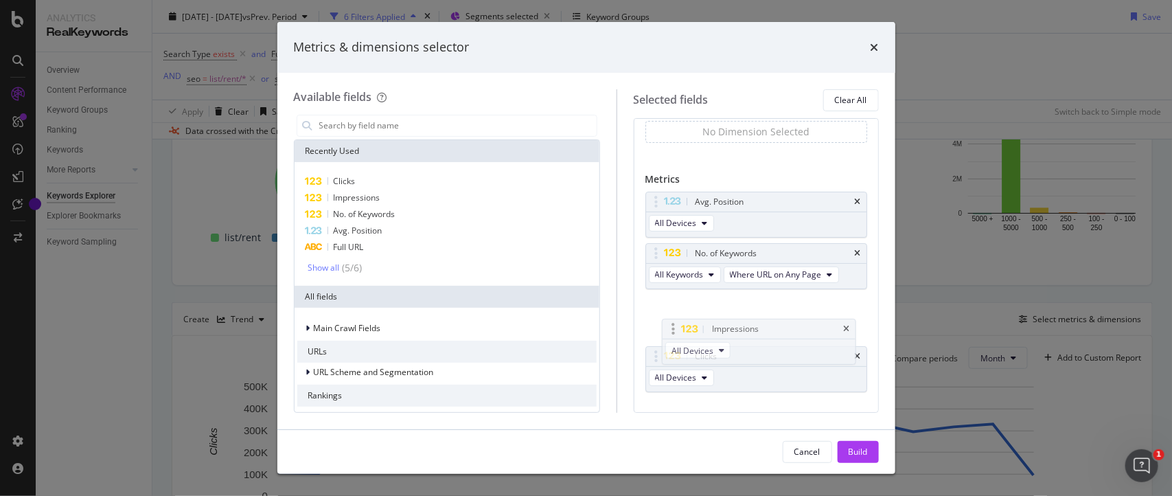
drag, startPoint x: 671, startPoint y: 375, endPoint x: 673, endPoint y: 327, distance: 47.4
click at [673, 327] on body "Analytics RealKeywords Overview Content Performance Keyword Groups Ranking Keyw…" at bounding box center [586, 248] width 1172 height 496
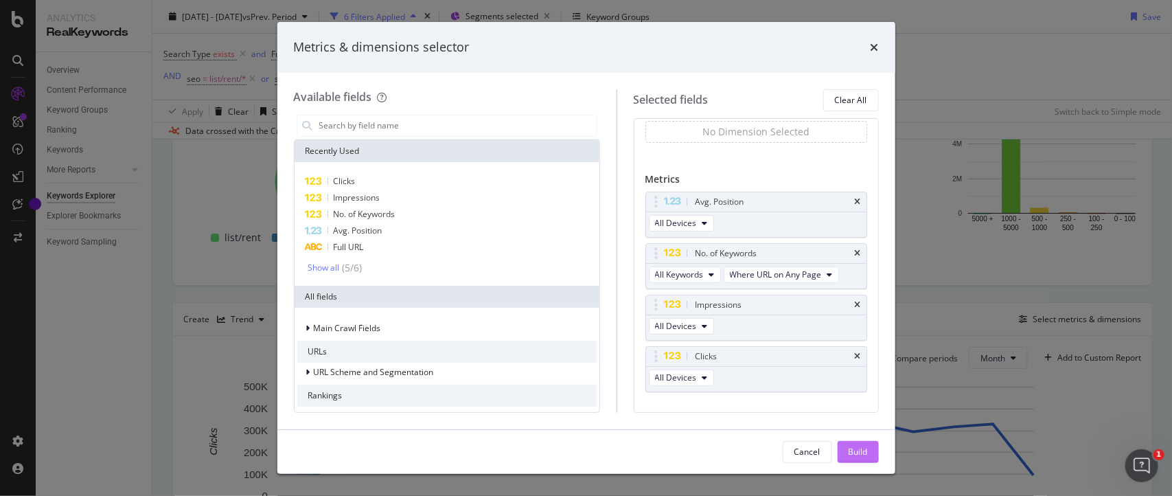
click at [859, 448] on div "Build" at bounding box center [857, 452] width 19 height 12
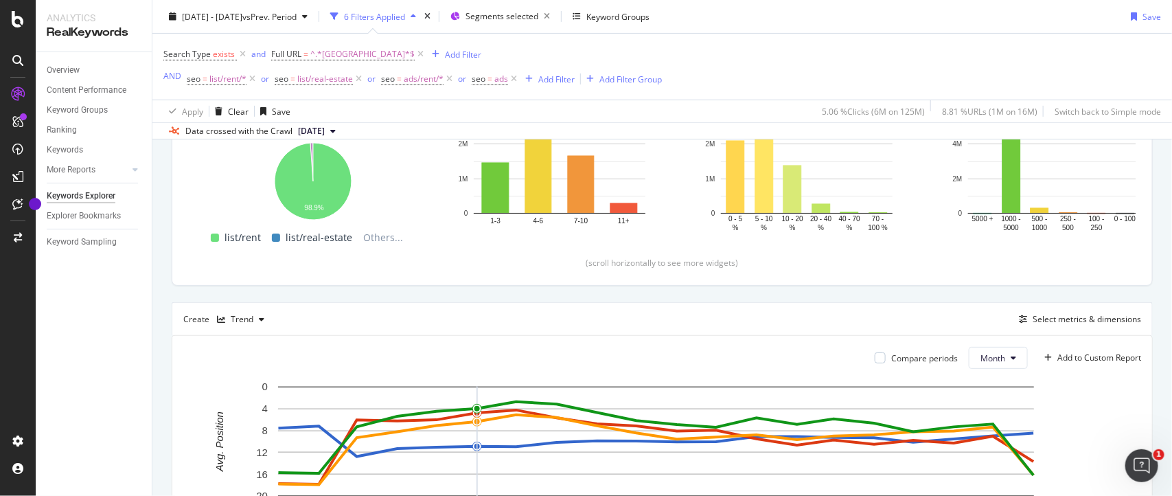
scroll to position [555, 0]
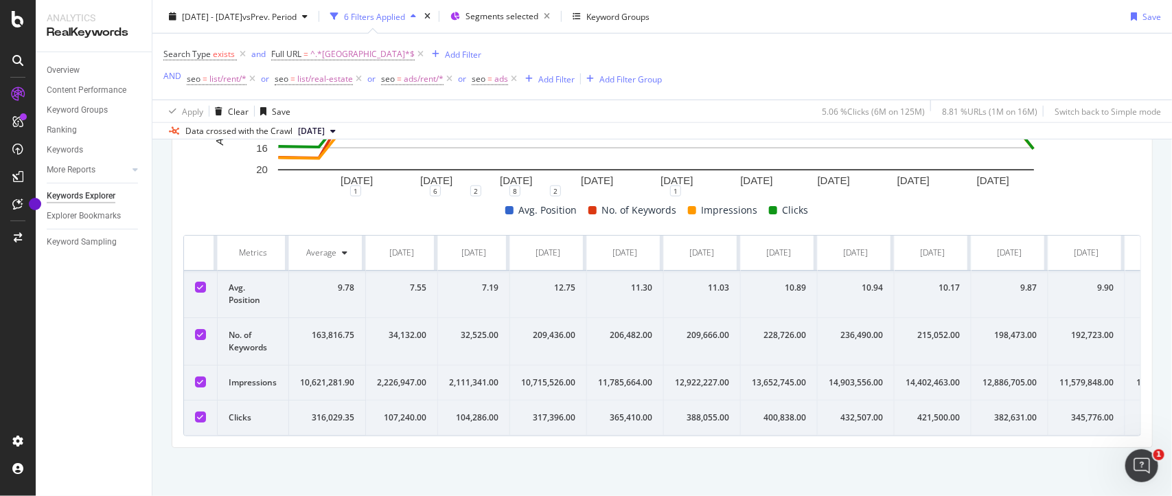
click at [227, 239] on th "Metrics" at bounding box center [253, 252] width 71 height 35
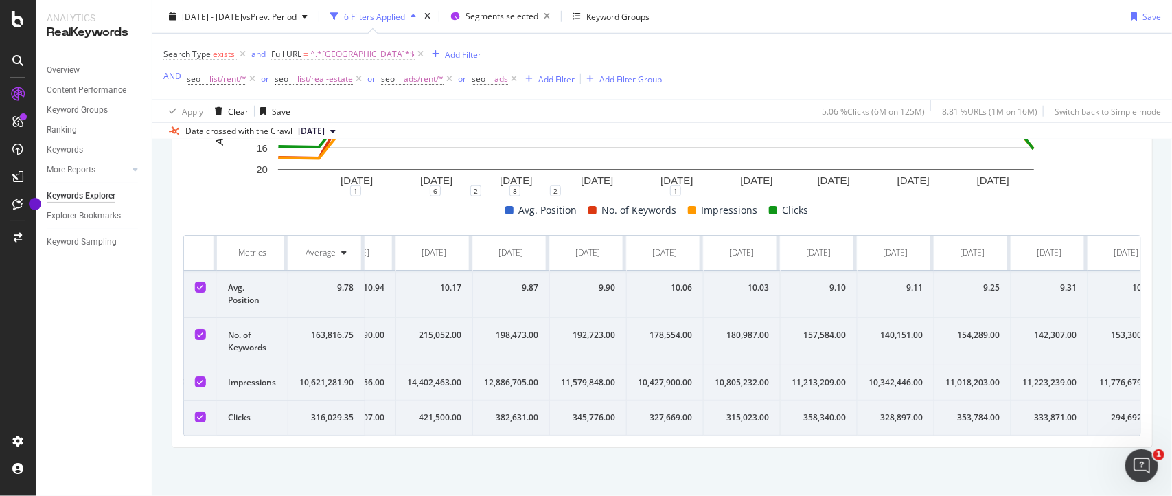
scroll to position [0, 761]
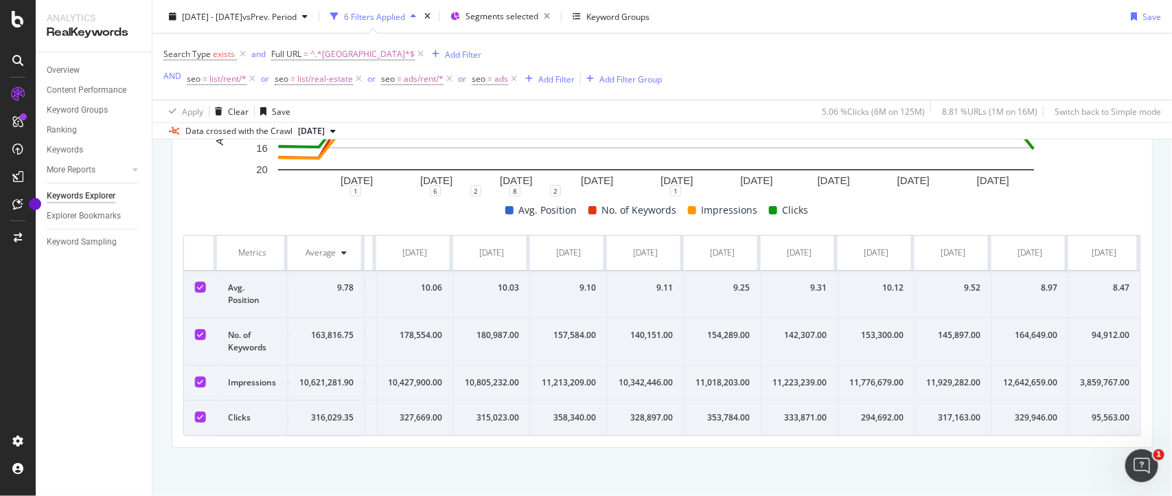
drag, startPoint x: 227, startPoint y: 239, endPoint x: 1151, endPoint y: 441, distance: 945.8
click at [1151, 441] on div "By URL Top Charts Clicks By seo Level 2 By: seo Level 2 Hold CTRL while clickin…" at bounding box center [661, 64] width 1019 height 862
copy thead
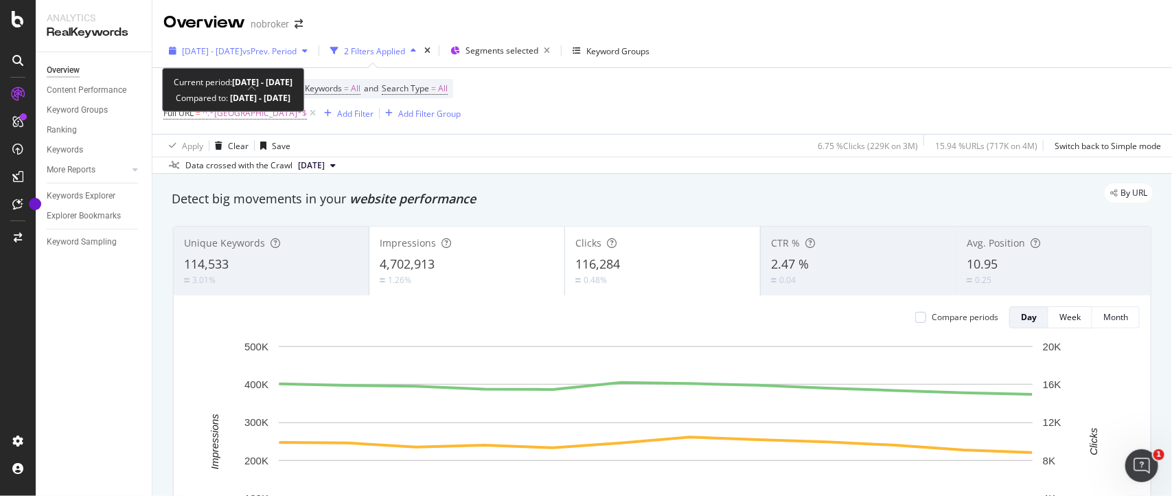
click at [242, 50] on span "[DATE] - [DATE]" at bounding box center [212, 51] width 60 height 12
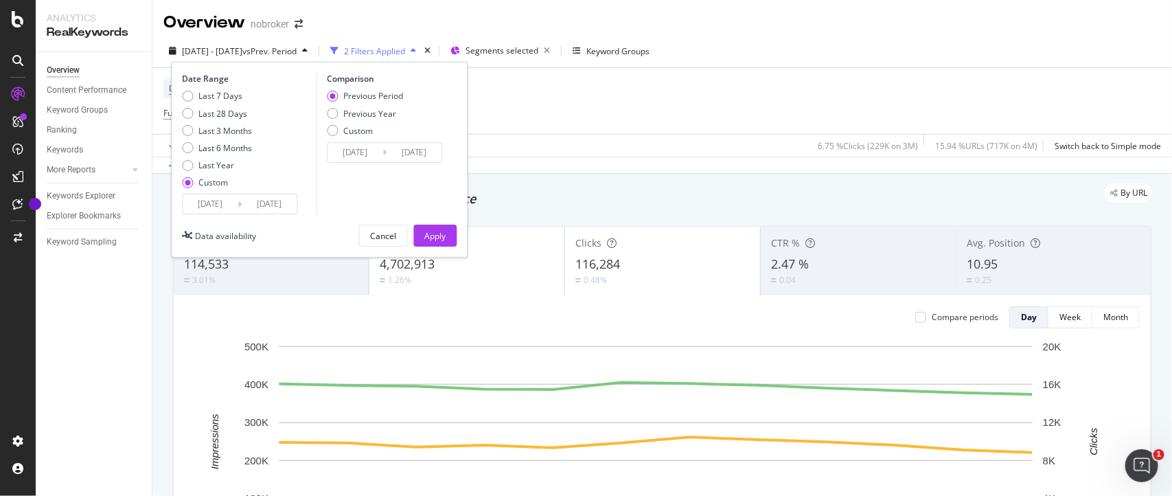
click at [232, 203] on input "[DATE]" at bounding box center [210, 203] width 55 height 19
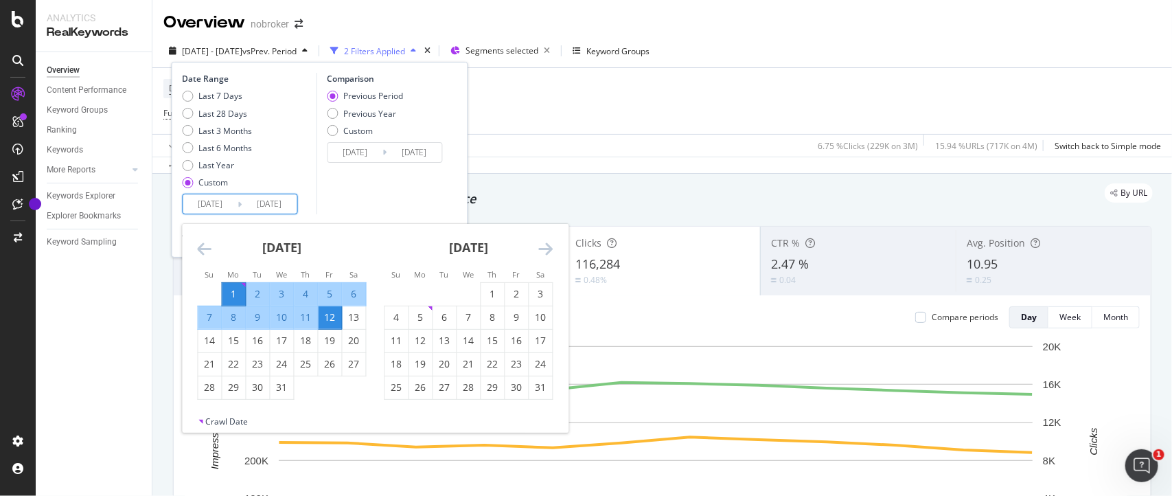
click at [204, 248] on icon "Move backward to switch to the previous month." at bounding box center [205, 248] width 14 height 16
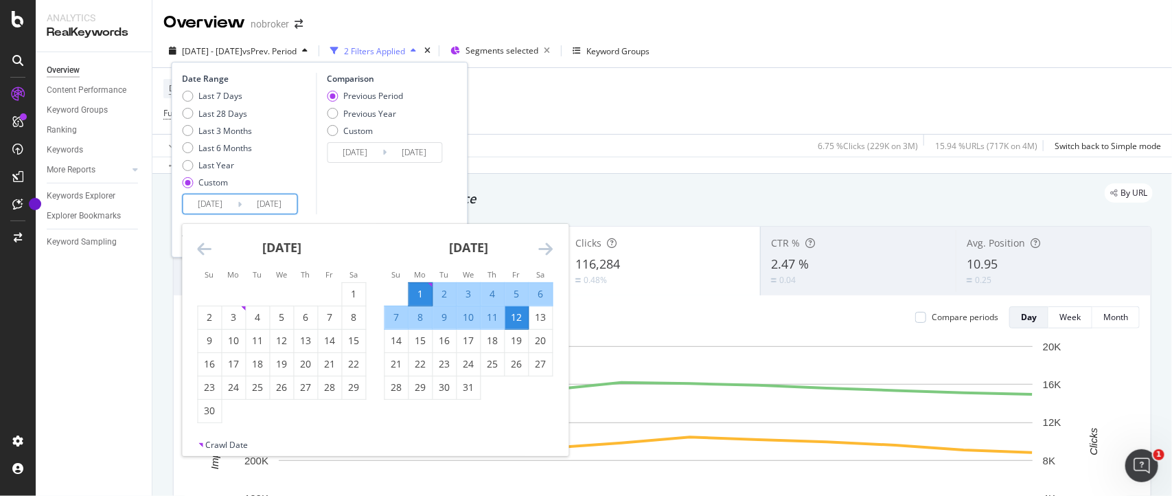
click at [204, 248] on icon "Move backward to switch to the previous month." at bounding box center [205, 248] width 14 height 16
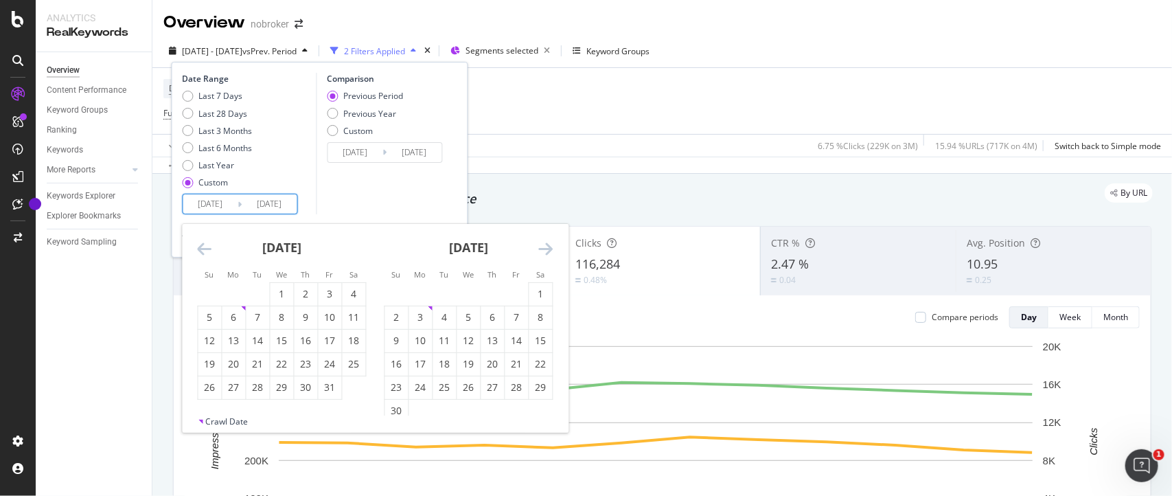
click at [204, 248] on icon "Move backward to switch to the previous month." at bounding box center [205, 248] width 14 height 16
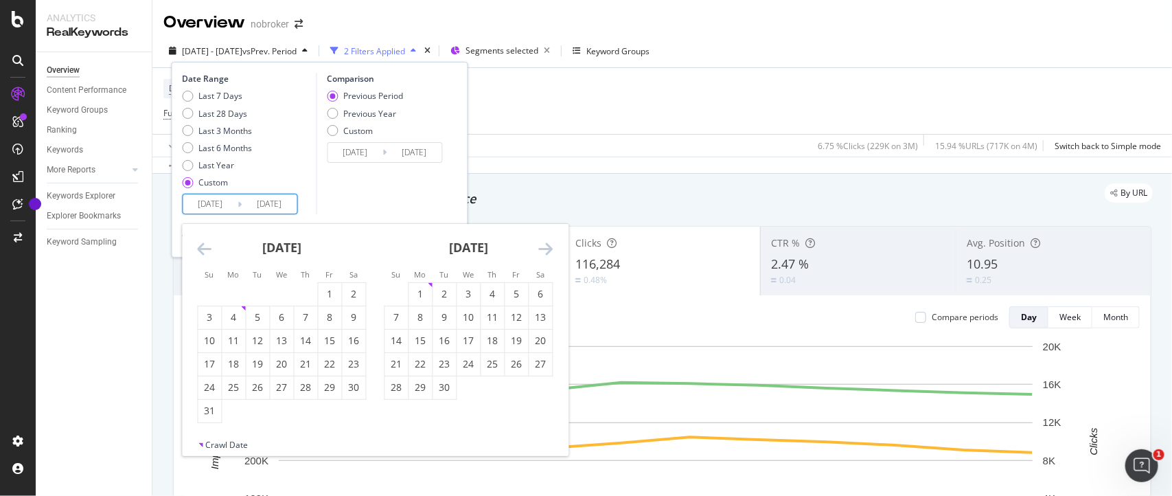
click at [204, 248] on icon "Move backward to switch to the previous month." at bounding box center [205, 248] width 14 height 16
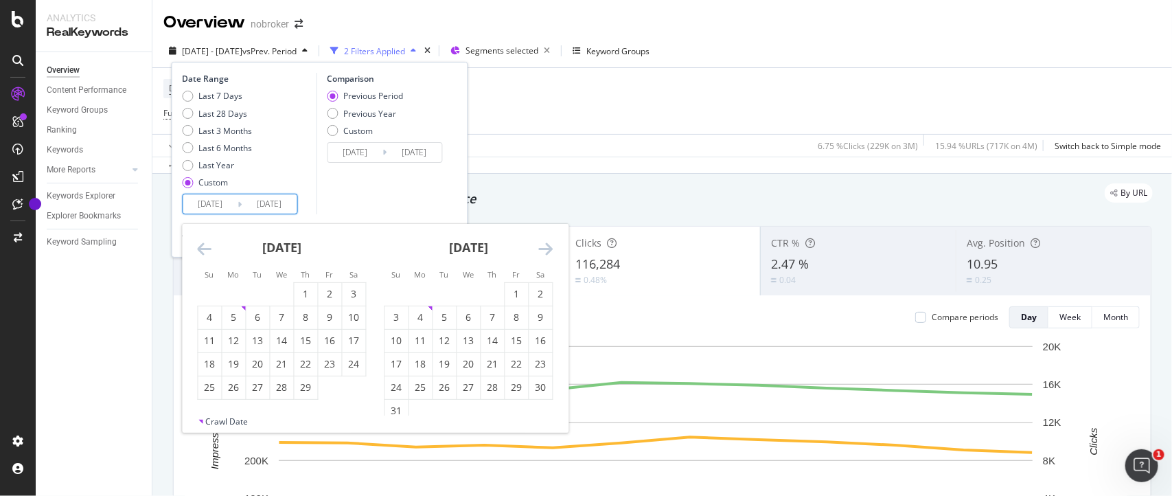
click at [204, 248] on icon "Move backward to switch to the previous month." at bounding box center [205, 248] width 14 height 16
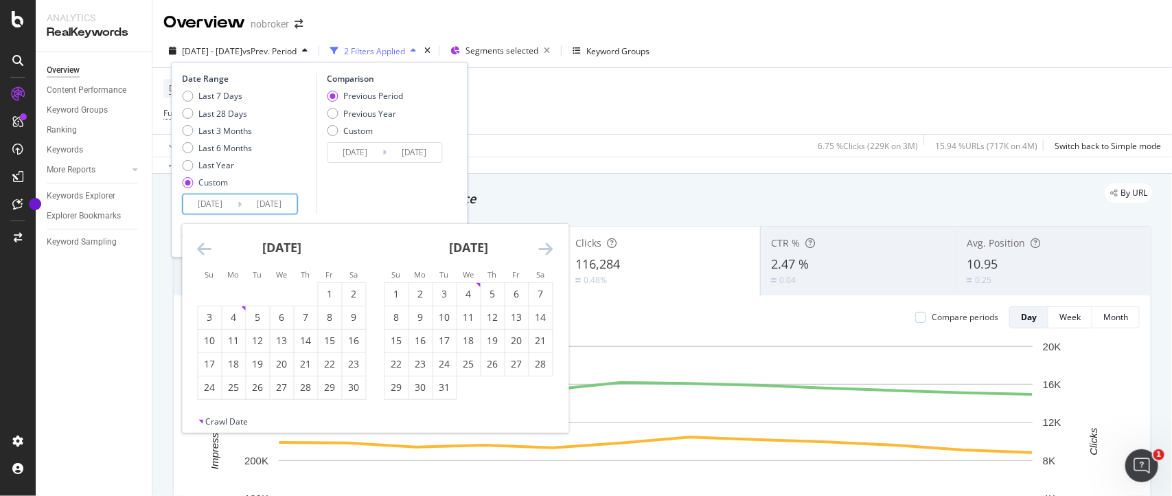
click at [204, 248] on icon "Move backward to switch to the previous month." at bounding box center [205, 248] width 14 height 16
click at [544, 248] on icon "Move forward to switch to the next month." at bounding box center [546, 248] width 14 height 16
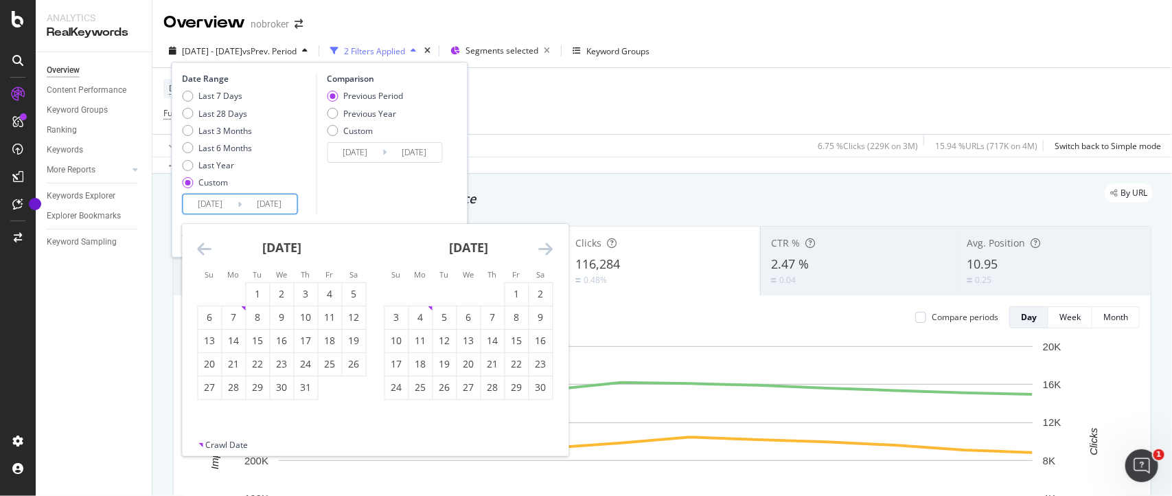
click at [544, 248] on icon "Move forward to switch to the next month." at bounding box center [546, 248] width 14 height 16
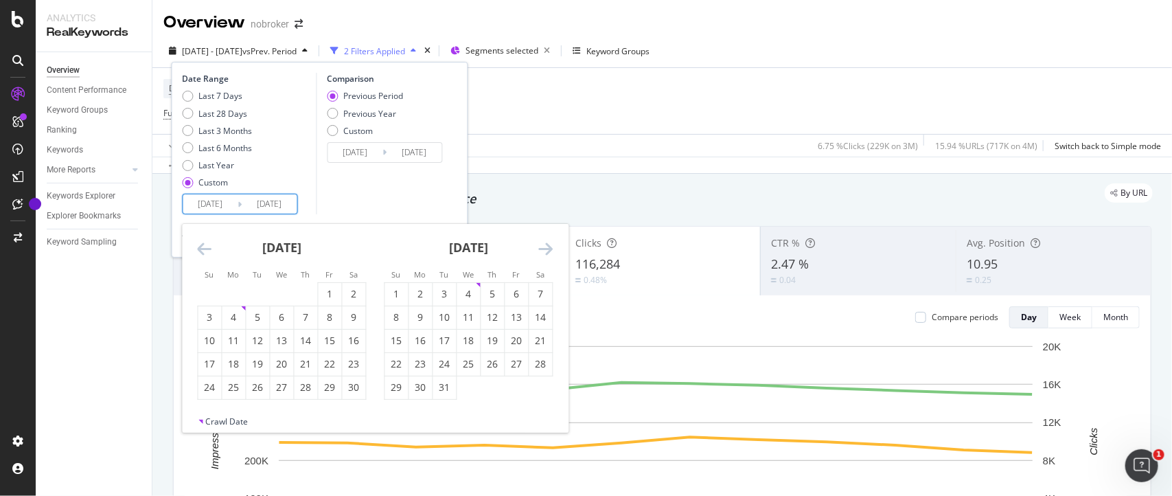
click at [544, 248] on icon "Move forward to switch to the next month." at bounding box center [546, 248] width 14 height 16
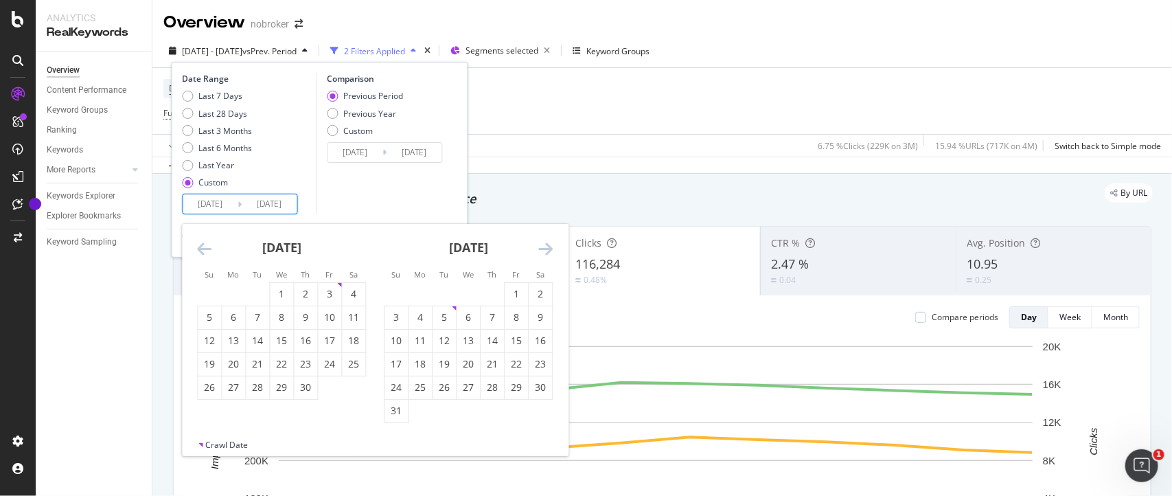
click at [544, 248] on icon "Move forward to switch to the next month." at bounding box center [546, 248] width 14 height 16
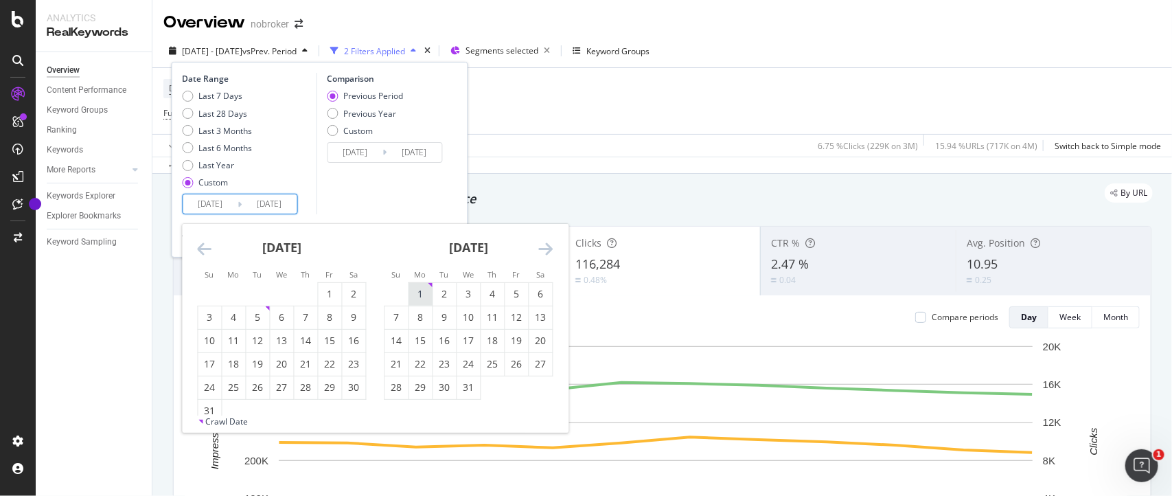
click at [422, 292] on div "1" at bounding box center [420, 294] width 23 height 14
type input "2024/01/01"
type input "2023/06/21"
type input "2023/12/31"
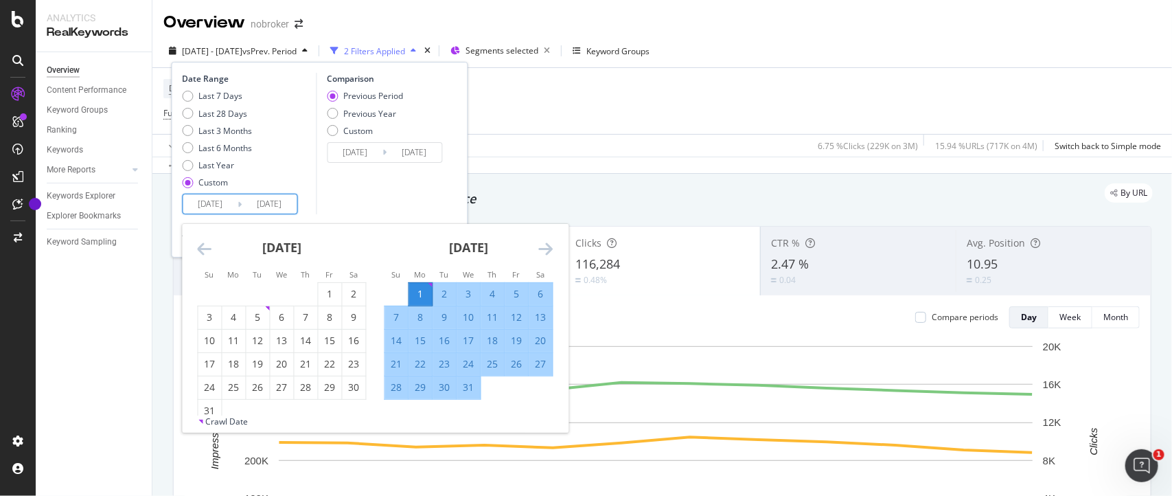
click at [546, 246] on icon "Move forward to switch to the next month." at bounding box center [546, 248] width 14 height 16
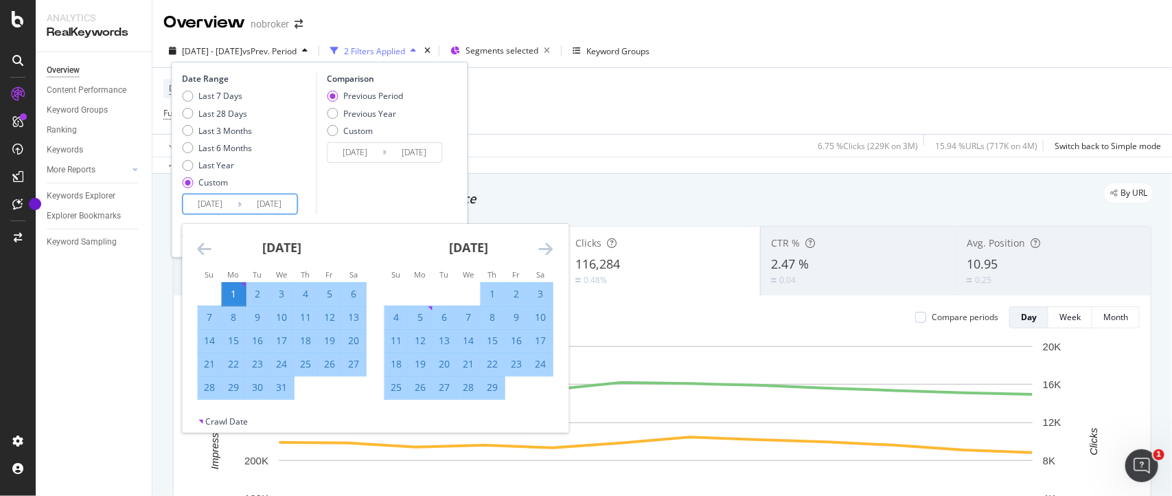
click at [546, 246] on icon "Move forward to switch to the next month." at bounding box center [546, 248] width 14 height 16
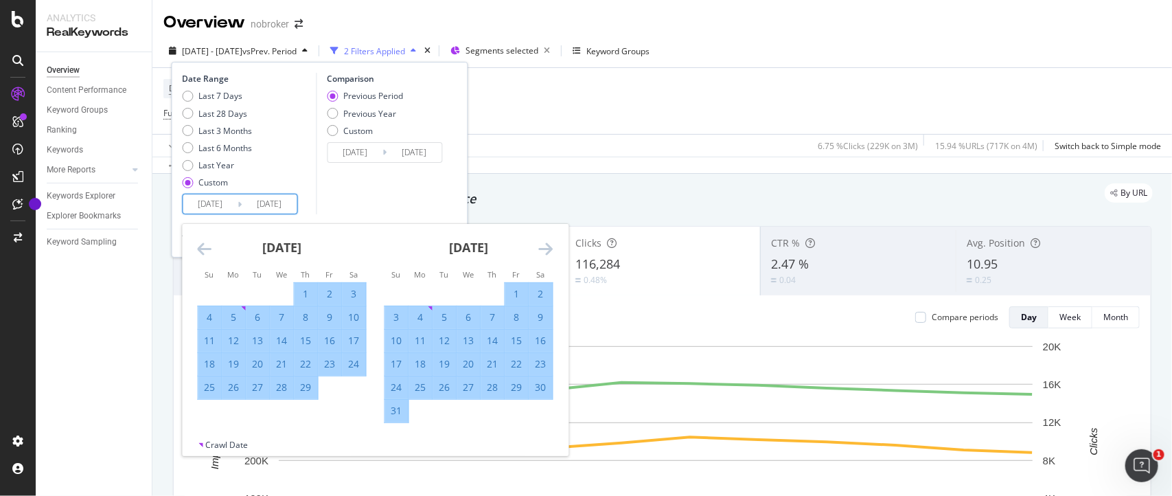
click at [546, 246] on icon "Move forward to switch to the next month." at bounding box center [546, 248] width 14 height 16
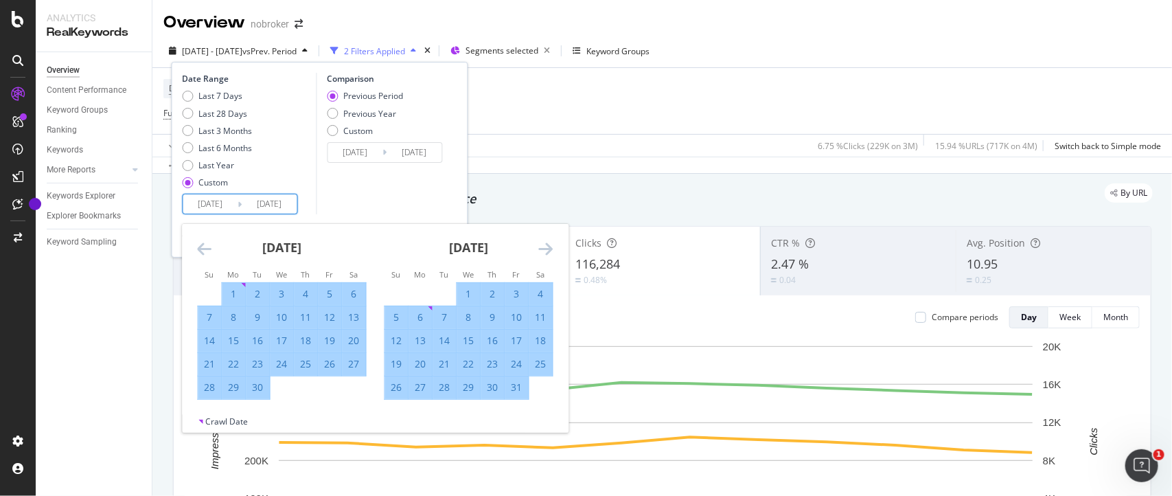
click at [546, 246] on icon "Move forward to switch to the next month." at bounding box center [546, 248] width 14 height 16
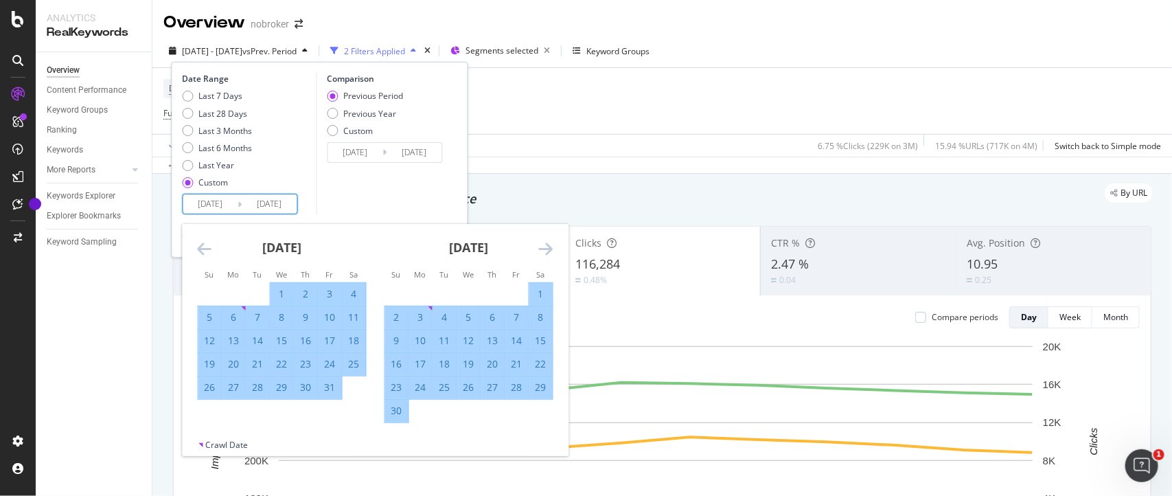
click at [546, 246] on icon "Move forward to switch to the next month." at bounding box center [546, 248] width 14 height 16
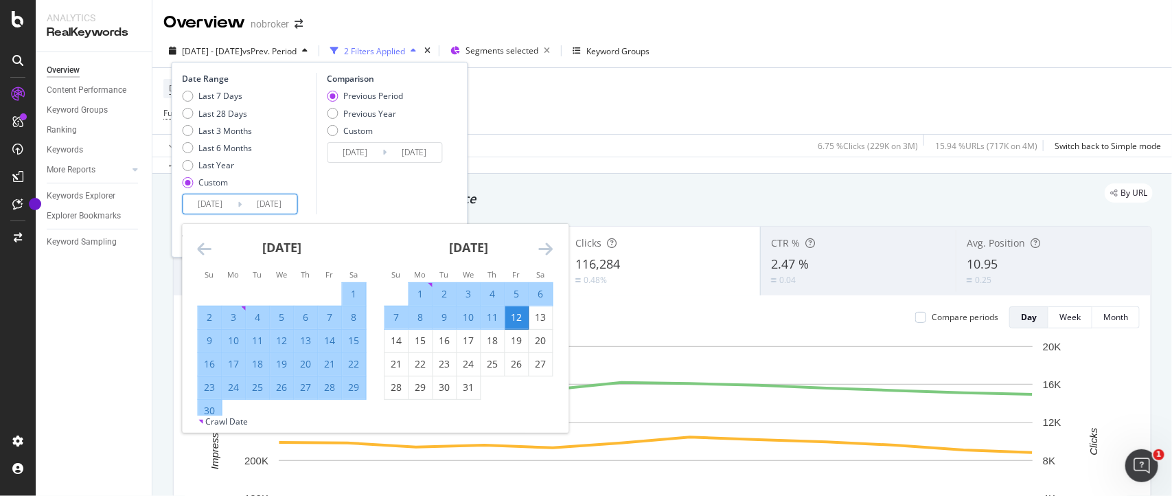
click at [546, 246] on icon "Move forward to switch to the next month." at bounding box center [546, 248] width 14 height 16
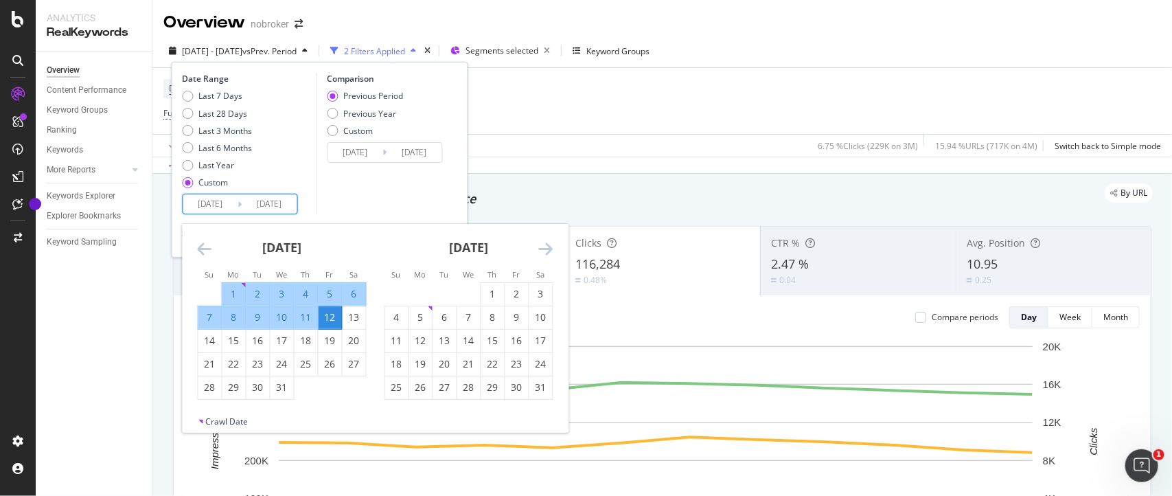
click at [546, 246] on icon "Move forward to switch to the next month." at bounding box center [546, 248] width 14 height 16
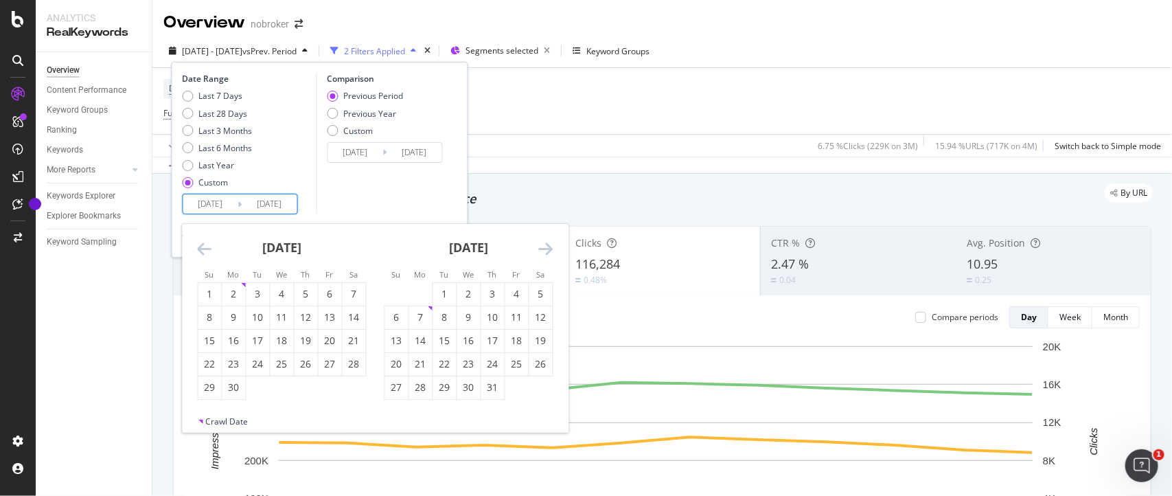
click at [546, 246] on icon "Move forward to switch to the next month." at bounding box center [546, 248] width 14 height 16
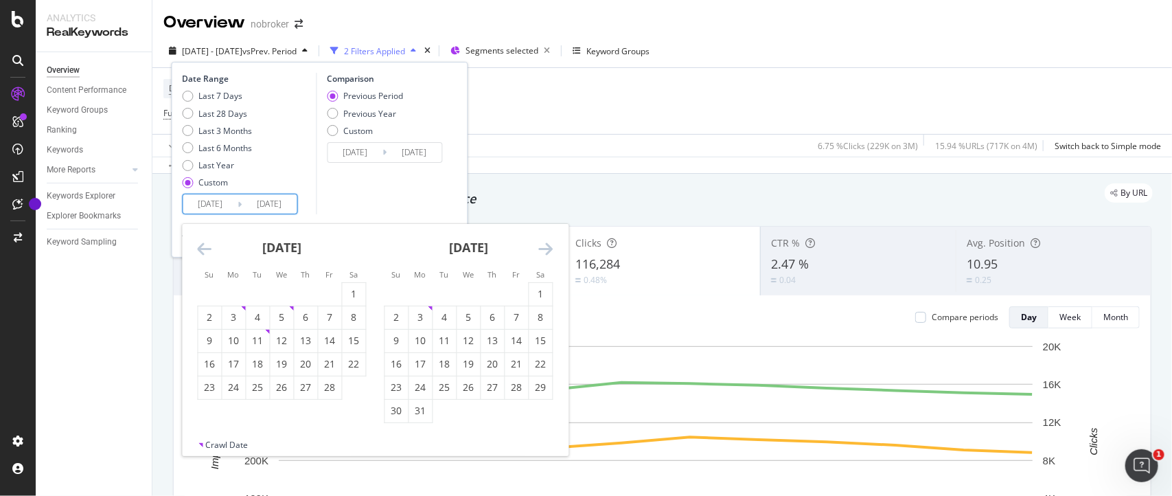
click at [546, 246] on icon "Move forward to switch to the next month." at bounding box center [546, 248] width 14 height 16
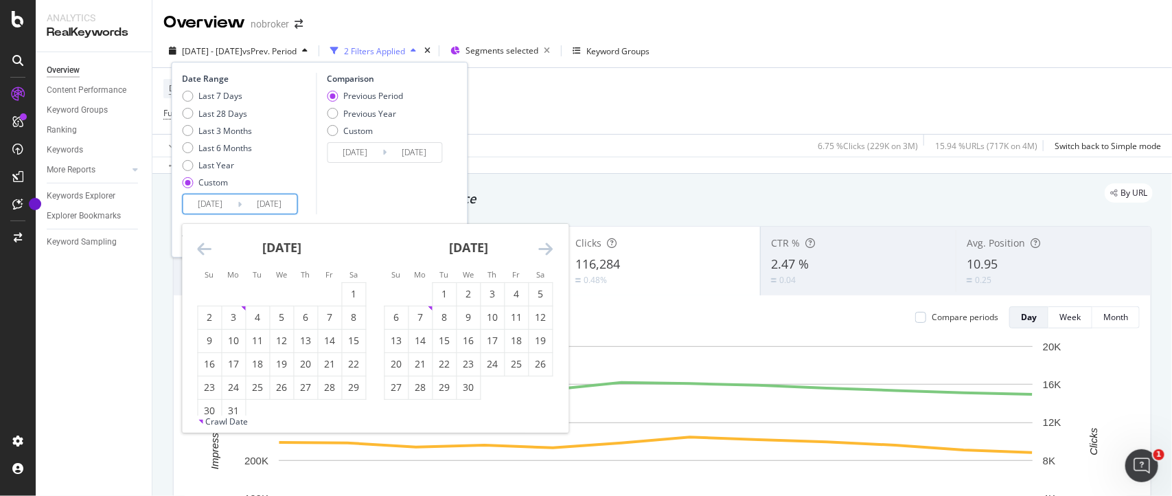
click at [546, 246] on icon "Move forward to switch to the next month." at bounding box center [546, 248] width 14 height 16
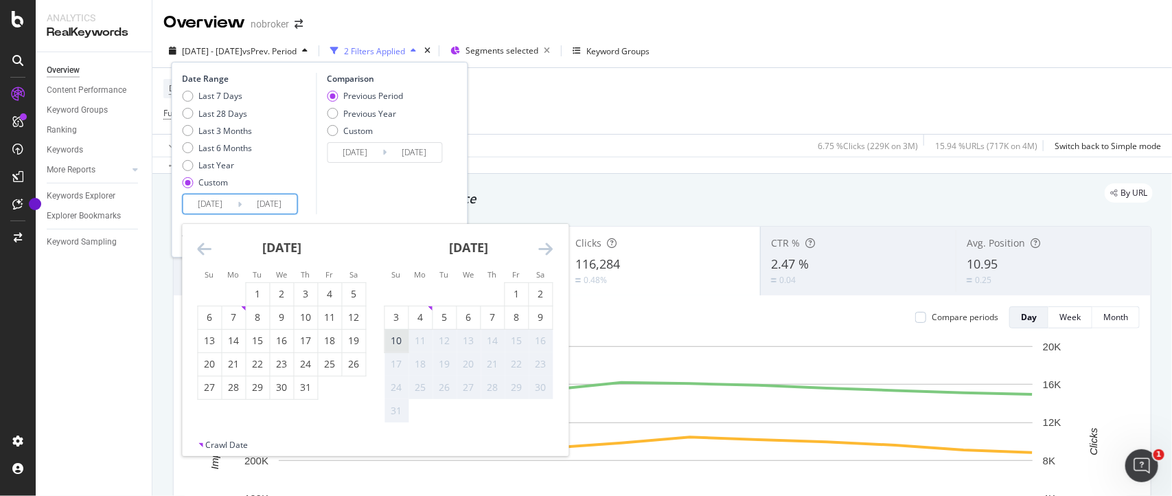
click at [402, 337] on div "10" at bounding box center [396, 341] width 23 height 14
type input "2025/08/10"
type input "2022/05/23"
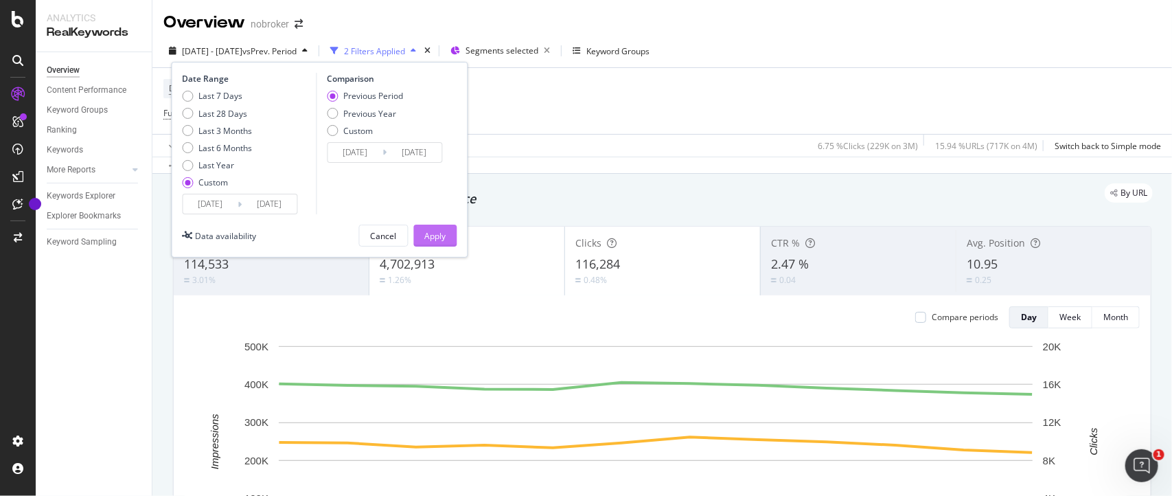
click at [430, 234] on div "Apply" at bounding box center [435, 236] width 21 height 12
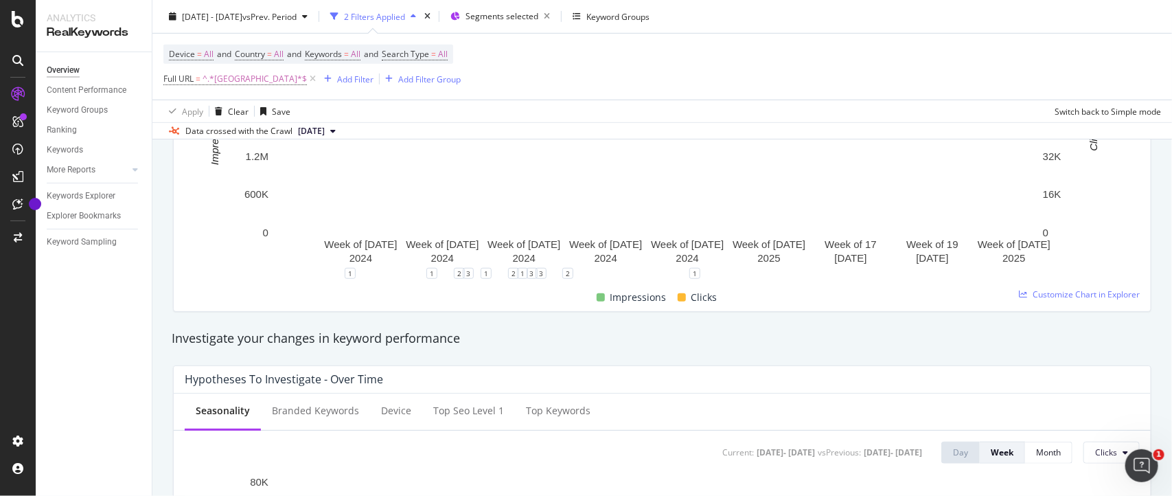
scroll to position [301, 0]
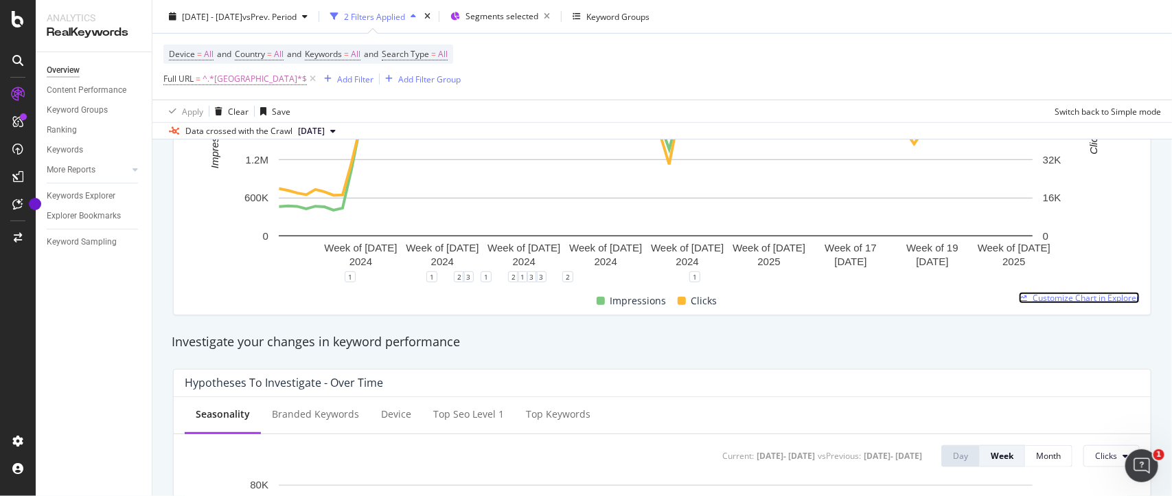
click at [1037, 296] on span "Customize Chart in Explorer" at bounding box center [1085, 298] width 107 height 12
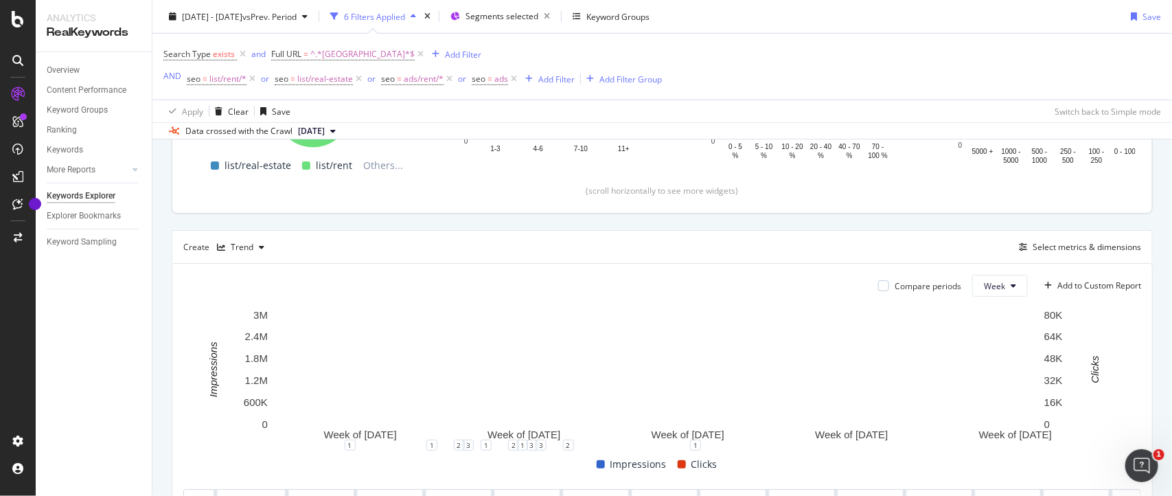
scroll to position [299, 0]
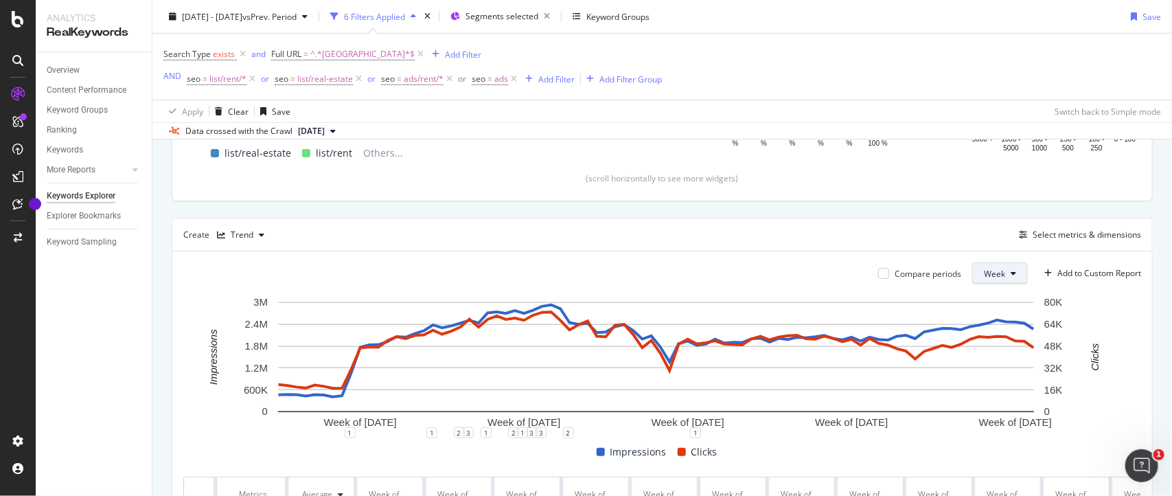
click at [984, 277] on span "Week" at bounding box center [994, 274] width 21 height 12
click at [976, 354] on span "Month" at bounding box center [982, 353] width 25 height 12
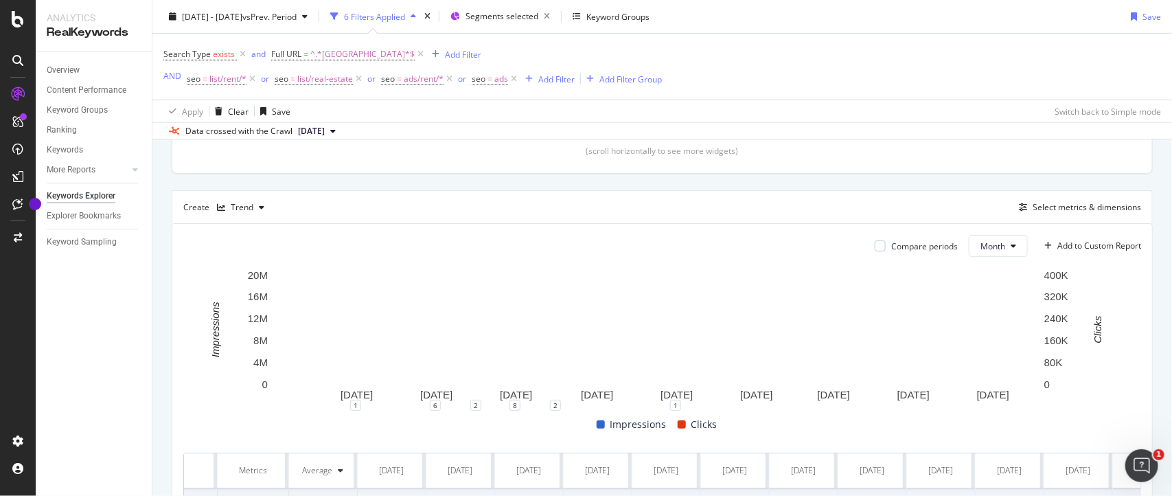
scroll to position [323, 0]
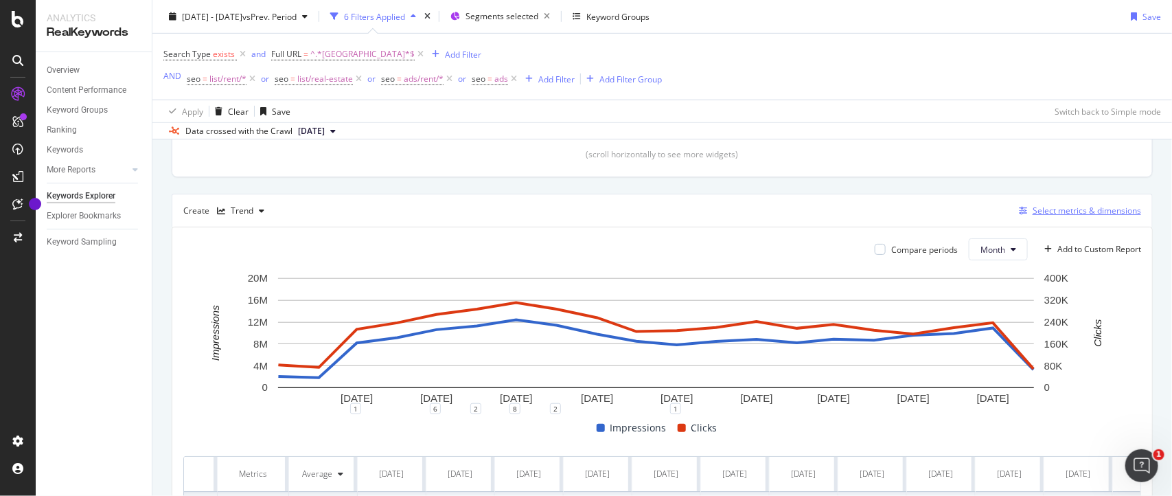
click at [1054, 213] on div "Select metrics & dimensions" at bounding box center [1086, 211] width 108 height 12
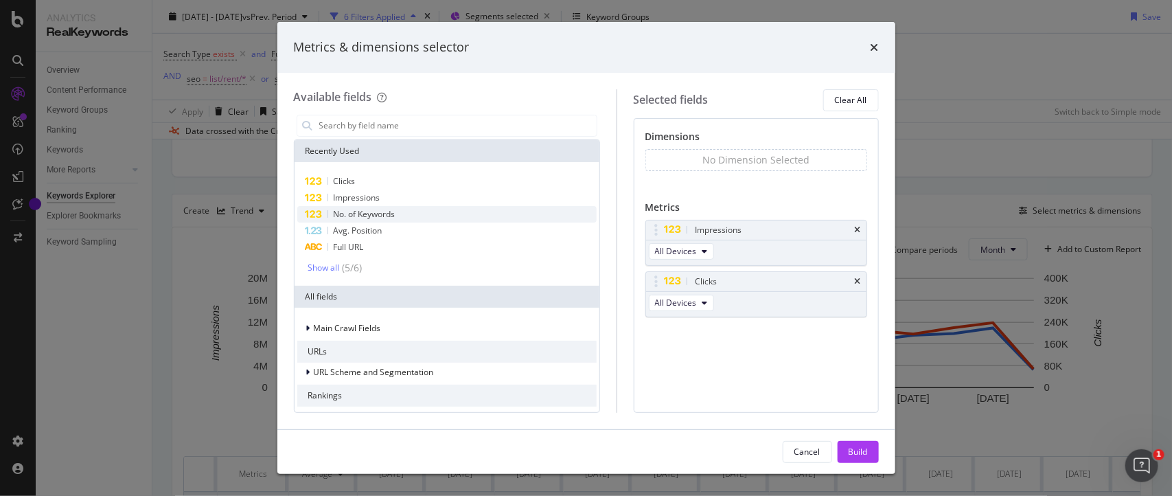
click at [368, 211] on span "No. of Keywords" at bounding box center [365, 214] width 62 height 12
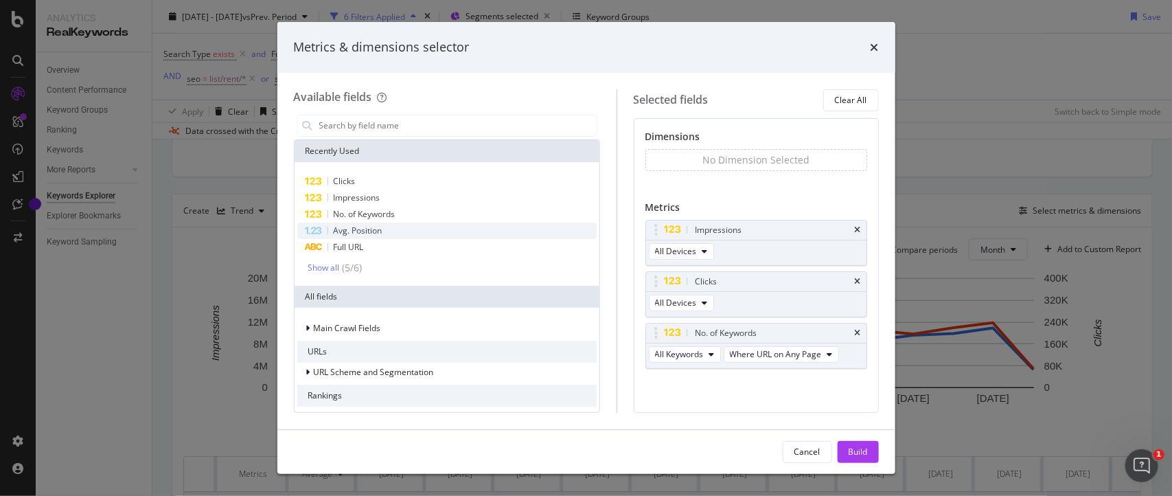
click at [362, 229] on span "Avg. Position" at bounding box center [358, 230] width 49 height 12
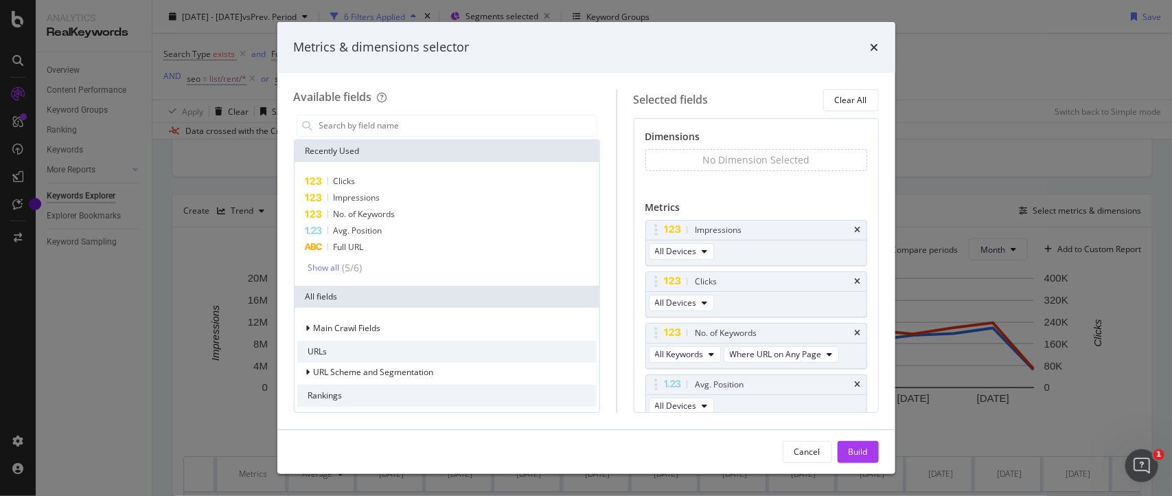
scroll to position [28, 0]
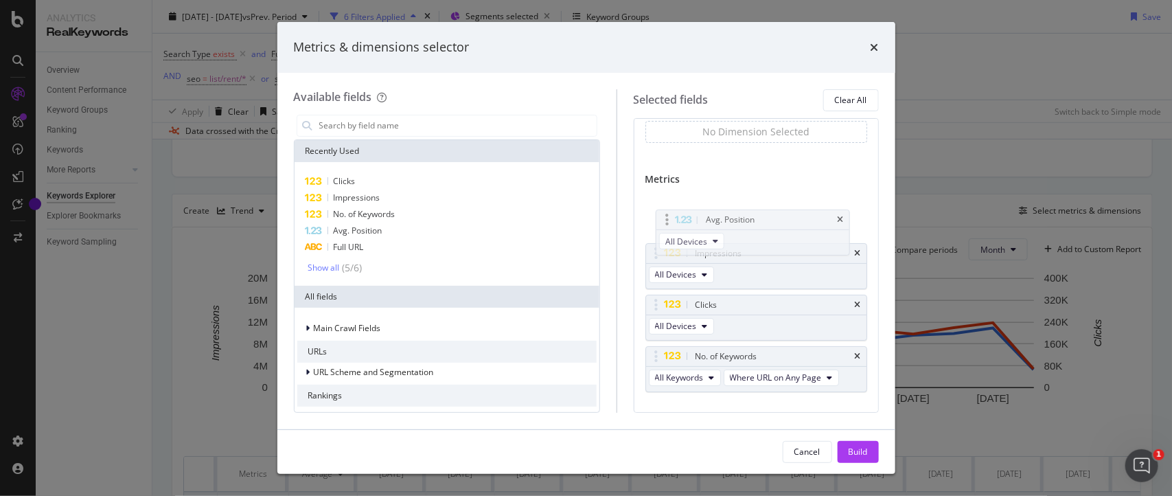
drag, startPoint x: 668, startPoint y: 373, endPoint x: 664, endPoint y: 216, distance: 156.6
click at [664, 216] on body "Analytics RealKeywords Overview Content Performance Keyword Groups Ranking Keyw…" at bounding box center [586, 248] width 1172 height 496
drag, startPoint x: 671, startPoint y: 305, endPoint x: 671, endPoint y: 254, distance: 51.5
click at [670, 257] on div "Avg. Position All Devices Impressions All Devices Clicks All Devices No. of Key…" at bounding box center [756, 307] width 222 height 230
click at [669, 251] on div "Avg. Position All Devices Impressions All Devices Clicks All Devices No. of Key…" at bounding box center [756, 307] width 222 height 230
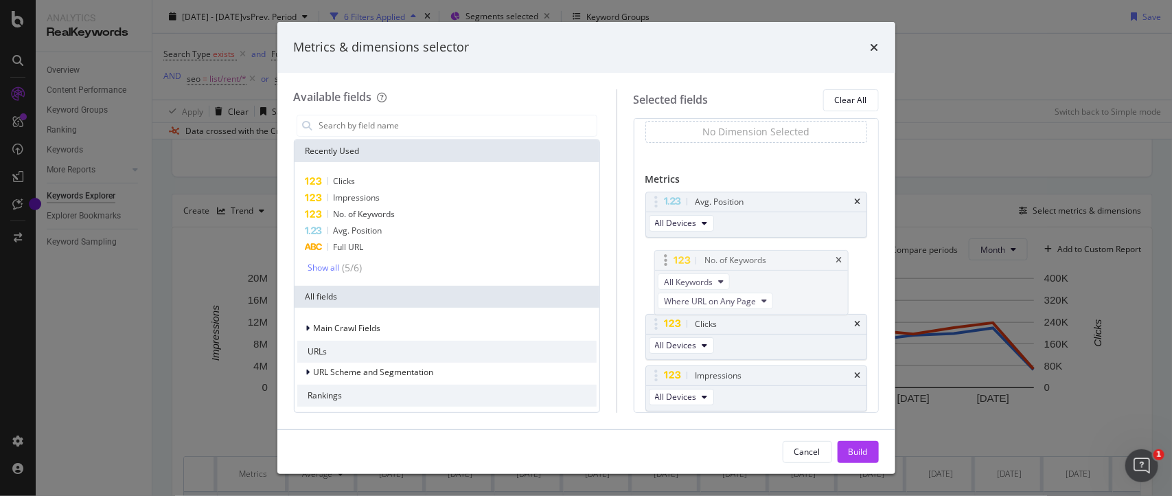
drag, startPoint x: 670, startPoint y: 355, endPoint x: 665, endPoint y: 252, distance: 103.1
click at [665, 252] on body "Analytics RealKeywords Overview Content Performance Keyword Groups Ranking Keyw…" at bounding box center [586, 248] width 1172 height 496
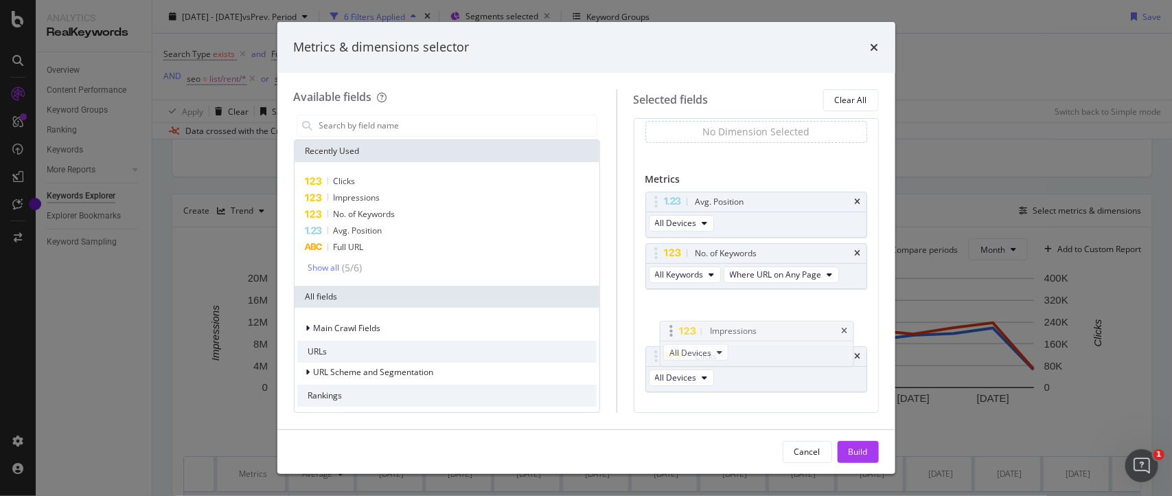
drag, startPoint x: 669, startPoint y: 376, endPoint x: 669, endPoint y: 330, distance: 45.3
click at [669, 330] on body "Analytics RealKeywords Overview Content Performance Keyword Groups Ranking Keyw…" at bounding box center [586, 248] width 1172 height 496
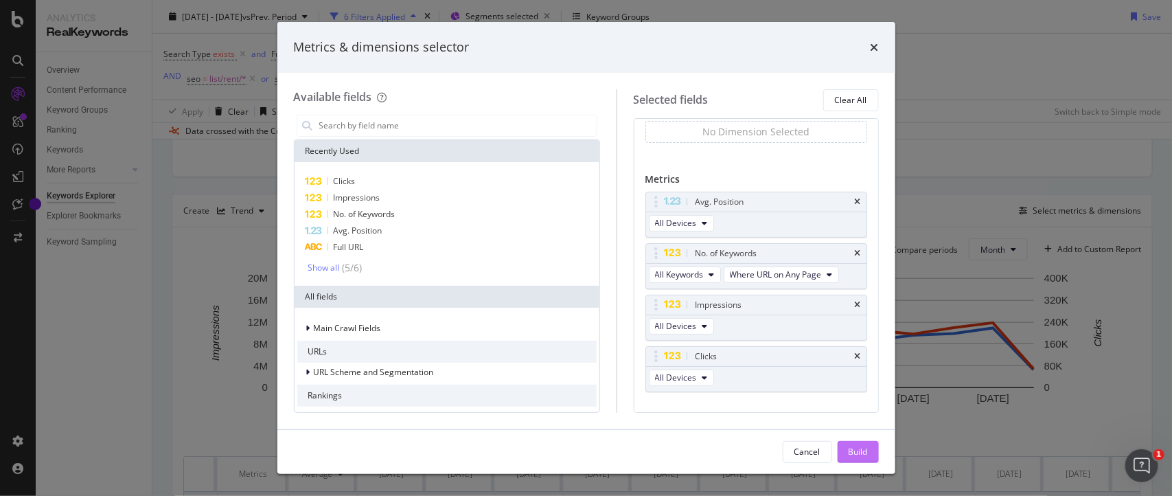
click at [855, 450] on div "Build" at bounding box center [857, 452] width 19 height 12
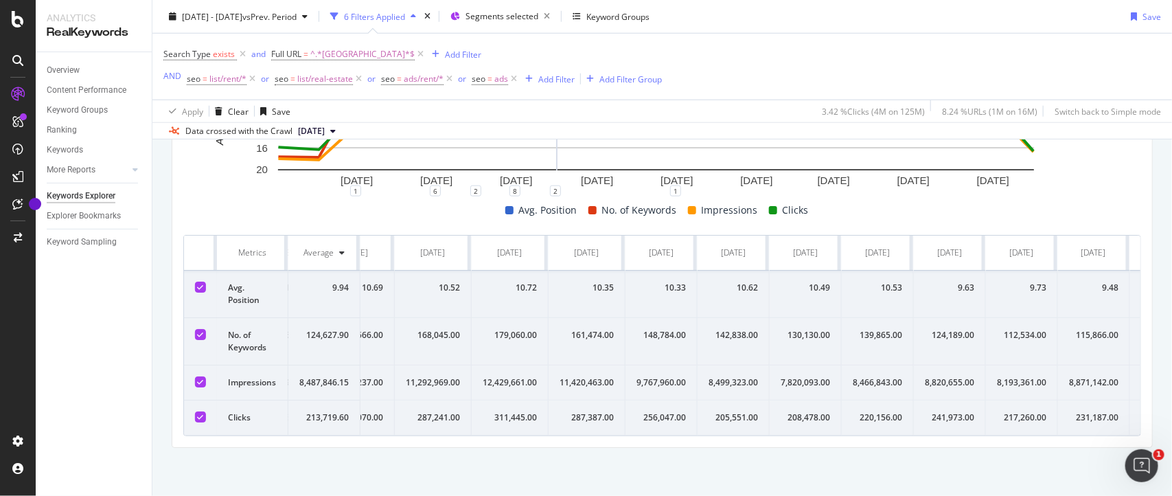
scroll to position [0, 699]
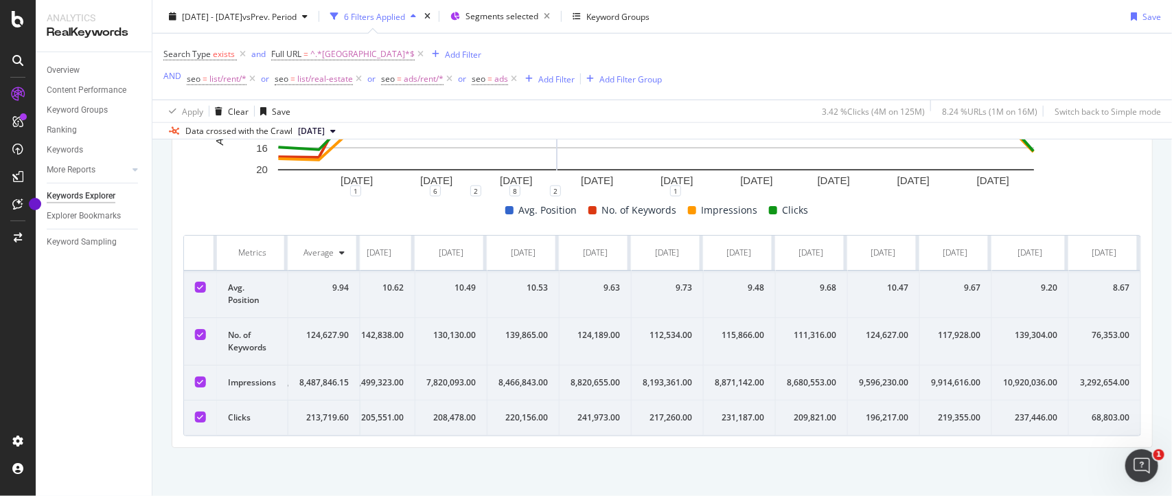
drag, startPoint x: 227, startPoint y: 240, endPoint x: 1171, endPoint y: 427, distance: 962.2
click at [1171, 427] on div "Keywords Explorer nobroker 2024 Jan. 1st - 2025 Aug. 10th vs Prev. Period 6 Fil…" at bounding box center [661, 248] width 1019 height 496
copy thead
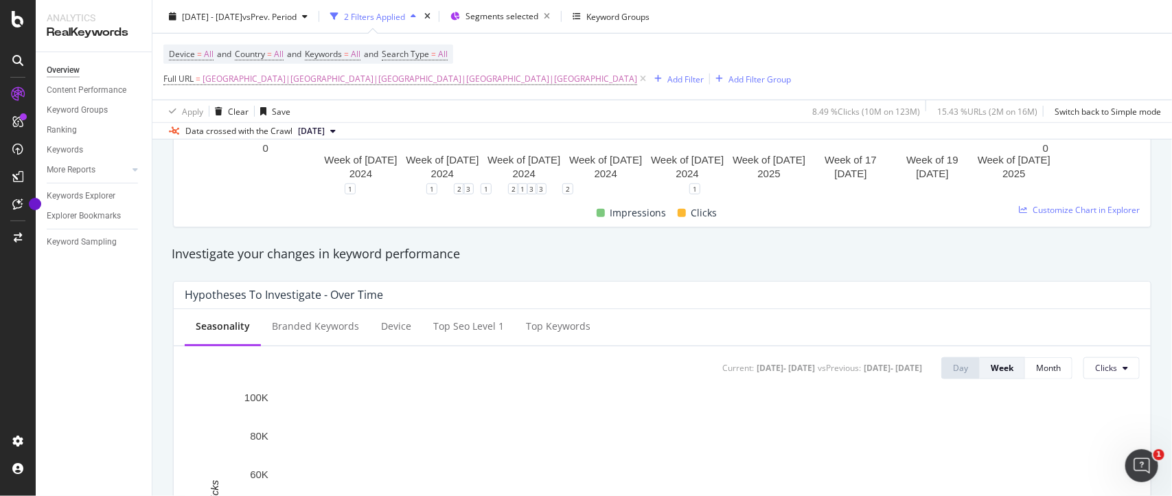
scroll to position [392, 0]
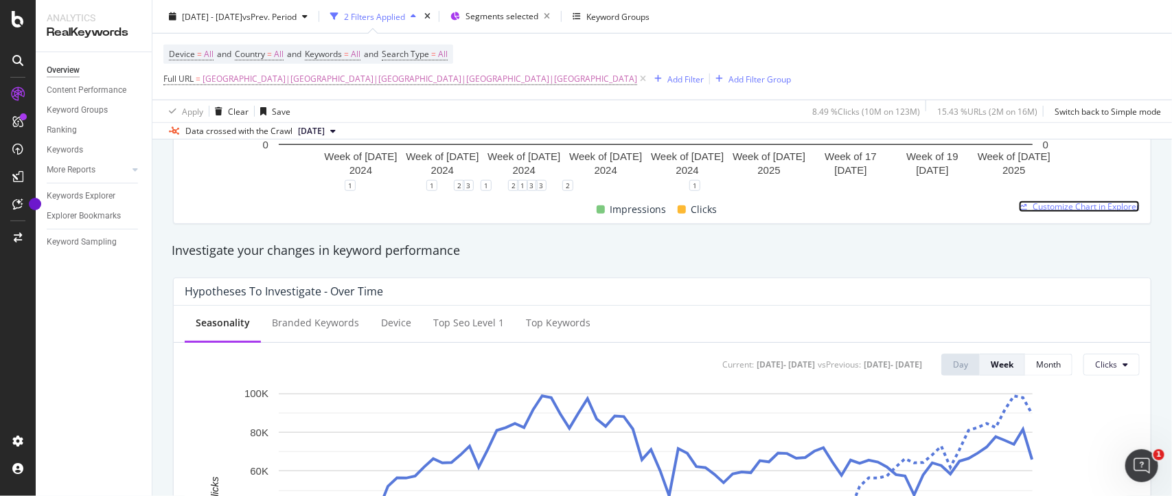
click at [1078, 203] on span "Customize Chart in Explorer" at bounding box center [1085, 206] width 107 height 12
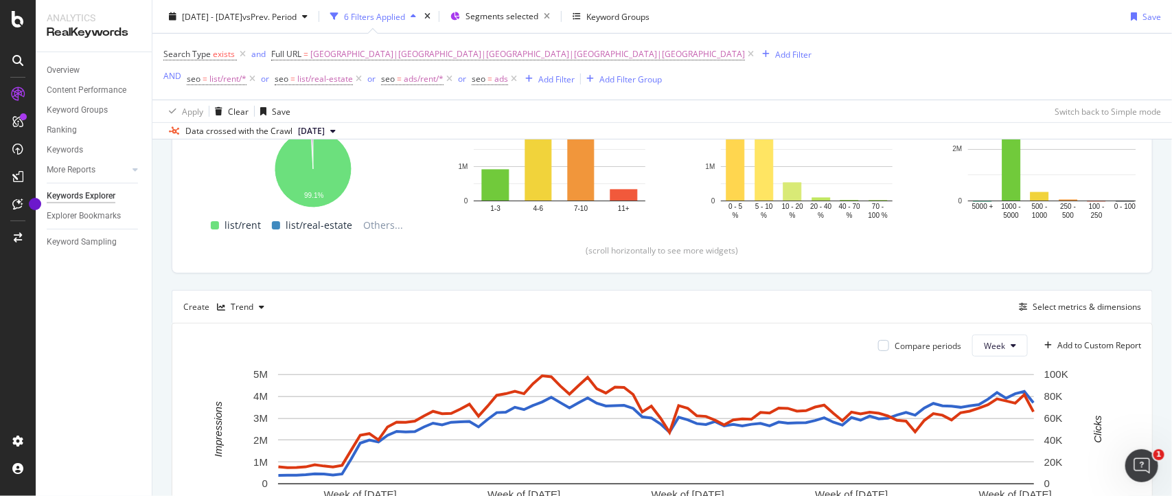
scroll to position [422, 0]
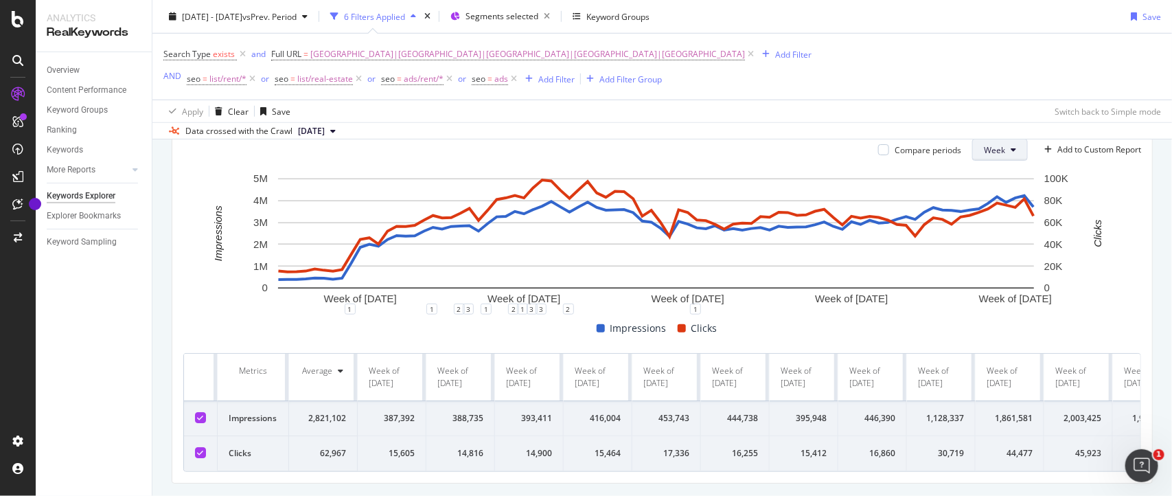
click at [984, 156] on span "Week" at bounding box center [994, 150] width 21 height 12
click at [986, 231] on span "Month" at bounding box center [982, 229] width 25 height 12
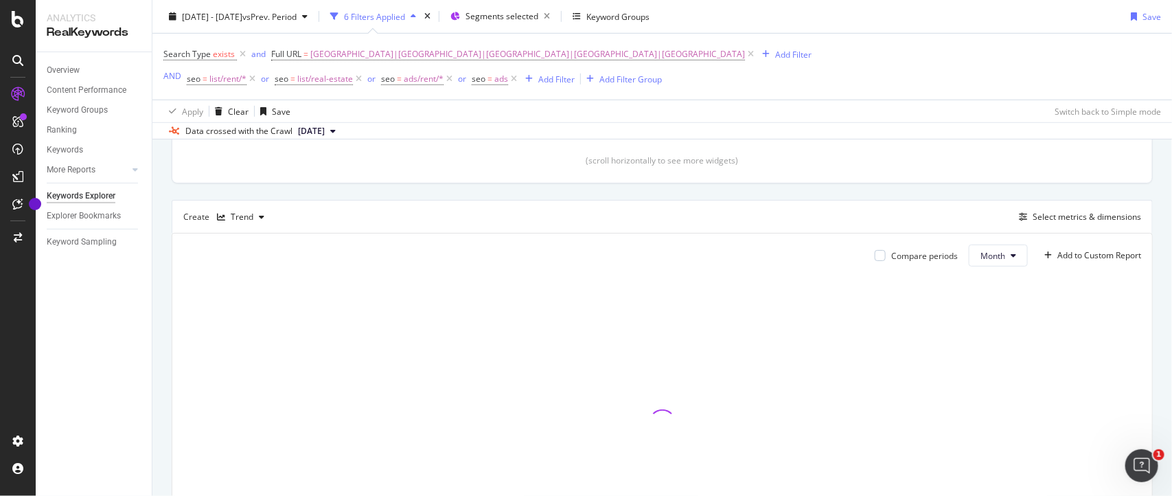
scroll to position [296, 0]
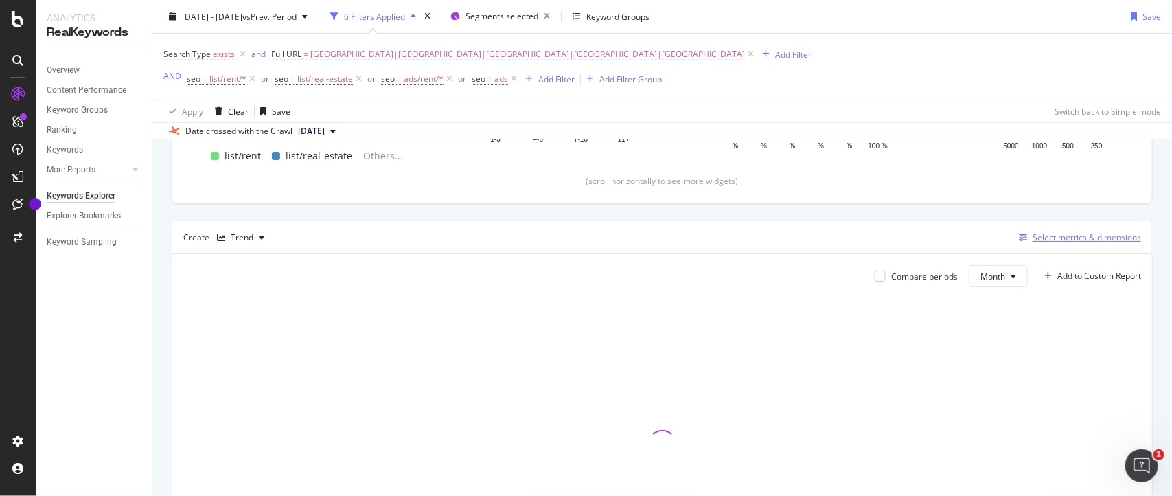
click at [1055, 237] on div "Select metrics & dimensions" at bounding box center [1086, 237] width 108 height 12
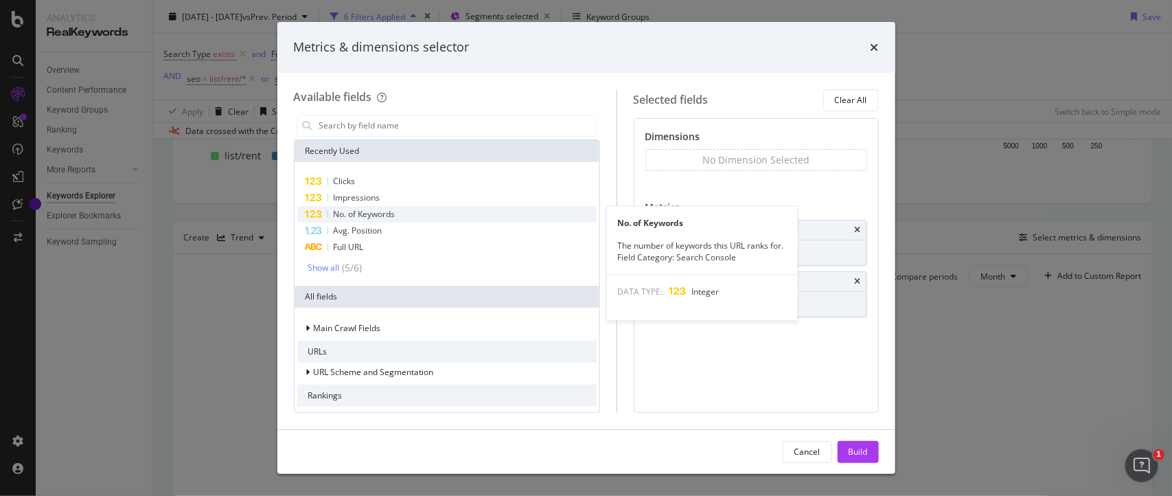
click at [358, 209] on span "No. of Keywords" at bounding box center [365, 214] width 62 height 12
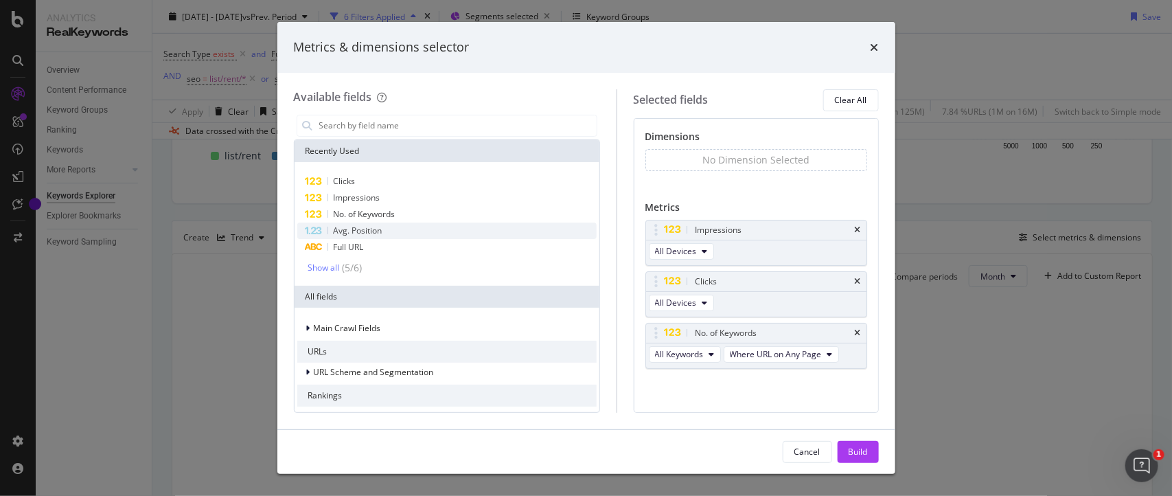
click at [336, 227] on span "Avg. Position" at bounding box center [358, 230] width 49 height 12
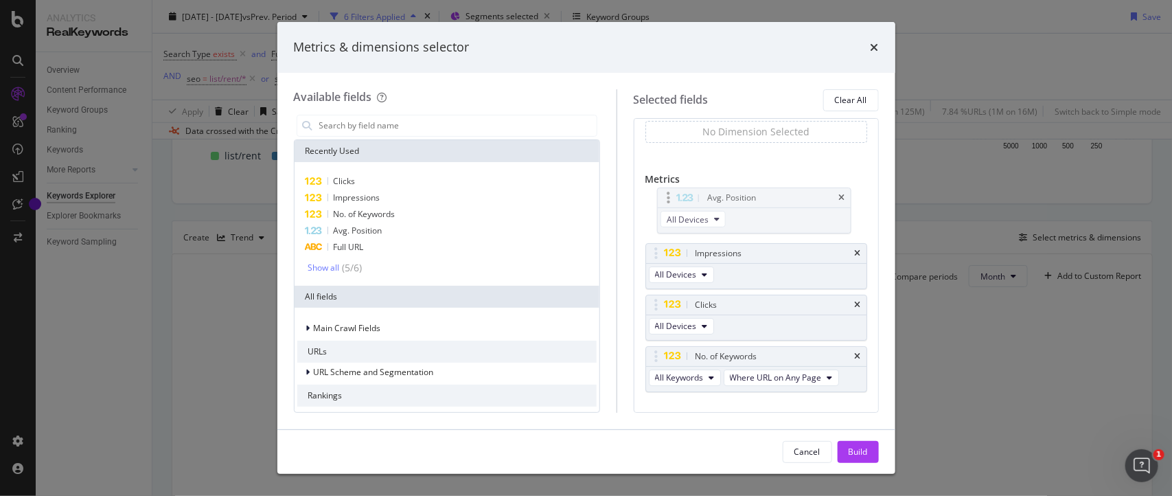
drag, startPoint x: 674, startPoint y: 373, endPoint x: 671, endPoint y: 194, distance: 178.5
click at [671, 194] on body "Analytics RealKeywords Overview Content Performance Keyword Groups Ranking Keyw…" at bounding box center [586, 248] width 1172 height 496
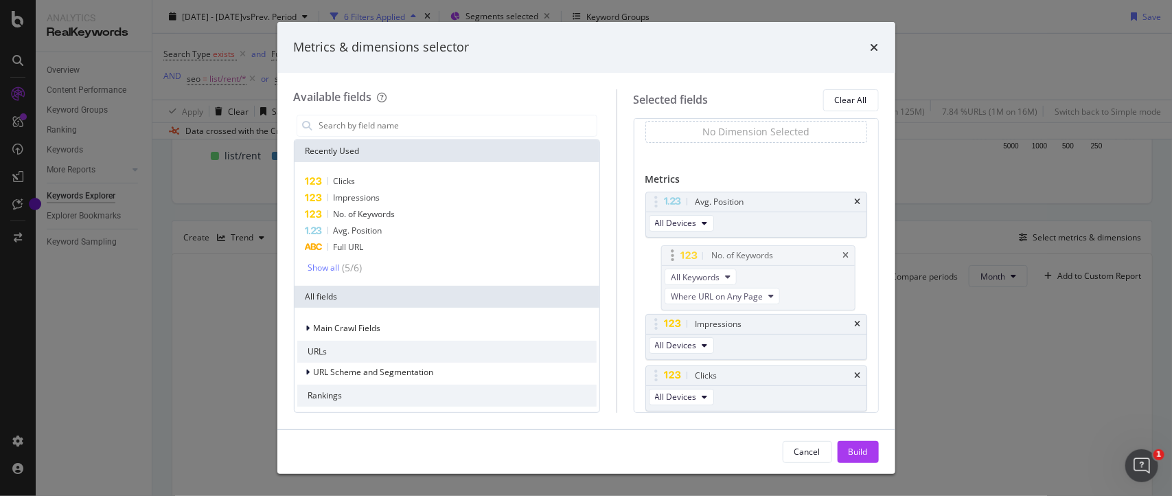
drag, startPoint x: 669, startPoint y: 354, endPoint x: 671, endPoint y: 253, distance: 101.6
click at [671, 253] on body "Analytics RealKeywords Overview Content Performance Keyword Groups Ranking Keyw…" at bounding box center [586, 248] width 1172 height 496
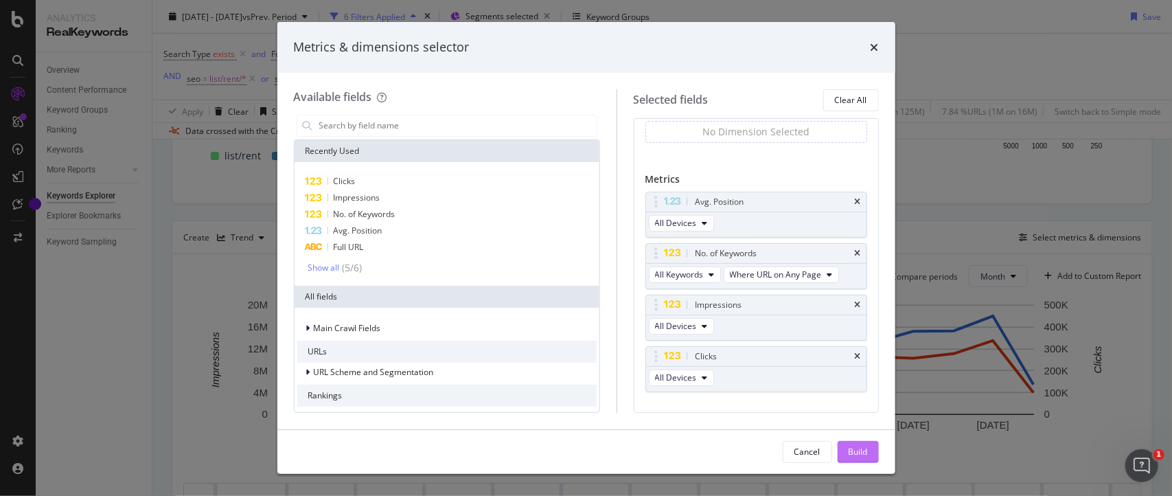
click at [865, 450] on div "Build" at bounding box center [857, 452] width 19 height 12
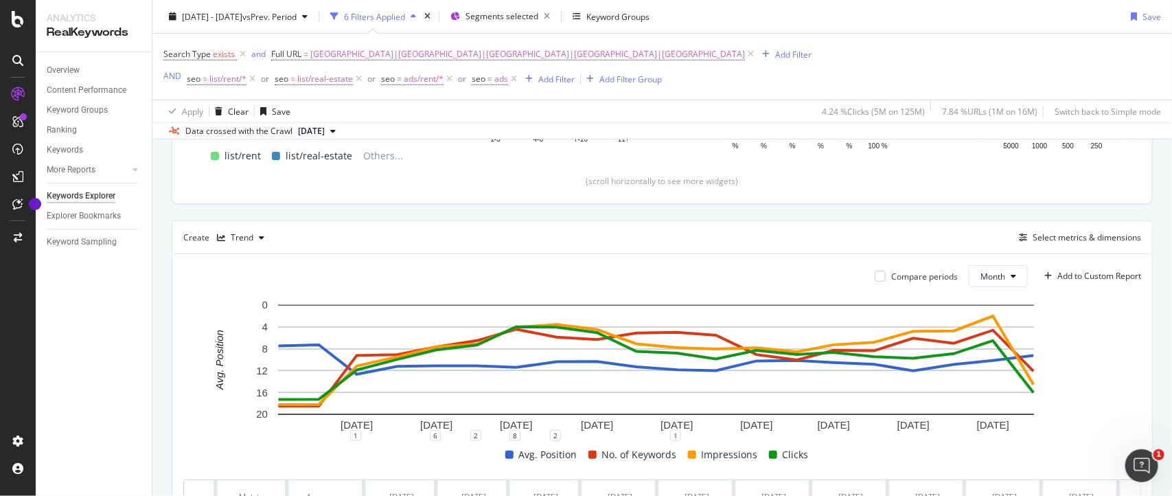
click at [671, 227] on div "Create Trend Select metrics & dimensions" at bounding box center [662, 236] width 981 height 33
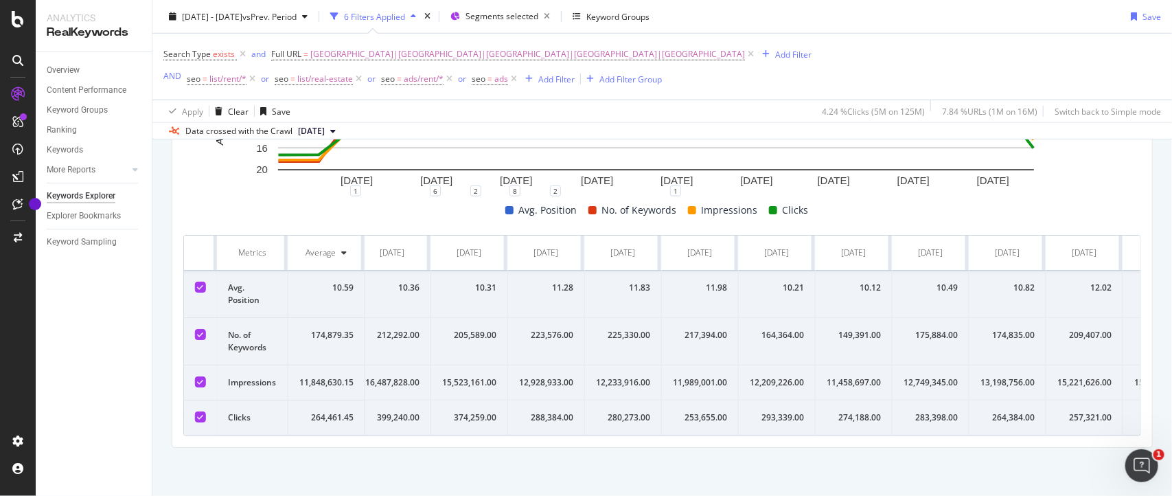
scroll to position [0, 757]
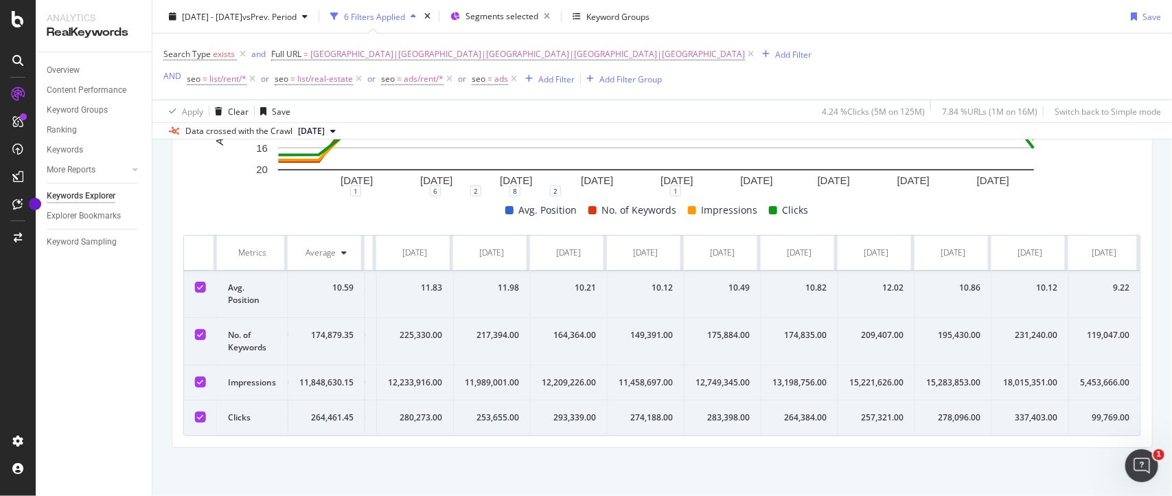
drag, startPoint x: 224, startPoint y: 233, endPoint x: 1171, endPoint y: 404, distance: 961.8
click at [1171, 404] on div "Keywords Explorer nobroker 2024 Jan. 1st - 2025 Aug. 10th vs Prev. Period 6 Fil…" at bounding box center [661, 248] width 1019 height 496
copy thead
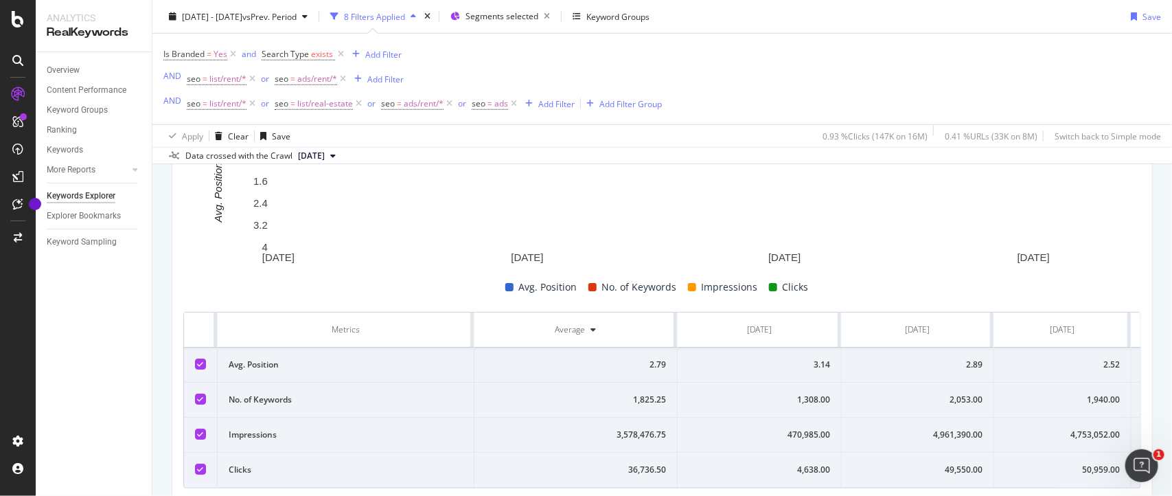
scroll to position [555, 0]
